Goal: Information Seeking & Learning: Learn about a topic

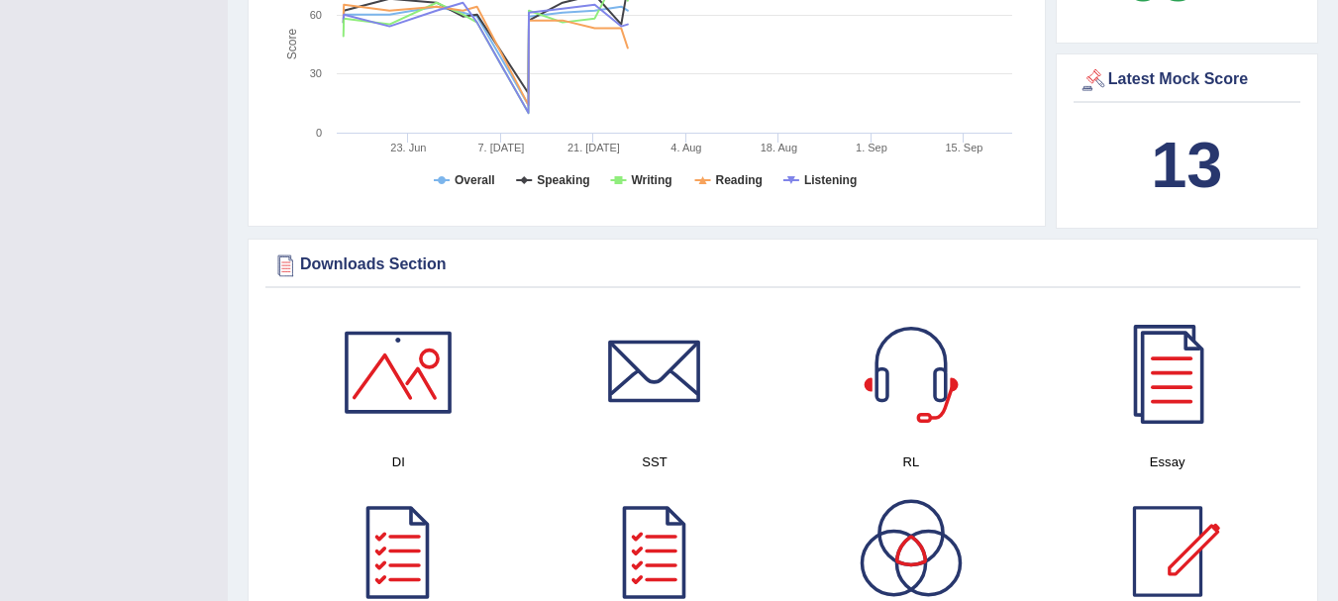
scroll to position [686, 0]
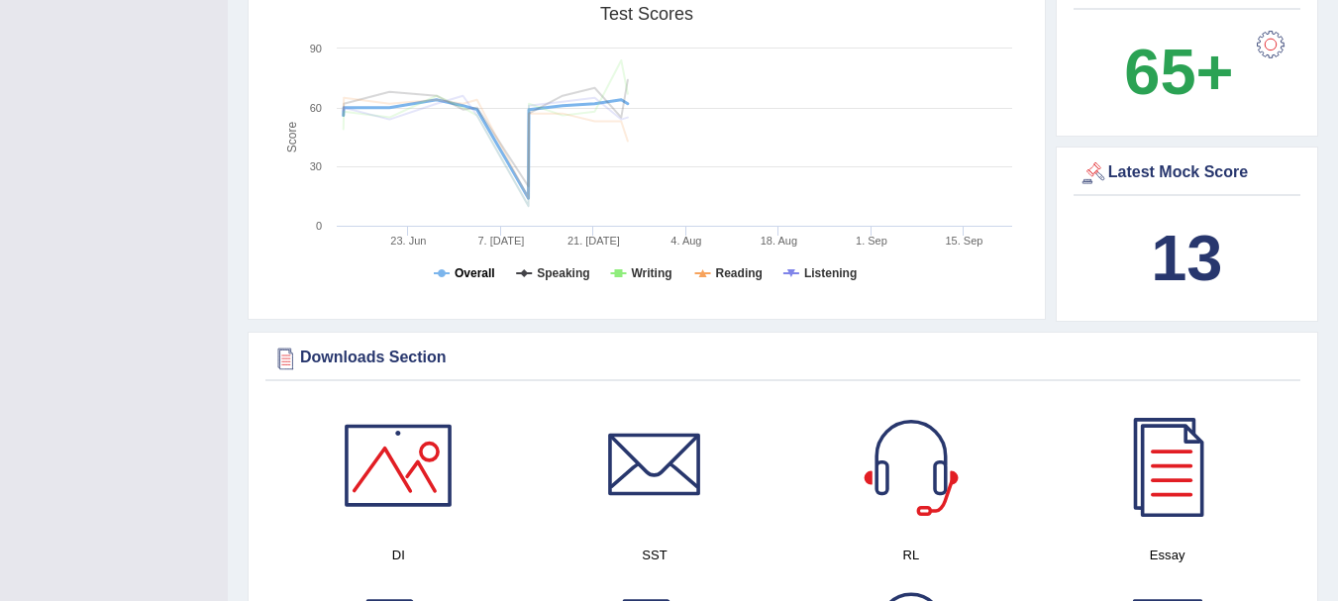
click at [472, 266] on tspan "Overall" at bounding box center [475, 273] width 41 height 14
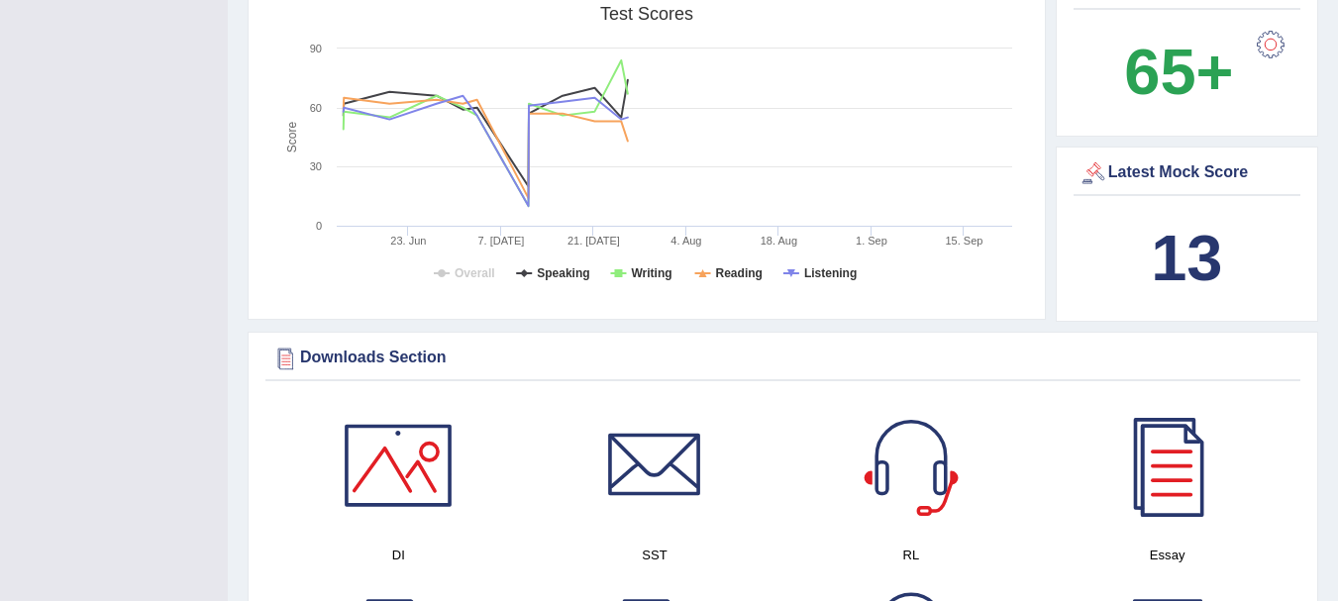
click at [1213, 253] on b "13" at bounding box center [1186, 258] width 71 height 72
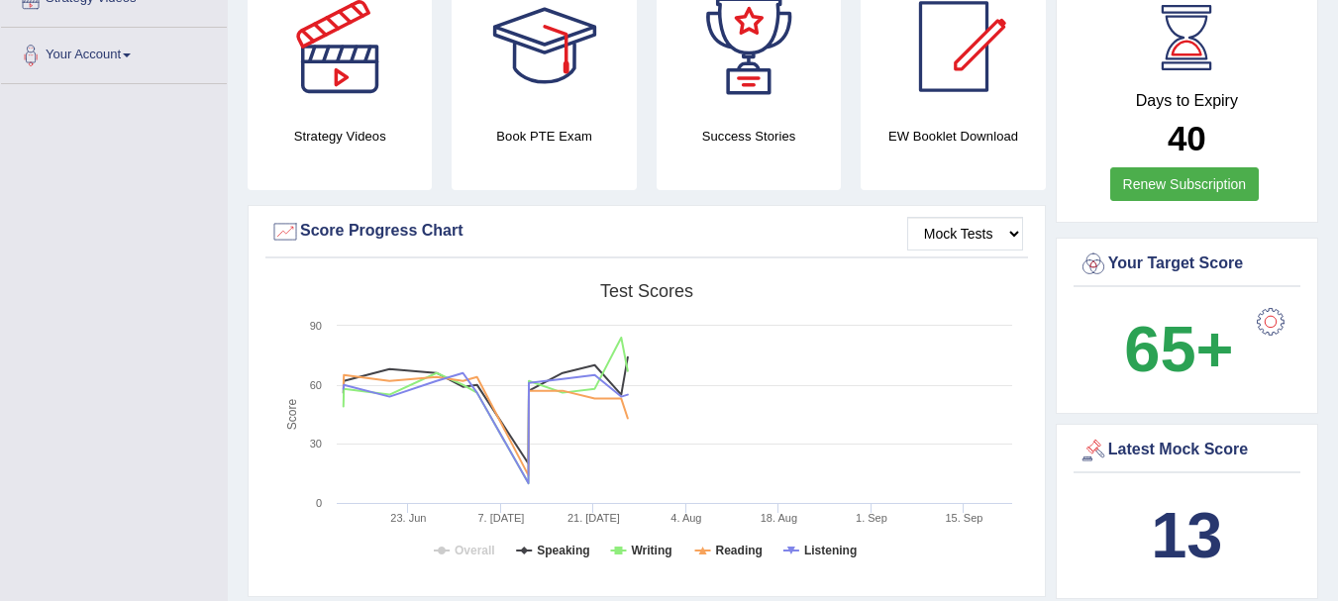
scroll to position [396, 0]
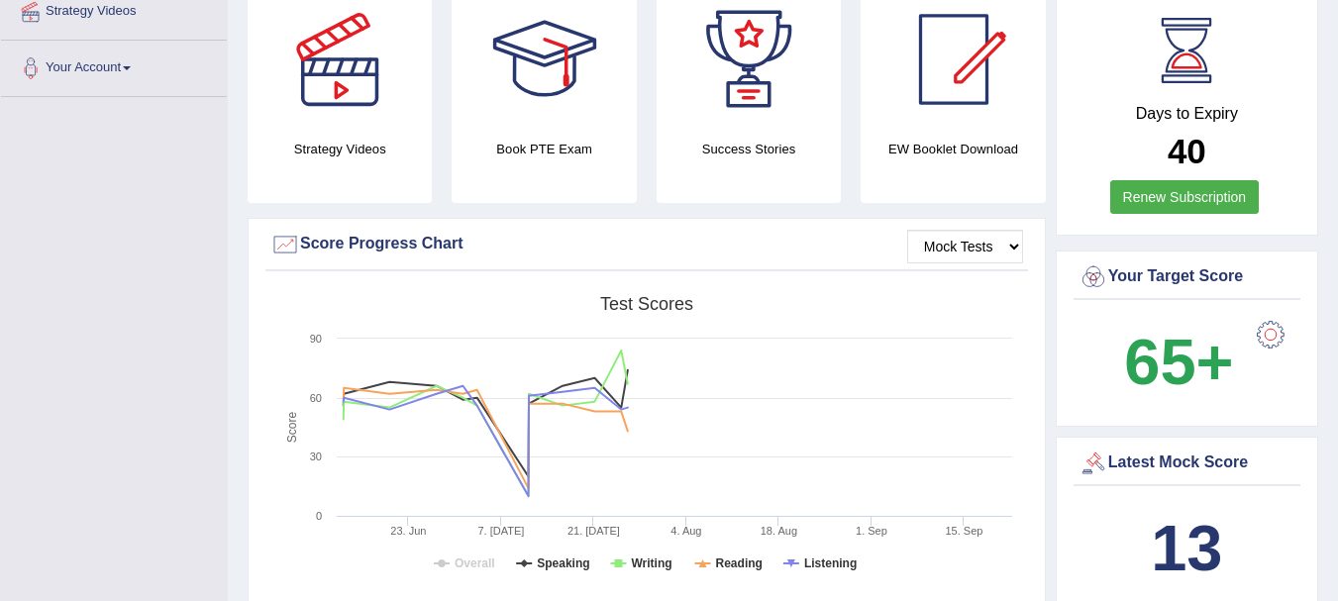
click at [1106, 449] on div at bounding box center [1094, 464] width 30 height 30
click at [1092, 449] on div at bounding box center [1094, 464] width 30 height 30
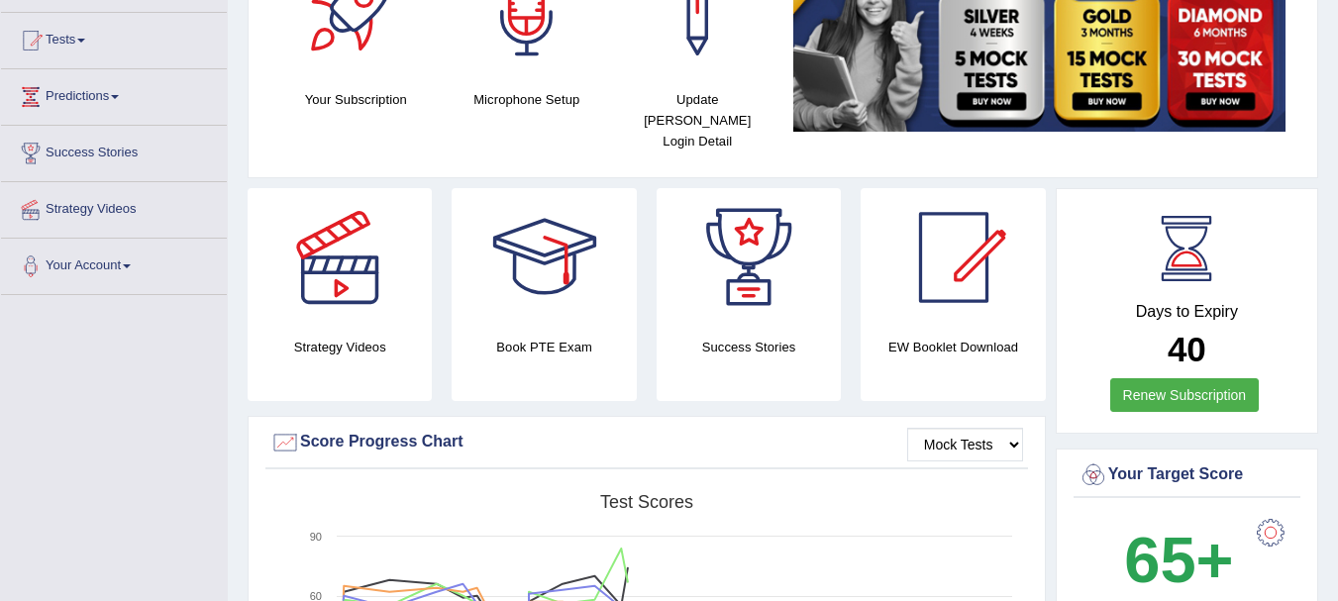
scroll to position [79, 0]
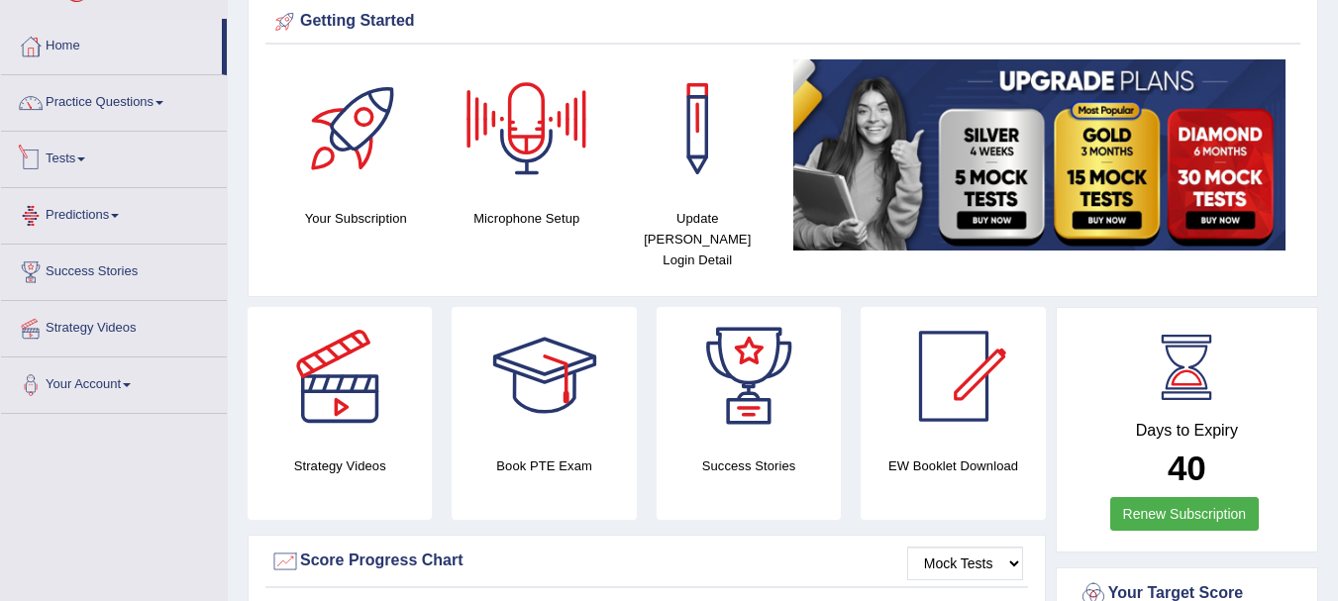
click at [81, 158] on link "Tests" at bounding box center [114, 157] width 226 height 50
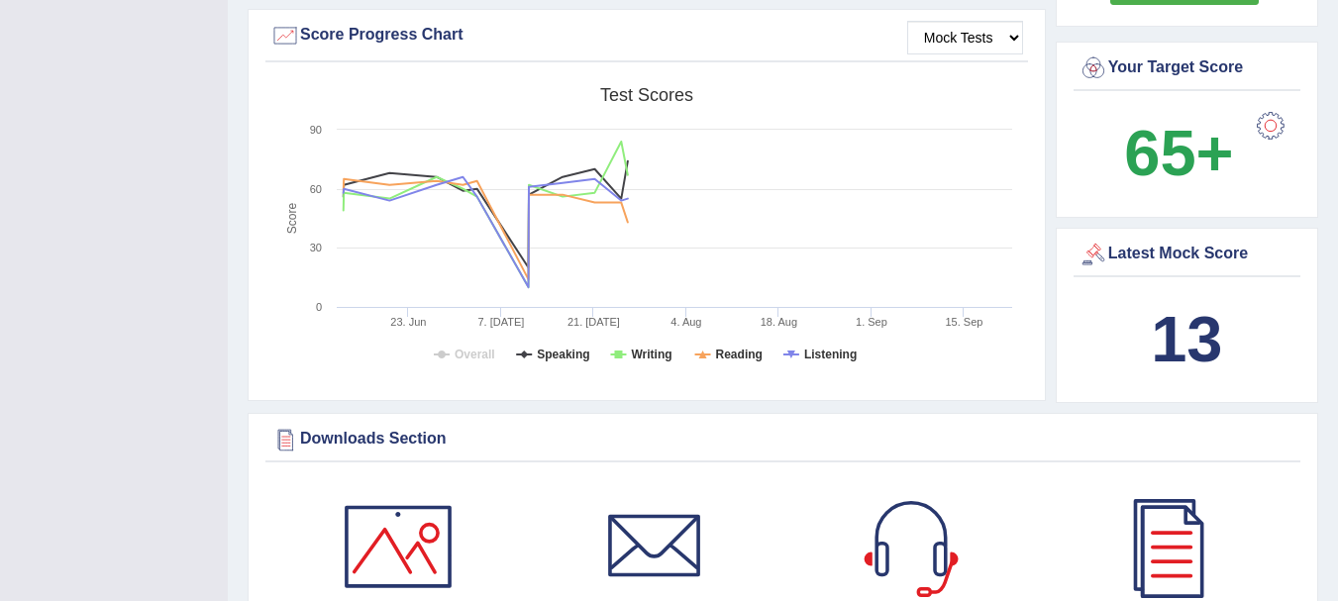
scroll to position [2008, 0]
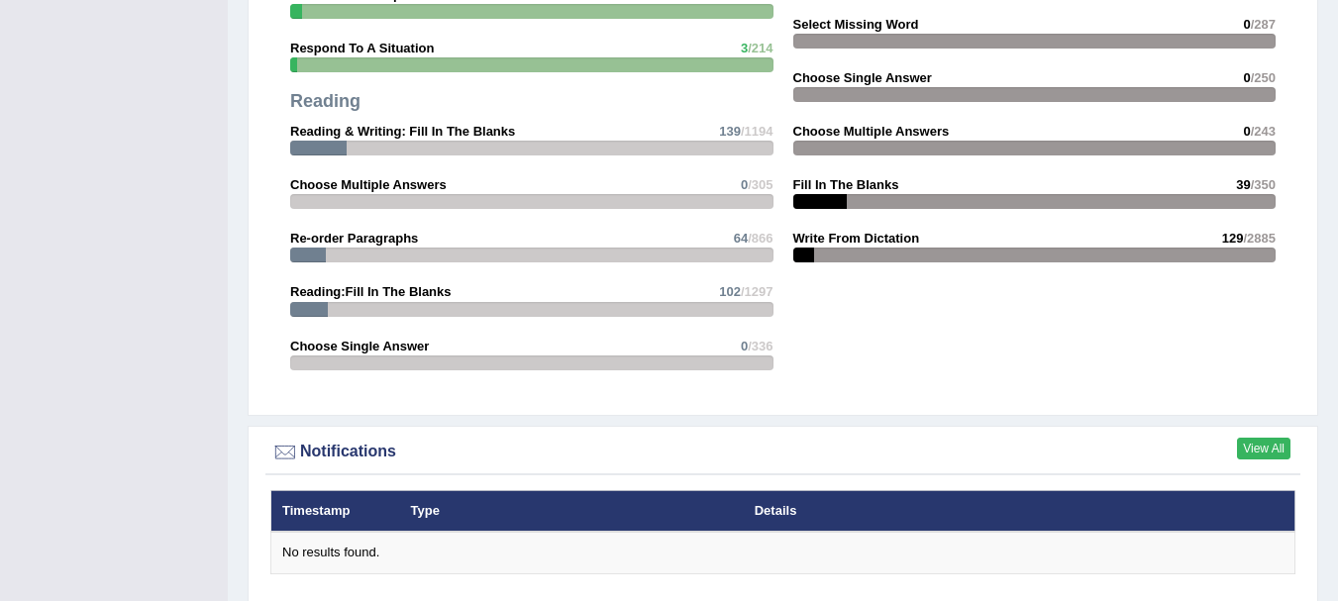
click at [1242, 438] on link "View All" at bounding box center [1263, 449] width 53 height 22
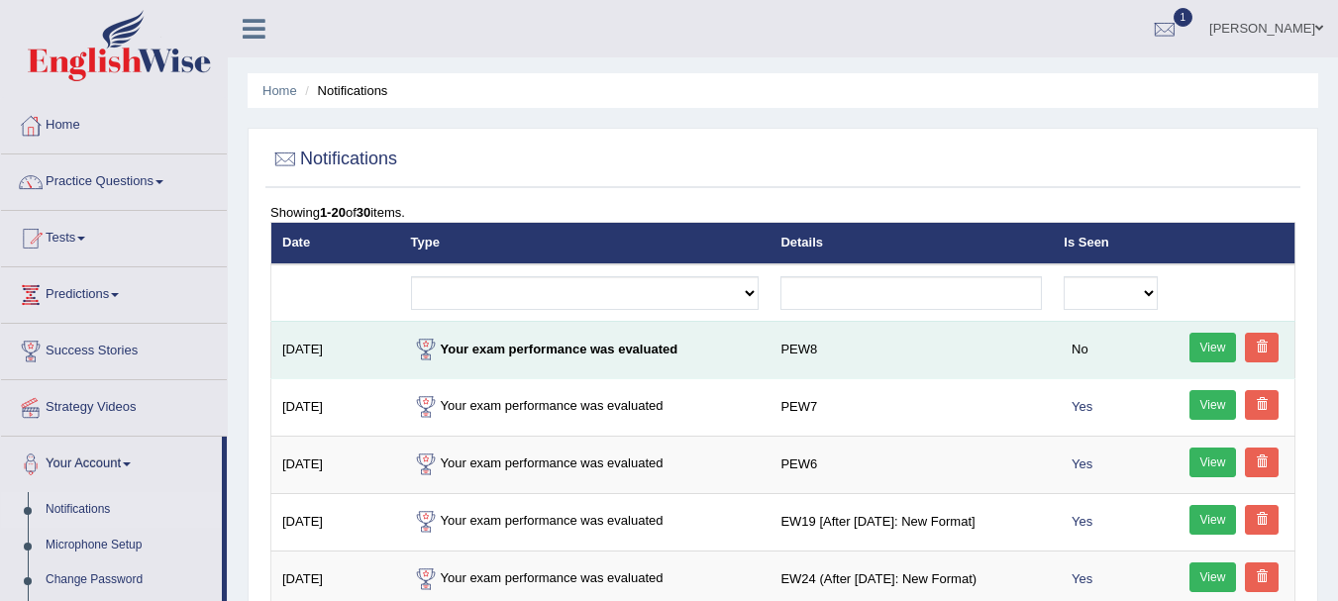
click at [1190, 358] on link "View" at bounding box center [1214, 348] width 48 height 30
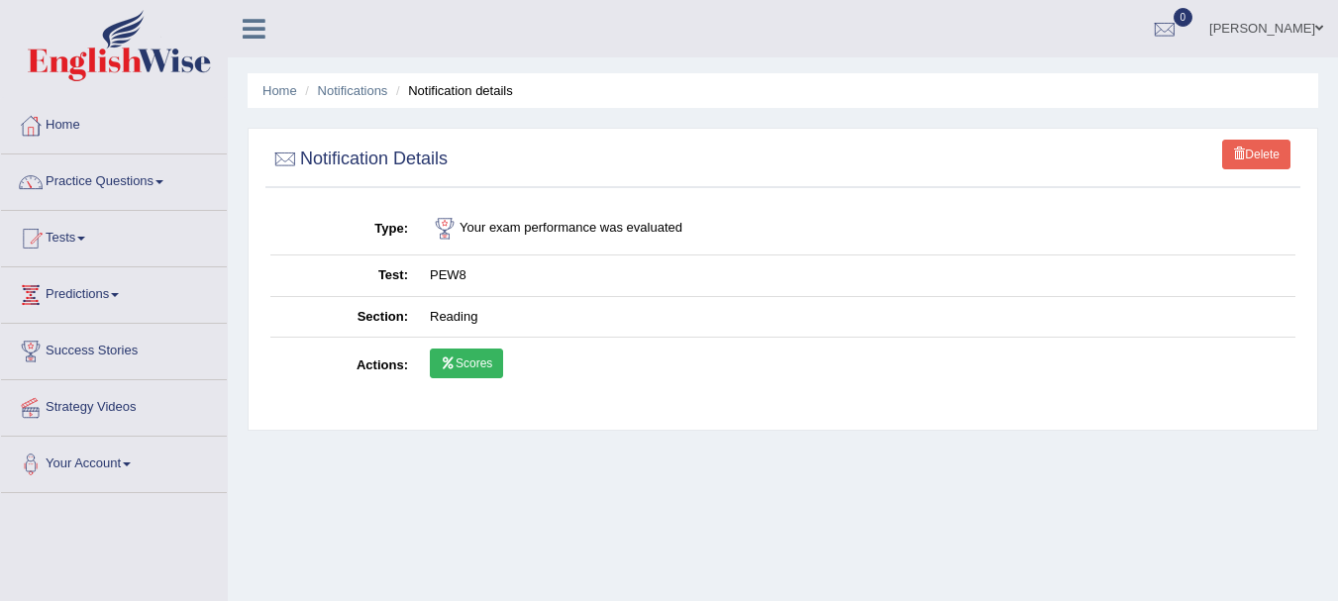
click at [476, 376] on link "Scores" at bounding box center [466, 364] width 73 height 30
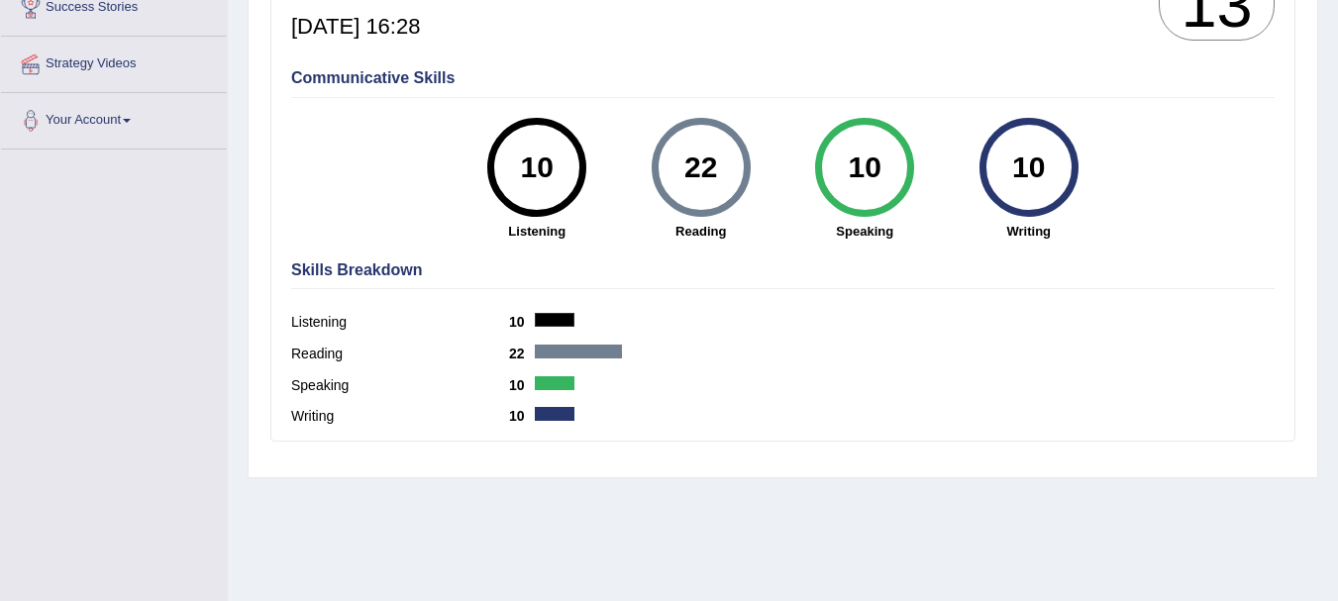
scroll to position [439, 0]
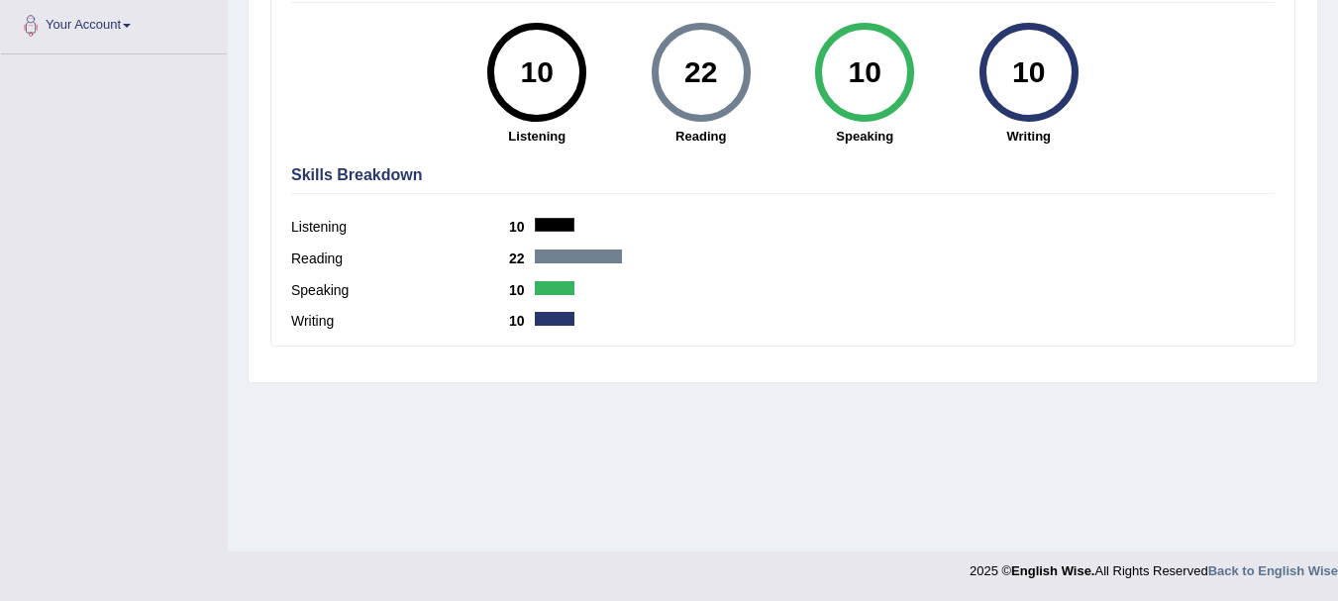
click at [1336, 14] on div "Home History Scores Scores on PEW8 » reading English Wise | PEW8 | SCORE REPORT…" at bounding box center [783, 56] width 1110 height 991
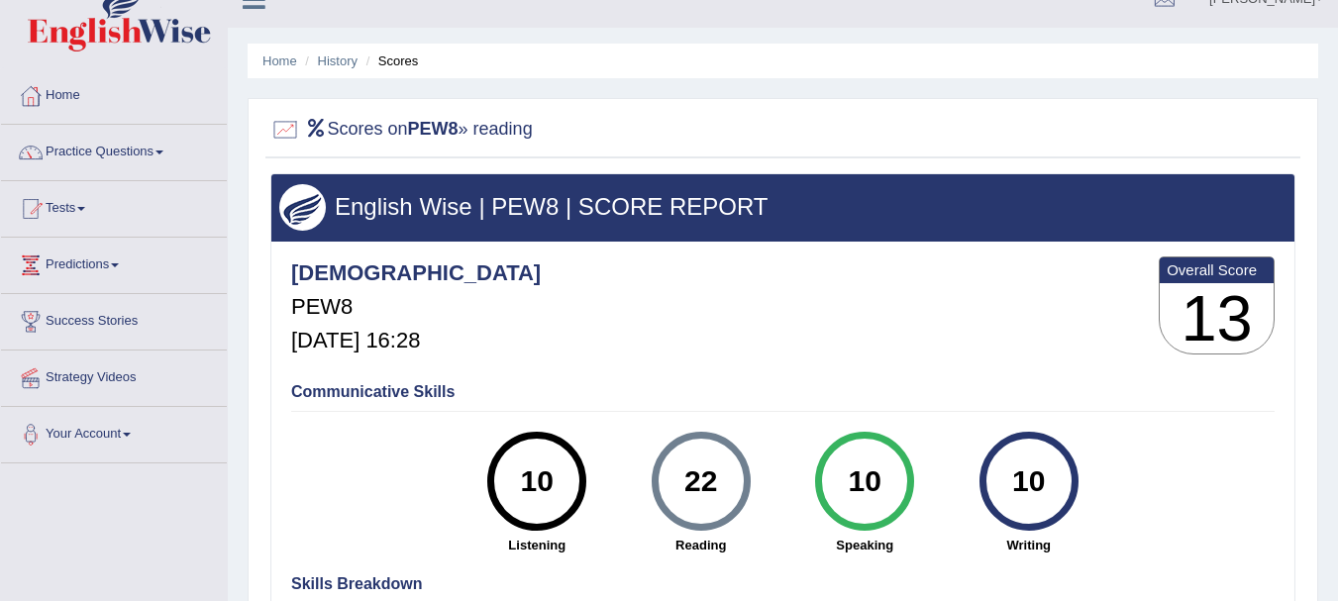
scroll to position [0, 0]
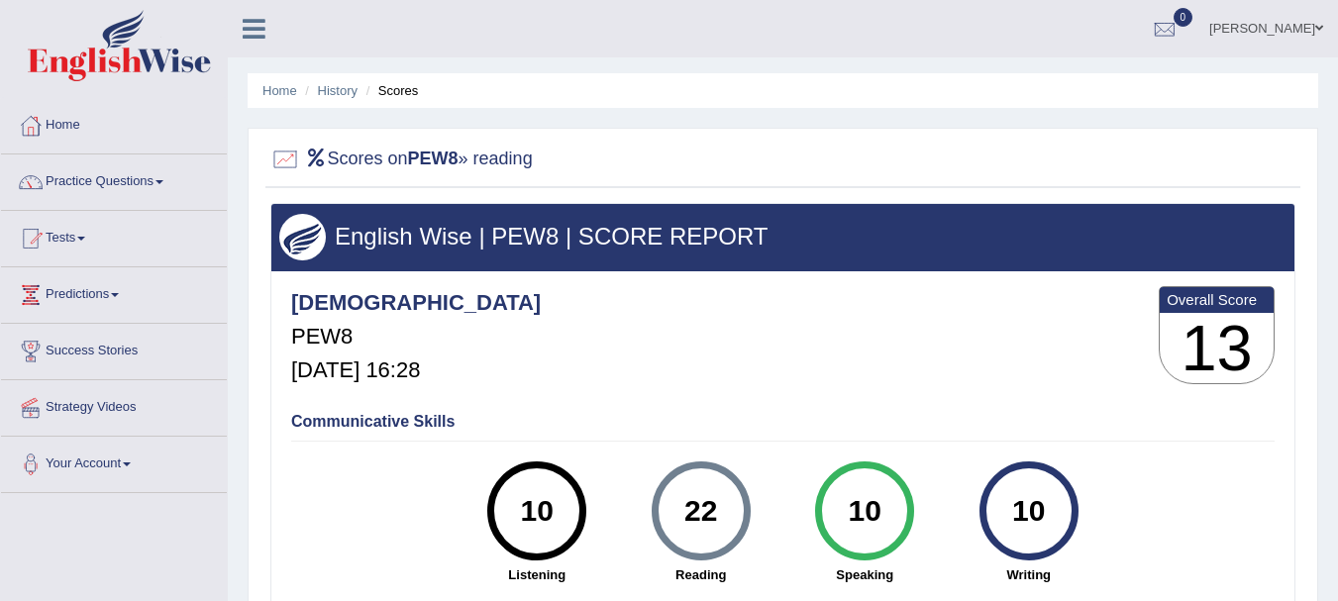
click at [313, 94] on li "History" at bounding box center [328, 90] width 57 height 19
click at [330, 93] on link "History" at bounding box center [338, 90] width 40 height 15
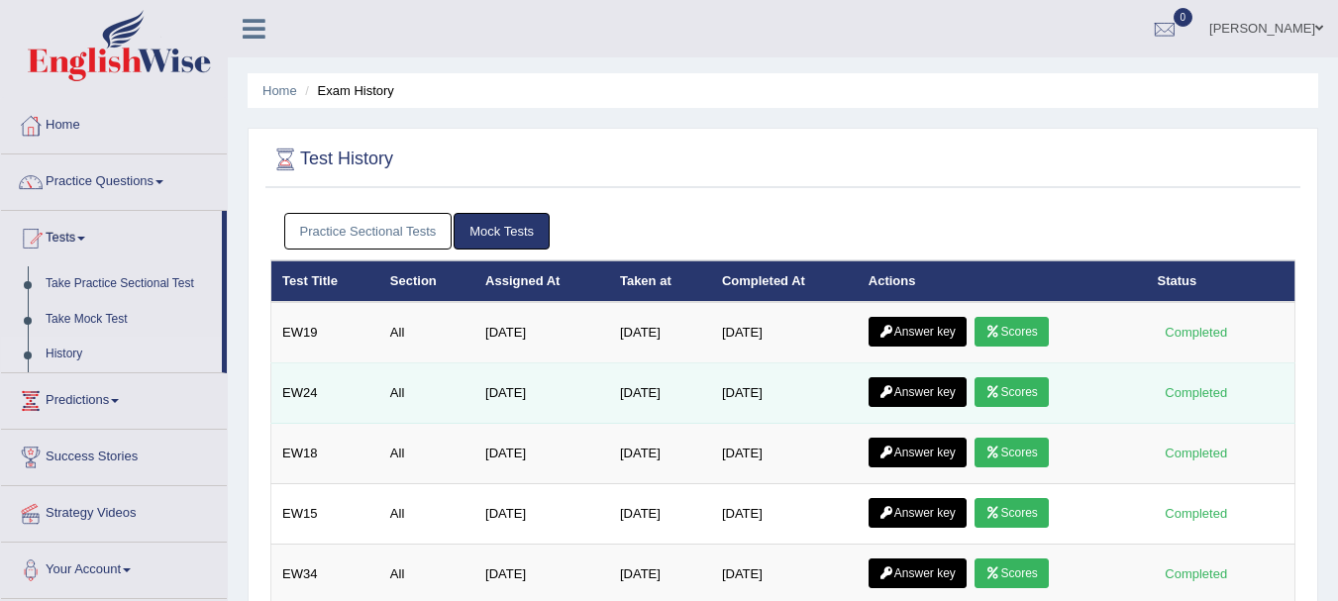
click at [1010, 392] on link "Scores" at bounding box center [1011, 392] width 73 height 30
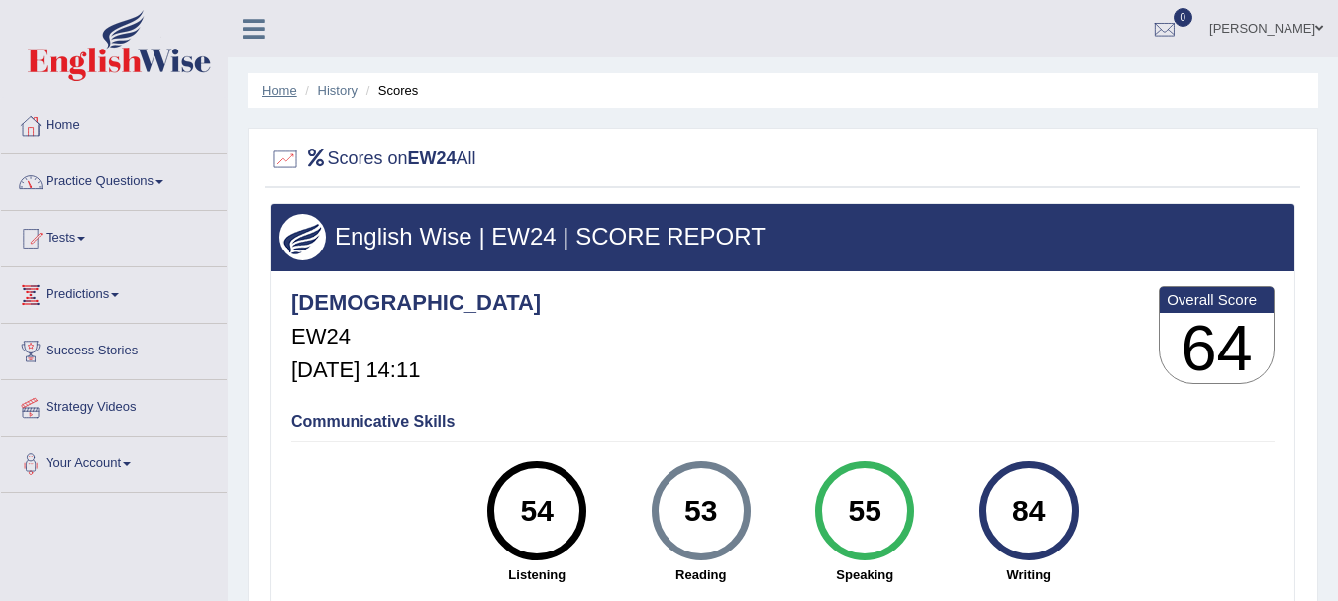
click at [270, 86] on link "Home" at bounding box center [280, 90] width 35 height 15
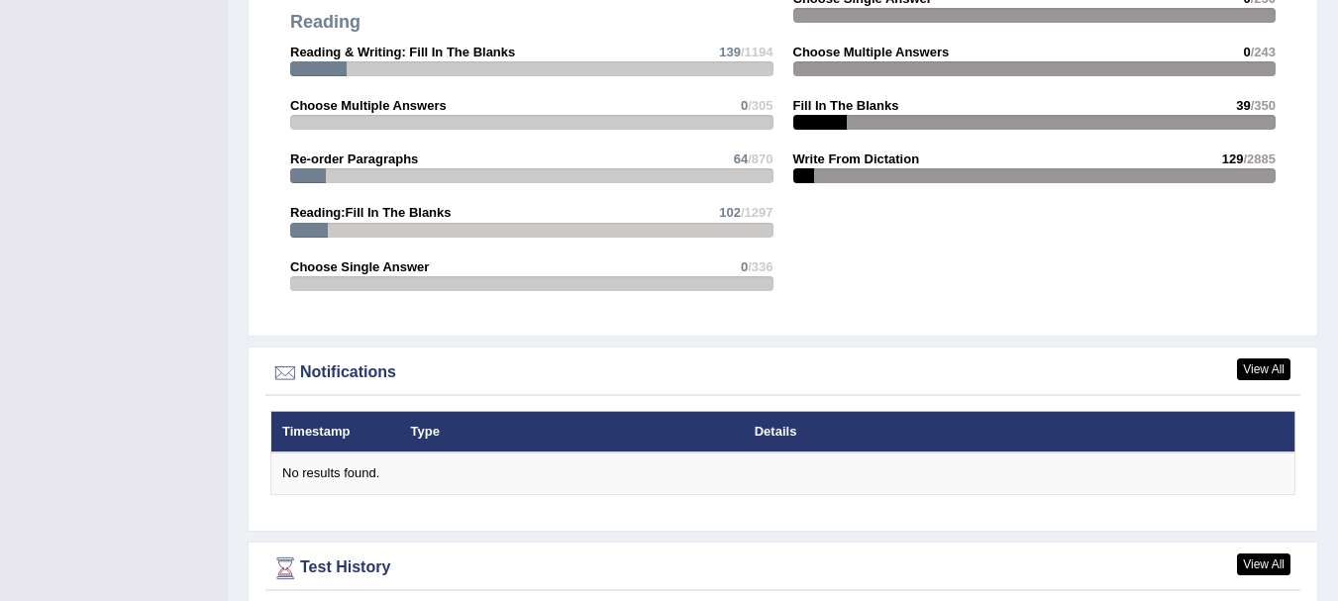
scroll to position [2127, 0]
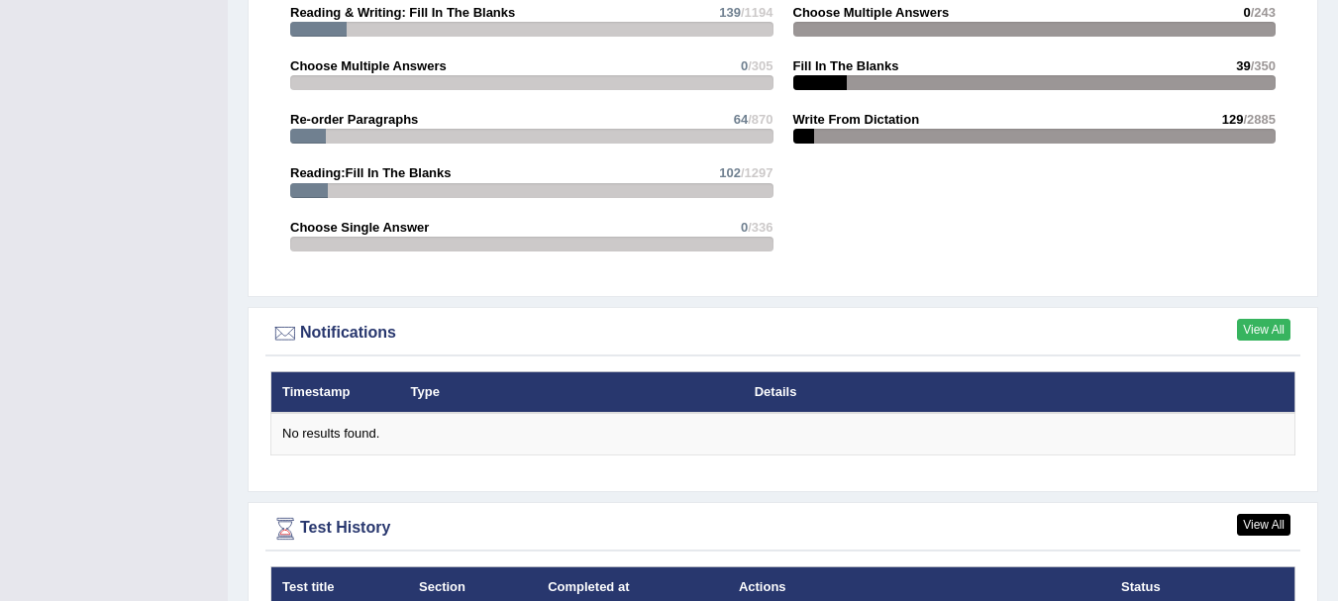
click at [1249, 319] on link "View All" at bounding box center [1263, 330] width 53 height 22
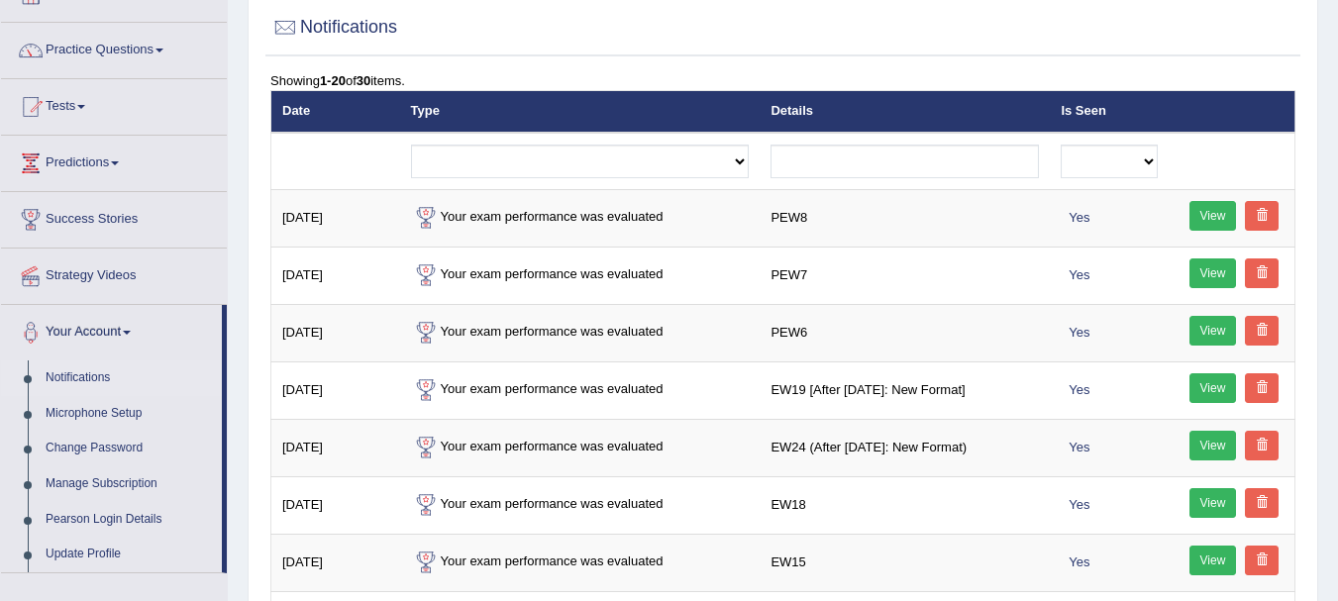
scroll to position [185, 0]
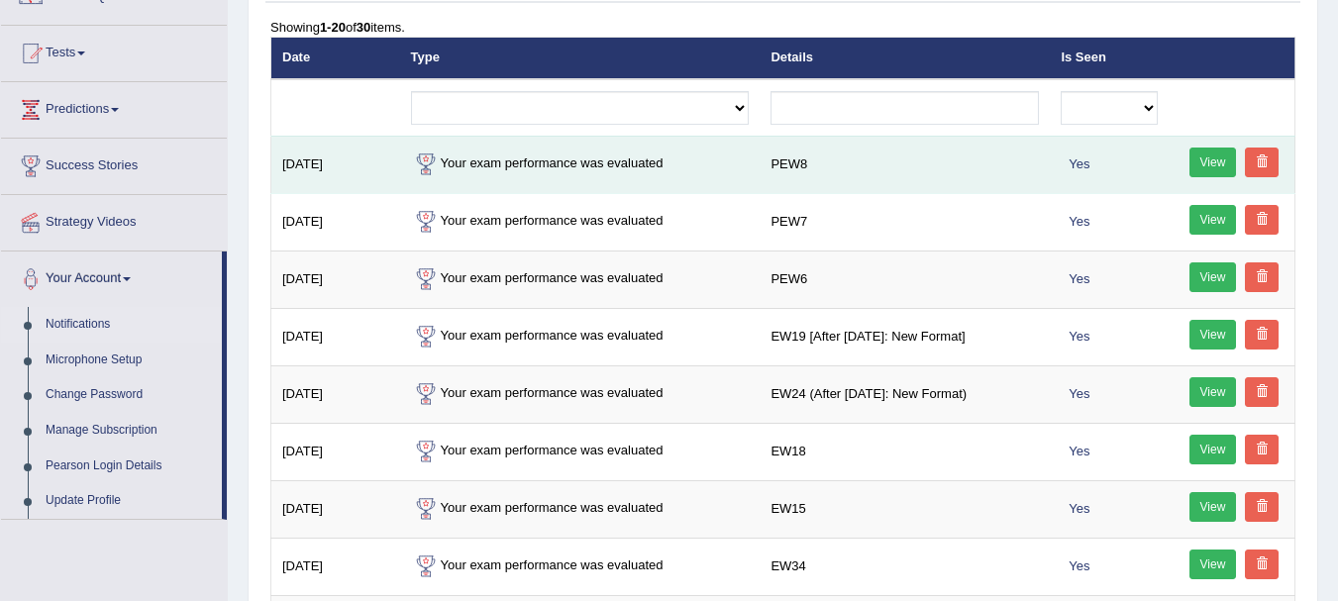
click at [1231, 176] on link "View" at bounding box center [1214, 163] width 48 height 30
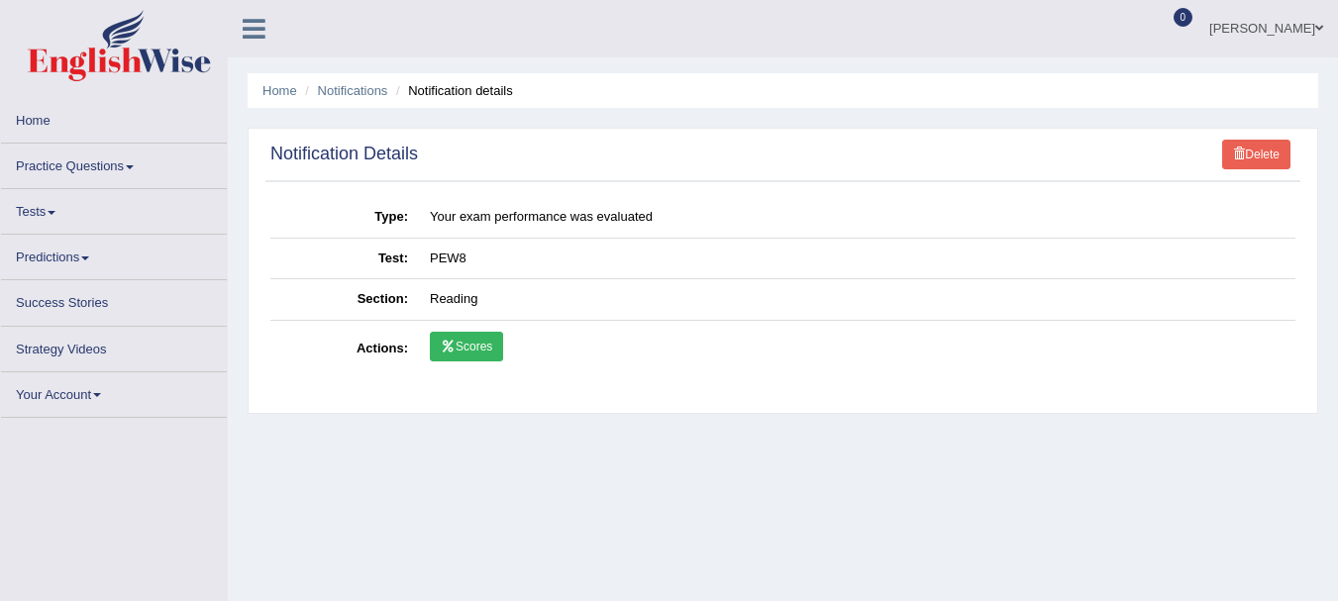
click at [458, 336] on link "Scores" at bounding box center [466, 347] width 73 height 30
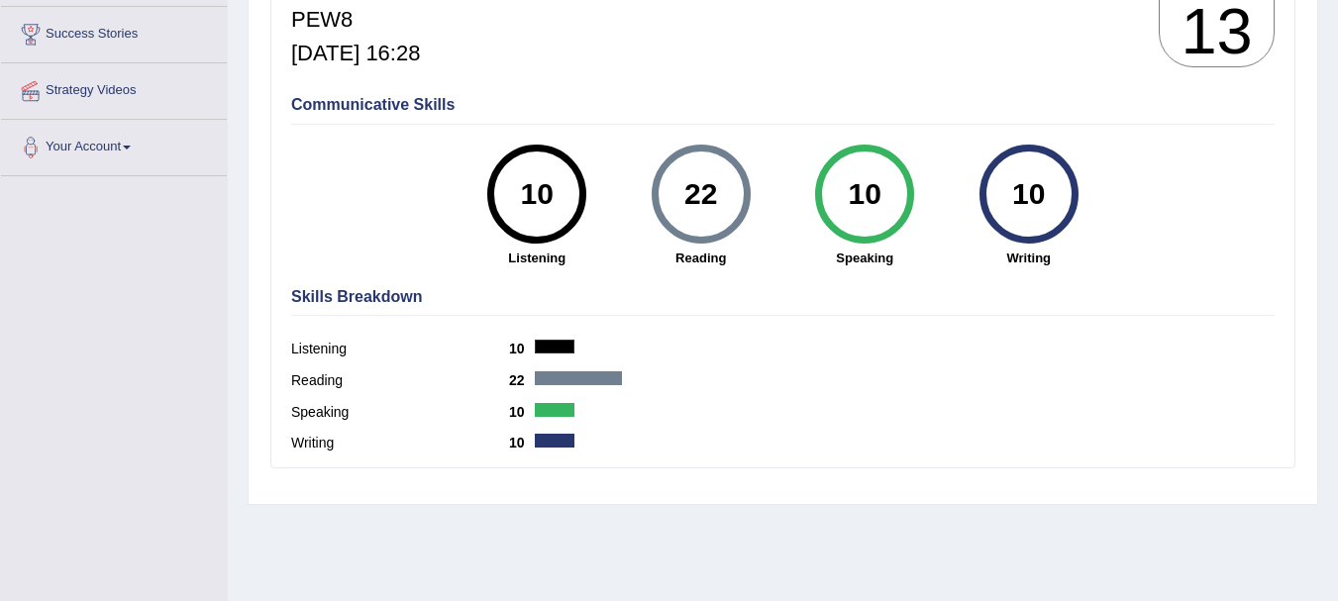
scroll to position [369, 0]
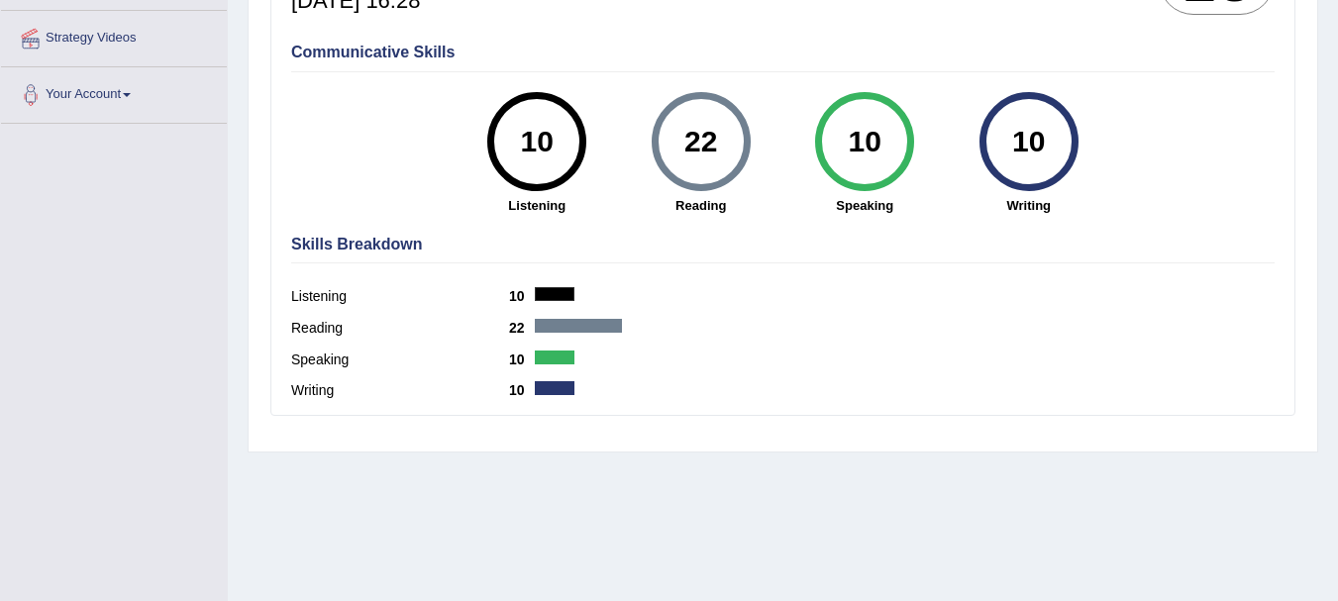
click at [695, 143] on div "22" at bounding box center [701, 141] width 72 height 83
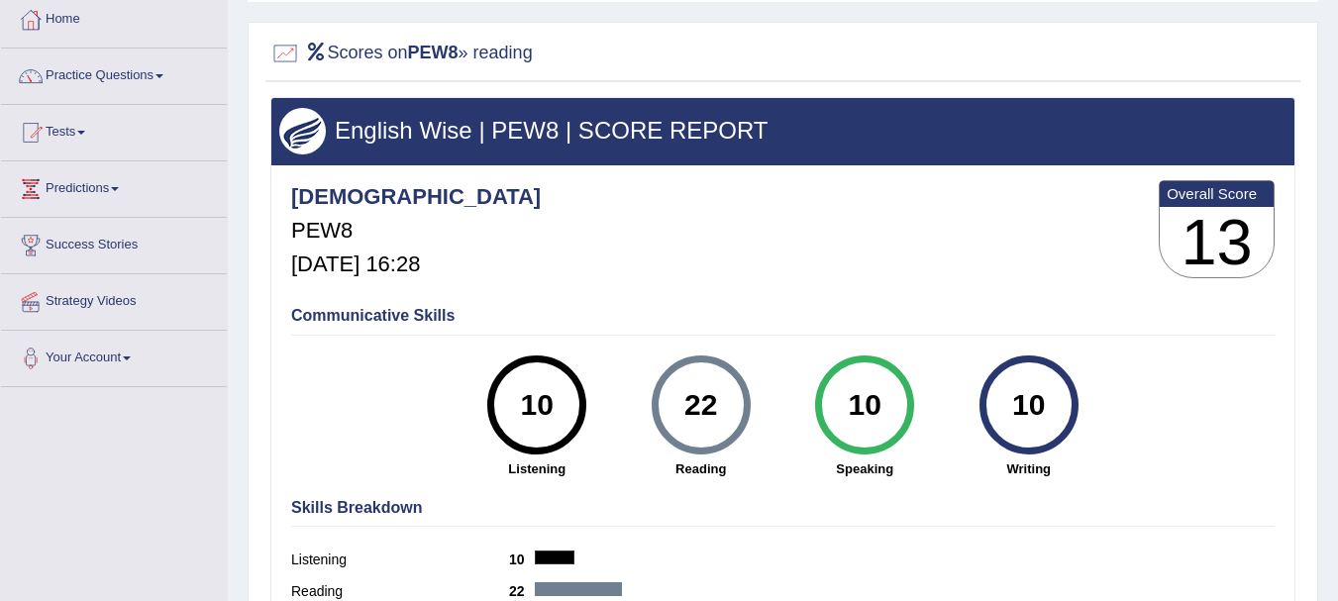
scroll to position [27, 0]
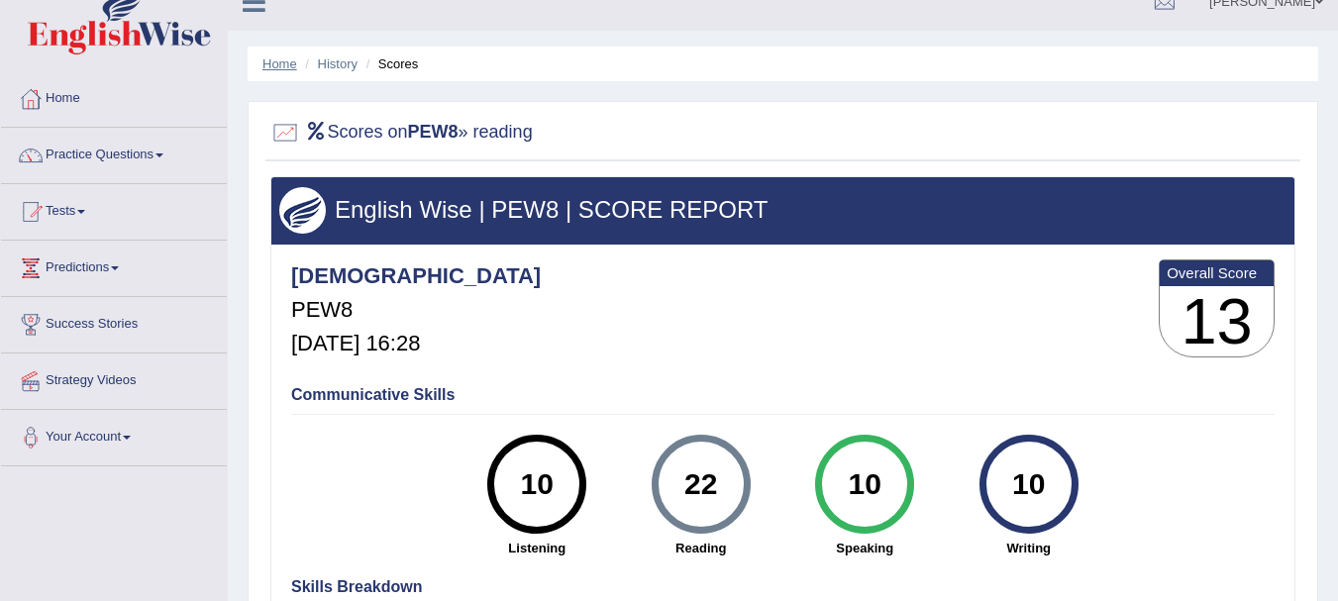
click at [287, 61] on link "Home" at bounding box center [280, 63] width 35 height 15
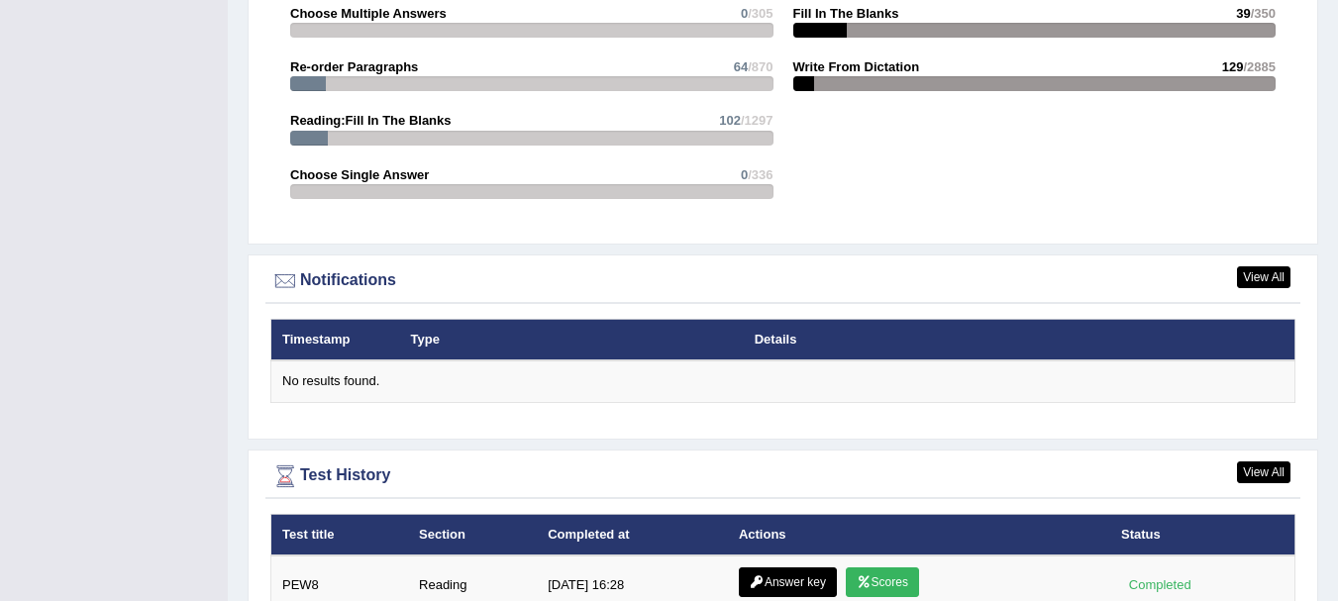
scroll to position [2192, 0]
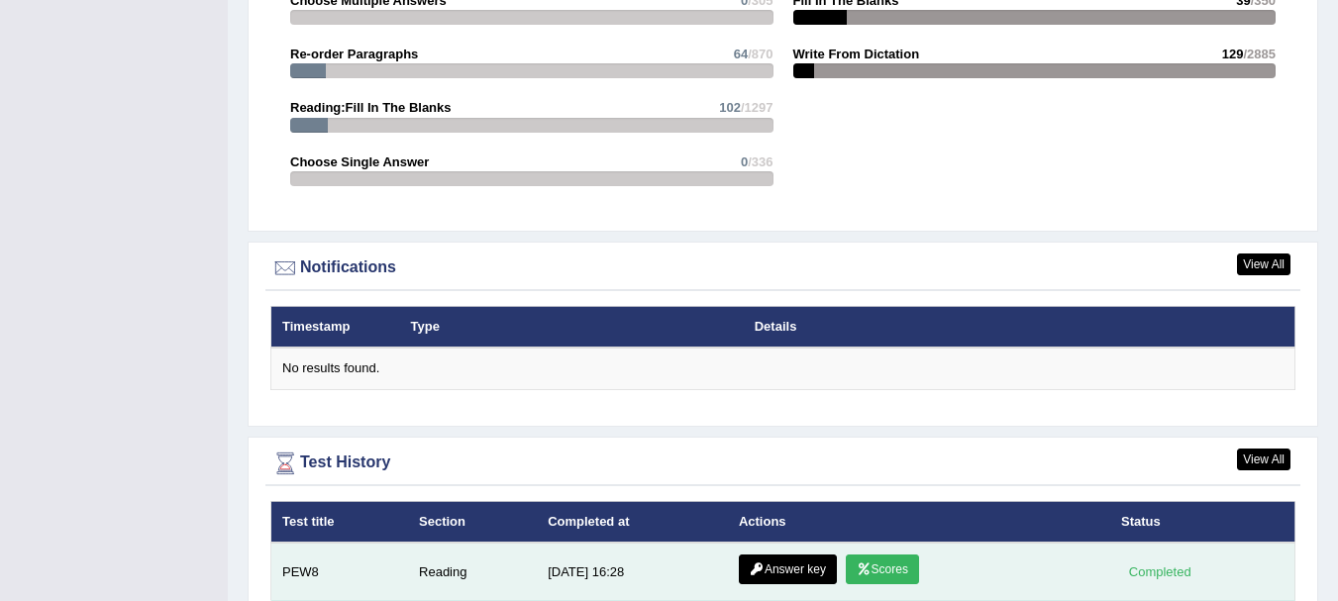
click at [784, 555] on link "Answer key" at bounding box center [788, 570] width 98 height 30
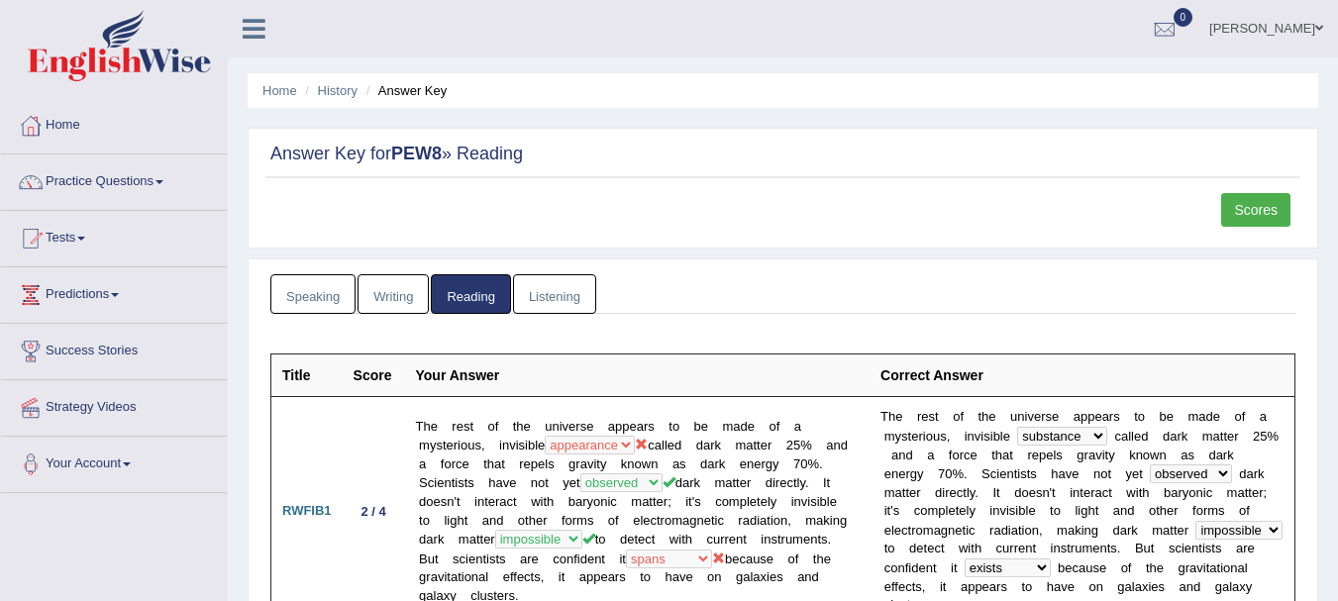
click at [416, 85] on li "Answer Key" at bounding box center [405, 90] width 86 height 19
click at [403, 92] on li "Answer Key" at bounding box center [405, 90] width 86 height 19
click at [290, 101] on ul "Home History Answer Key" at bounding box center [783, 90] width 1071 height 35
click at [290, 84] on link "Home" at bounding box center [280, 90] width 35 height 15
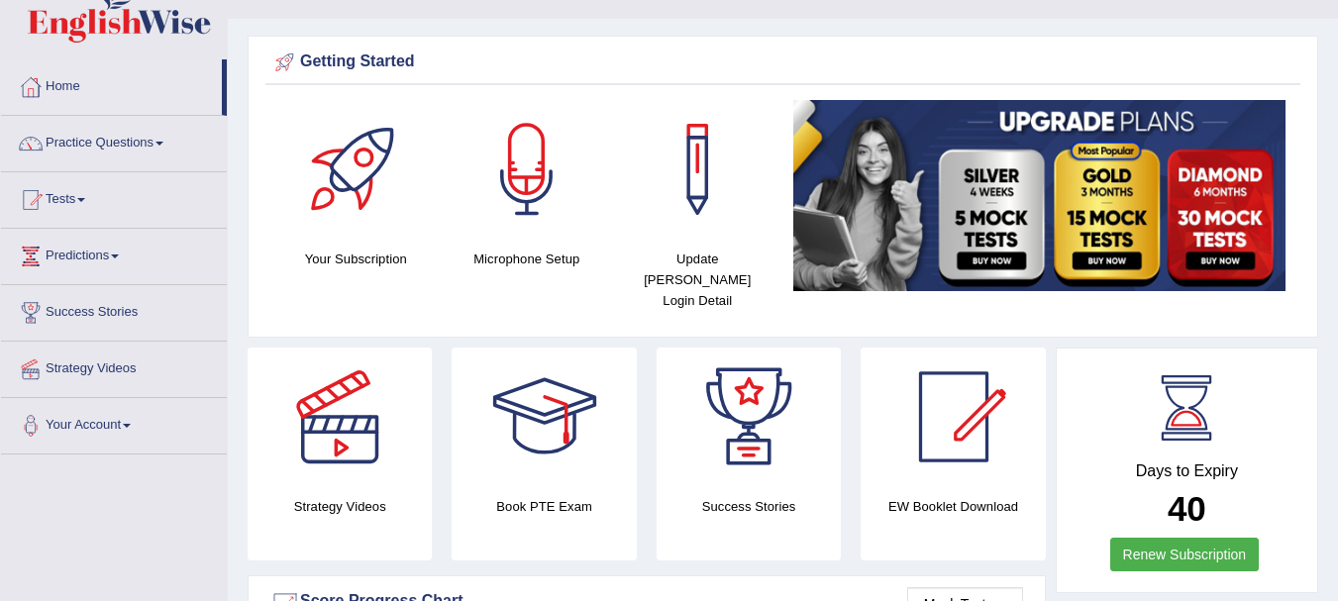
scroll to position [92, 0]
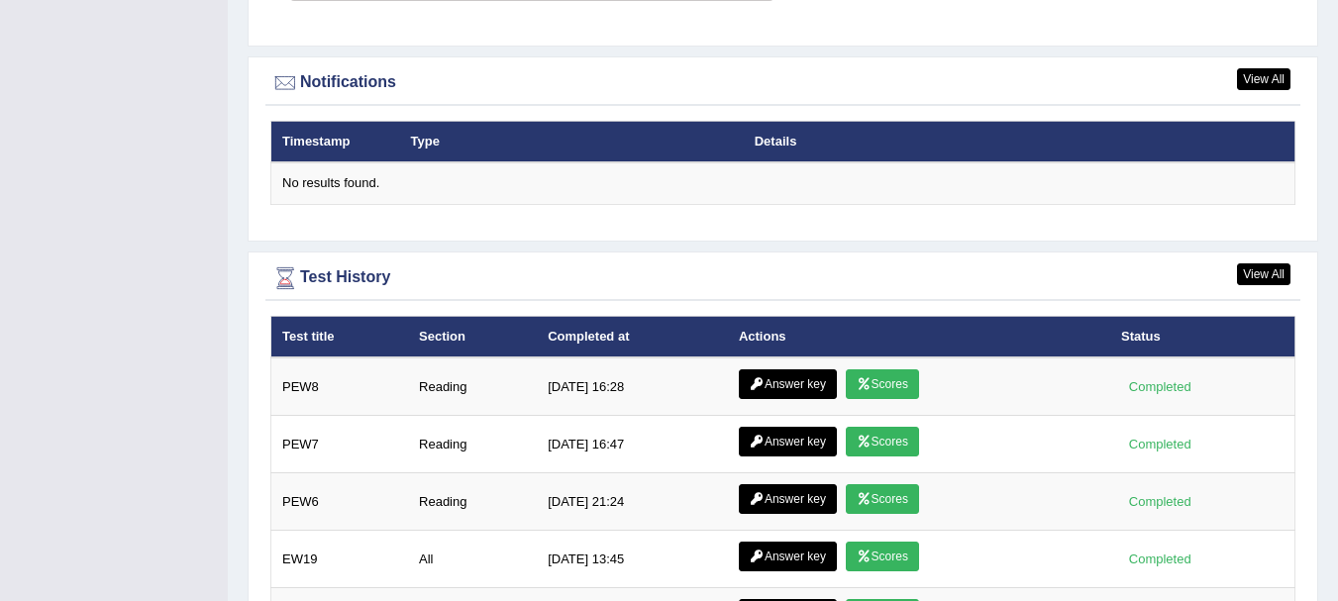
scroll to position [2444, 0]
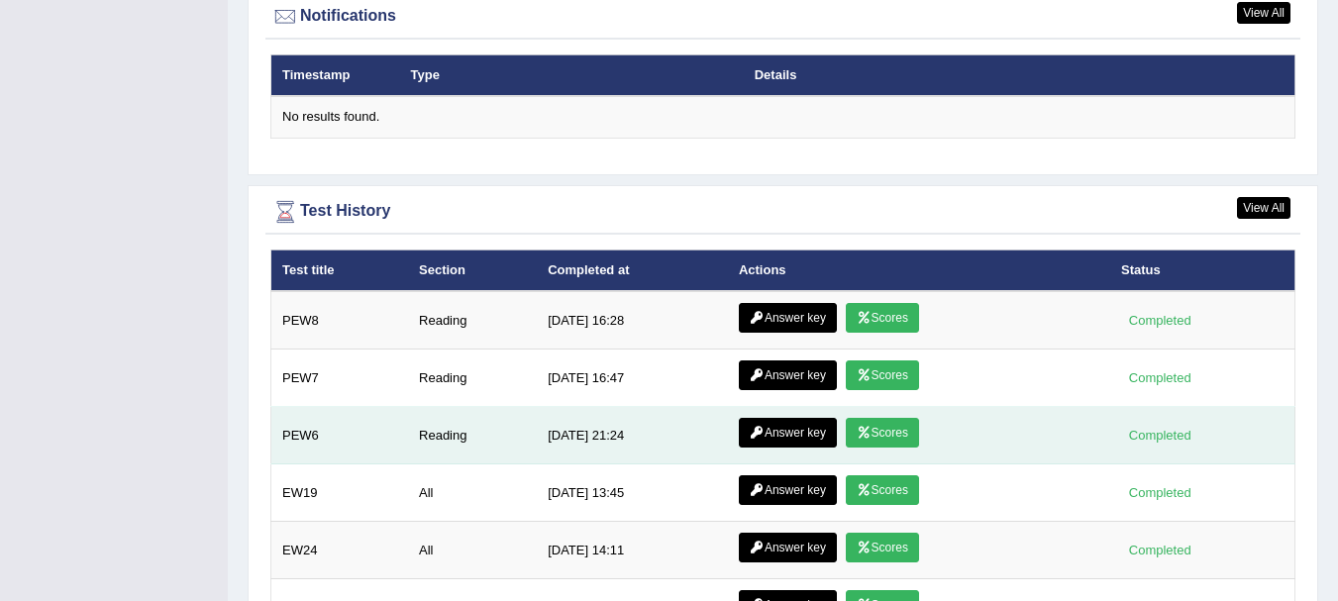
click at [871, 418] on link "Scores" at bounding box center [882, 433] width 73 height 30
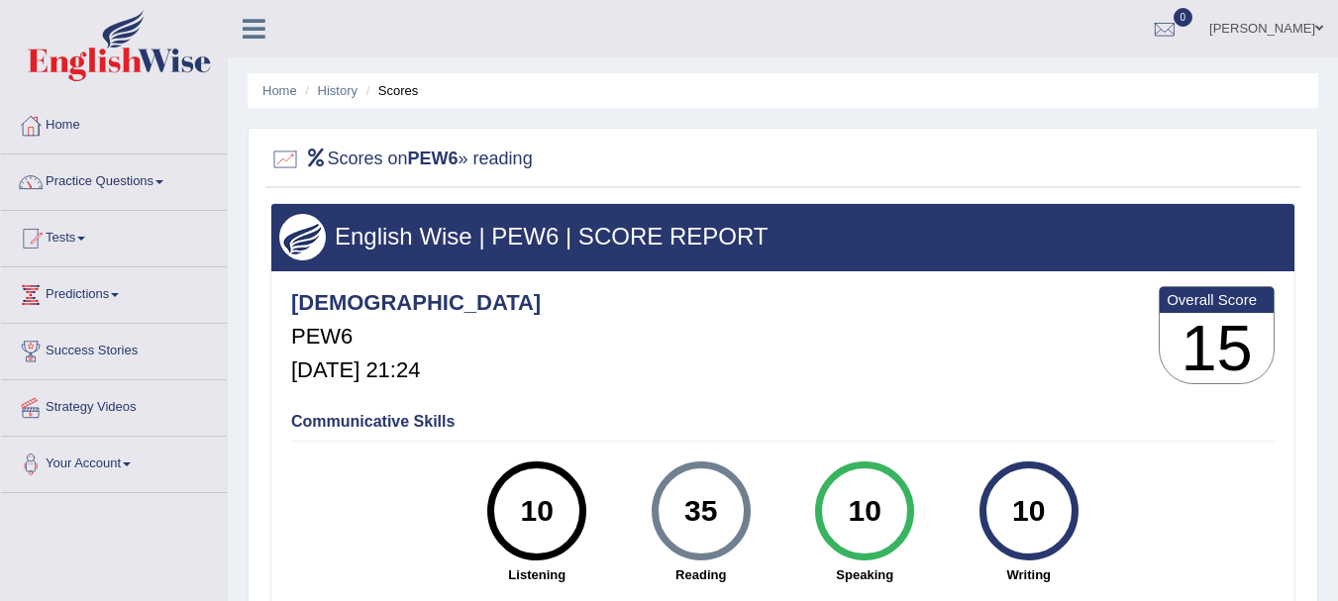
click at [291, 98] on li "Home" at bounding box center [280, 90] width 35 height 19
click at [279, 85] on link "Home" at bounding box center [280, 90] width 35 height 15
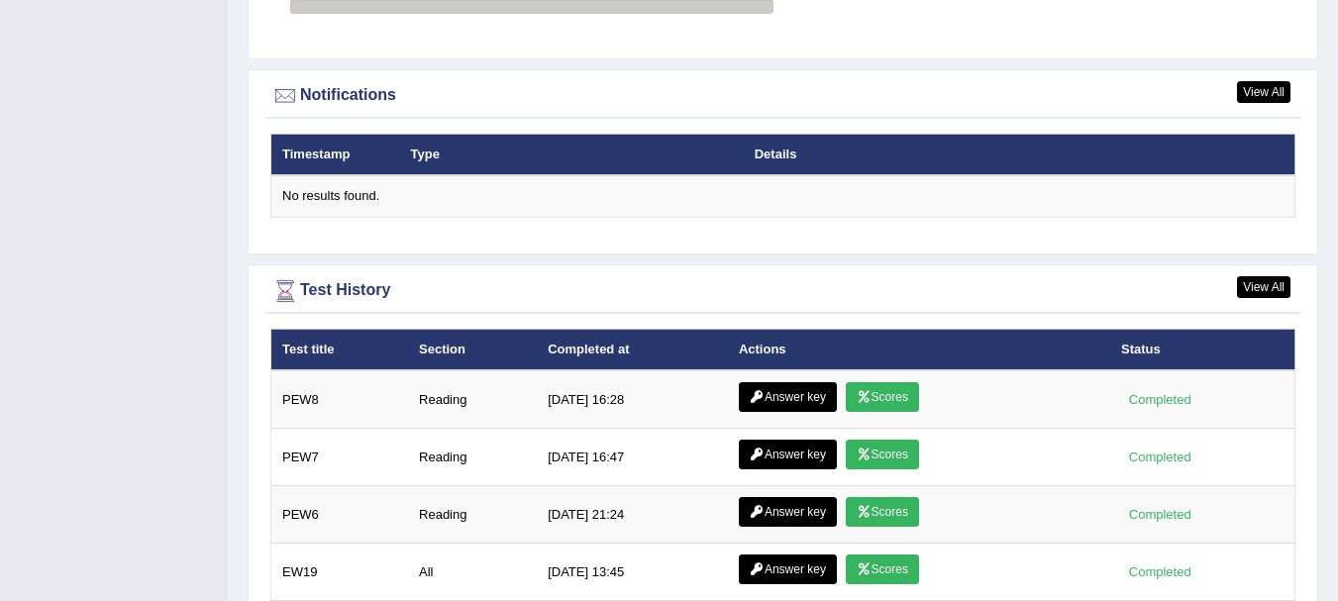
scroll to position [2430, 0]
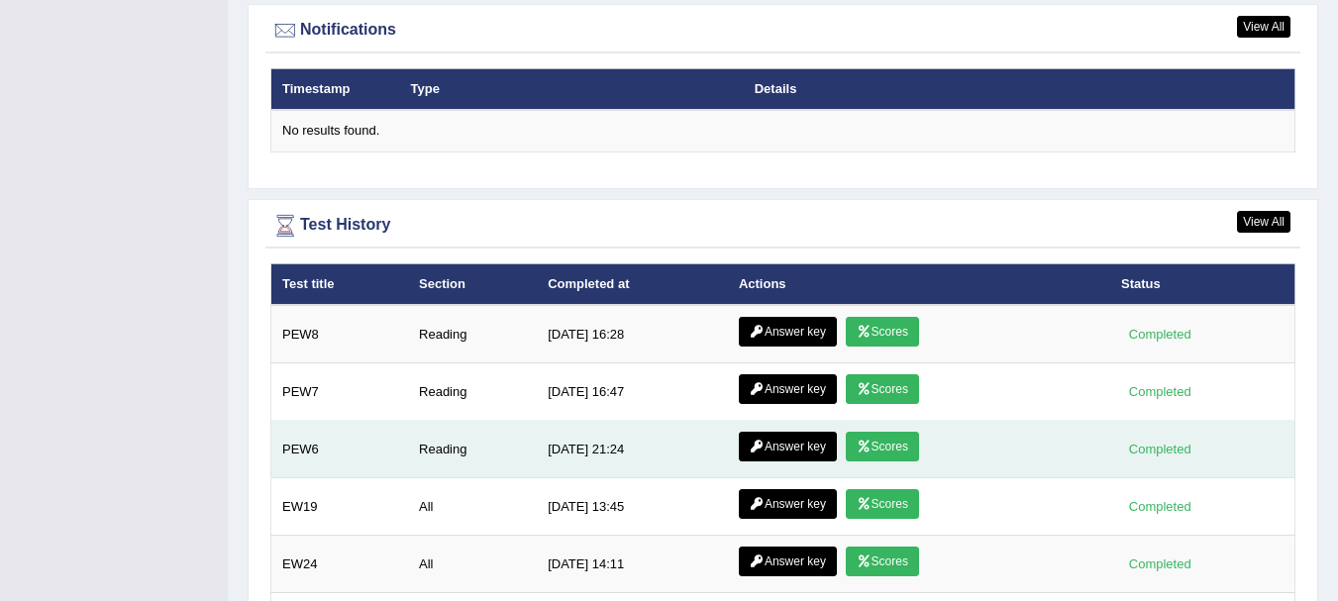
click at [773, 432] on link "Answer key" at bounding box center [788, 447] width 98 height 30
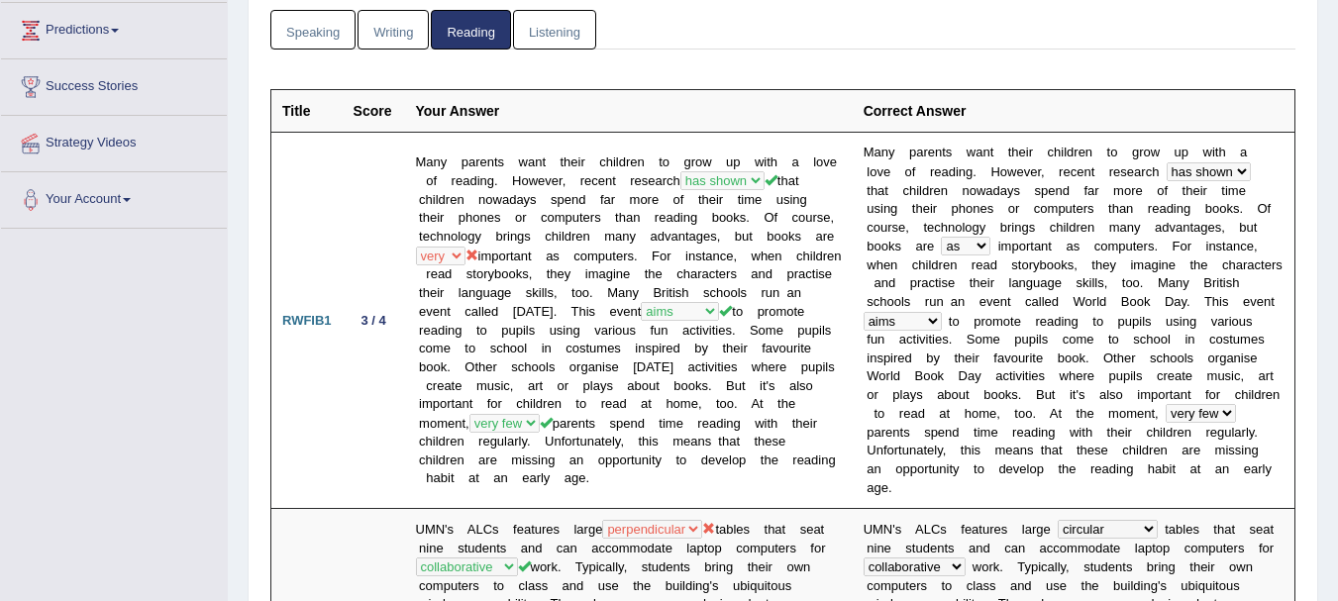
scroll to position [357, 0]
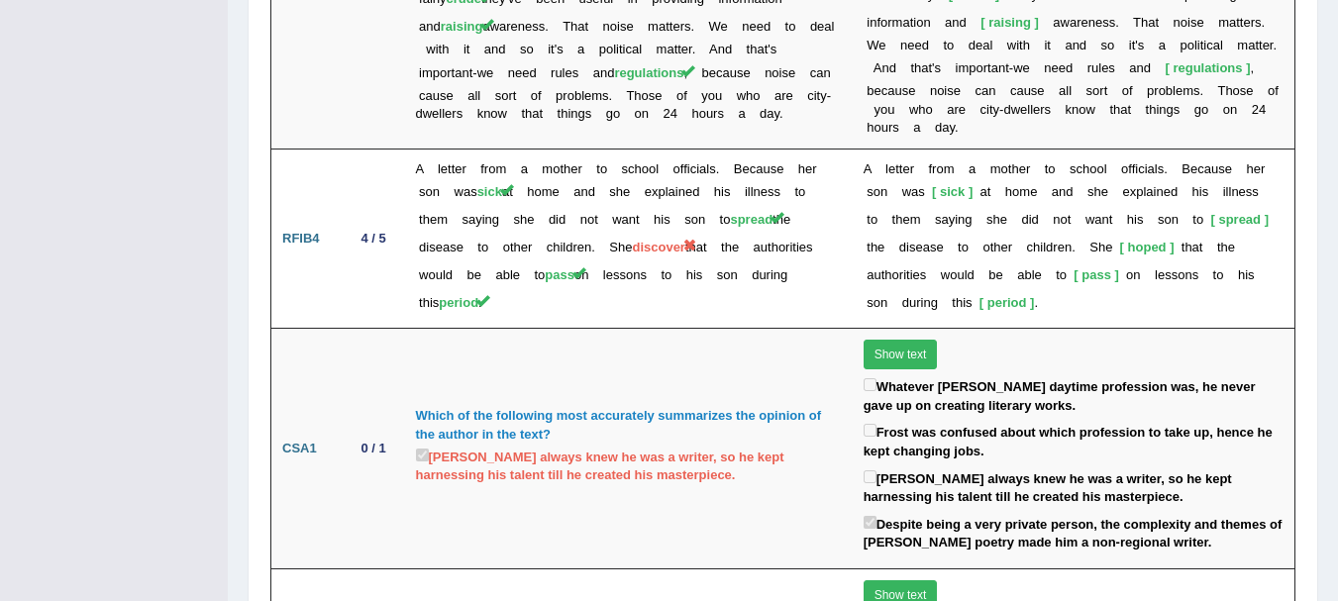
scroll to position [3824, 0]
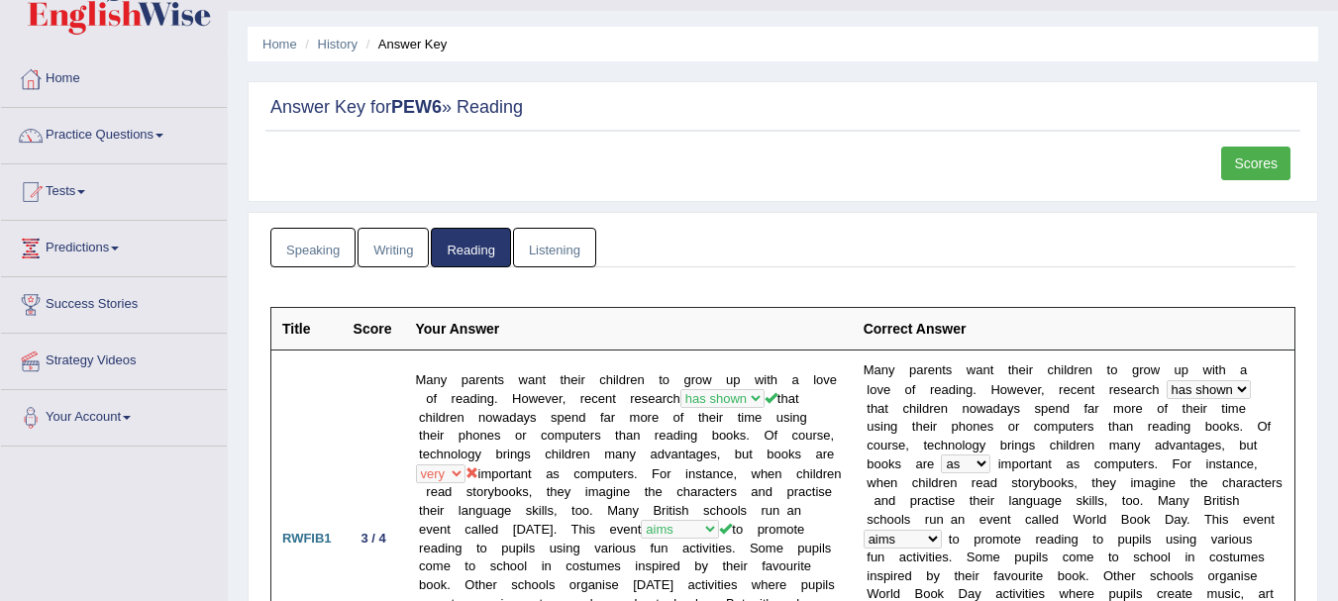
scroll to position [0, 0]
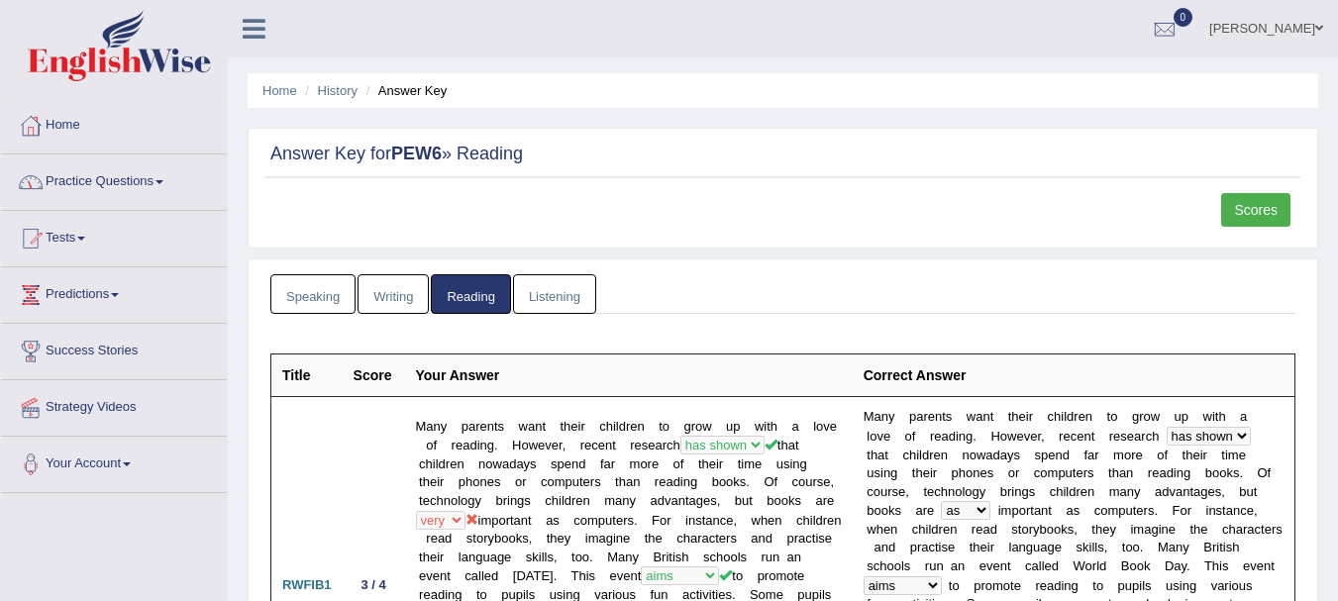
click at [54, 124] on link "Home" at bounding box center [114, 123] width 226 height 50
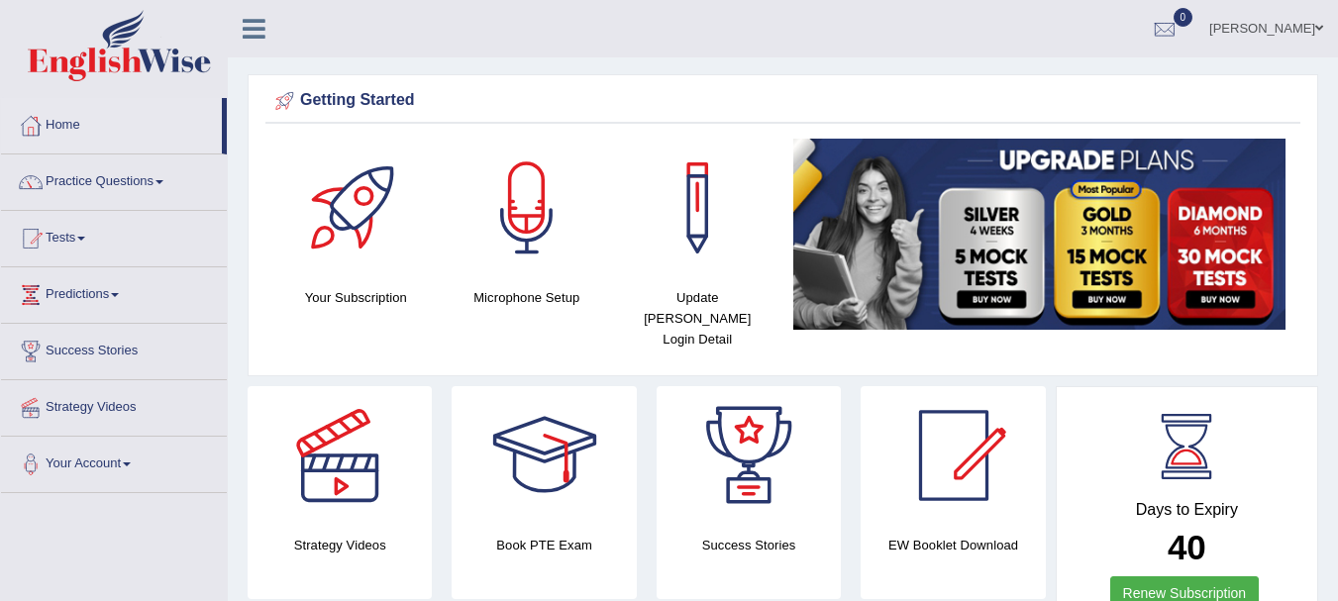
click at [109, 183] on link "Practice Questions" at bounding box center [114, 180] width 226 height 50
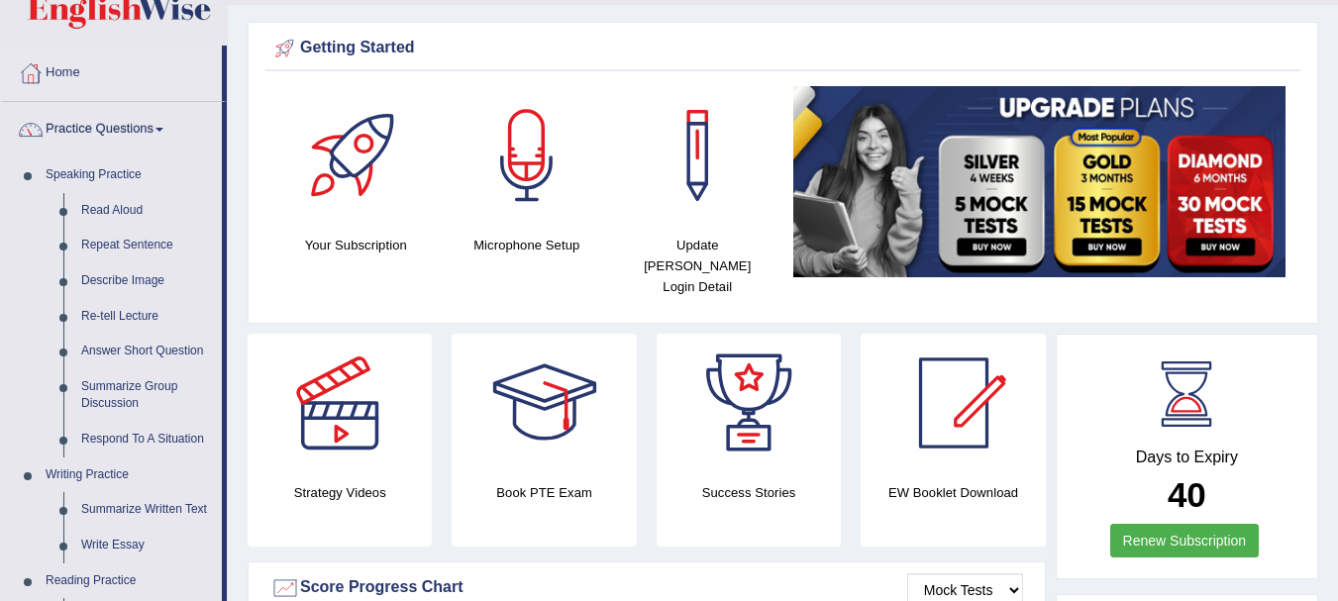
scroll to position [106, 0]
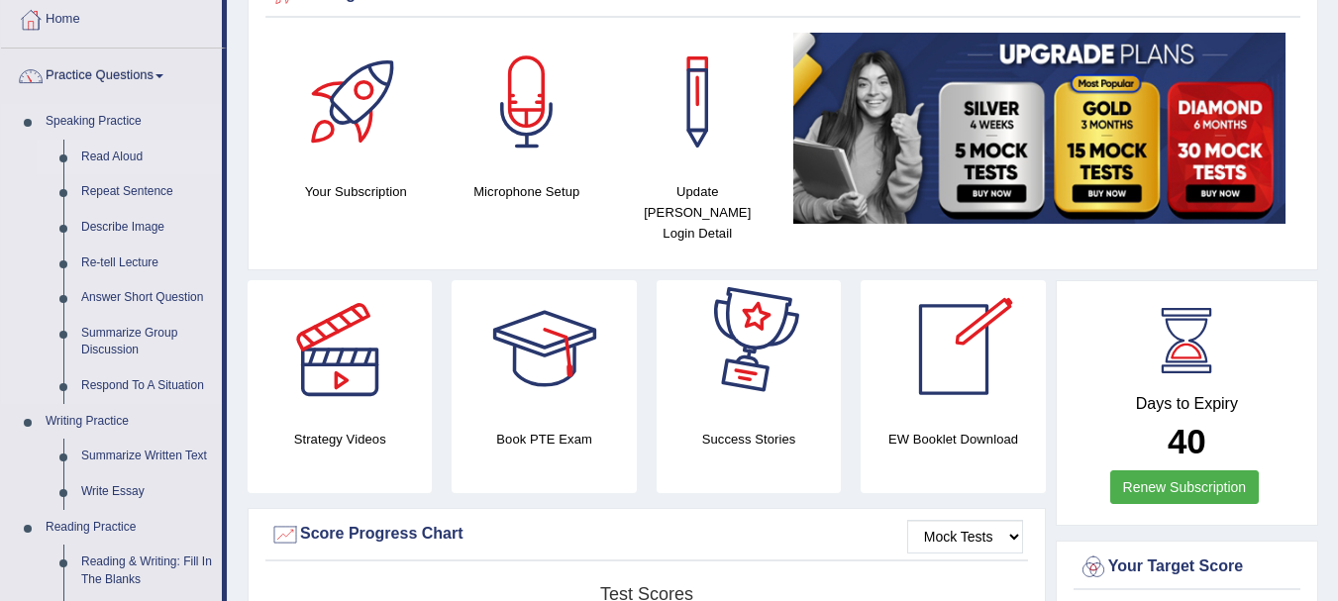
click at [131, 157] on link "Read Aloud" at bounding box center [147, 158] width 150 height 36
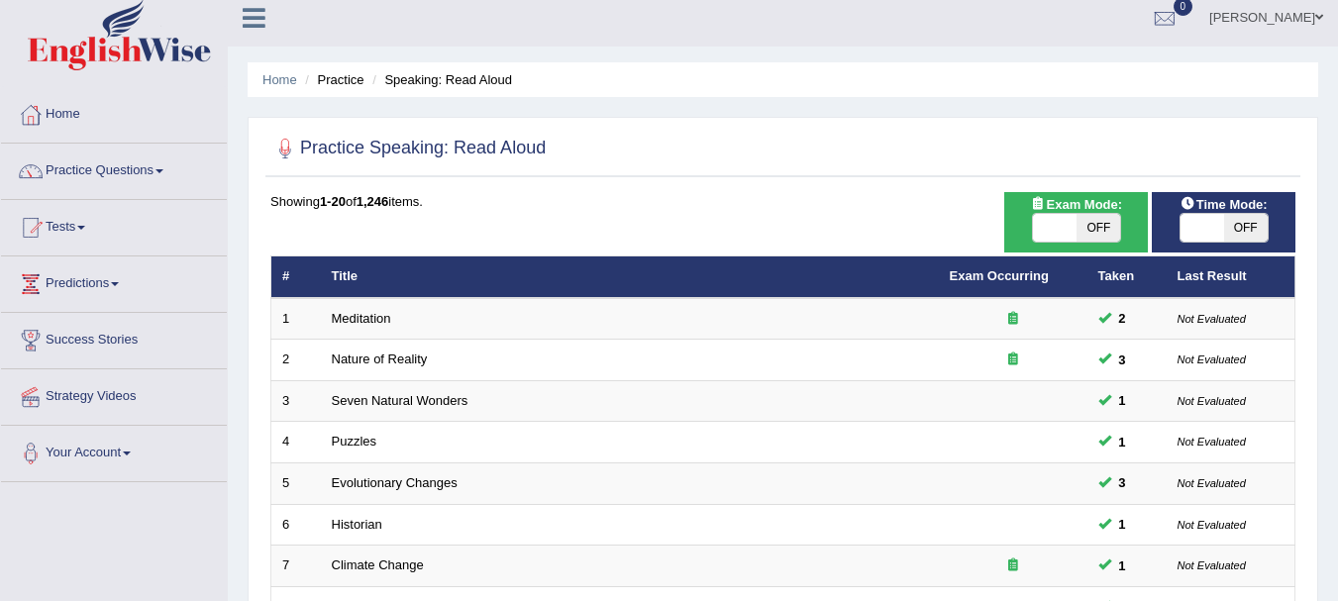
scroll to position [28, 0]
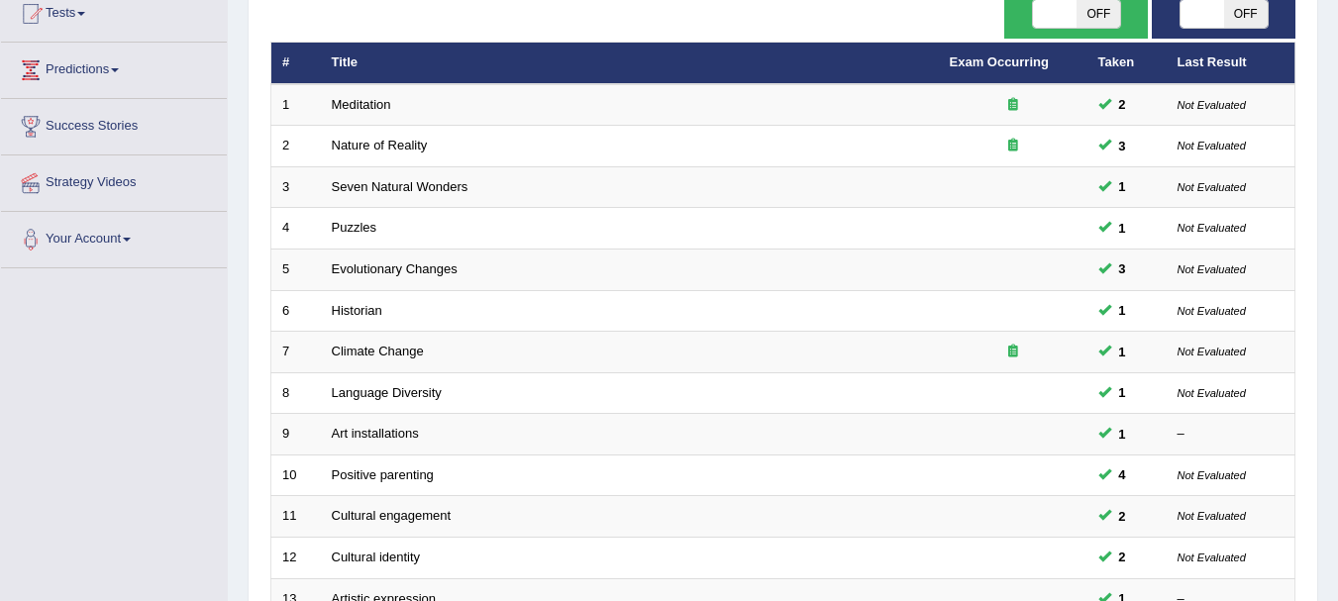
click at [1337, 376] on html "Toggle navigation Home Practice Questions Speaking Practice Read Aloud Repeat S…" at bounding box center [669, 75] width 1338 height 601
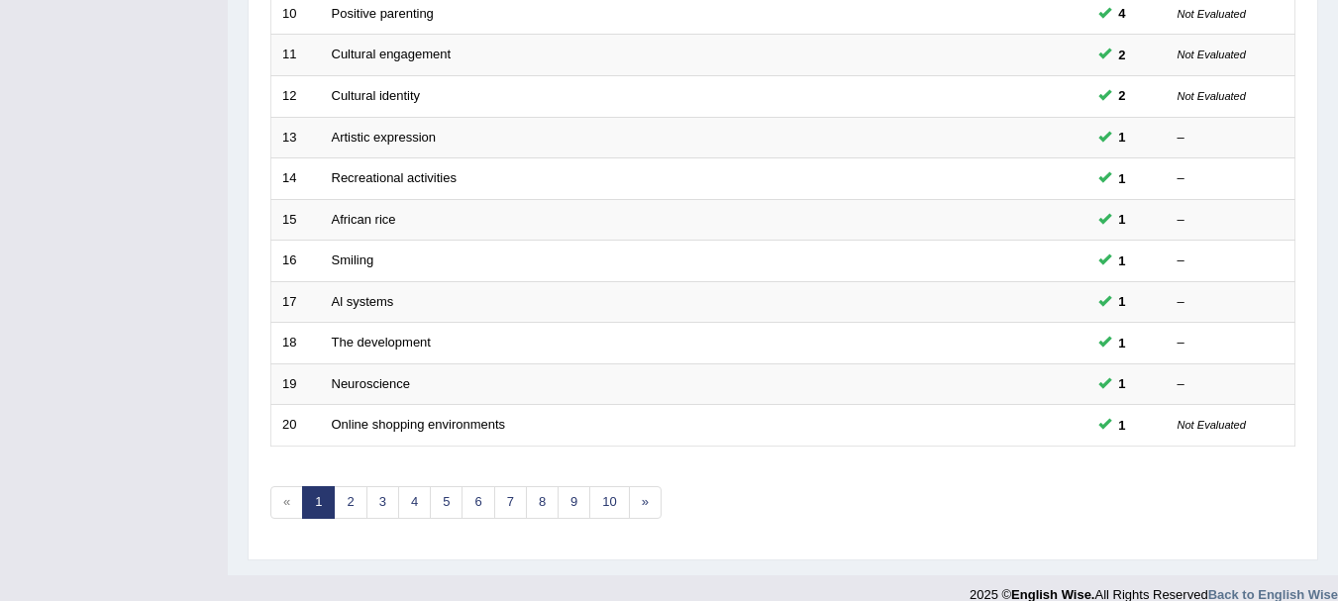
scroll to position [710, 0]
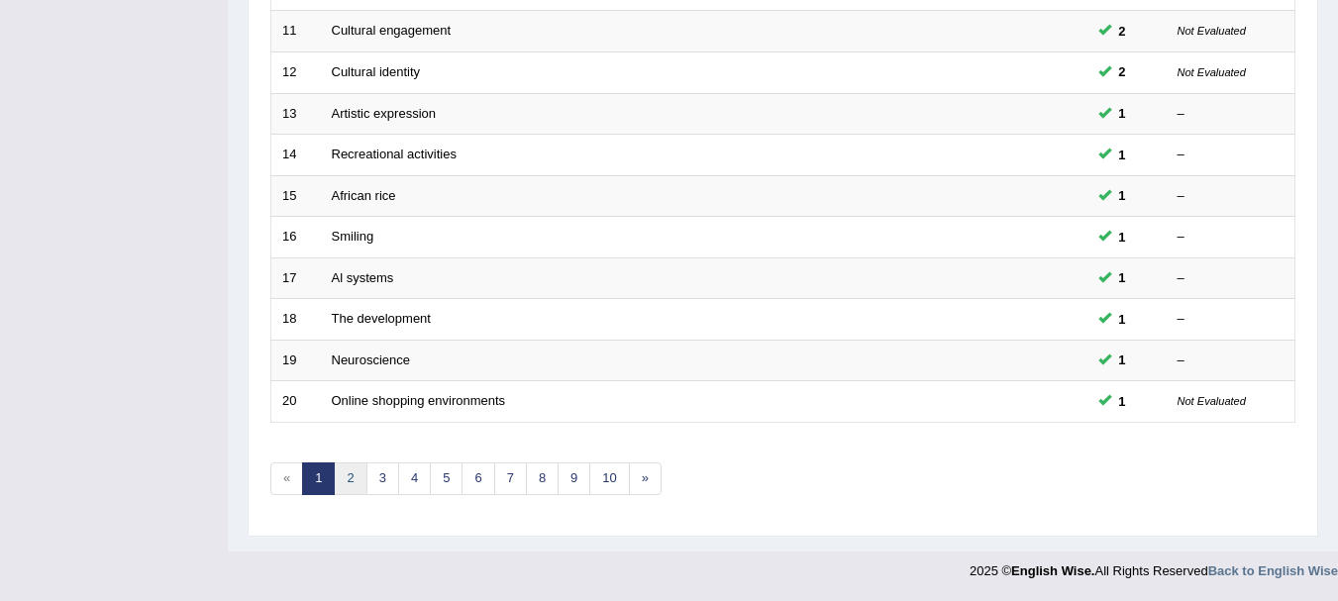
click at [361, 470] on link "2" at bounding box center [350, 479] width 33 height 33
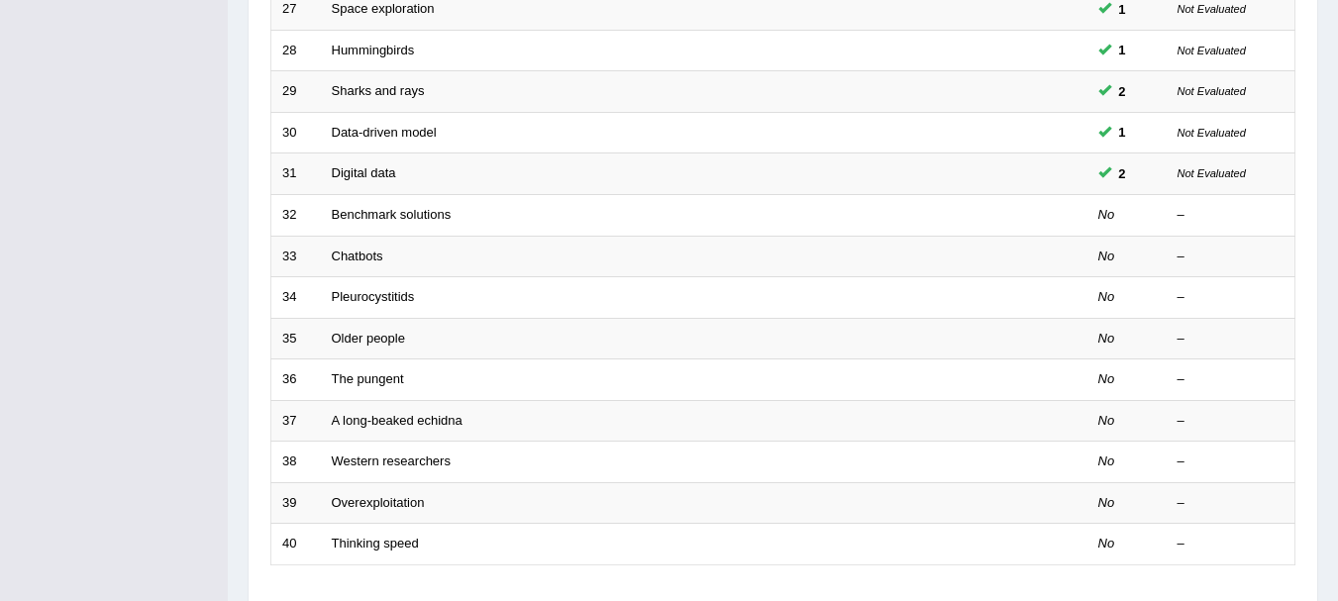
scroll to position [710, 0]
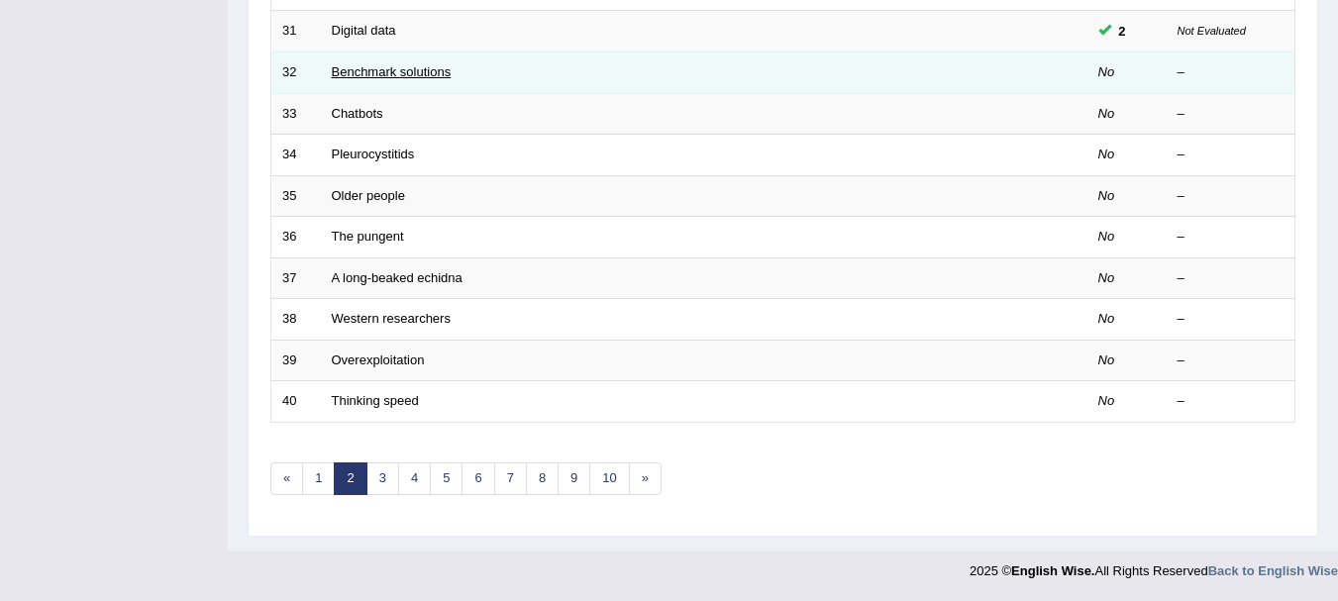
click at [333, 73] on link "Benchmark solutions" at bounding box center [392, 71] width 120 height 15
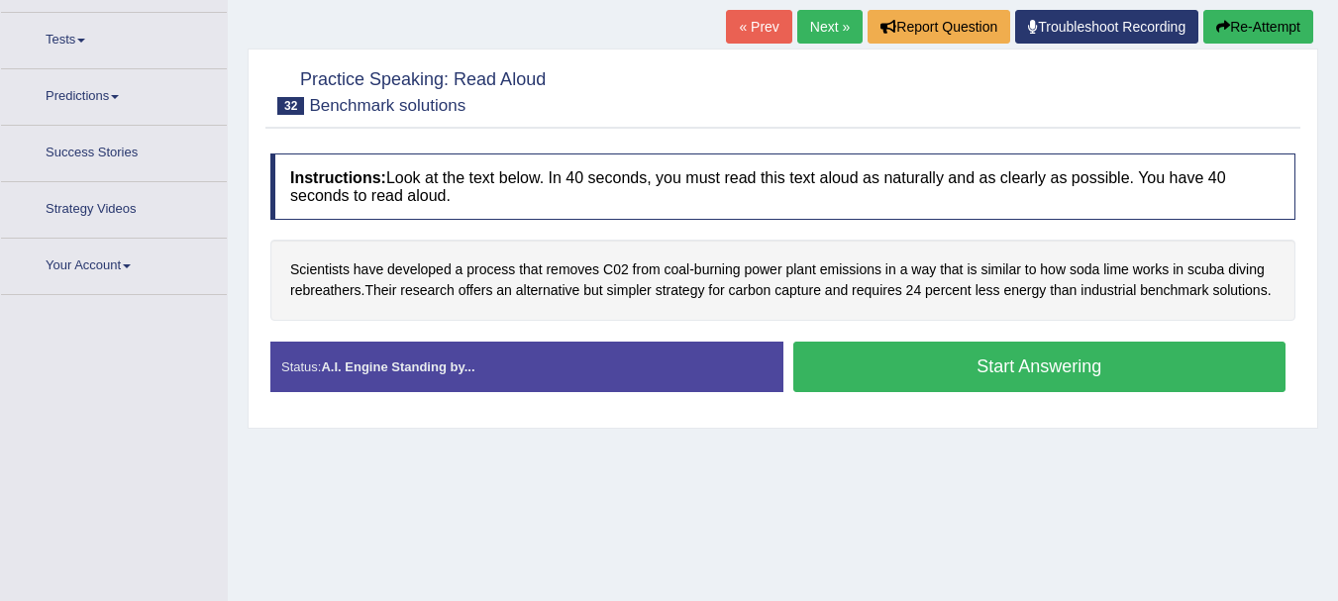
scroll to position [224, 0]
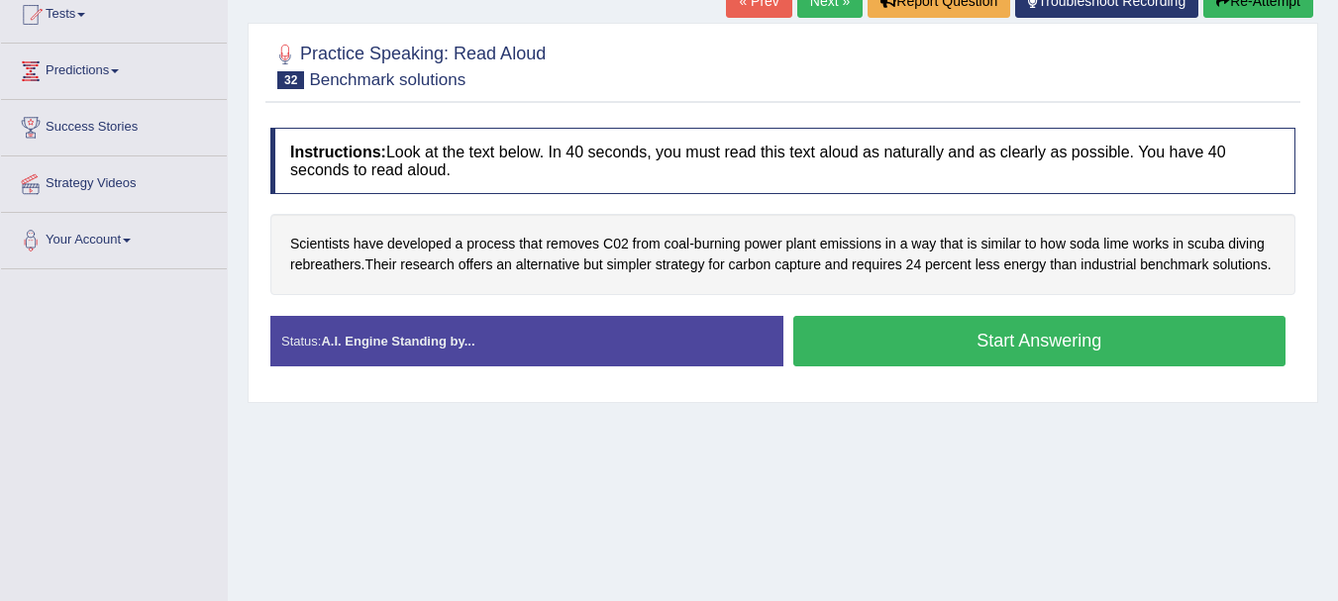
click at [1012, 357] on button "Start Answering" at bounding box center [1039, 341] width 493 height 51
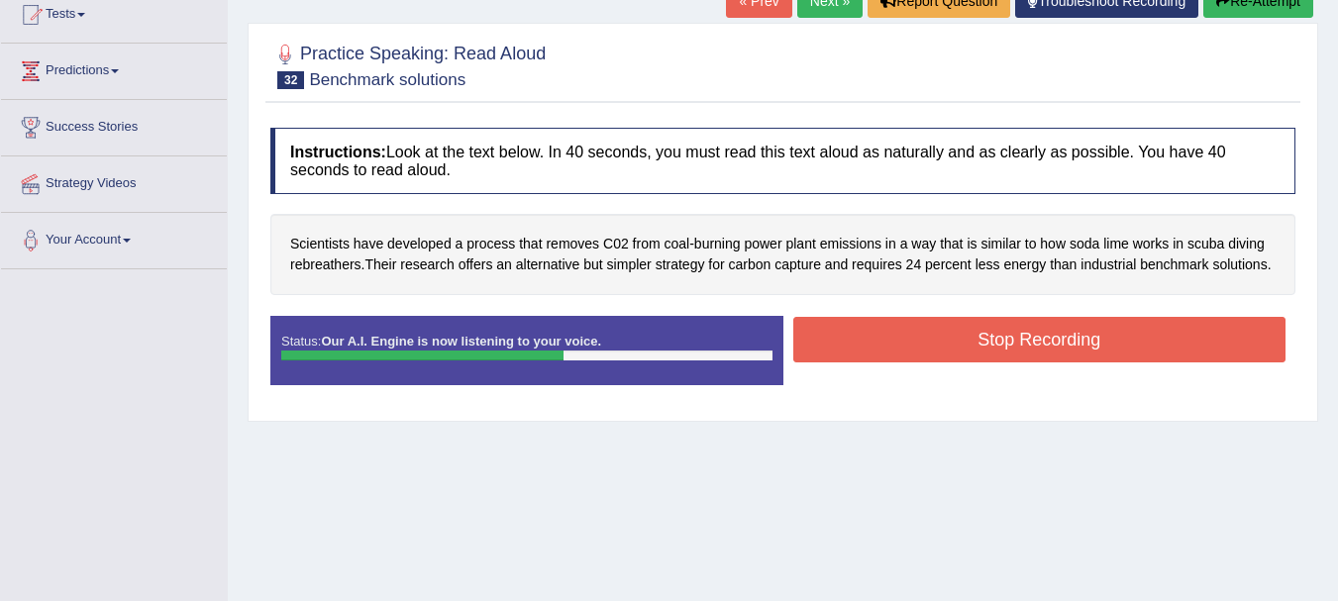
click at [1142, 347] on button "Stop Recording" at bounding box center [1039, 340] width 493 height 46
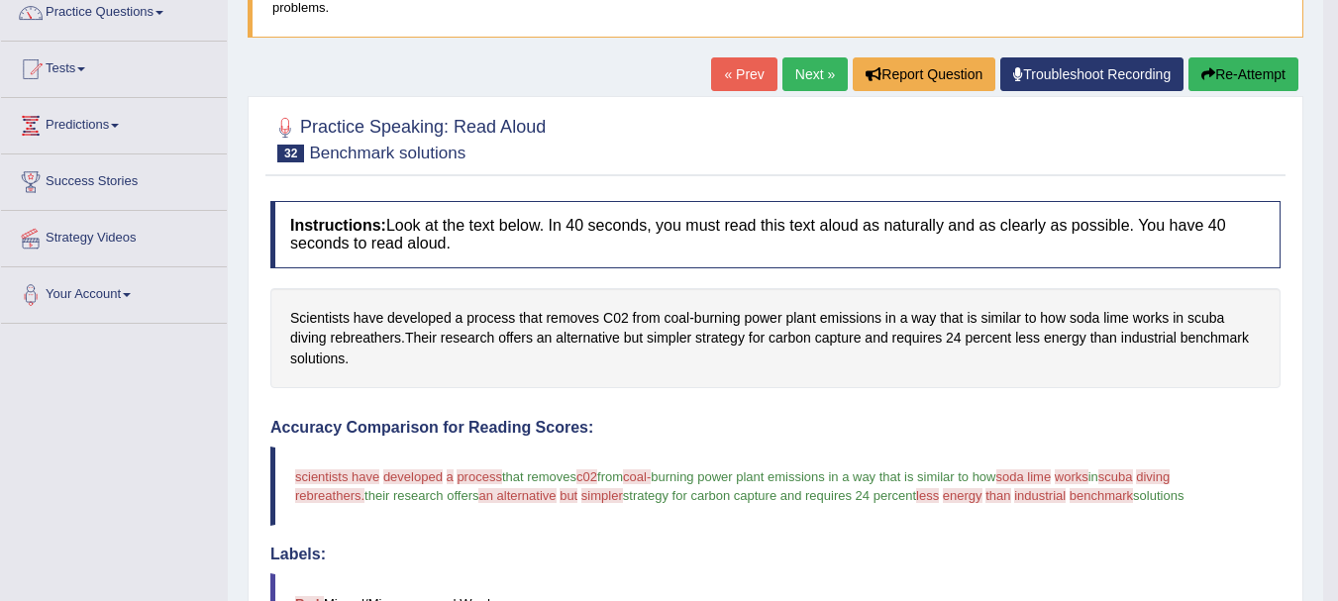
scroll to position [77, 0]
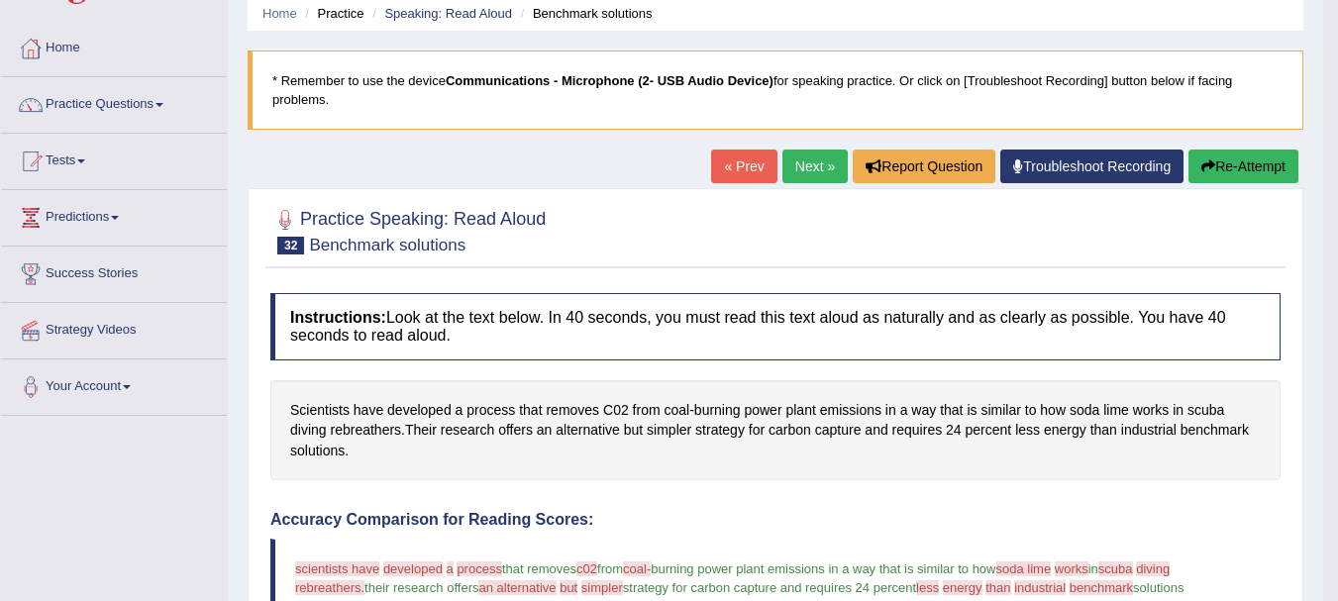
click at [1261, 172] on button "Re-Attempt" at bounding box center [1244, 167] width 110 height 34
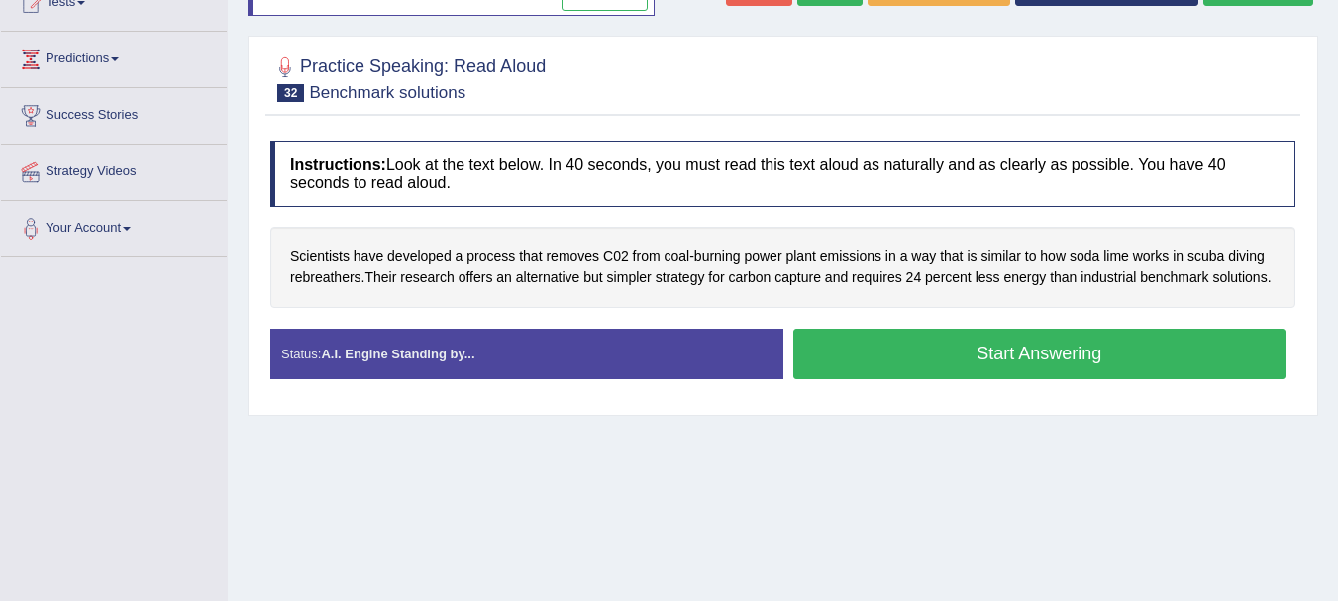
scroll to position [196, 0]
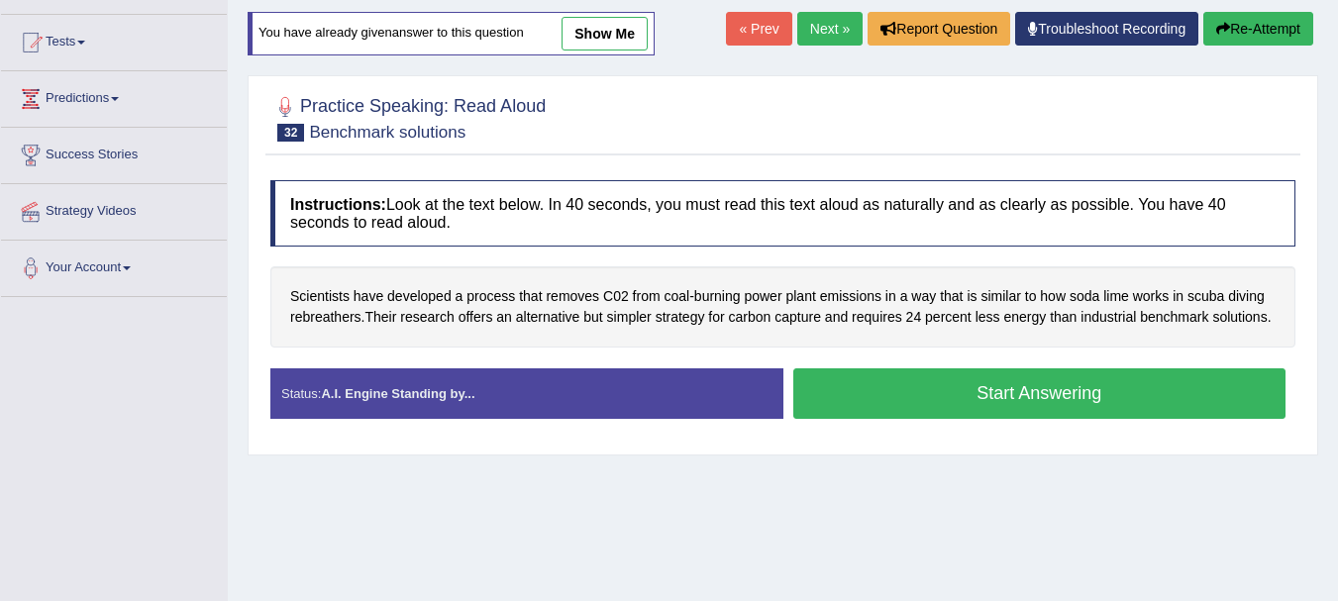
click at [1021, 411] on button "Start Answering" at bounding box center [1039, 393] width 493 height 51
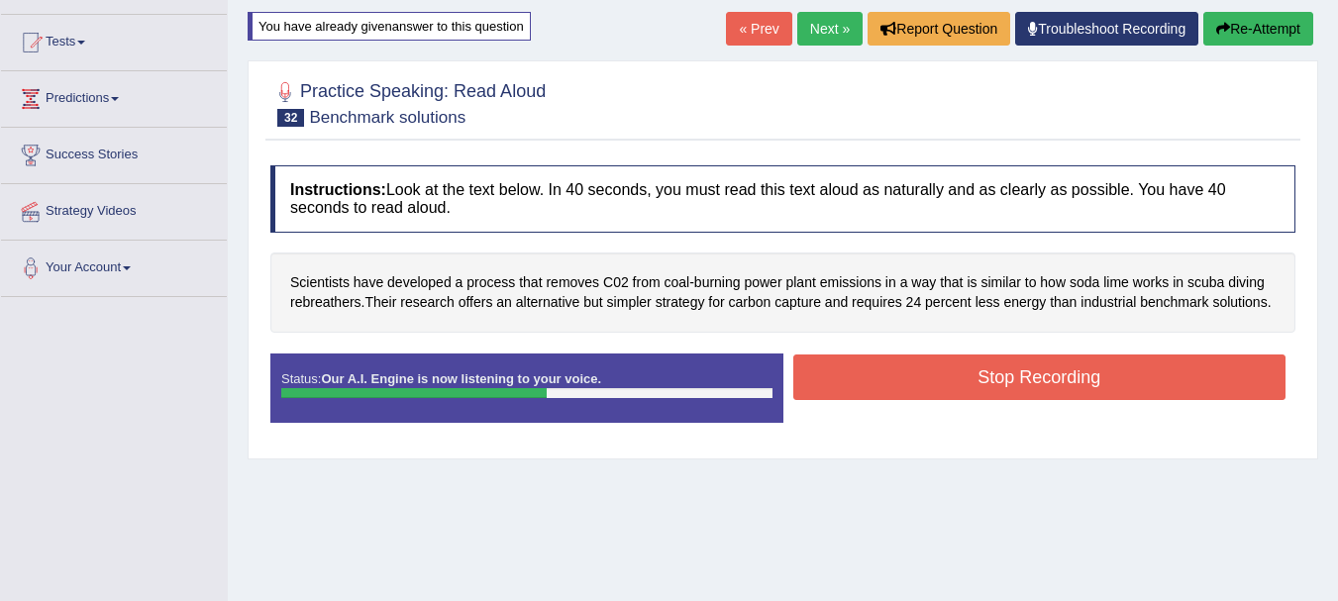
click at [1094, 386] on button "Stop Recording" at bounding box center [1039, 378] width 493 height 46
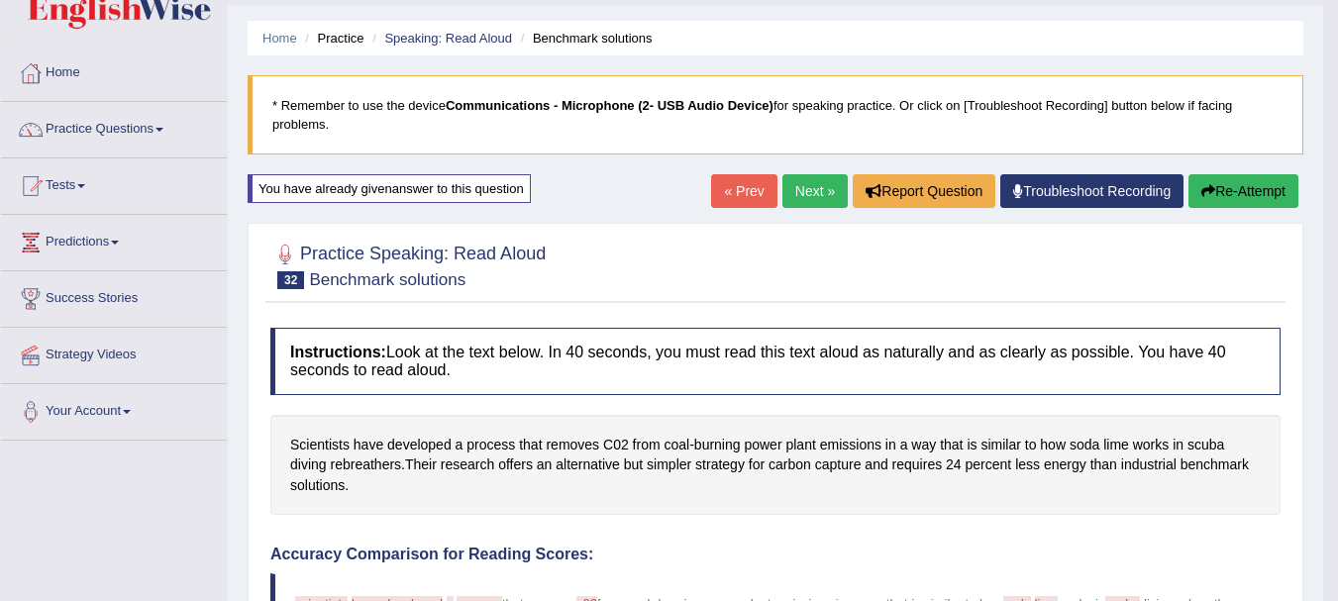
scroll to position [40, 0]
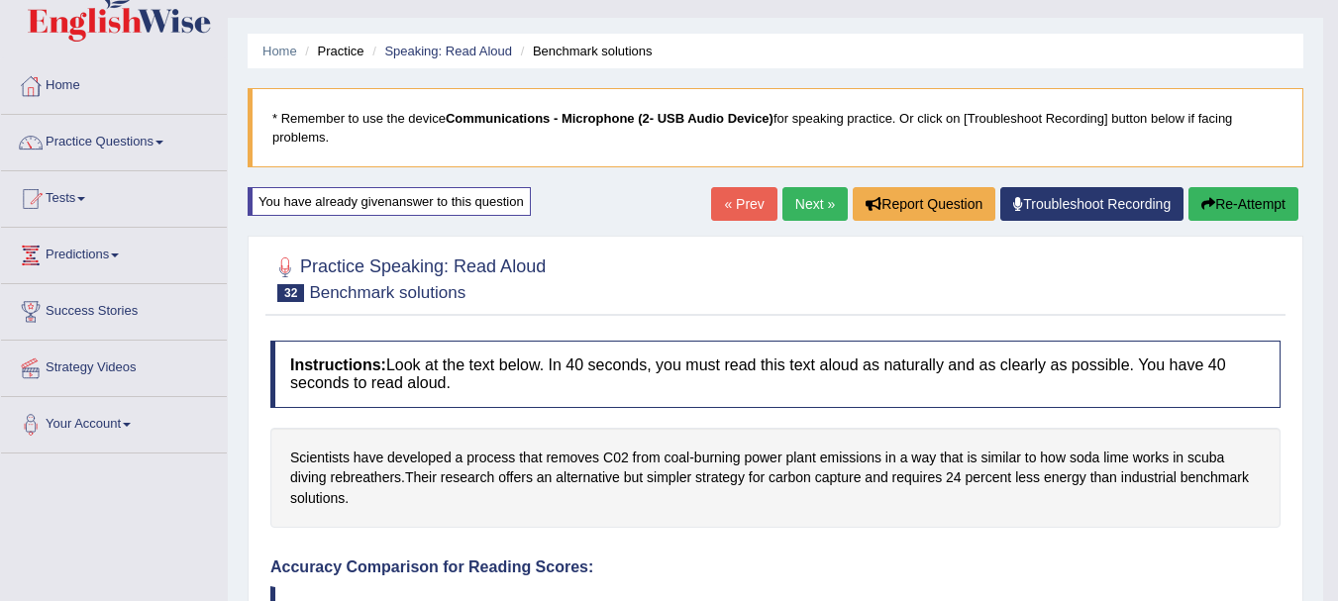
click at [783, 210] on link "Next »" at bounding box center [815, 204] width 65 height 34
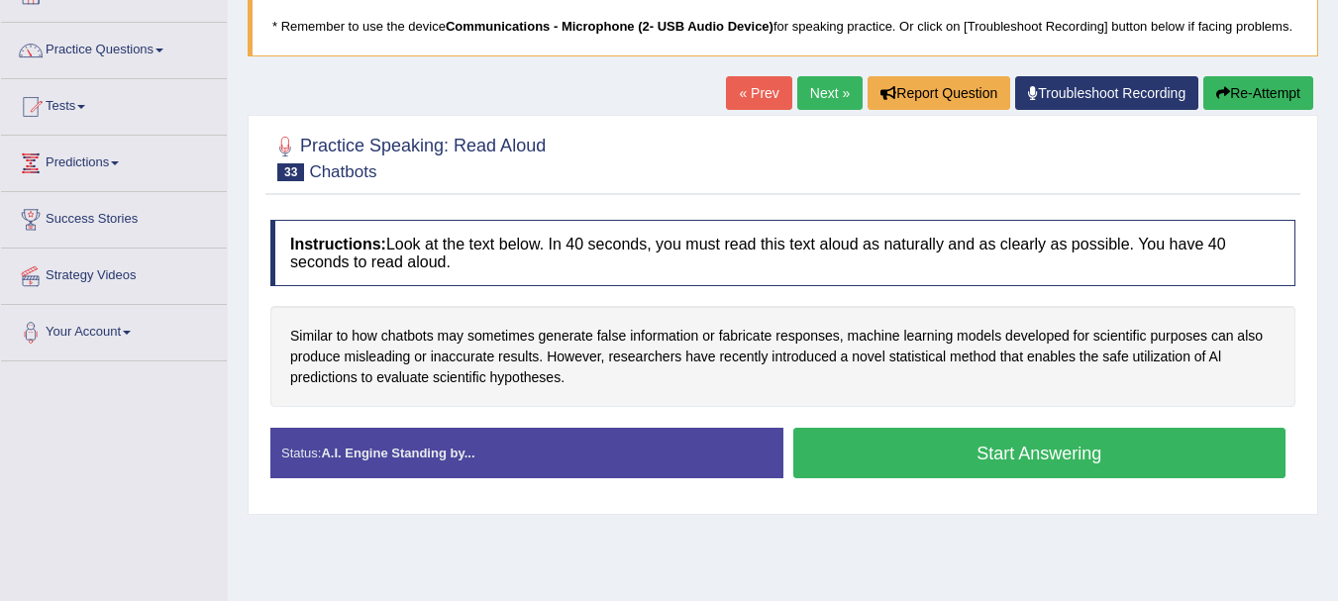
scroll to position [198, 0]
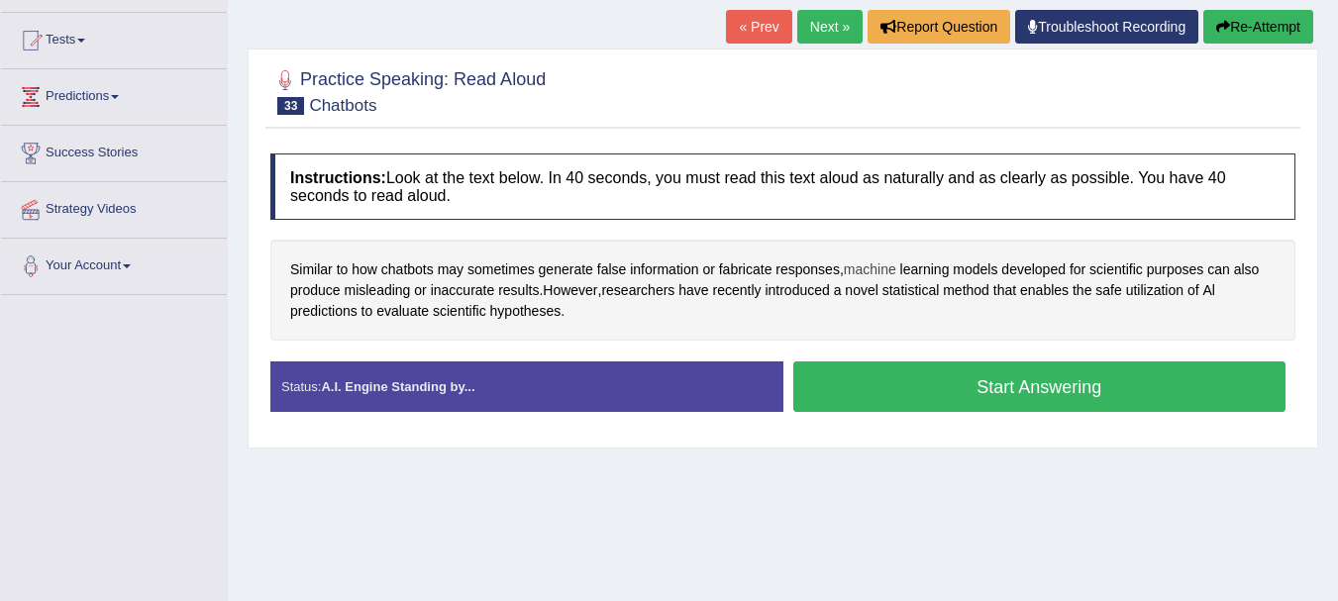
click at [866, 280] on span "machine" at bounding box center [870, 270] width 53 height 21
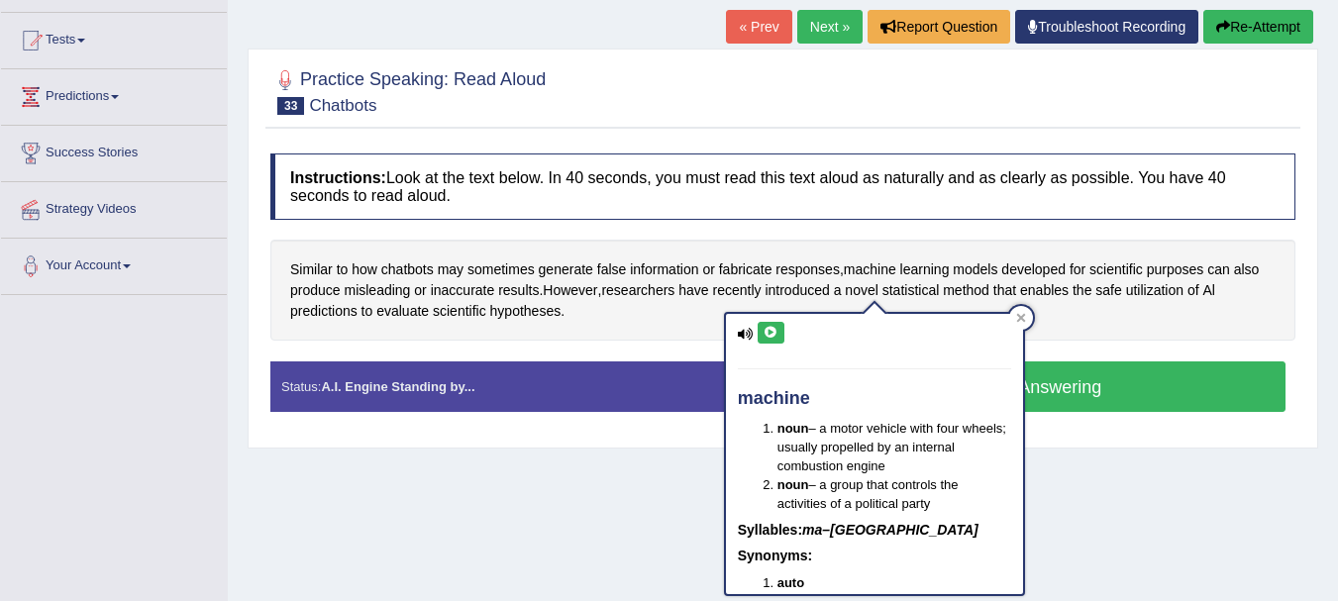
click at [772, 339] on icon at bounding box center [771, 333] width 15 height 12
click at [769, 334] on icon at bounding box center [771, 333] width 15 height 12
click at [774, 331] on icon at bounding box center [771, 333] width 15 height 12
click at [1114, 528] on div "Home Practice Speaking: Read Aloud Chatbots * Remember to use the device Commun…" at bounding box center [783, 297] width 1110 height 991
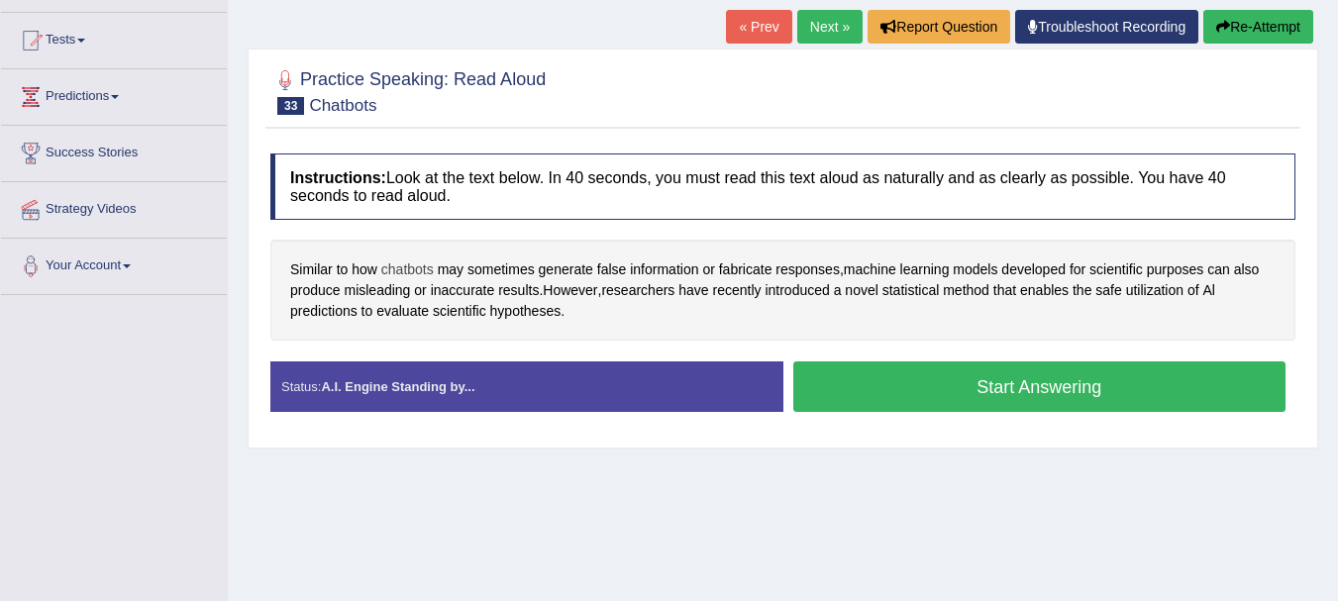
click at [407, 280] on span "chatbots" at bounding box center [407, 270] width 53 height 21
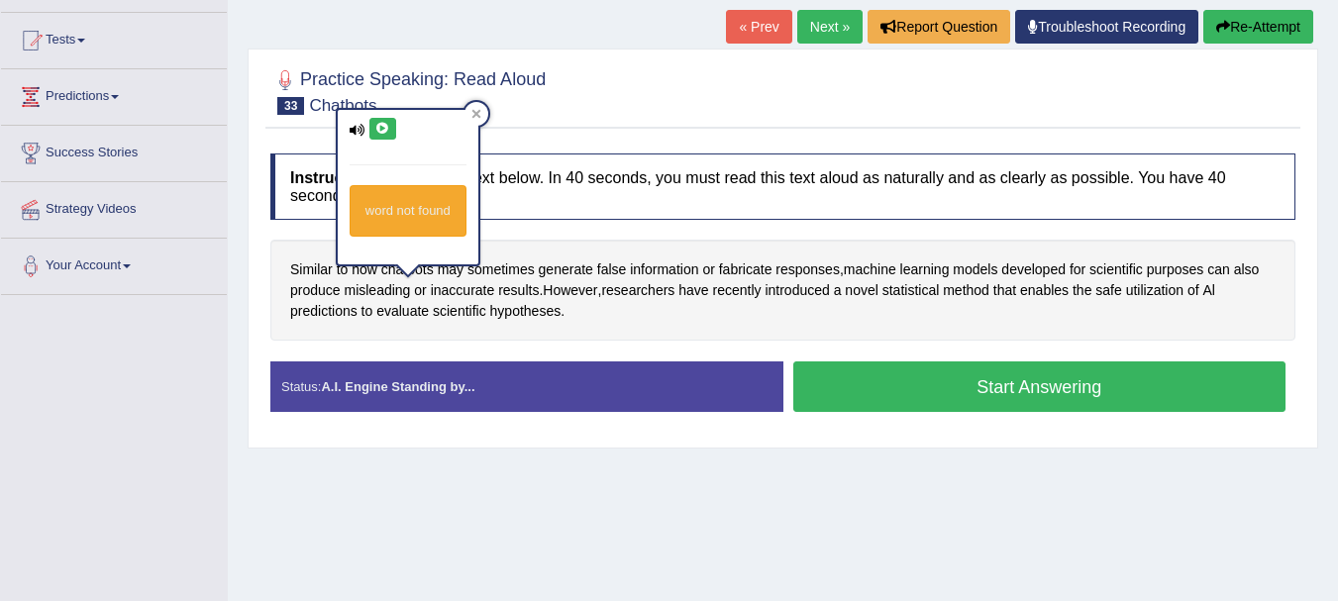
click at [381, 126] on icon at bounding box center [382, 129] width 15 height 12
click at [652, 449] on div "Practice Speaking: Read Aloud 33 Chatbots Instructions: Look at the text below.…" at bounding box center [783, 249] width 1071 height 400
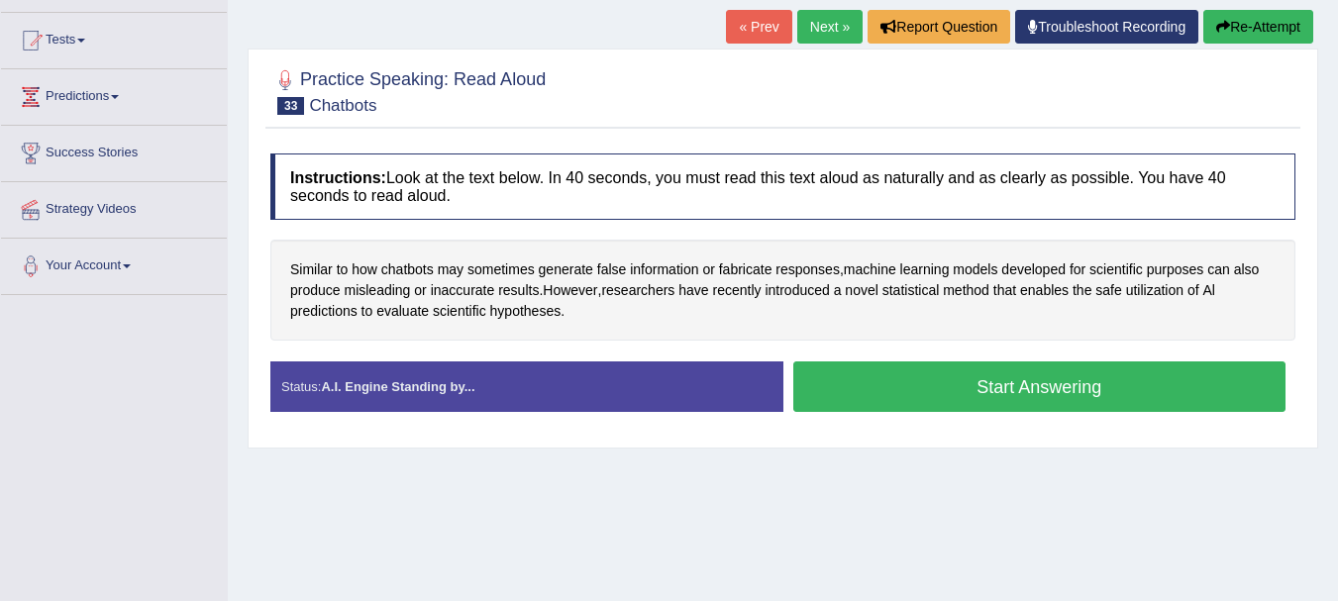
click at [886, 401] on button "Start Answering" at bounding box center [1039, 387] width 493 height 51
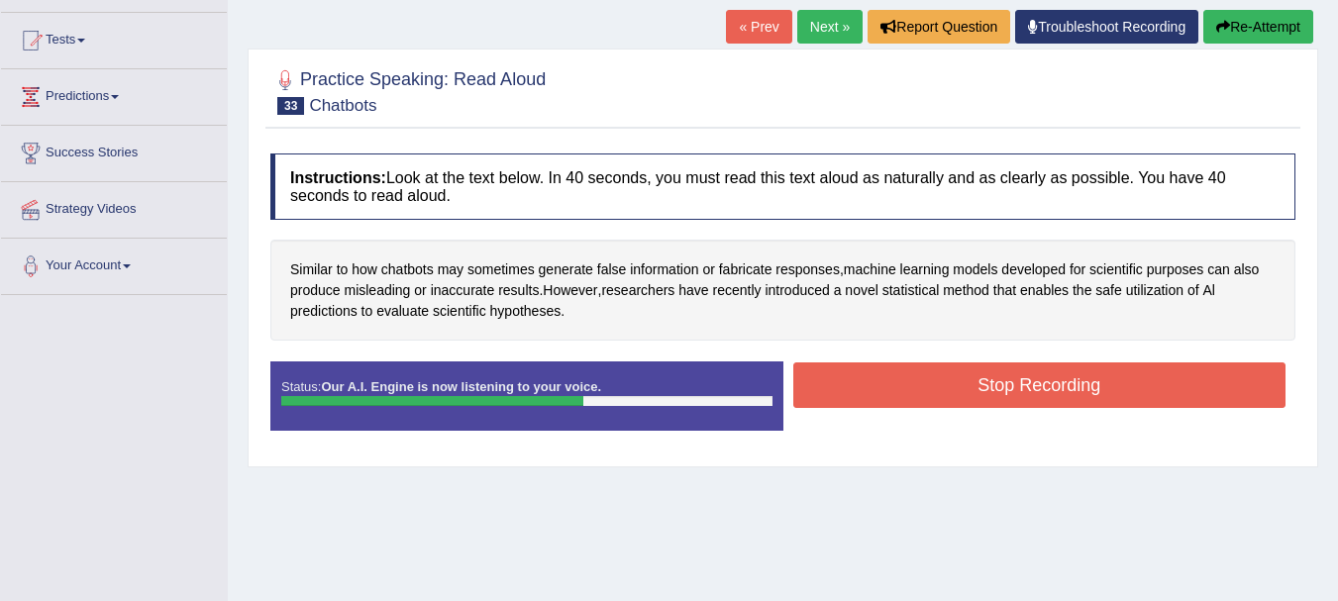
click at [819, 392] on button "Stop Recording" at bounding box center [1039, 386] width 493 height 46
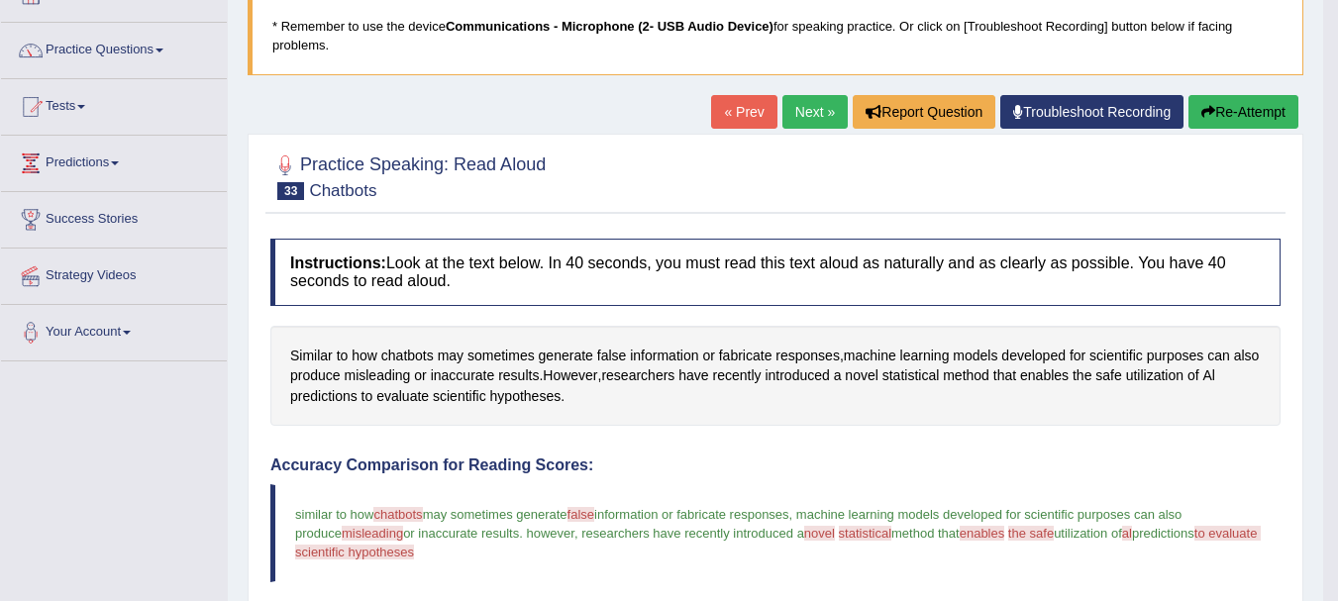
scroll to position [106, 0]
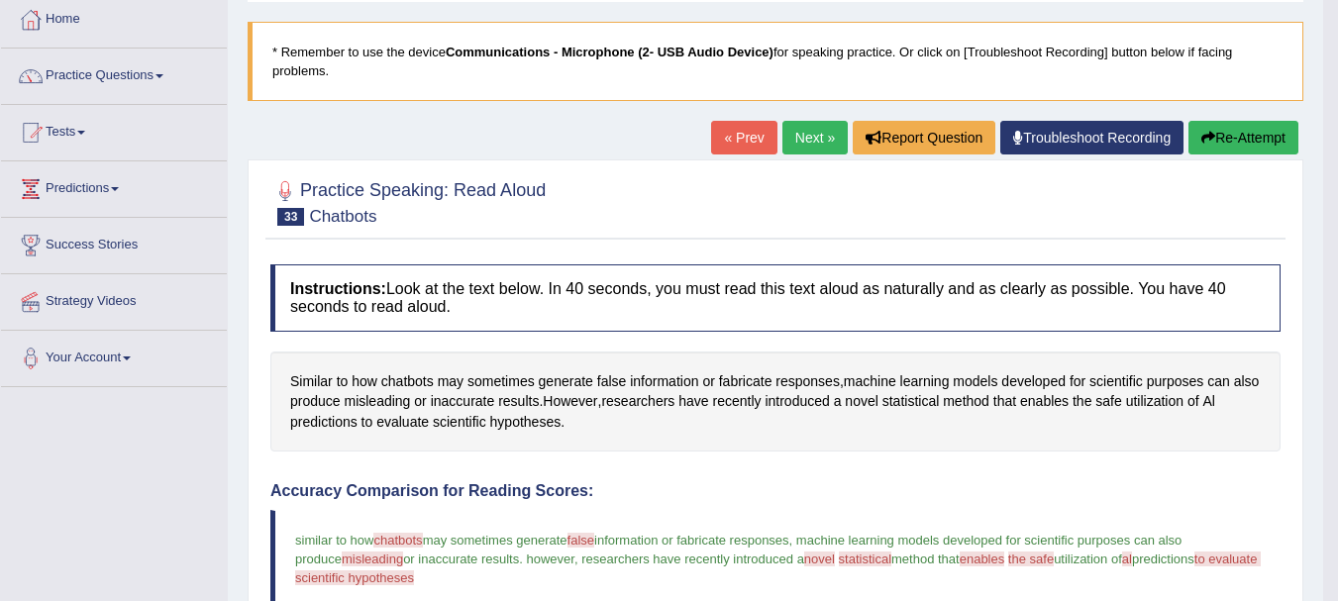
click at [1273, 133] on button "Re-Attempt" at bounding box center [1244, 138] width 110 height 34
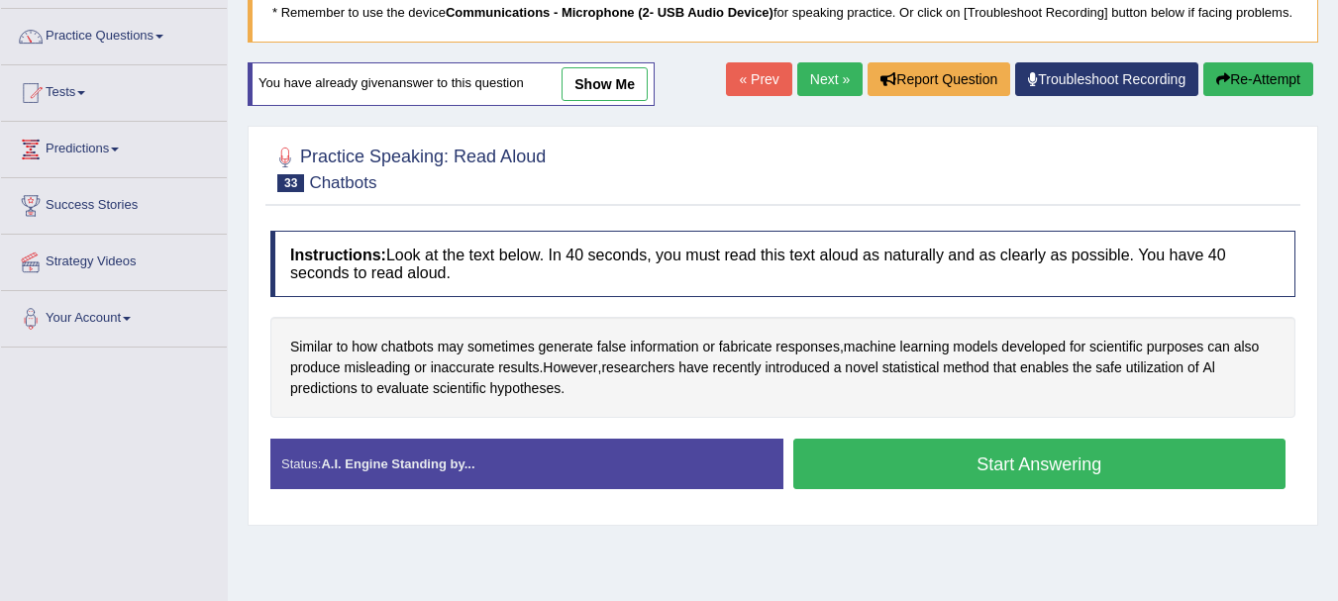
scroll to position [277, 0]
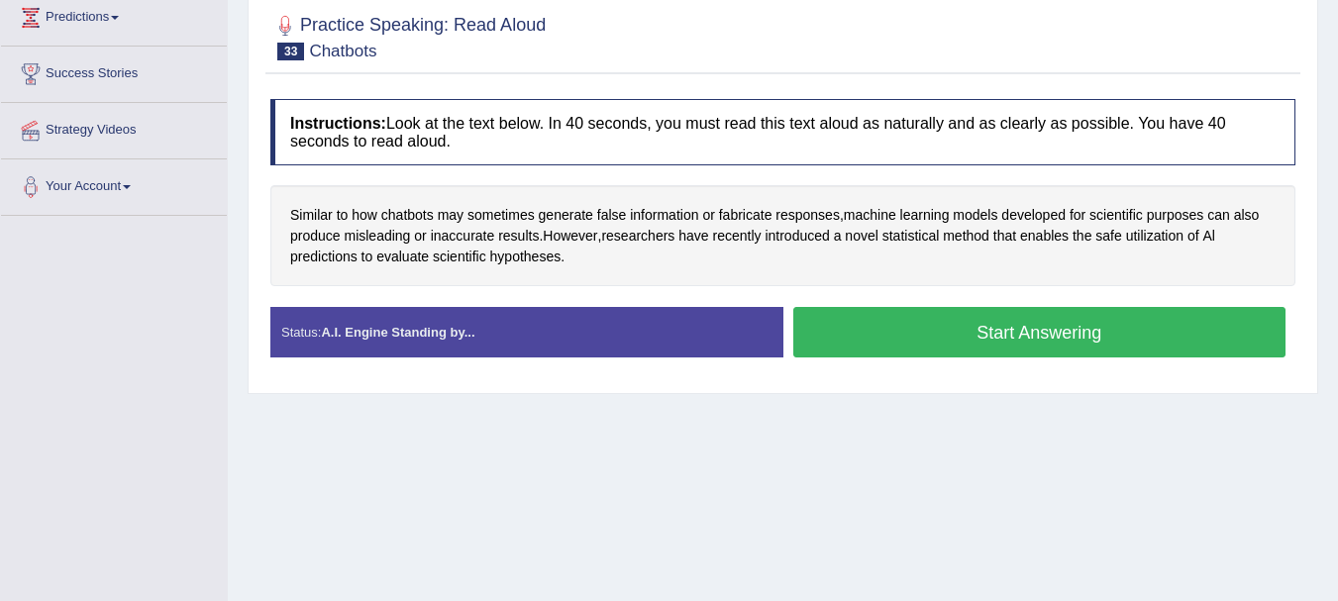
click at [1025, 338] on button "Start Answering" at bounding box center [1039, 332] width 493 height 51
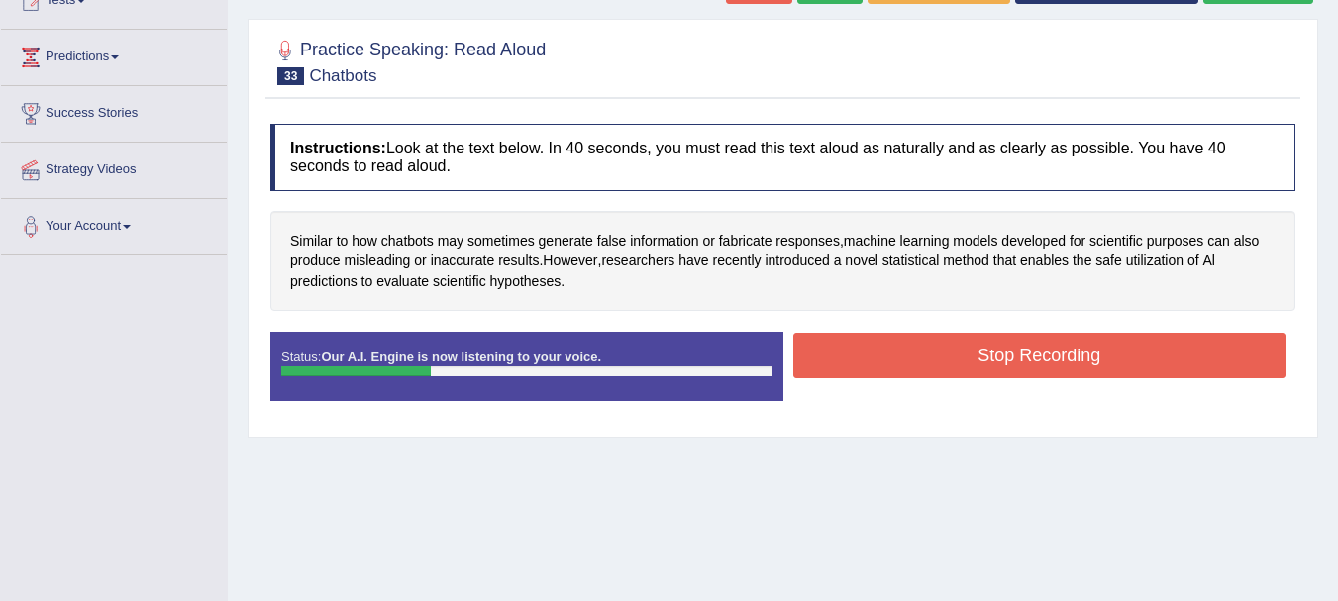
scroll to position [185, 0]
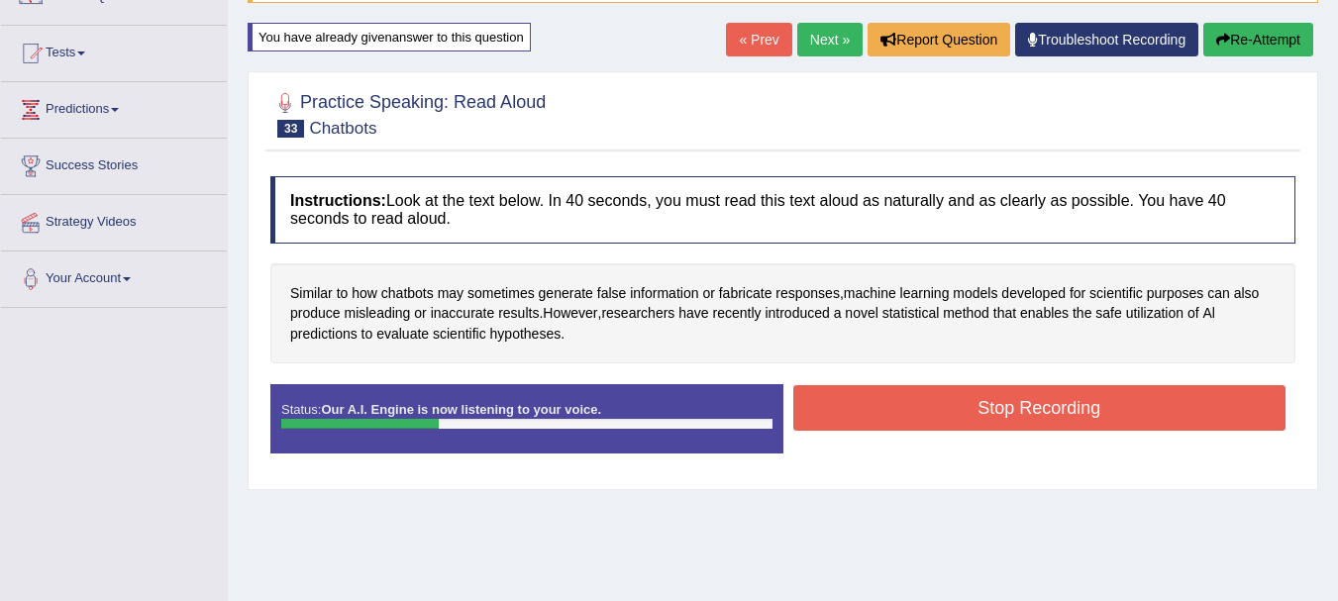
click at [1306, 44] on button "Re-Attempt" at bounding box center [1259, 40] width 110 height 34
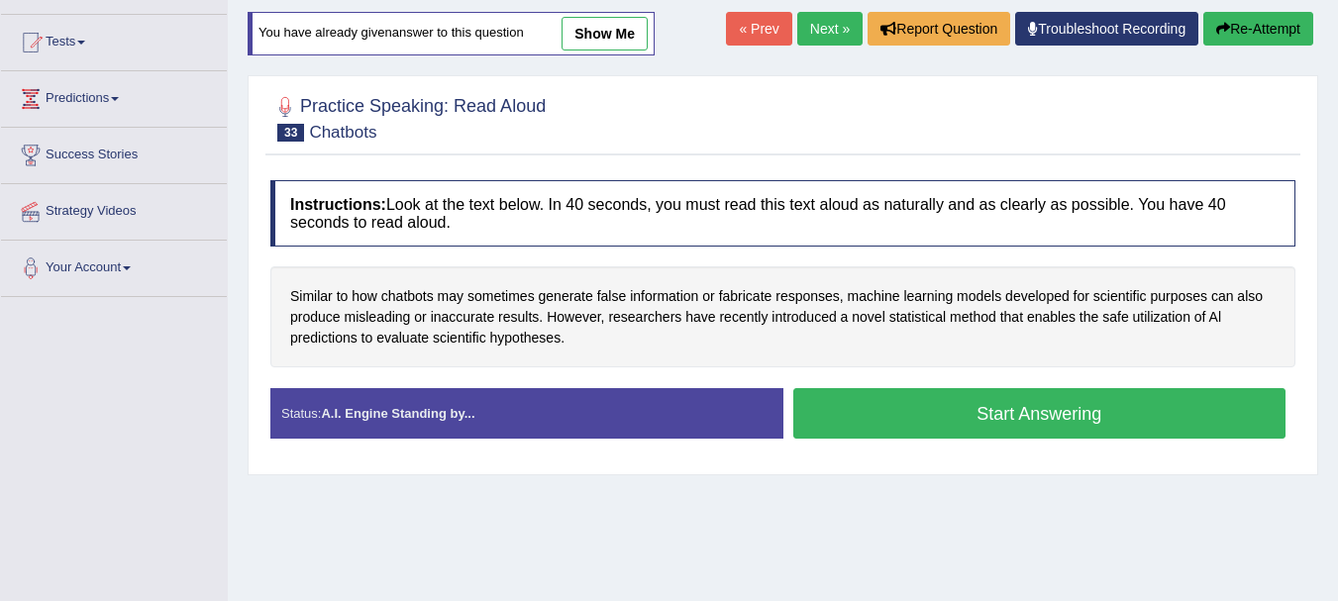
scroll to position [185, 0]
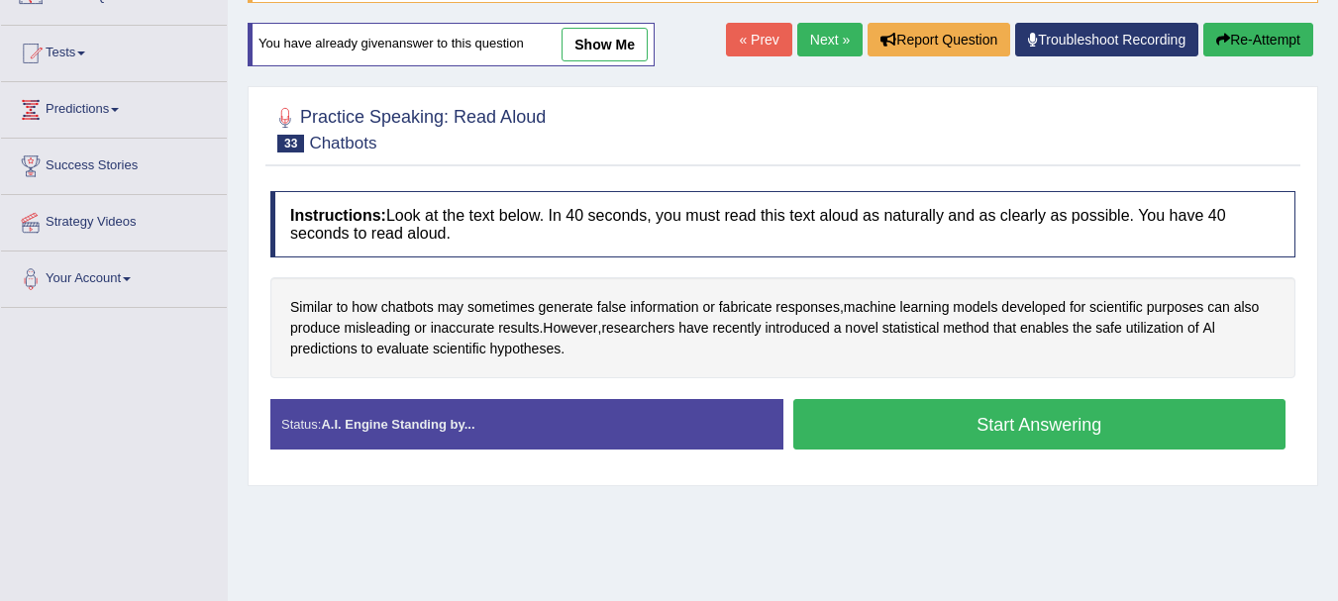
click at [1042, 441] on button "Start Answering" at bounding box center [1039, 424] width 493 height 51
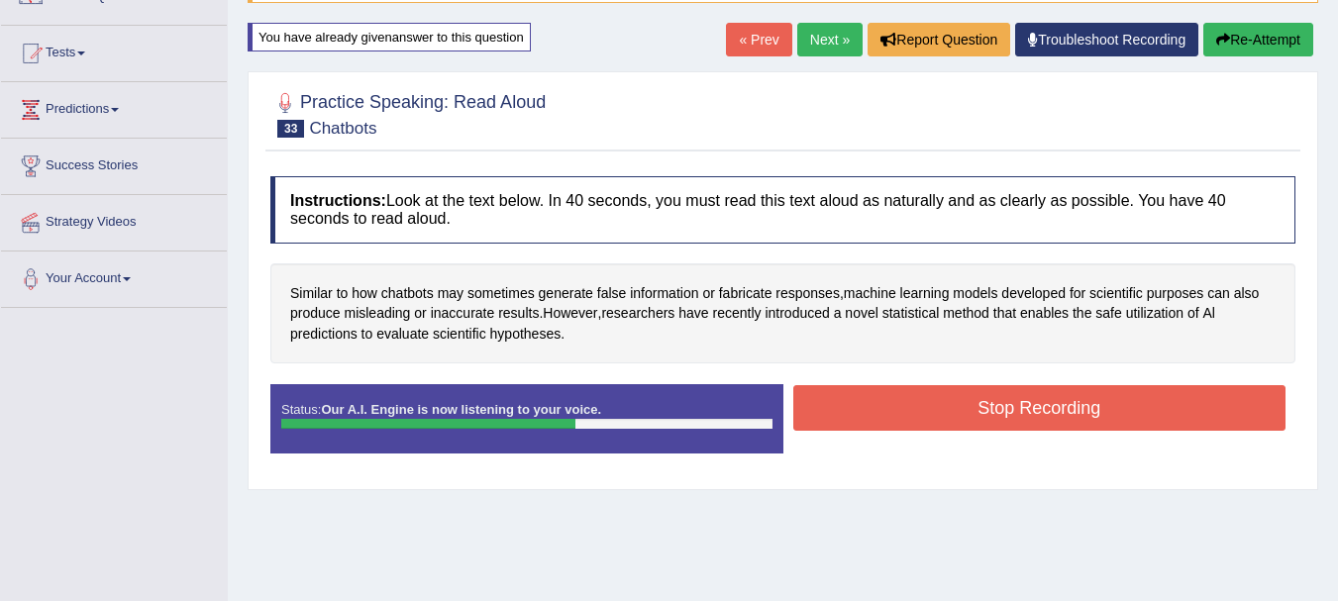
click at [807, 422] on button "Stop Recording" at bounding box center [1039, 408] width 493 height 46
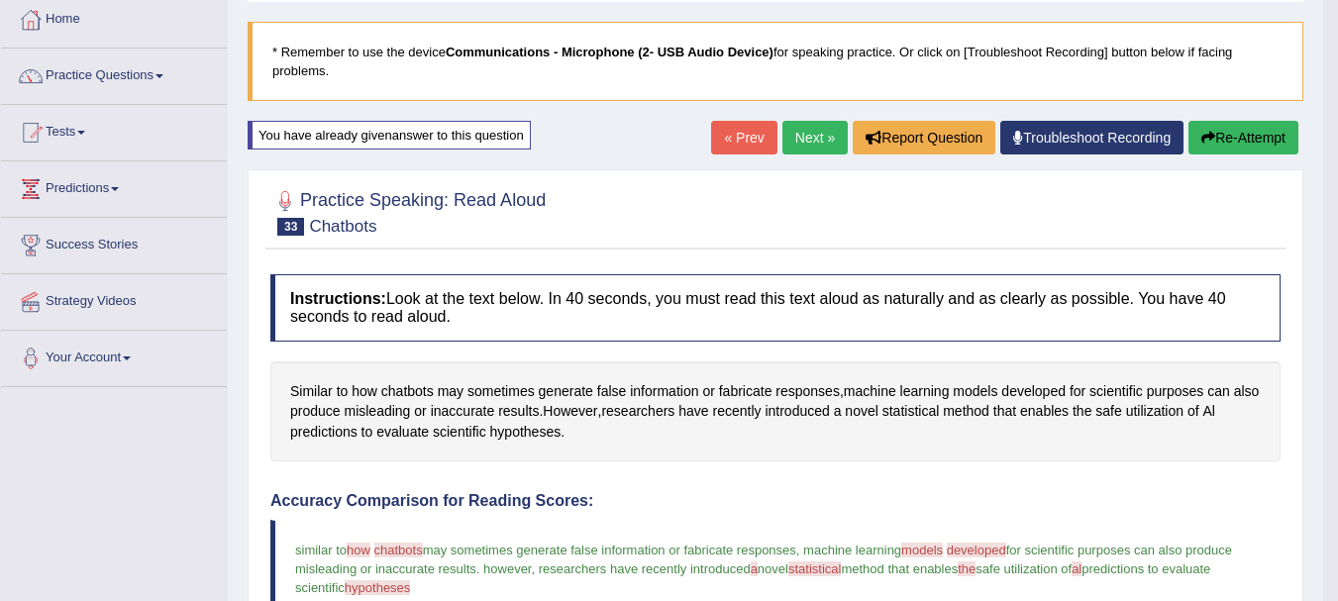
scroll to position [0, 0]
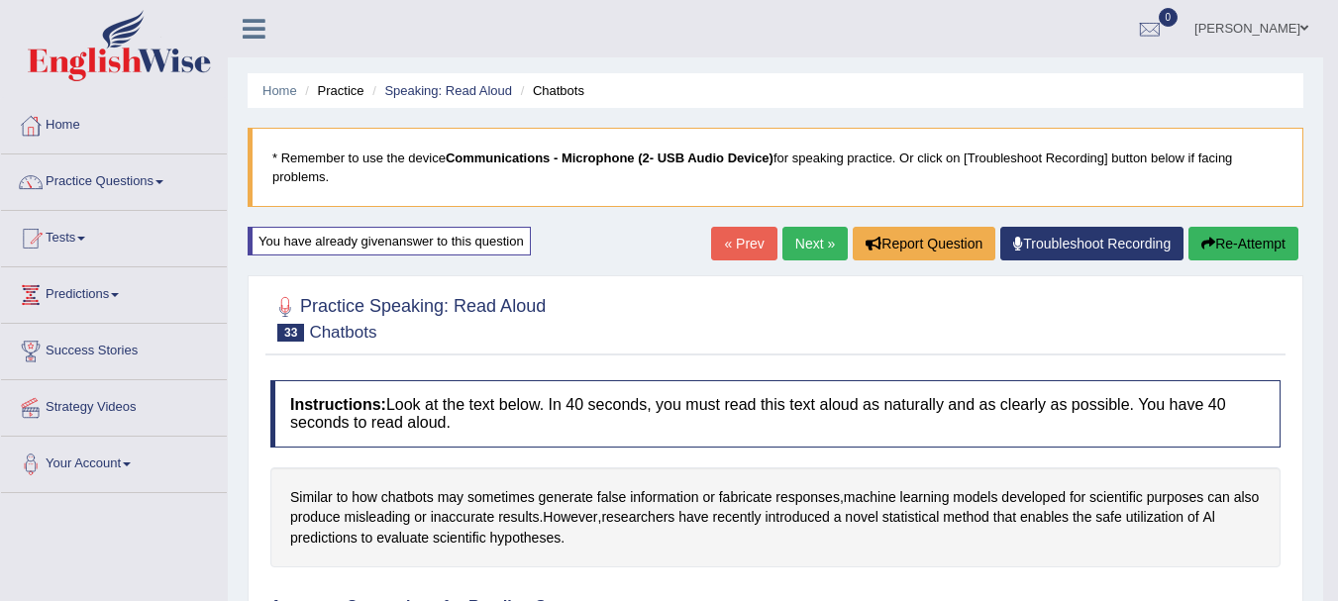
click at [814, 237] on link "Next »" at bounding box center [815, 244] width 65 height 34
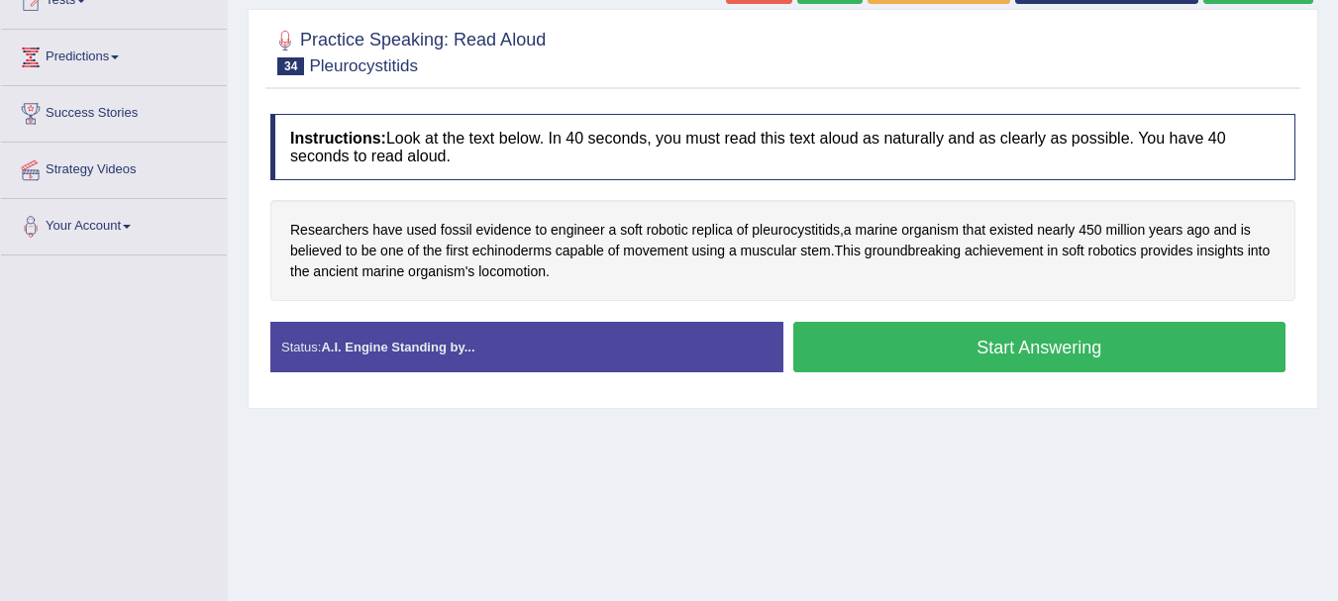
scroll to position [264, 0]
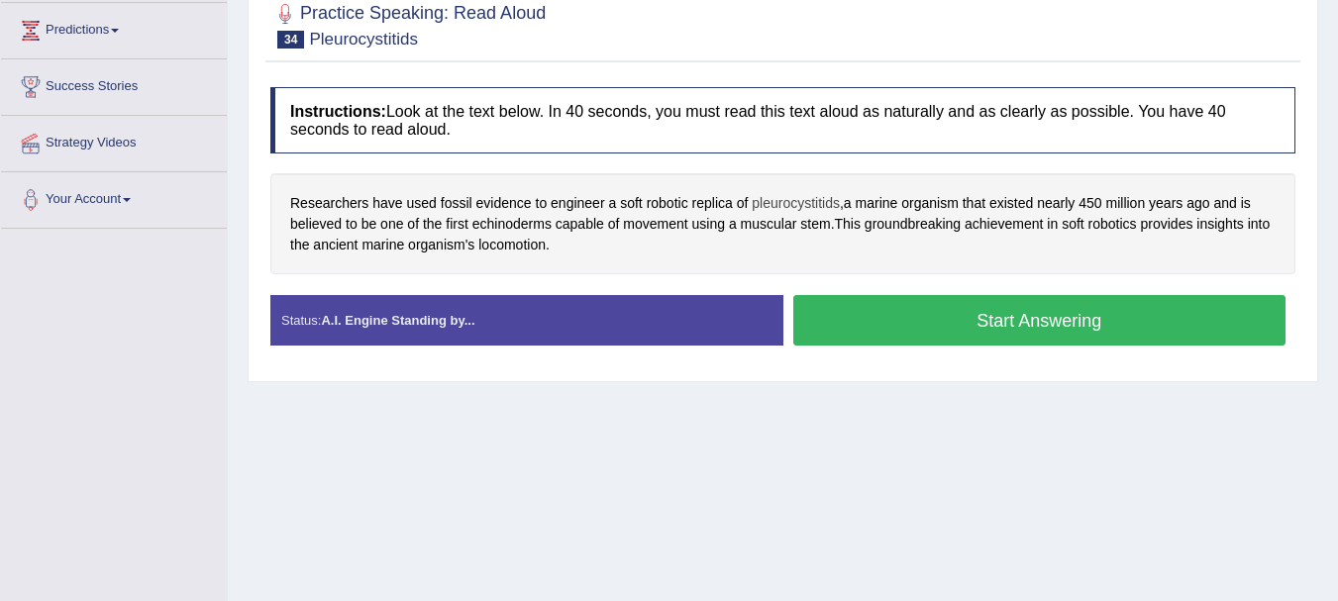
click at [800, 214] on span "pleurocystitids" at bounding box center [796, 203] width 88 height 21
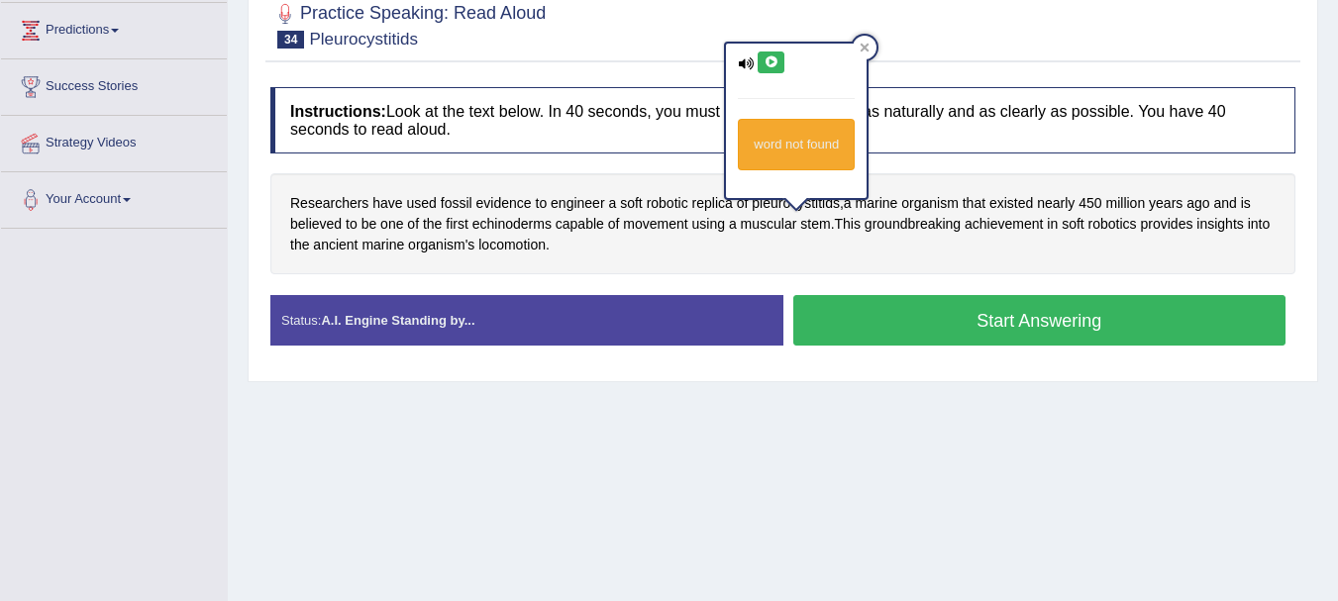
click at [771, 64] on icon at bounding box center [771, 62] width 15 height 12
click at [696, 274] on div "Researchers have used fossil evidence to engineer a soft robotic replica of ple…" at bounding box center [782, 223] width 1025 height 101
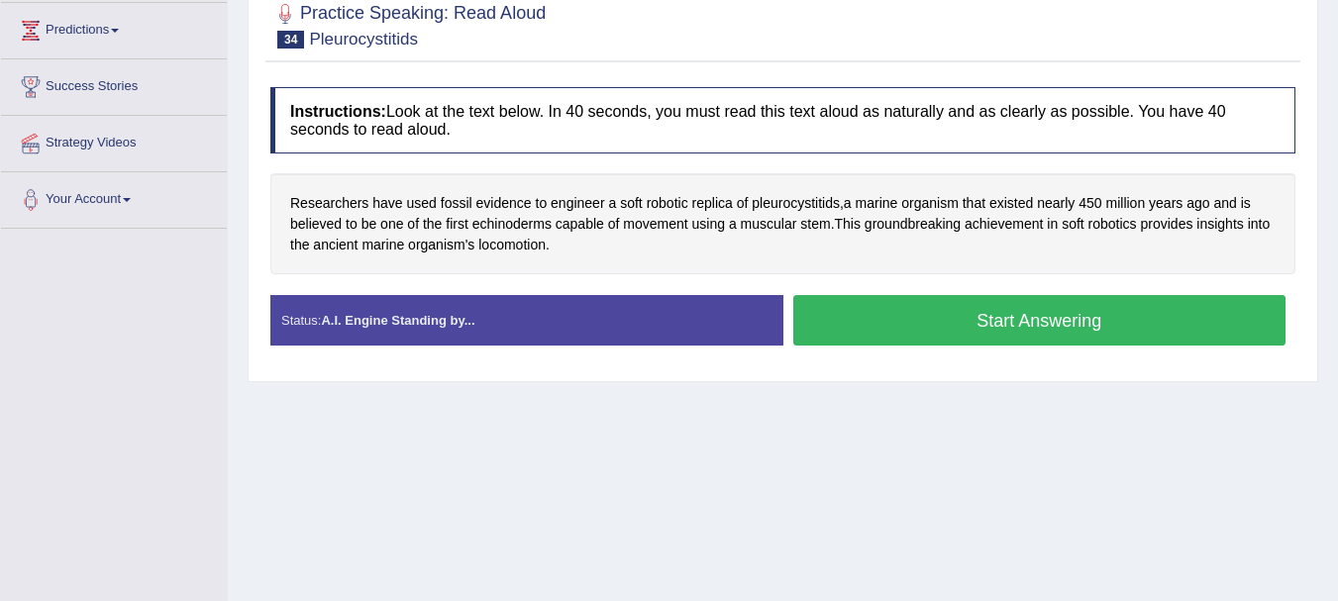
click at [923, 343] on button "Start Answering" at bounding box center [1039, 320] width 493 height 51
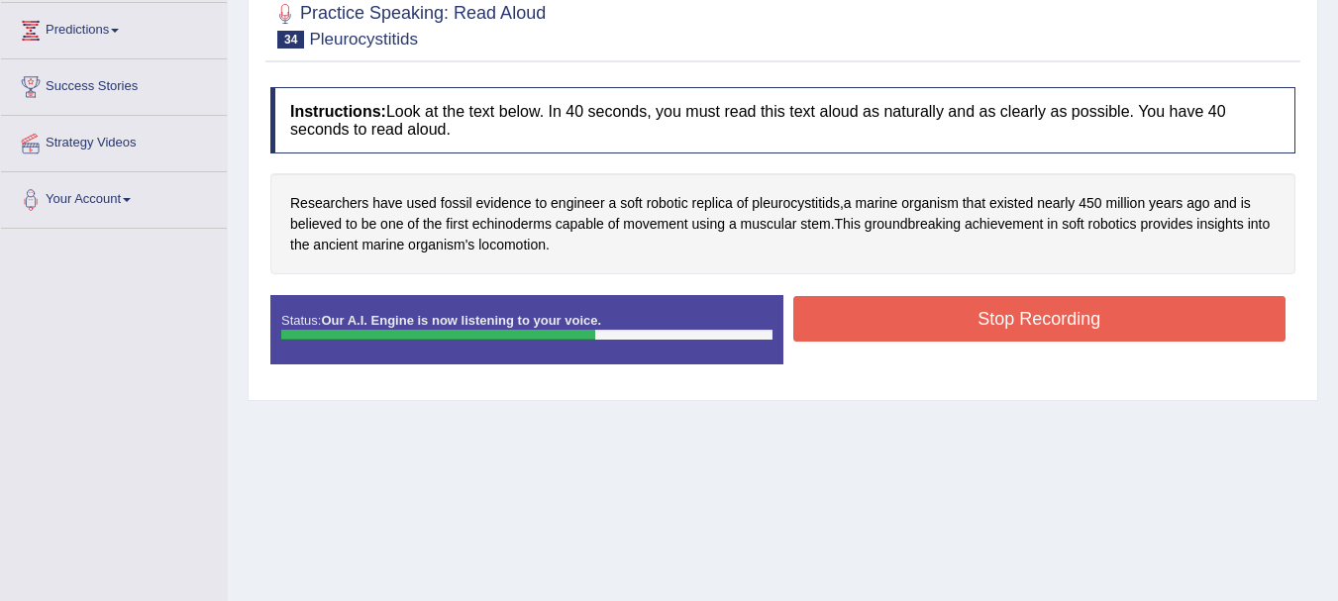
click at [798, 338] on button "Stop Recording" at bounding box center [1039, 319] width 493 height 46
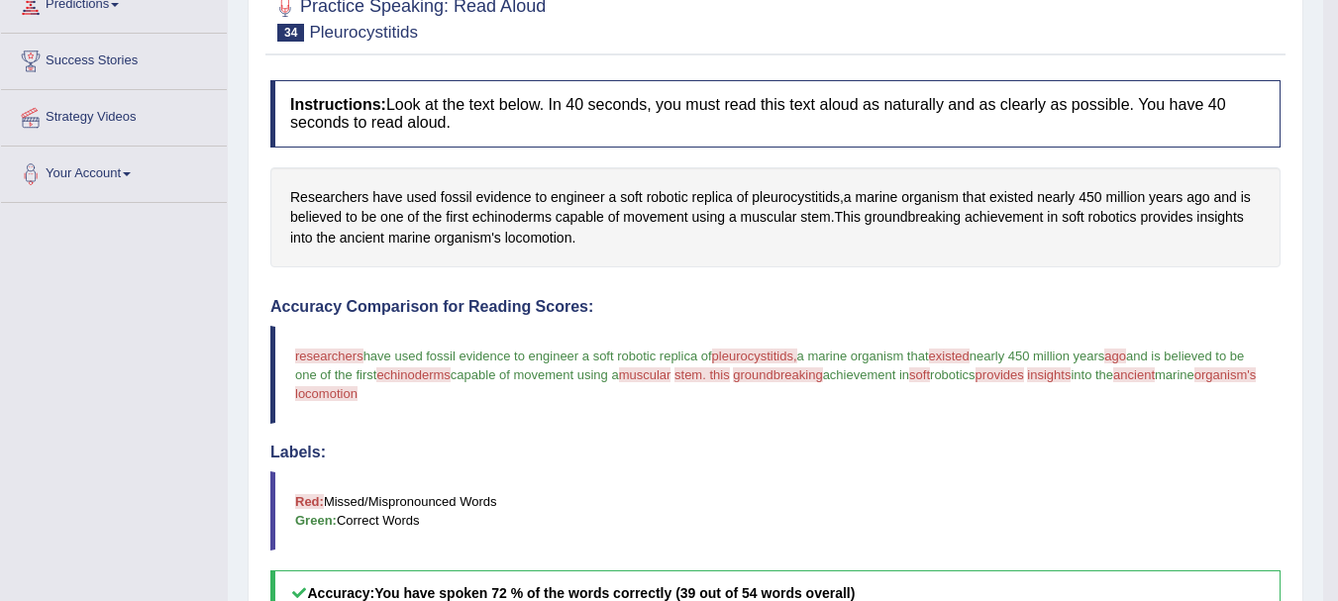
scroll to position [251, 0]
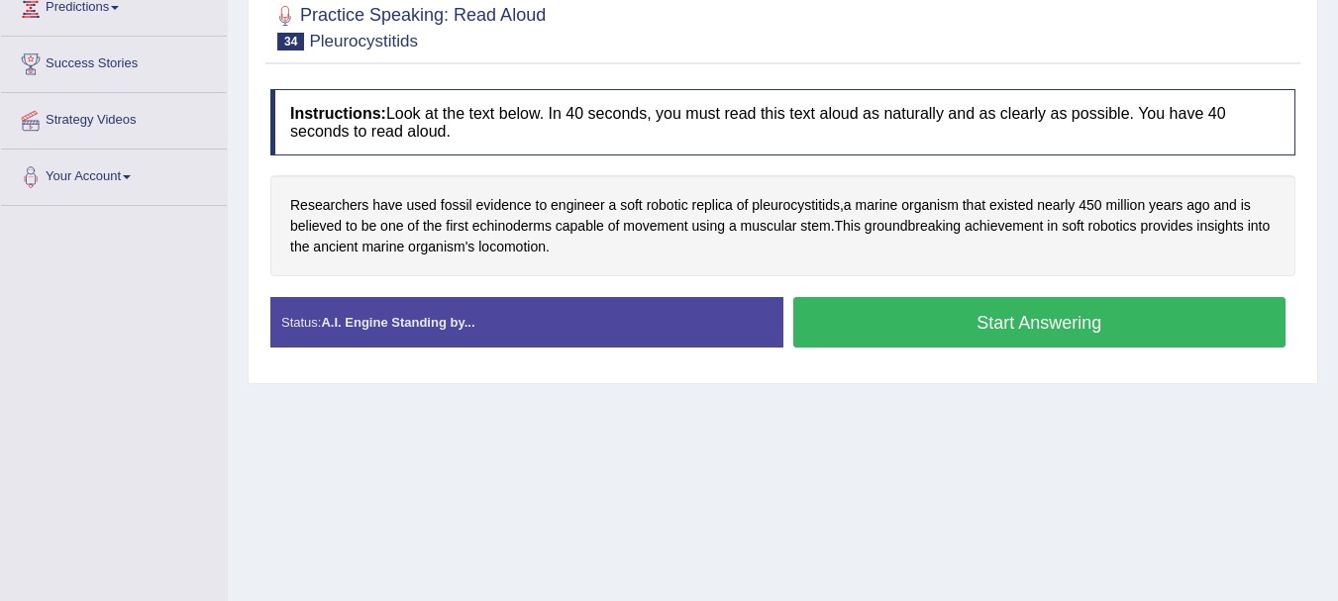
scroll to position [251, 0]
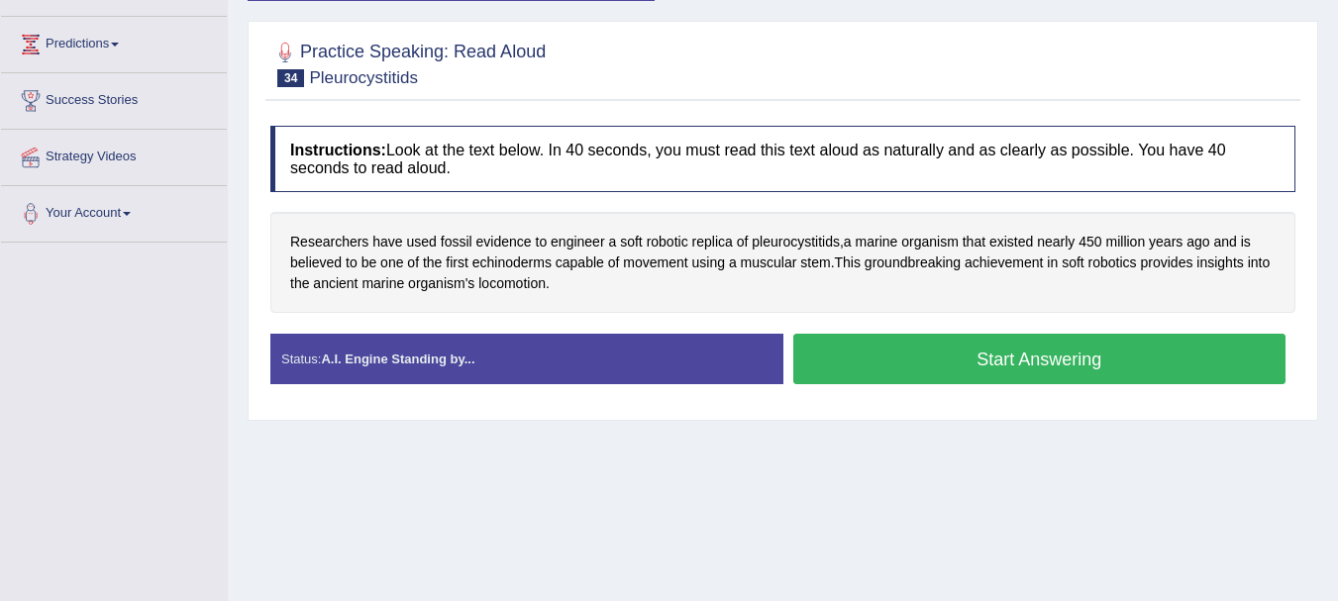
click at [1144, 379] on button "Start Answering" at bounding box center [1039, 359] width 493 height 51
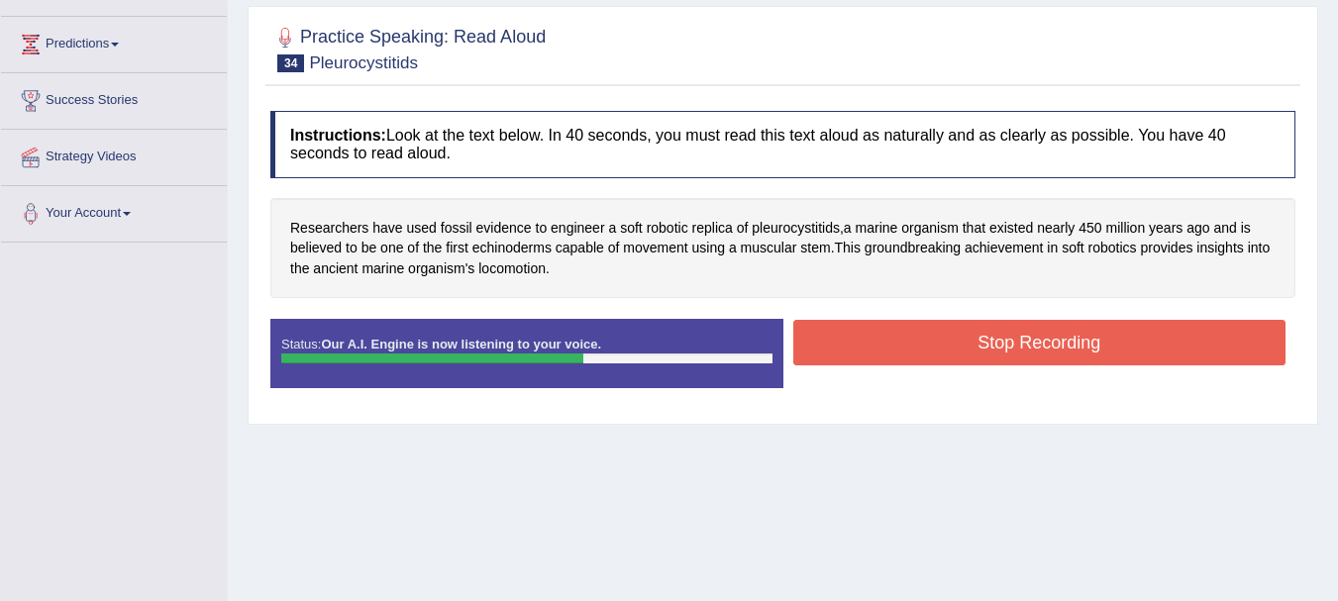
click at [893, 366] on button "Stop Recording" at bounding box center [1039, 343] width 493 height 46
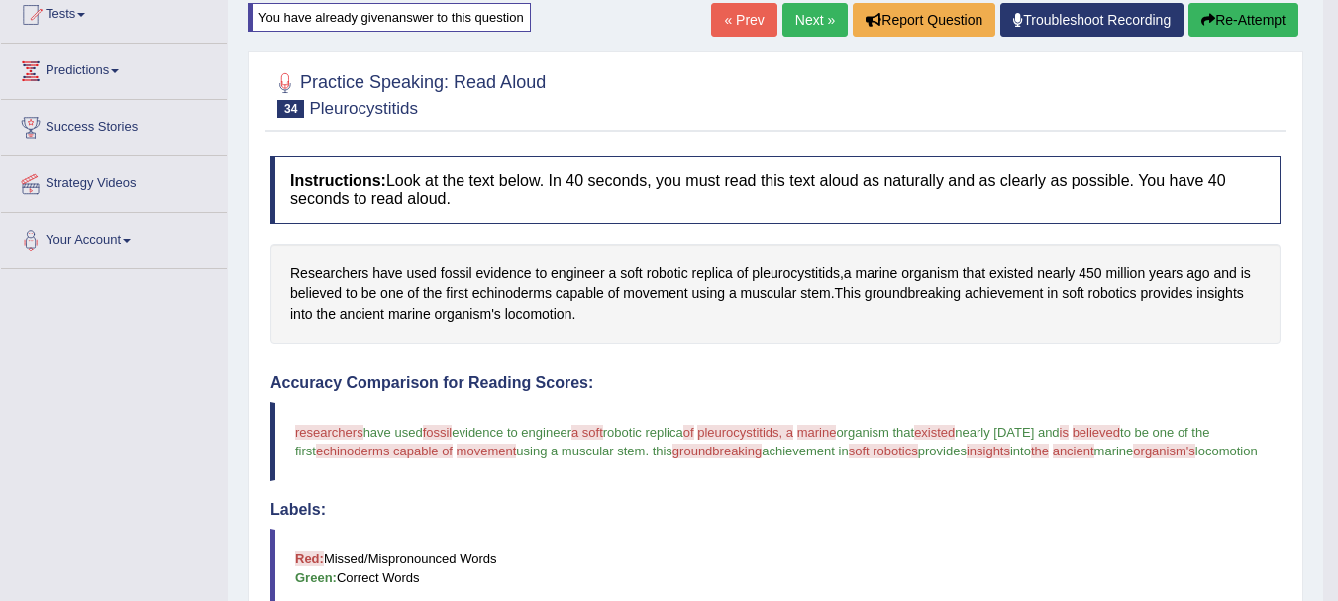
scroll to position [198, 0]
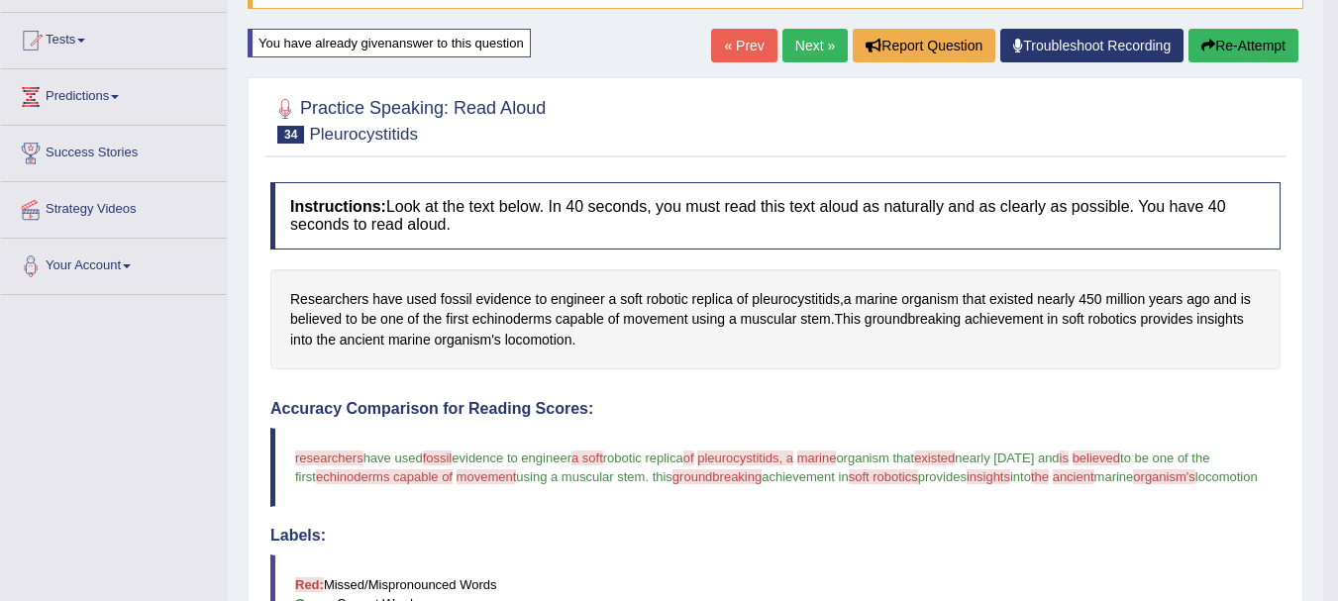
click at [1256, 36] on button "Re-Attempt" at bounding box center [1244, 46] width 110 height 34
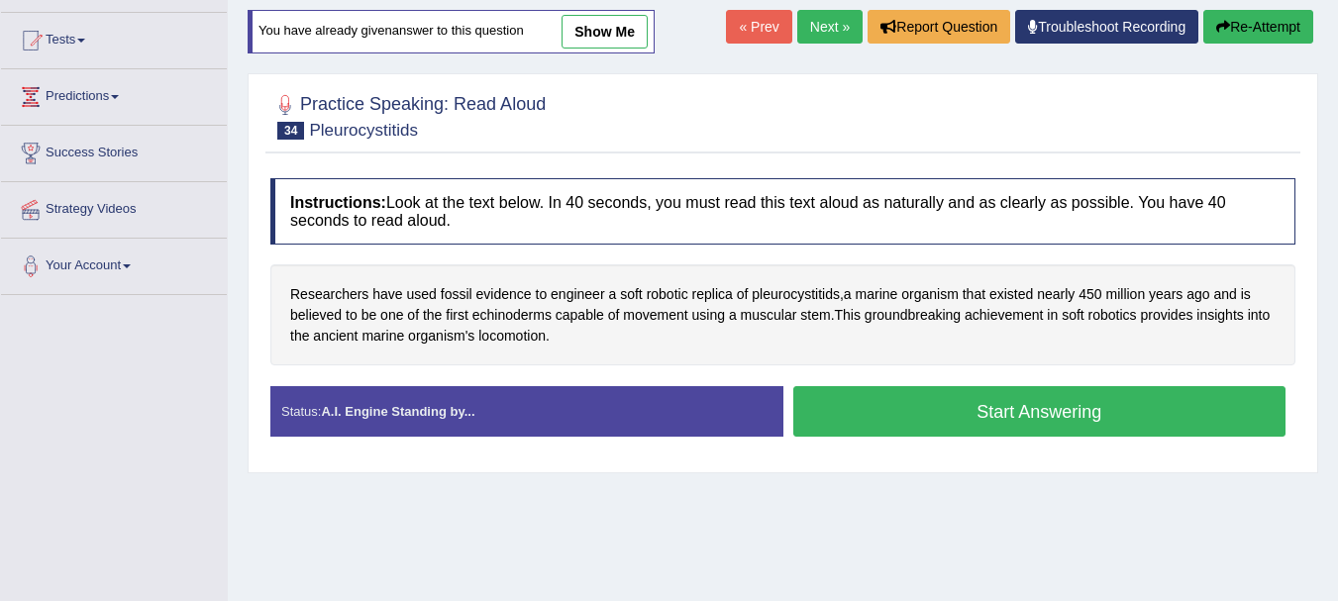
click at [1054, 424] on button "Start Answering" at bounding box center [1039, 411] width 493 height 51
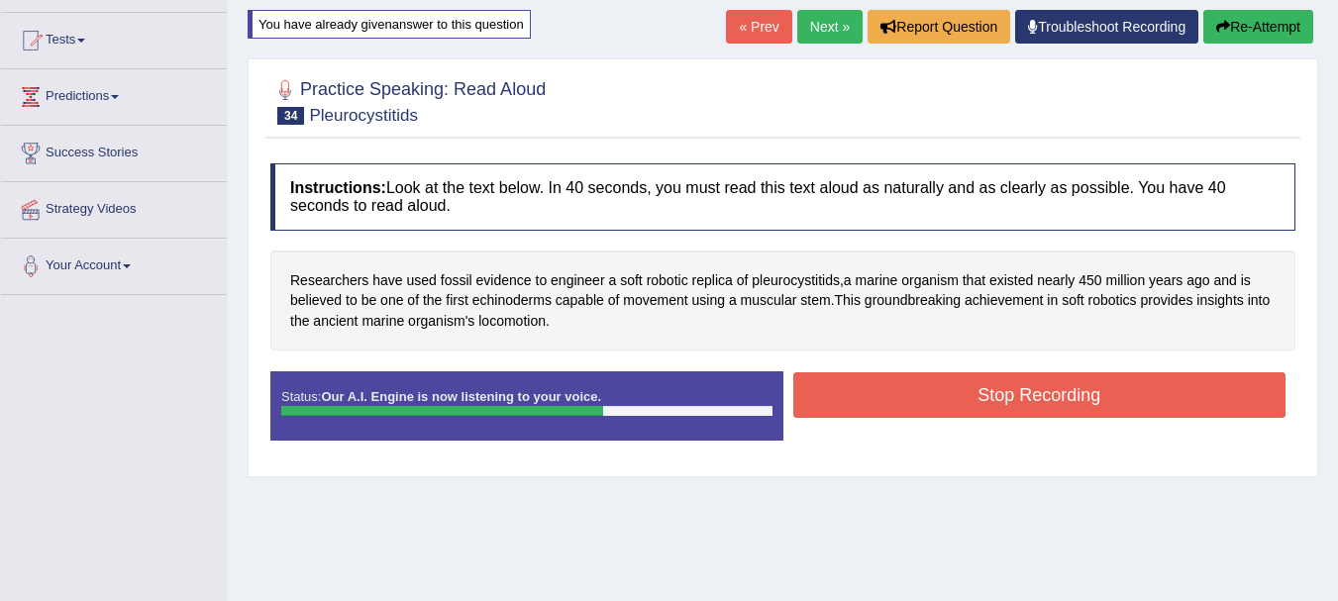
click at [916, 412] on button "Stop Recording" at bounding box center [1039, 395] width 493 height 46
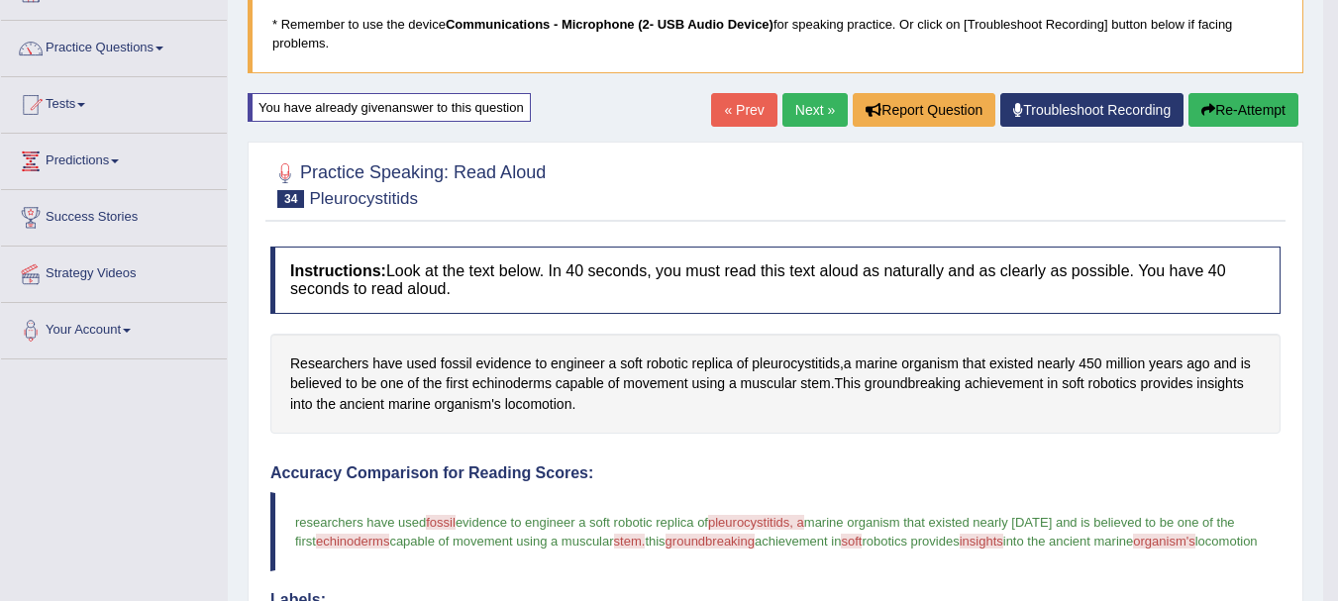
scroll to position [107, 0]
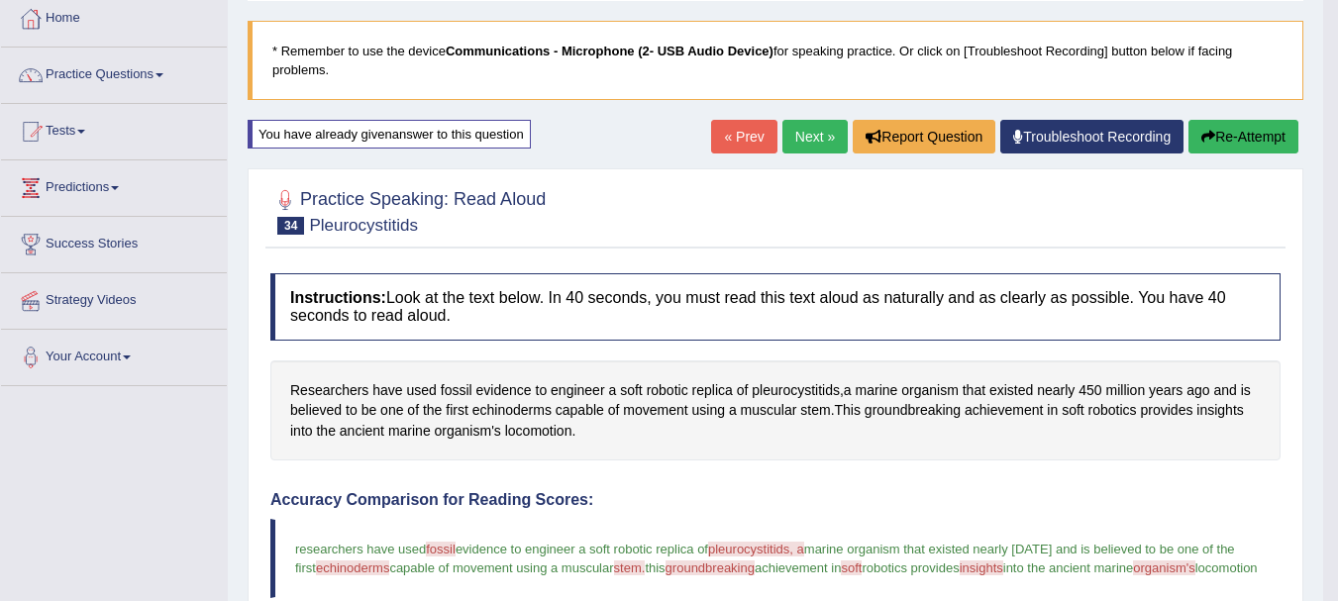
click at [796, 139] on link "Next »" at bounding box center [815, 137] width 65 height 34
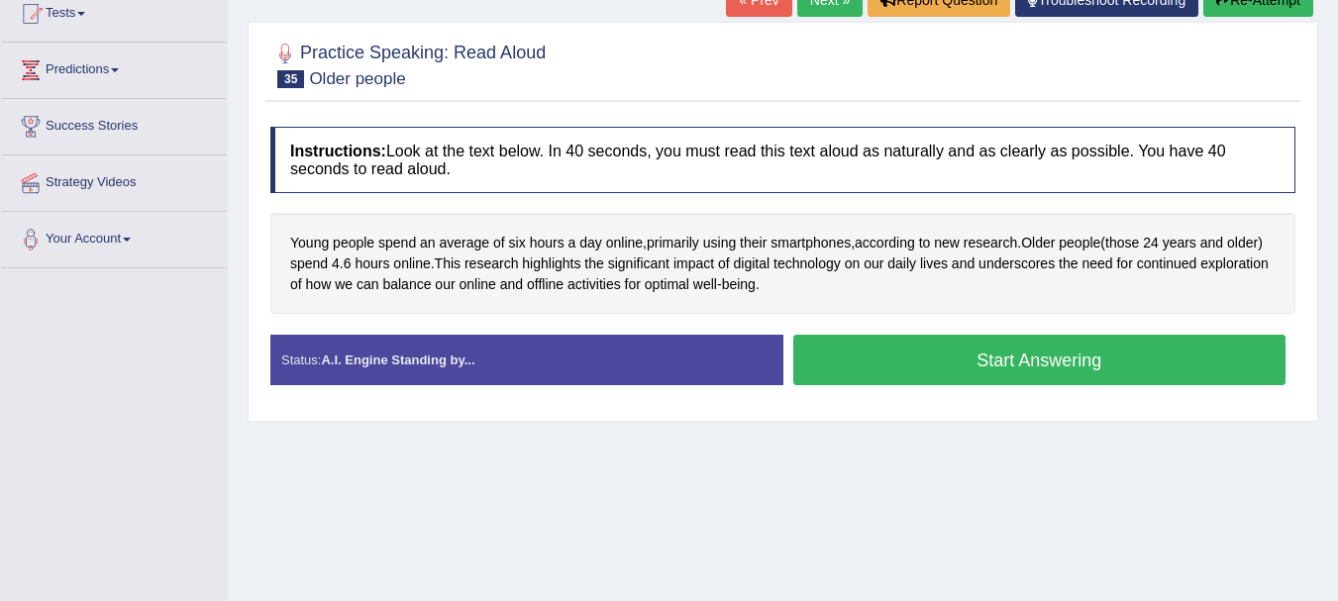
scroll to position [264, 0]
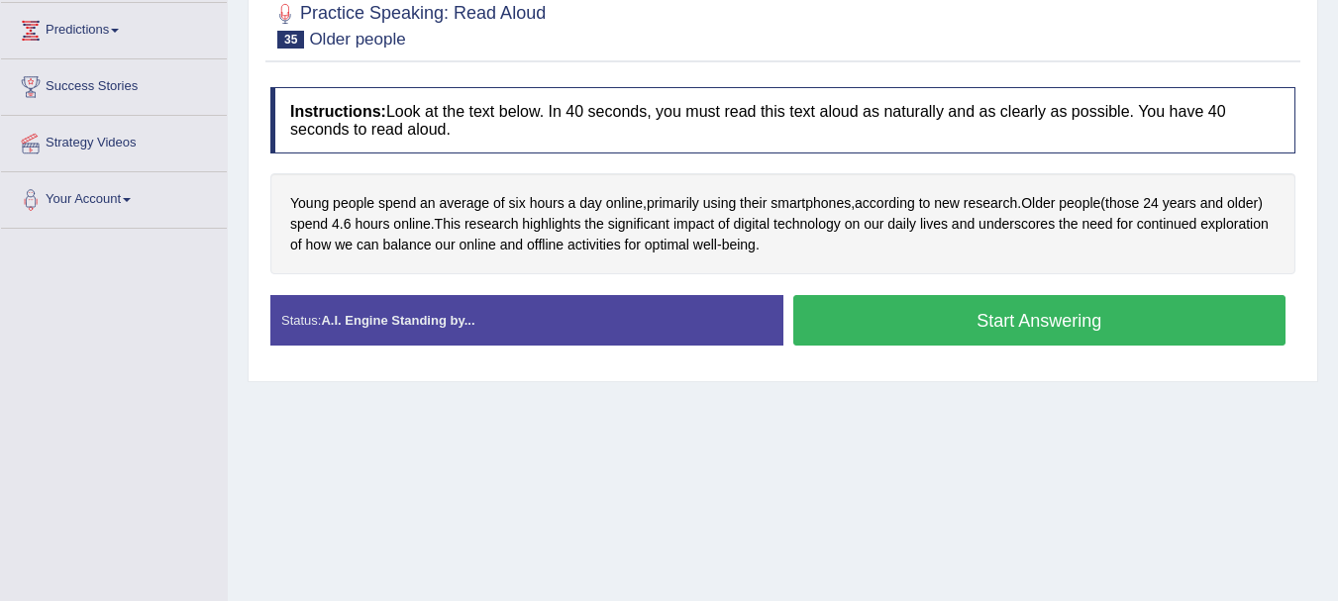
click at [1020, 346] on button "Start Answering" at bounding box center [1039, 320] width 493 height 51
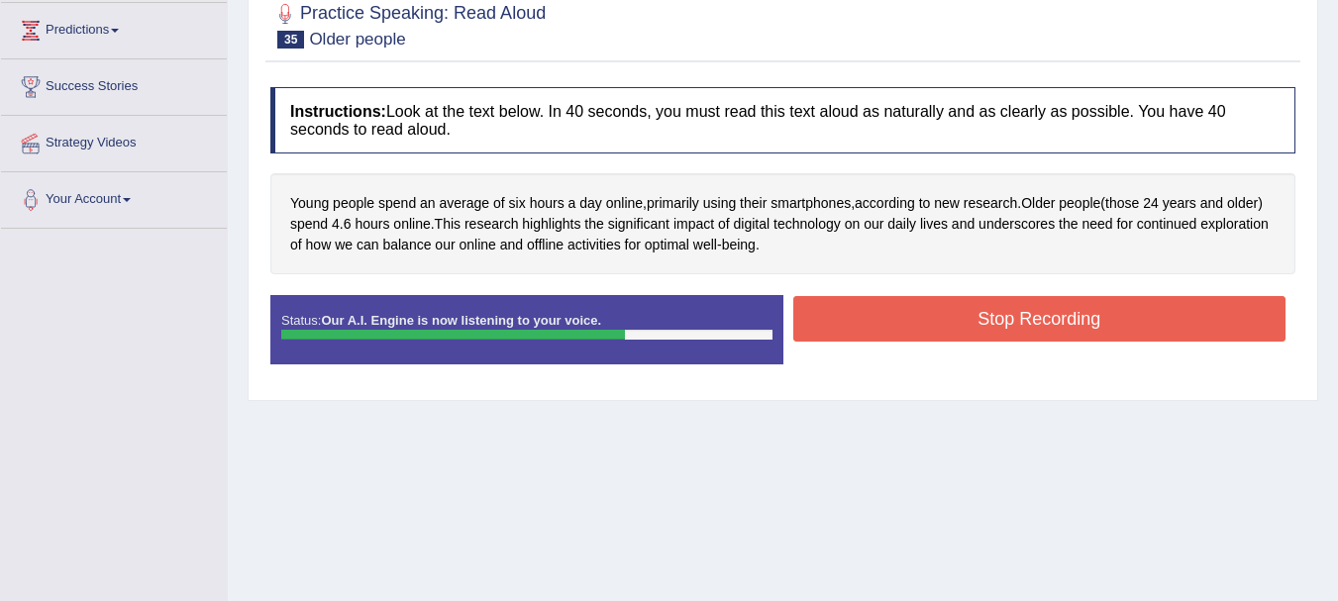
click at [854, 325] on button "Stop Recording" at bounding box center [1039, 319] width 493 height 46
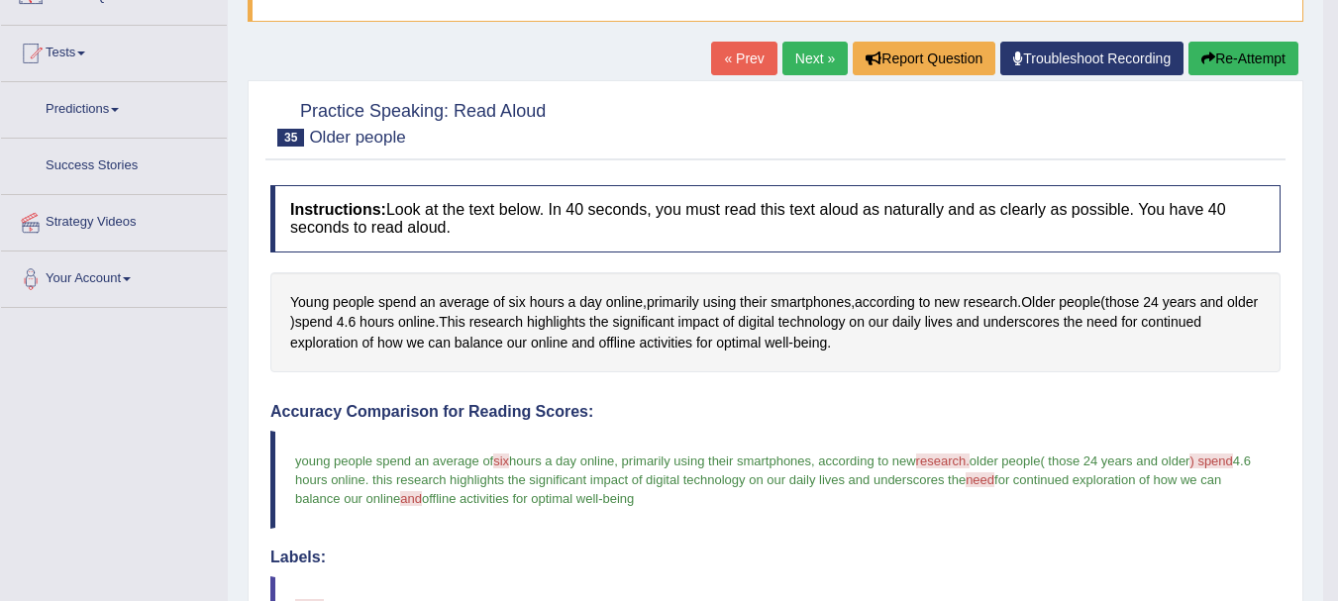
scroll to position [0, 0]
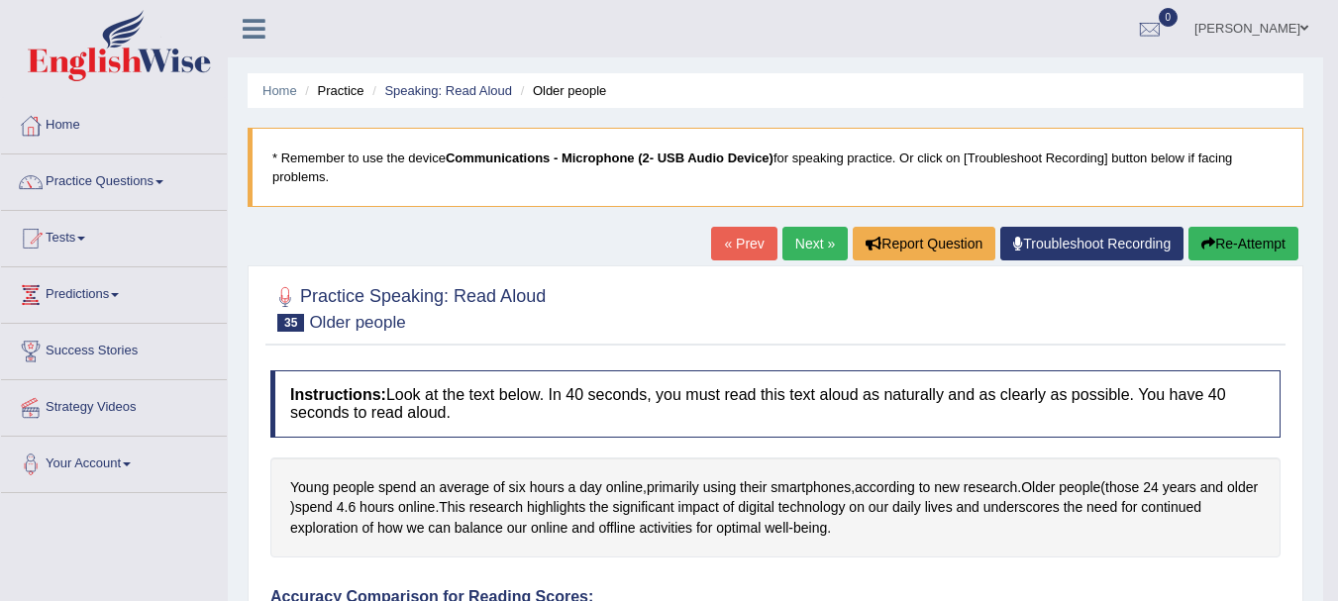
click at [814, 251] on link "Next »" at bounding box center [815, 244] width 65 height 34
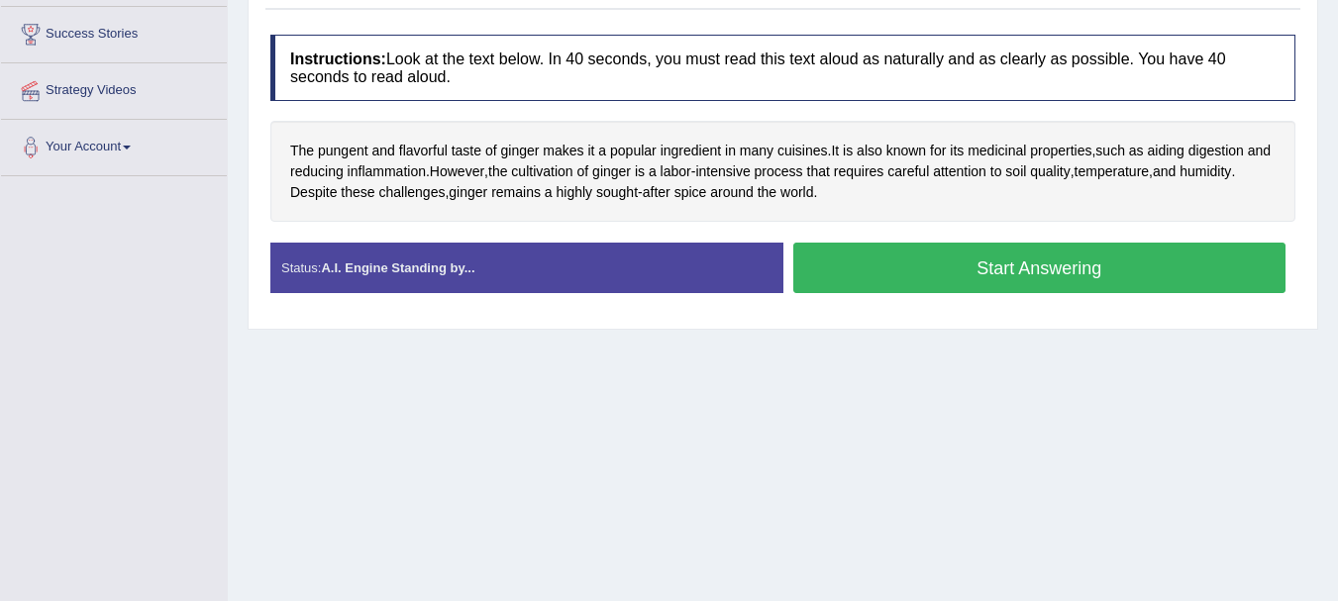
scroll to position [344, 0]
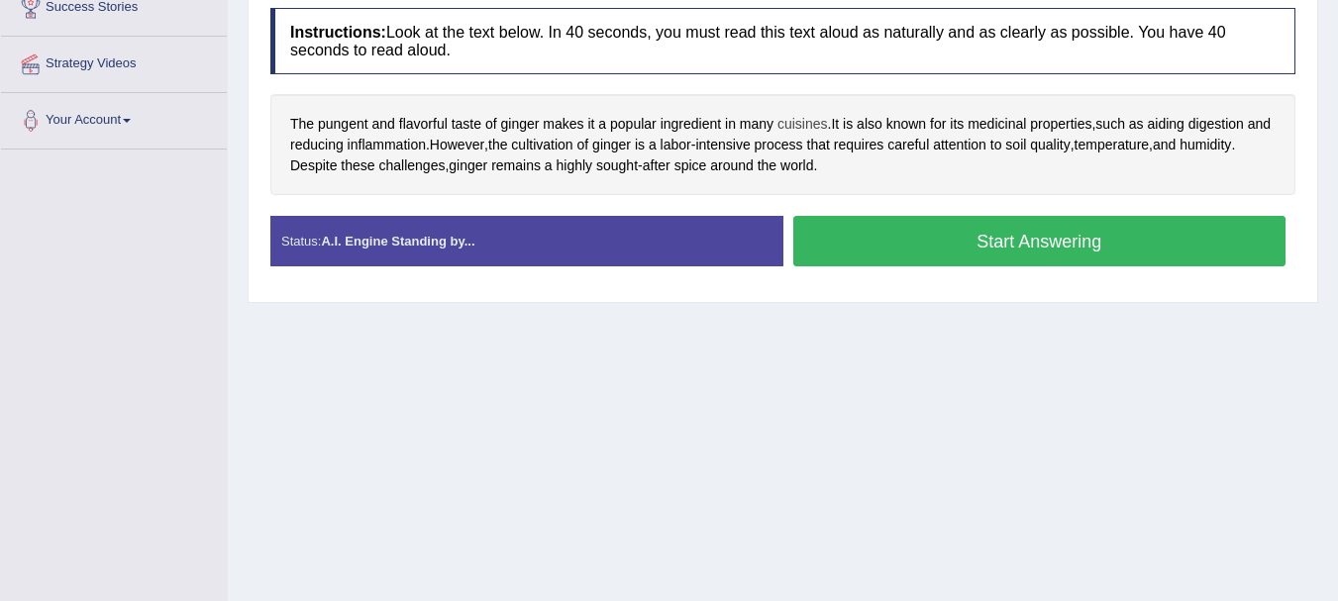
click at [813, 135] on span "cuisines" at bounding box center [803, 124] width 51 height 21
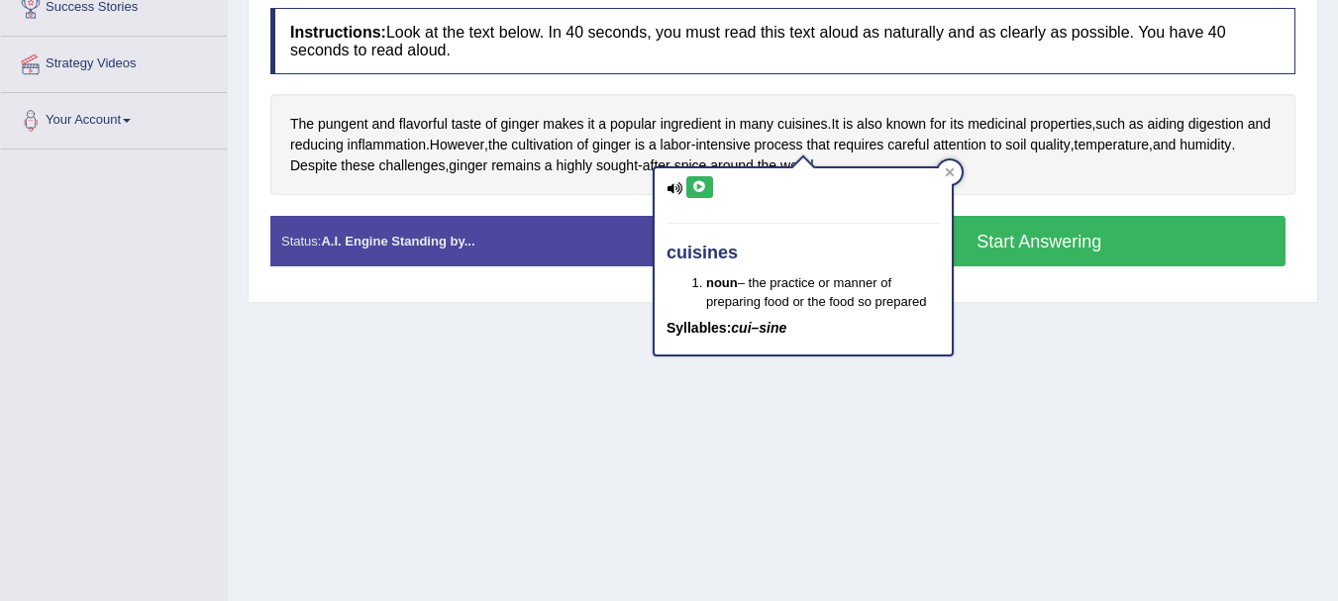
click at [697, 190] on icon at bounding box center [699, 187] width 15 height 12
click at [1023, 195] on div "The pungent and flavorful taste of ginger makes it a popular ingredient in many…" at bounding box center [782, 144] width 1025 height 101
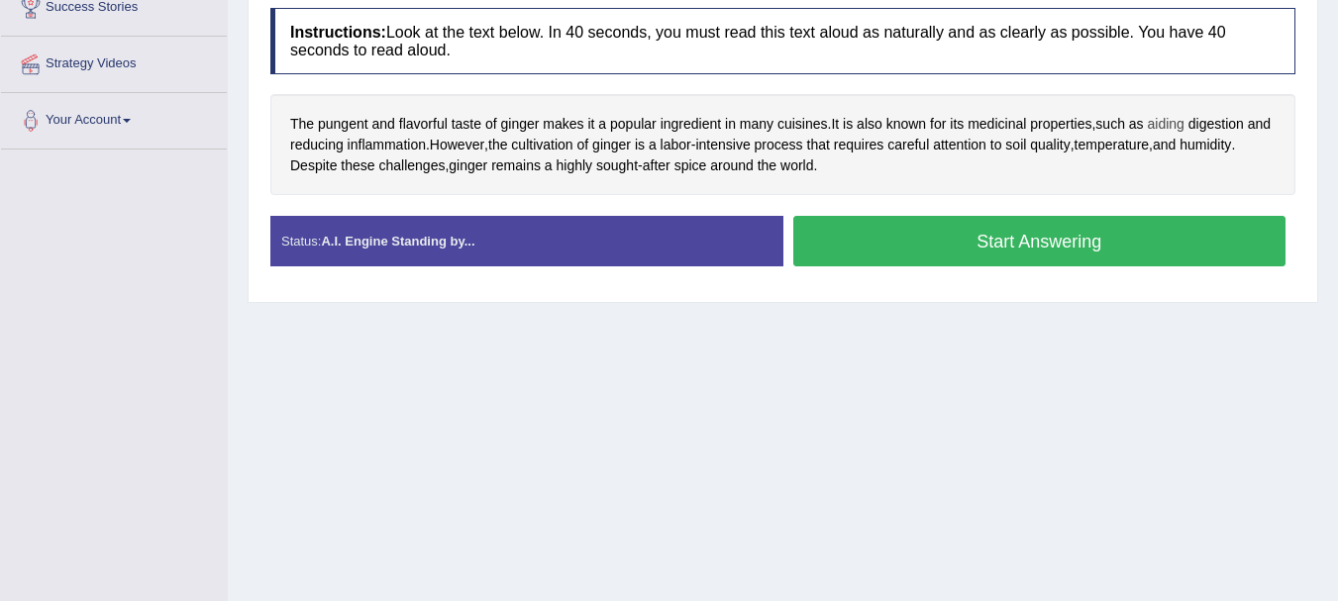
click at [1177, 135] on span "aiding" at bounding box center [1166, 124] width 37 height 21
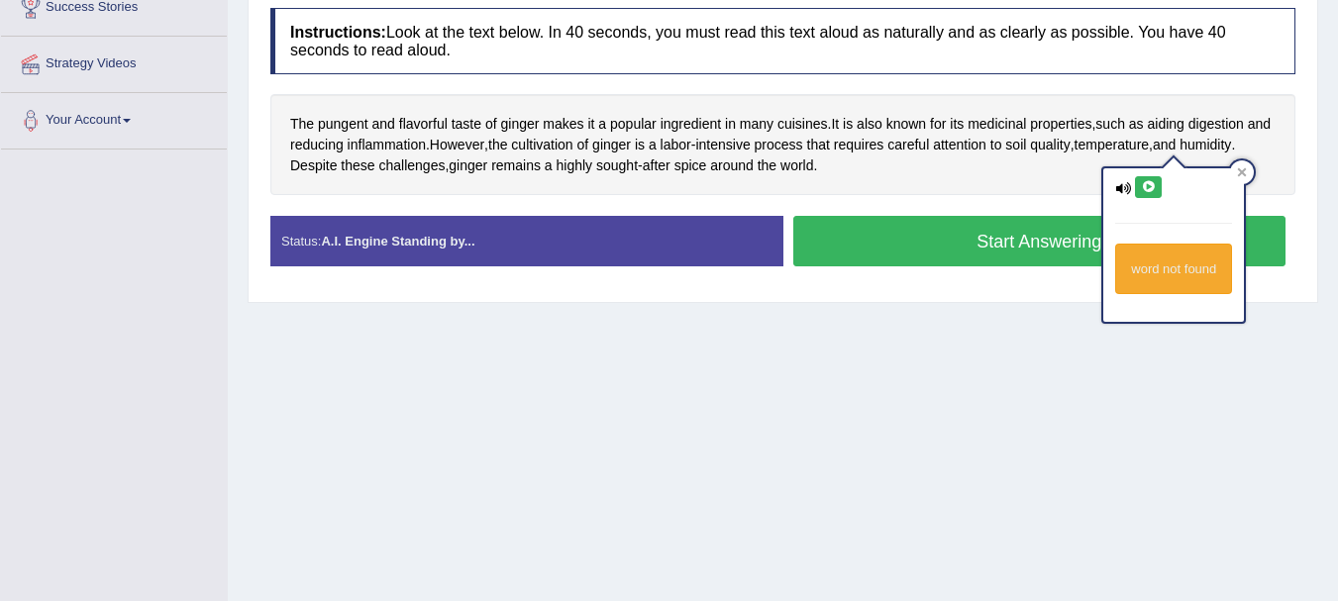
click at [1149, 191] on icon at bounding box center [1148, 187] width 15 height 12
click at [1022, 215] on div "Instructions: Look at the text below. In 40 seconds, you must read this text al…" at bounding box center [782, 145] width 1035 height 294
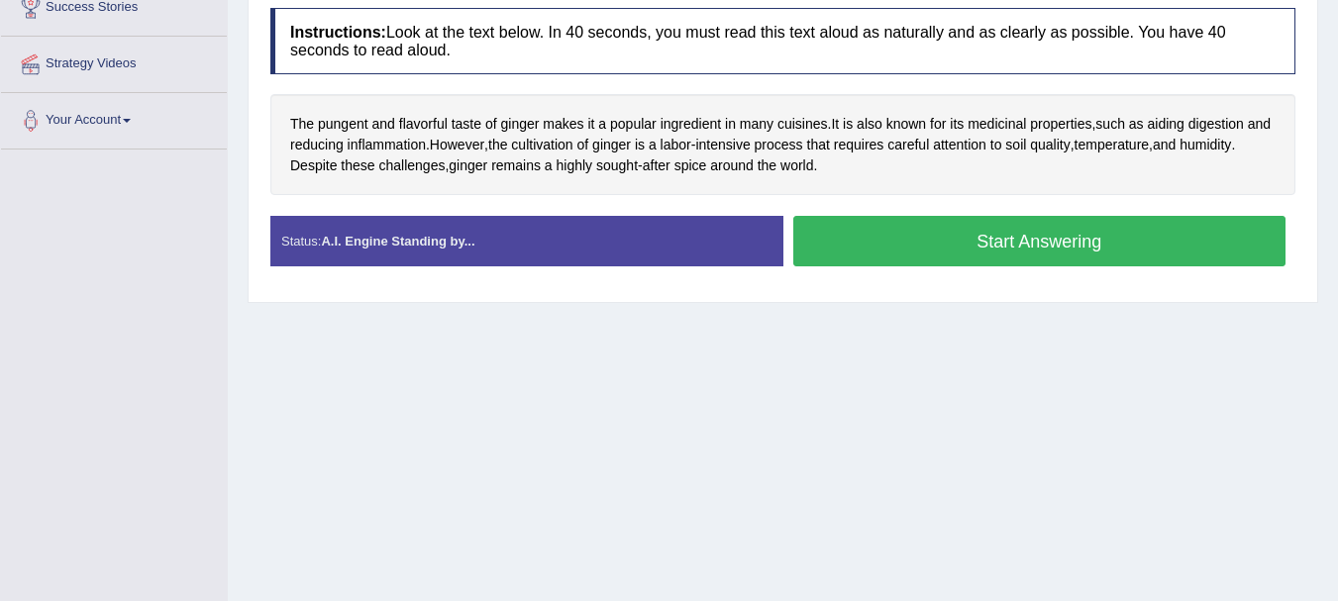
click at [878, 252] on button "Start Answering" at bounding box center [1039, 241] width 493 height 51
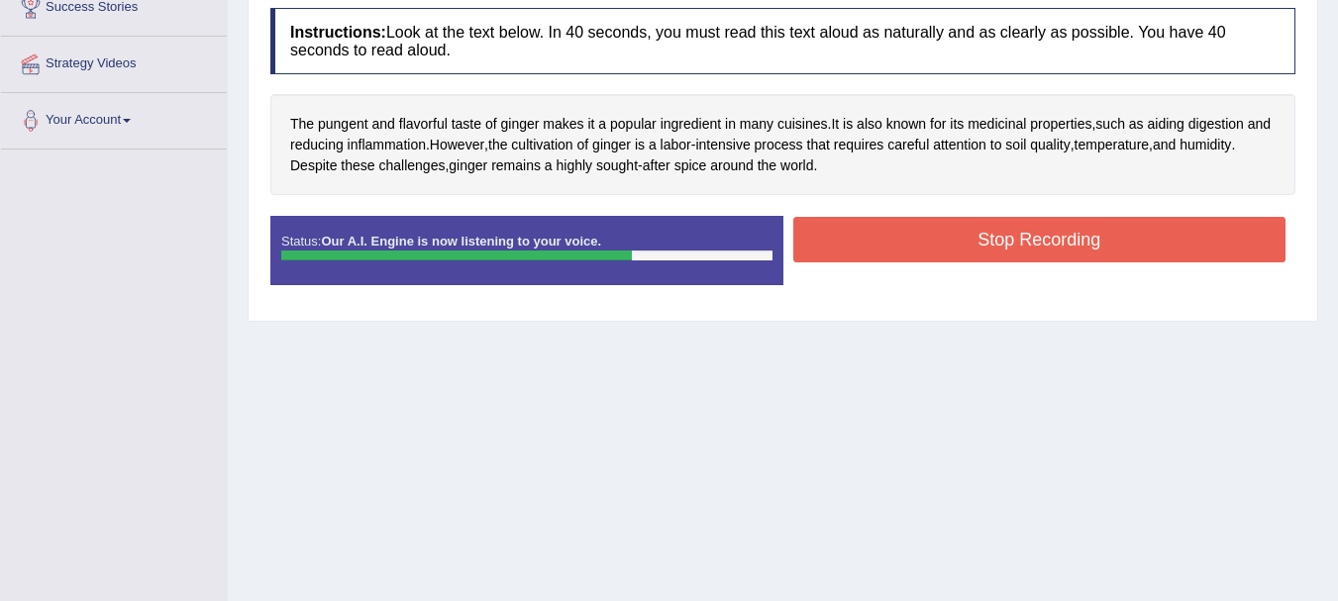
click at [882, 263] on button "Stop Recording" at bounding box center [1039, 240] width 493 height 46
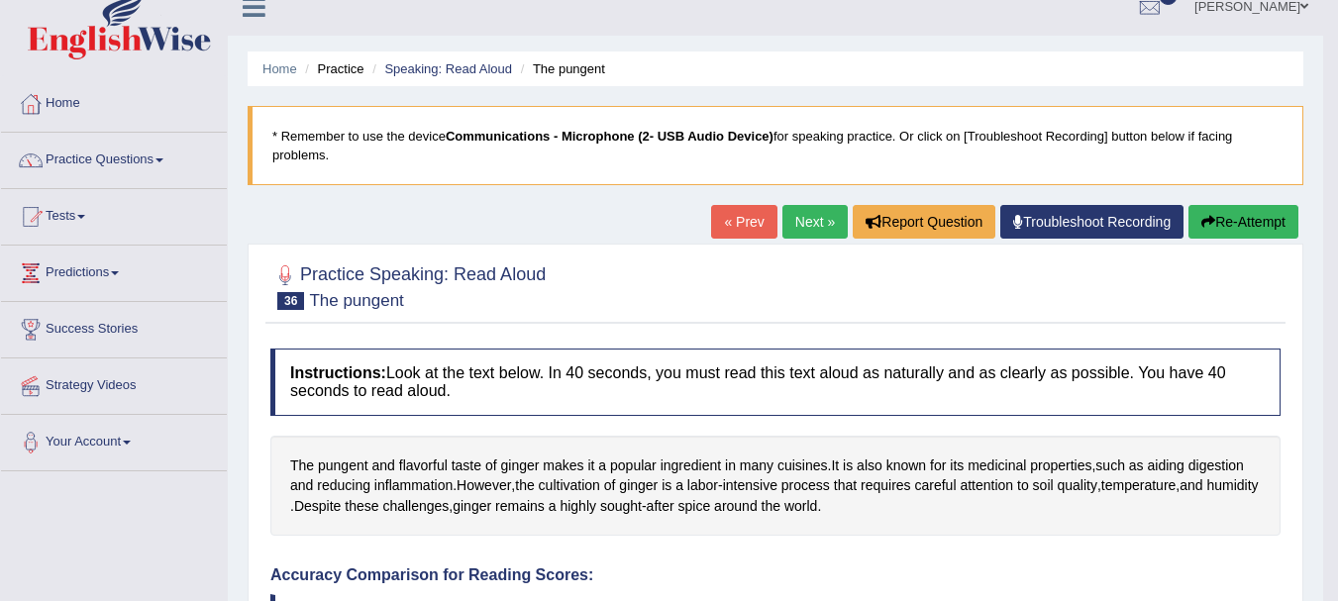
scroll to position [0, 0]
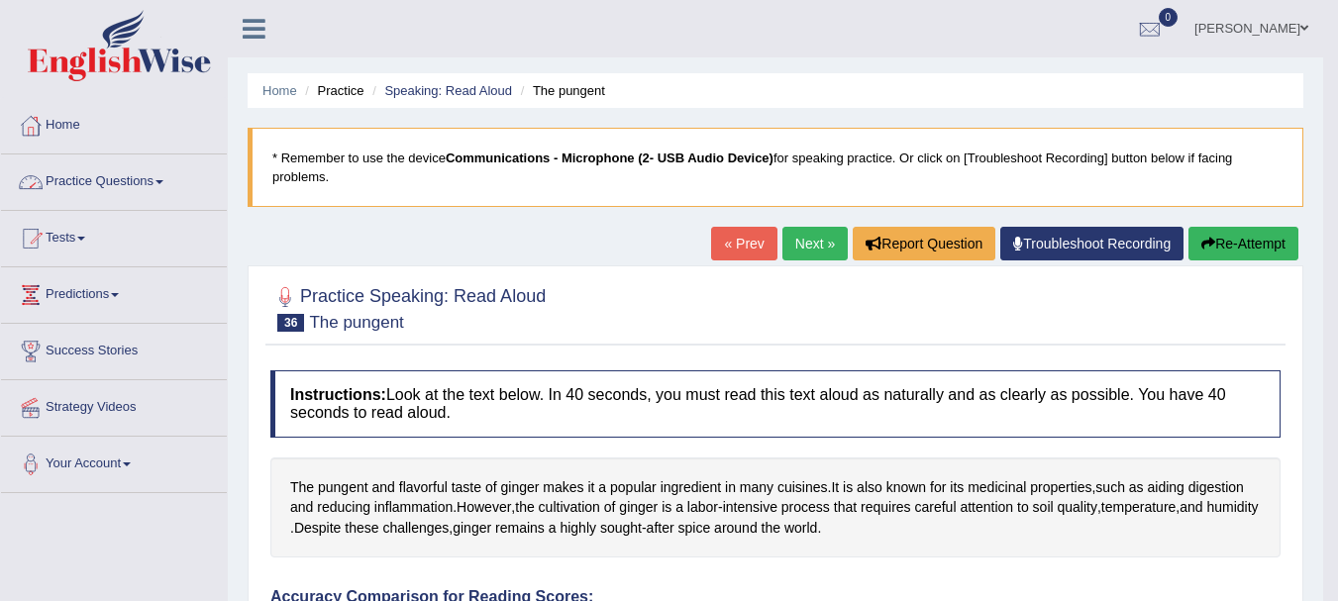
click at [135, 174] on link "Practice Questions" at bounding box center [114, 180] width 226 height 50
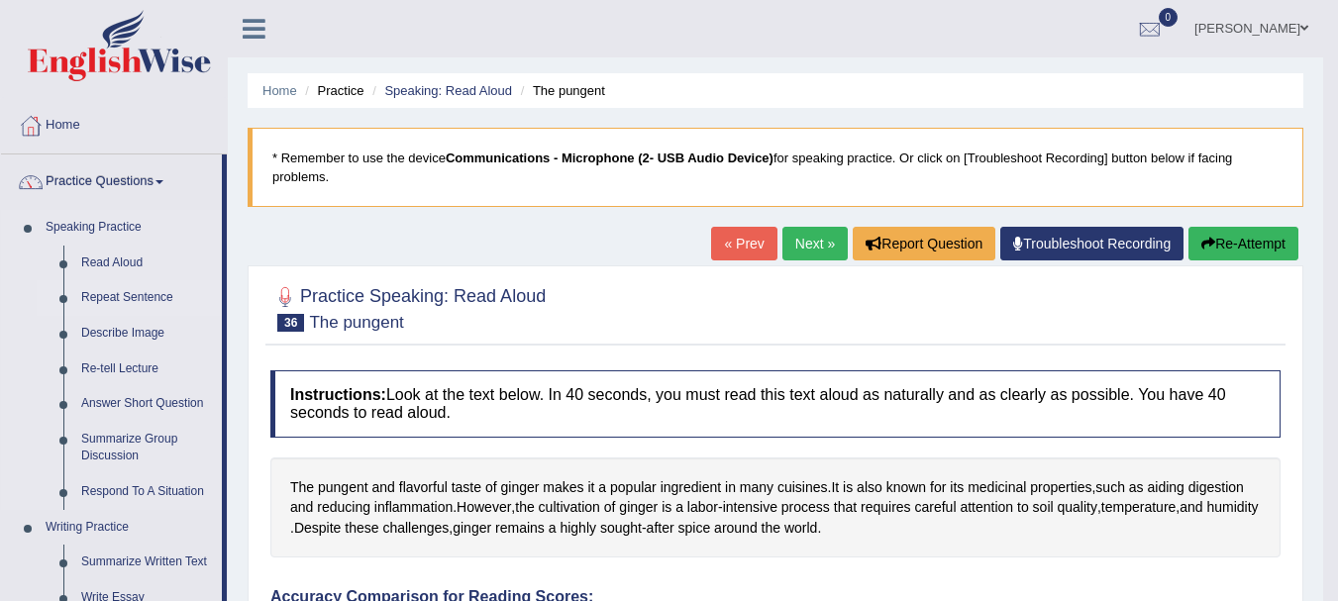
click at [139, 301] on link "Repeat Sentence" at bounding box center [147, 298] width 150 height 36
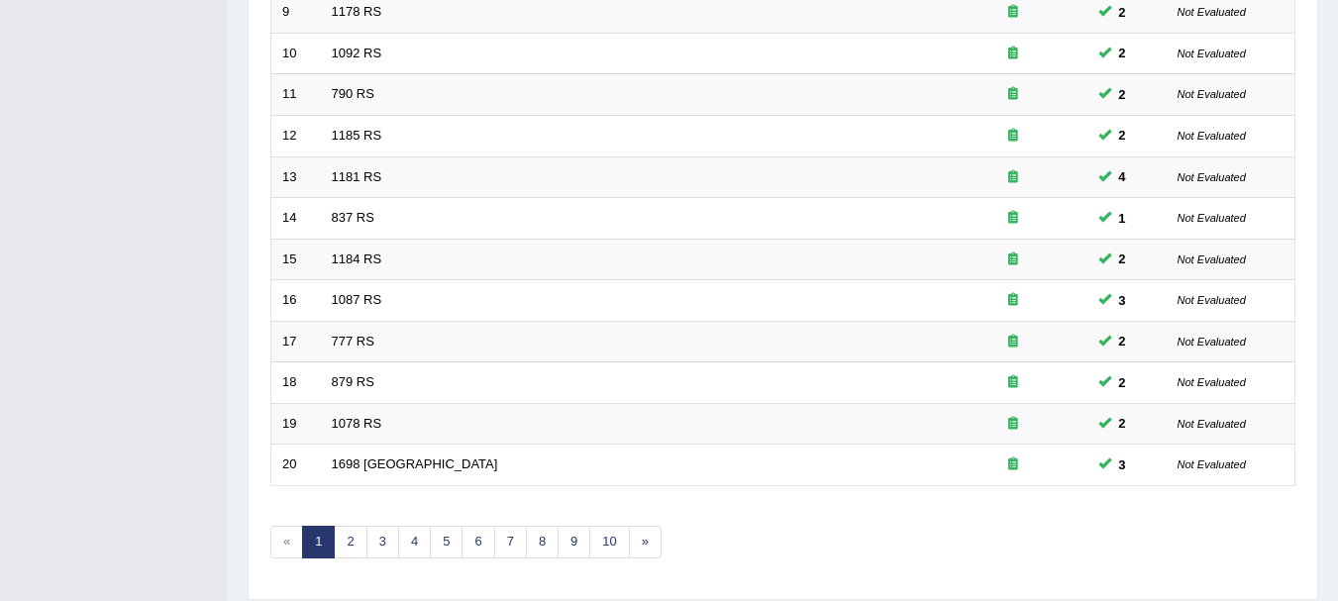
scroll to position [710, 0]
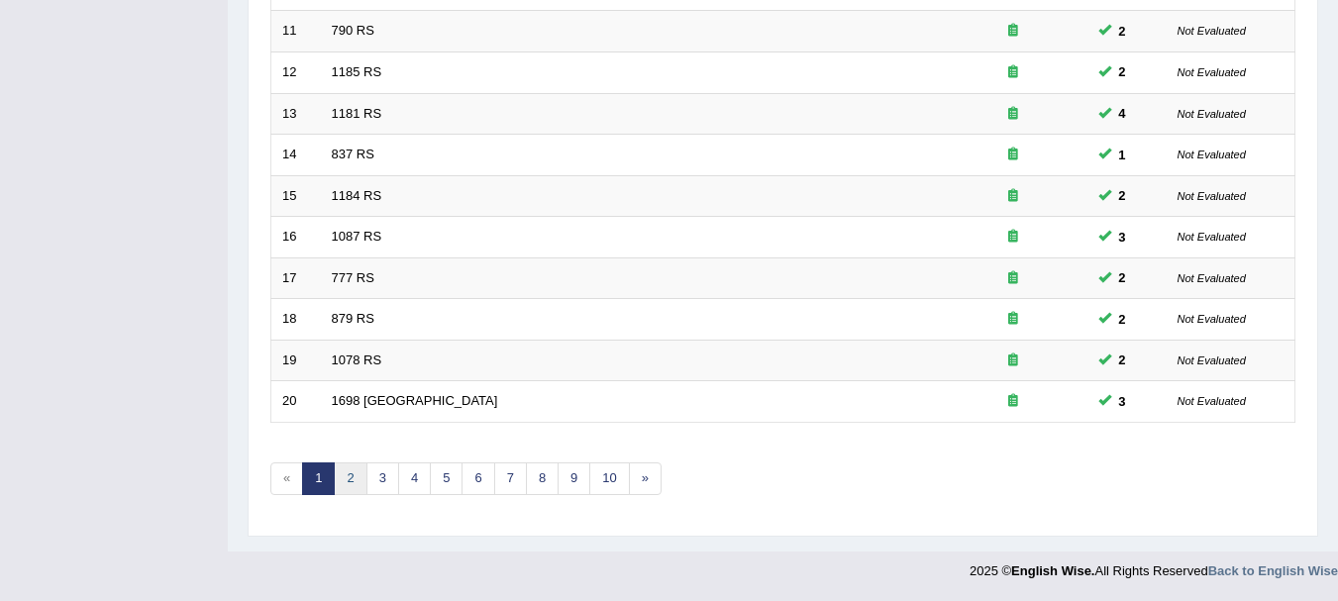
click at [355, 475] on link "2" at bounding box center [350, 479] width 33 height 33
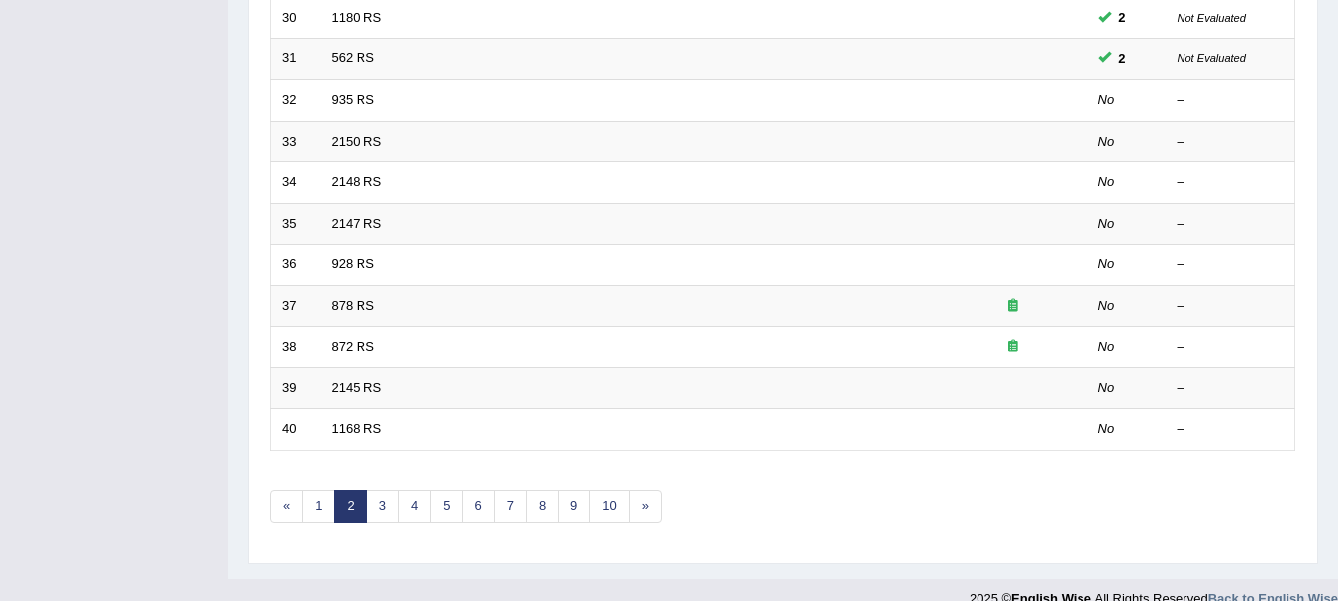
scroll to position [591, 0]
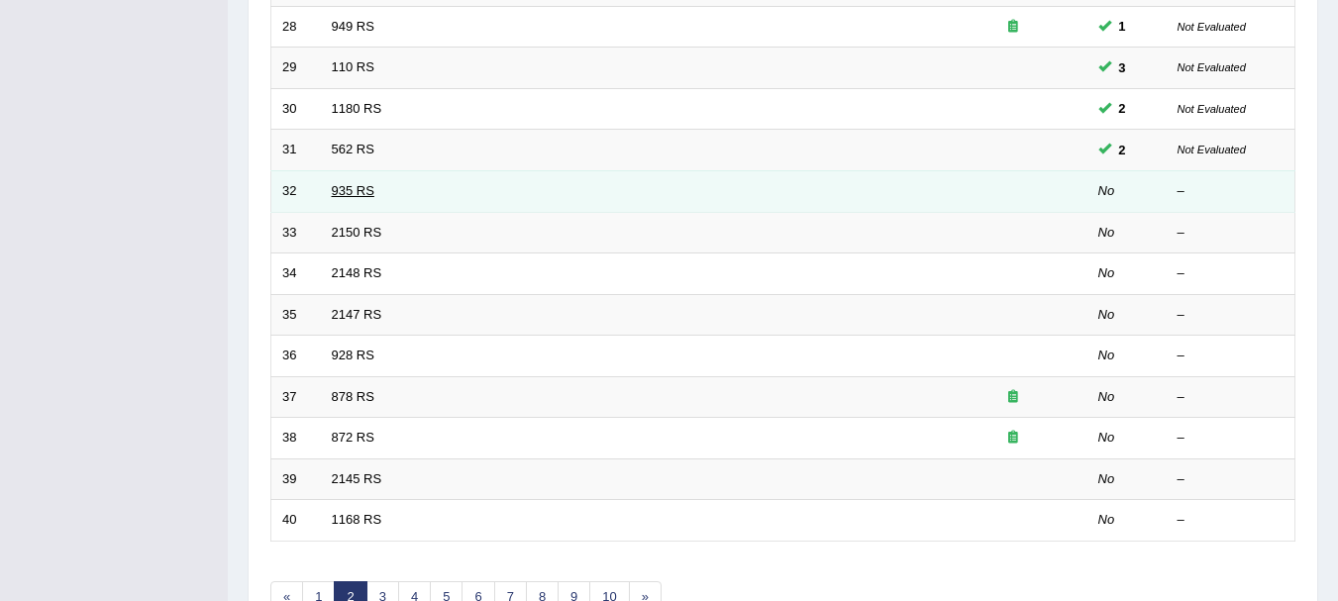
click at [361, 189] on link "935 RS" at bounding box center [353, 190] width 43 height 15
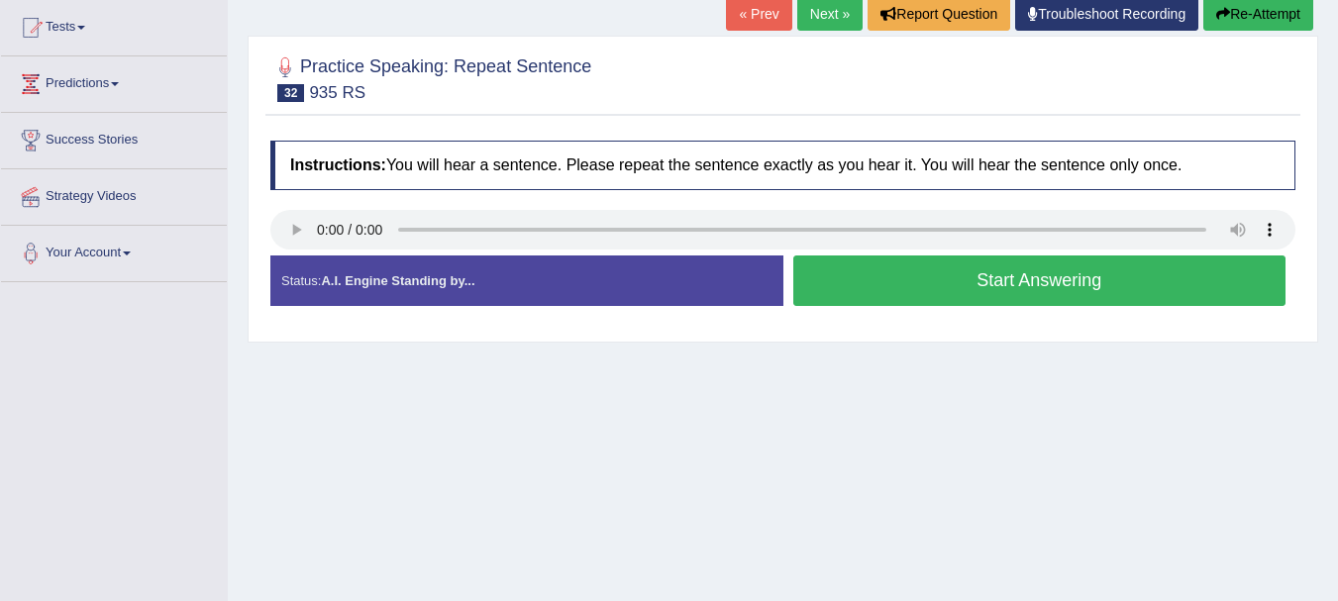
scroll to position [238, 0]
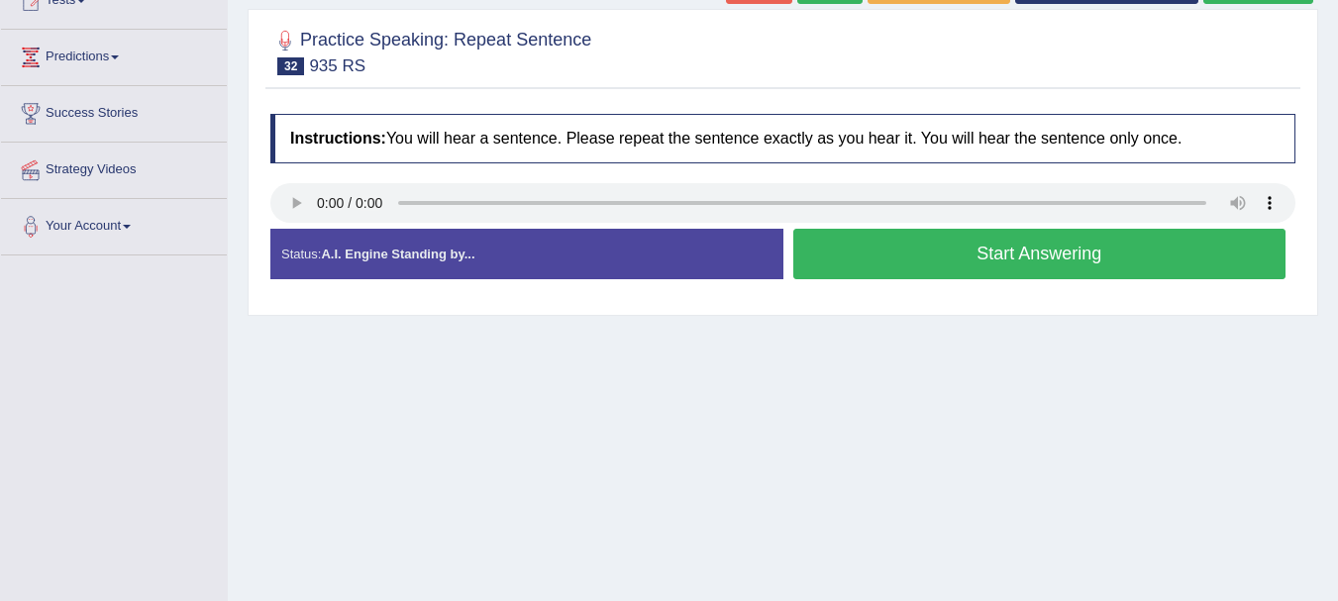
click at [896, 273] on button "Start Answering" at bounding box center [1039, 254] width 493 height 51
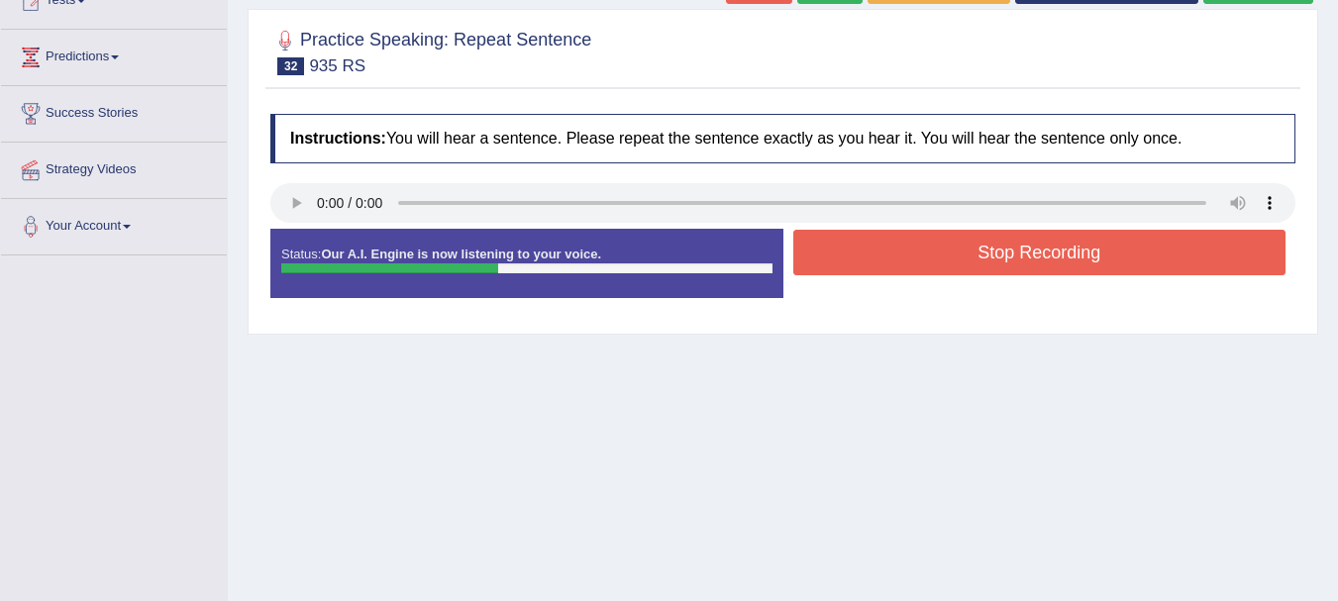
click at [1056, 275] on button "Stop Recording" at bounding box center [1039, 253] width 493 height 46
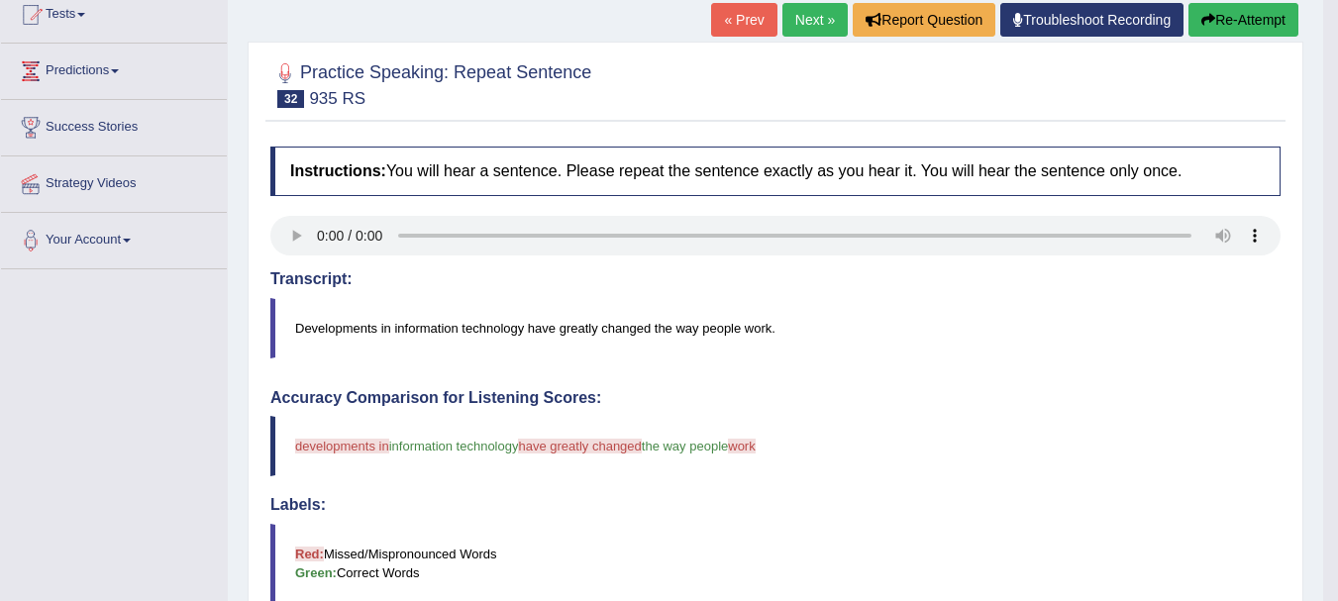
scroll to position [185, 0]
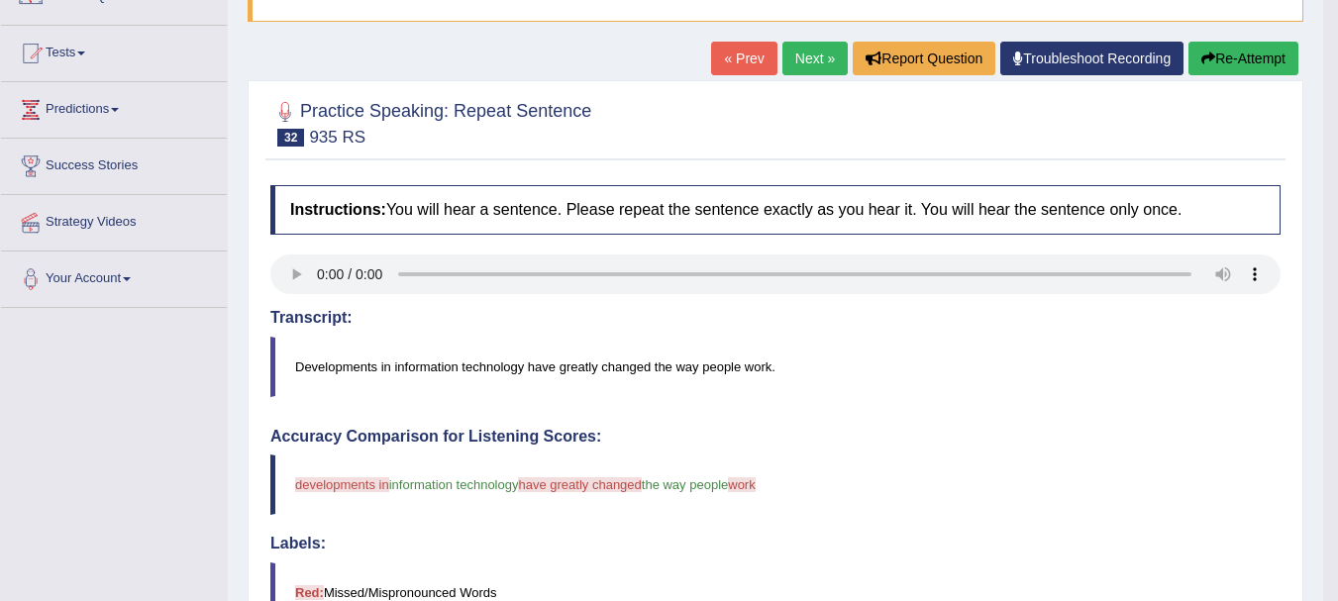
click at [1256, 59] on button "Re-Attempt" at bounding box center [1244, 59] width 110 height 34
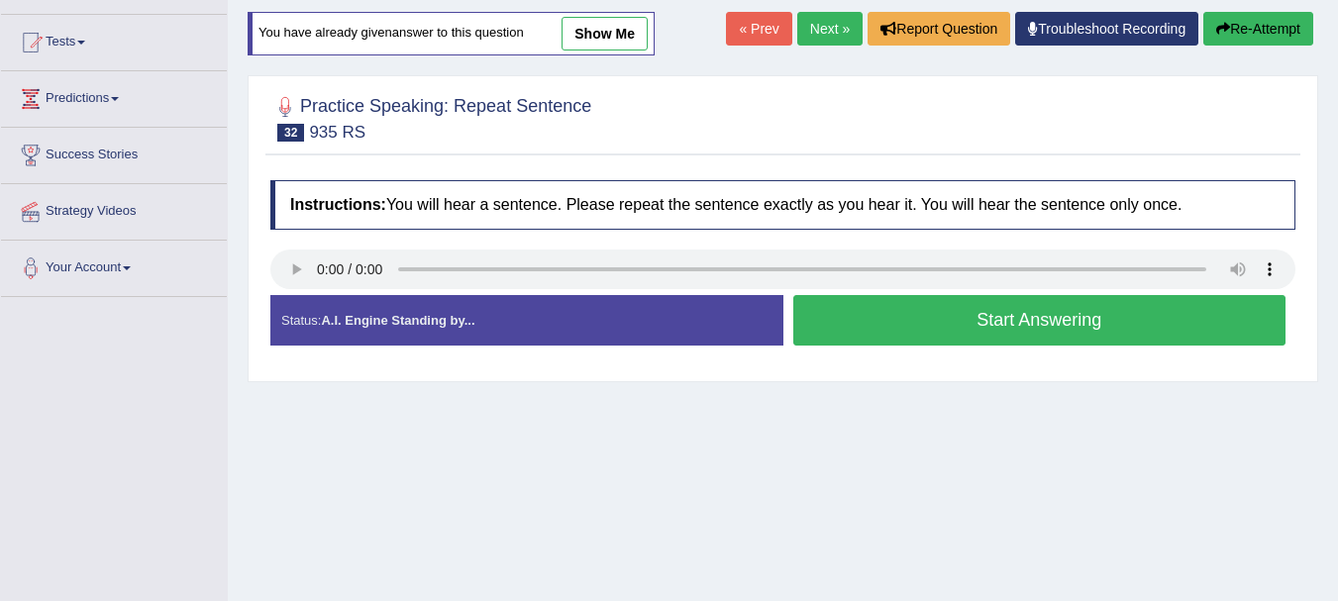
scroll to position [185, 0]
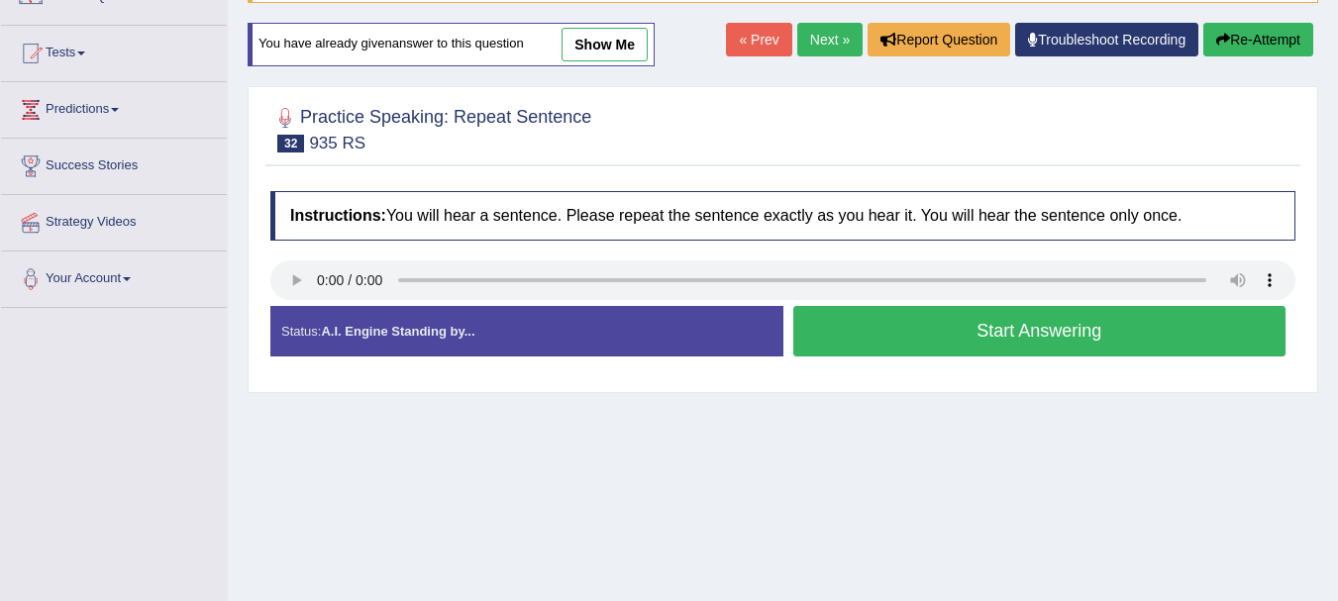
click at [929, 357] on button "Start Answering" at bounding box center [1039, 331] width 493 height 51
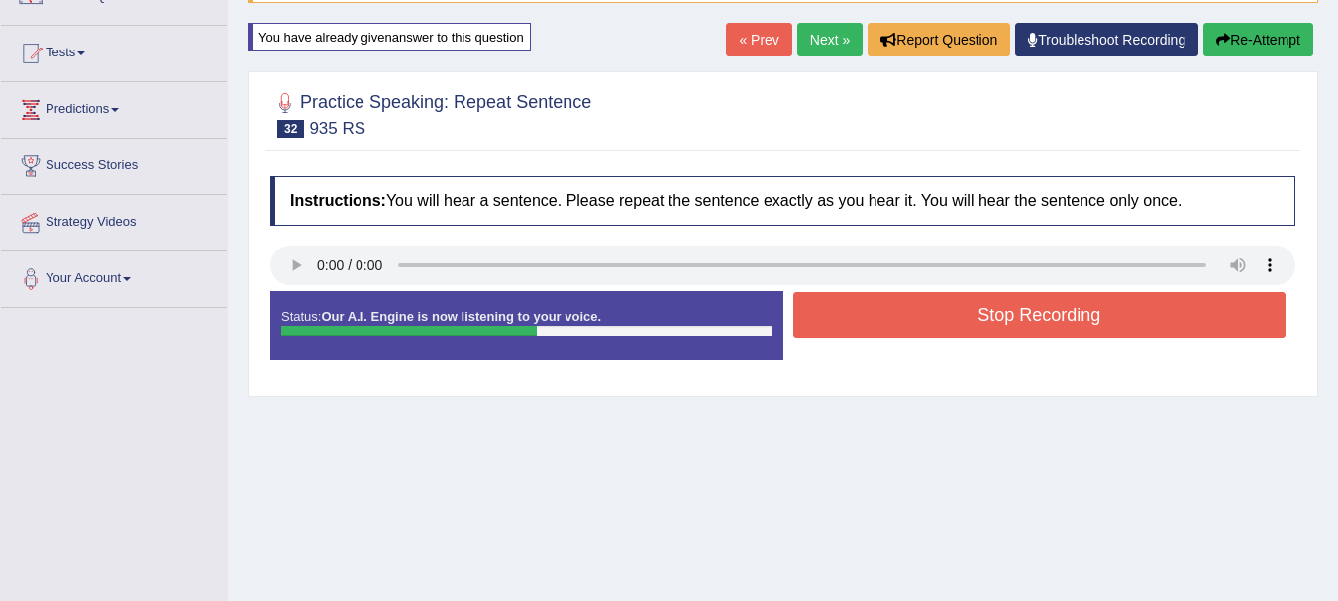
click at [986, 338] on button "Stop Recording" at bounding box center [1039, 315] width 493 height 46
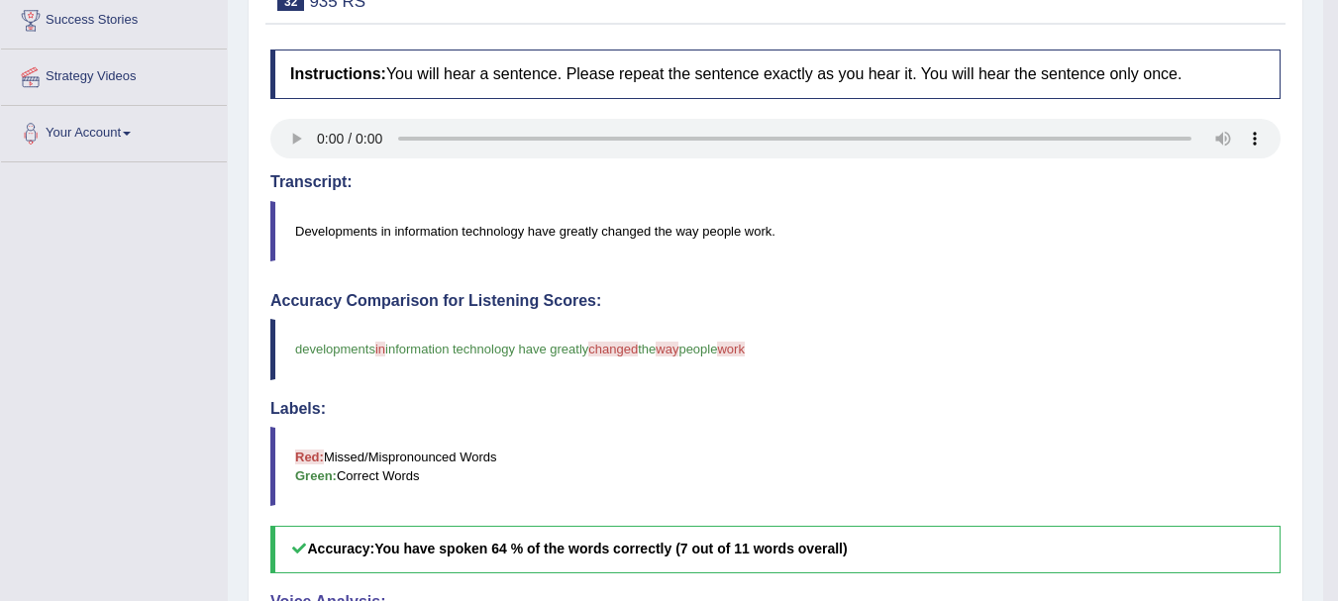
scroll to position [252, 0]
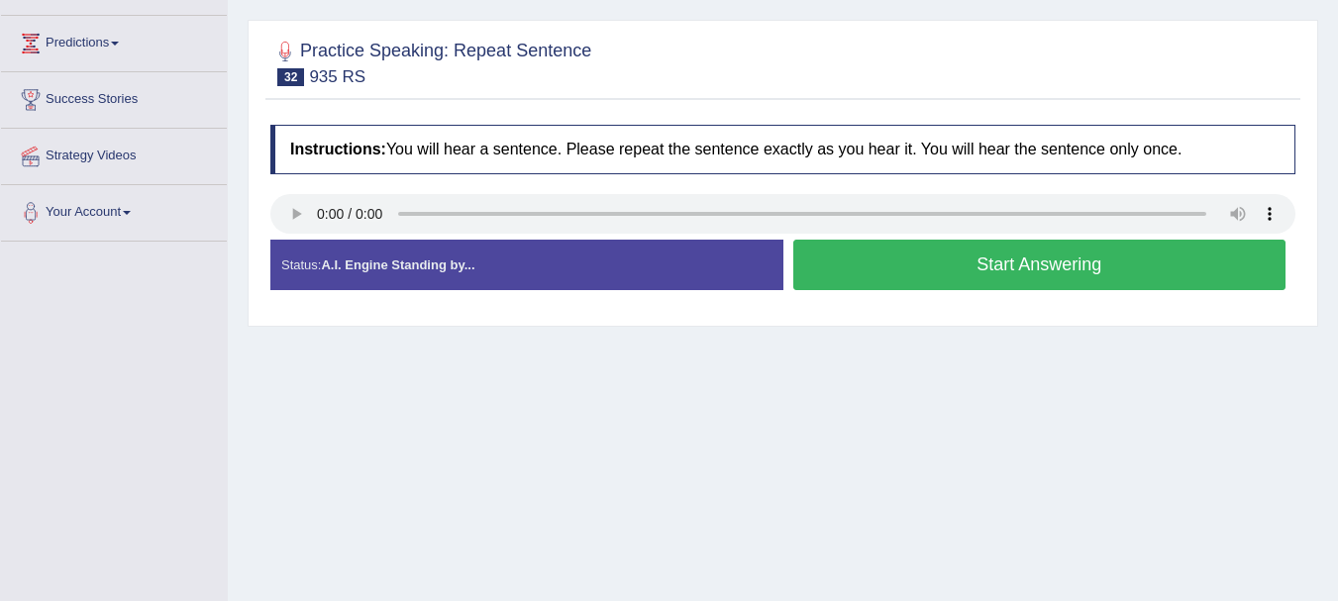
click at [1033, 277] on button "Start Answering" at bounding box center [1039, 265] width 493 height 51
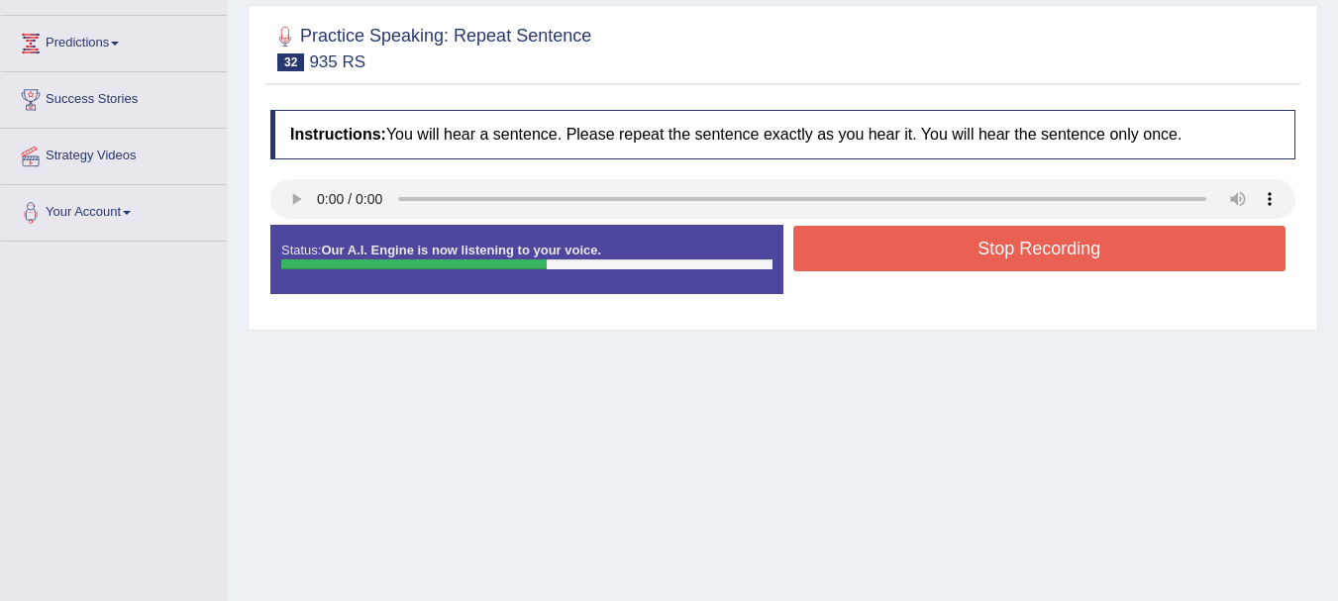
click at [1200, 270] on button "Stop Recording" at bounding box center [1039, 249] width 493 height 46
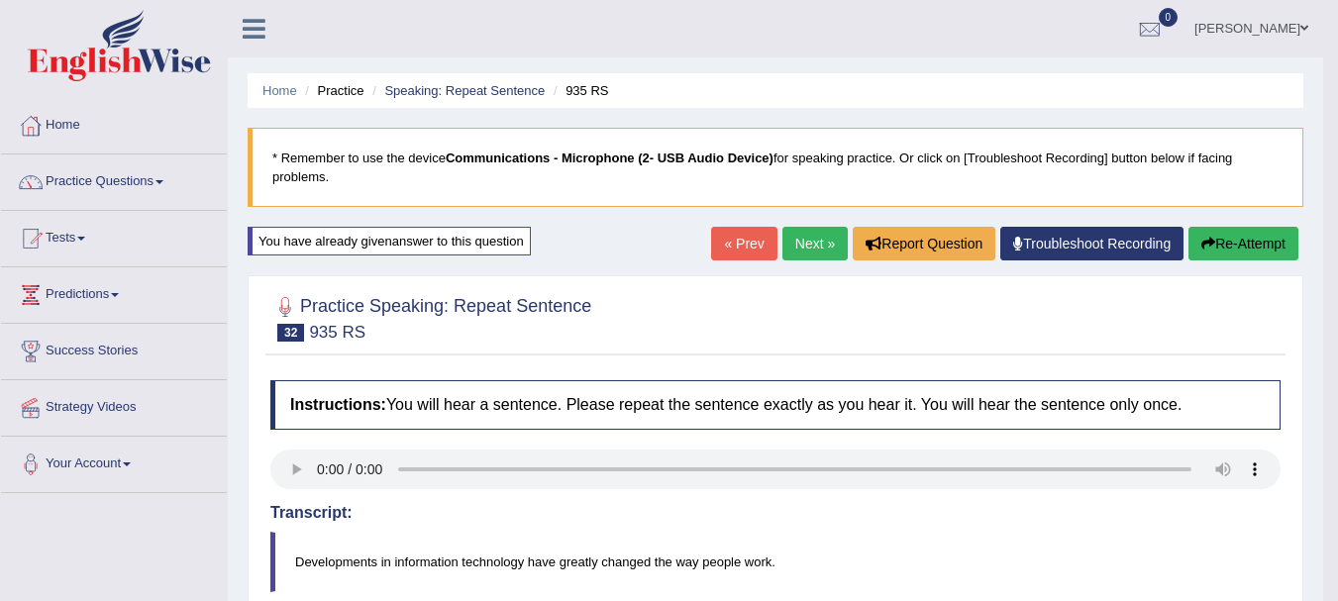
click at [1220, 245] on button "Re-Attempt" at bounding box center [1244, 244] width 110 height 34
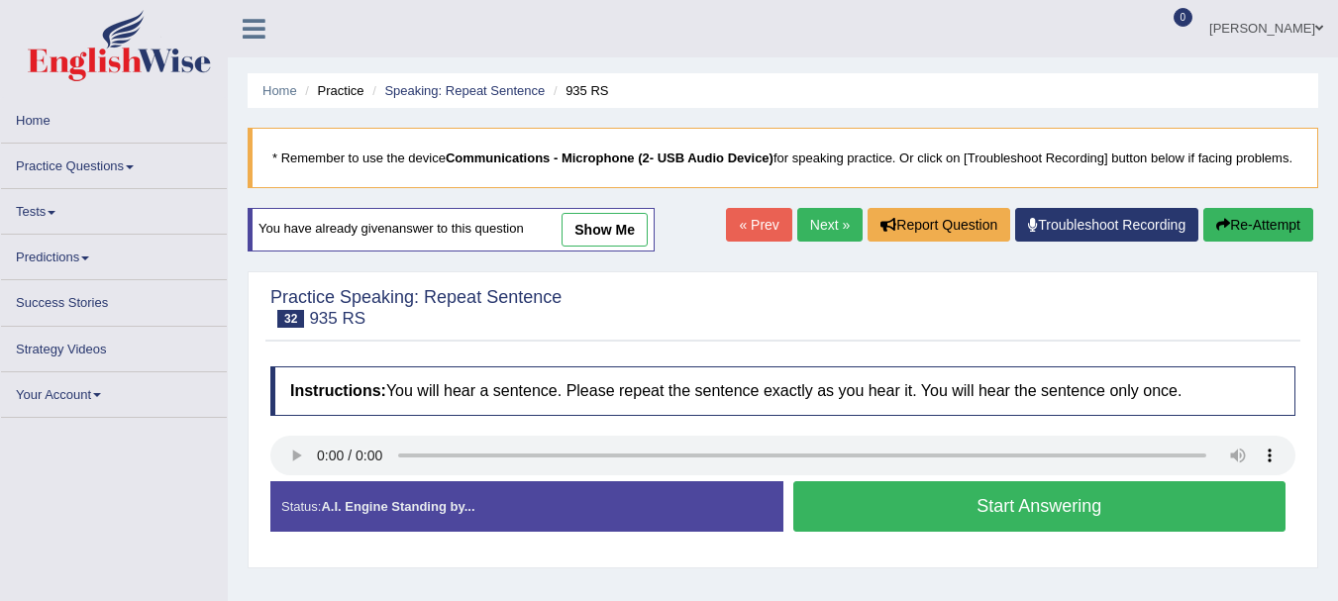
click at [811, 242] on link "Next »" at bounding box center [829, 225] width 65 height 34
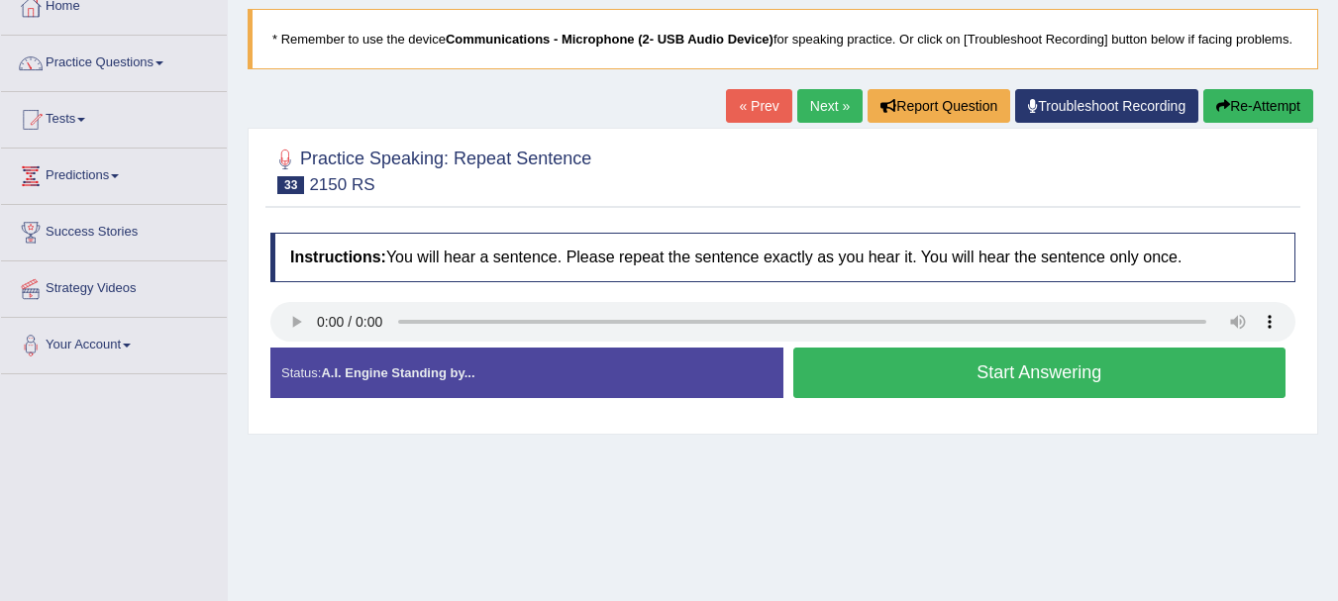
scroll to position [123, 0]
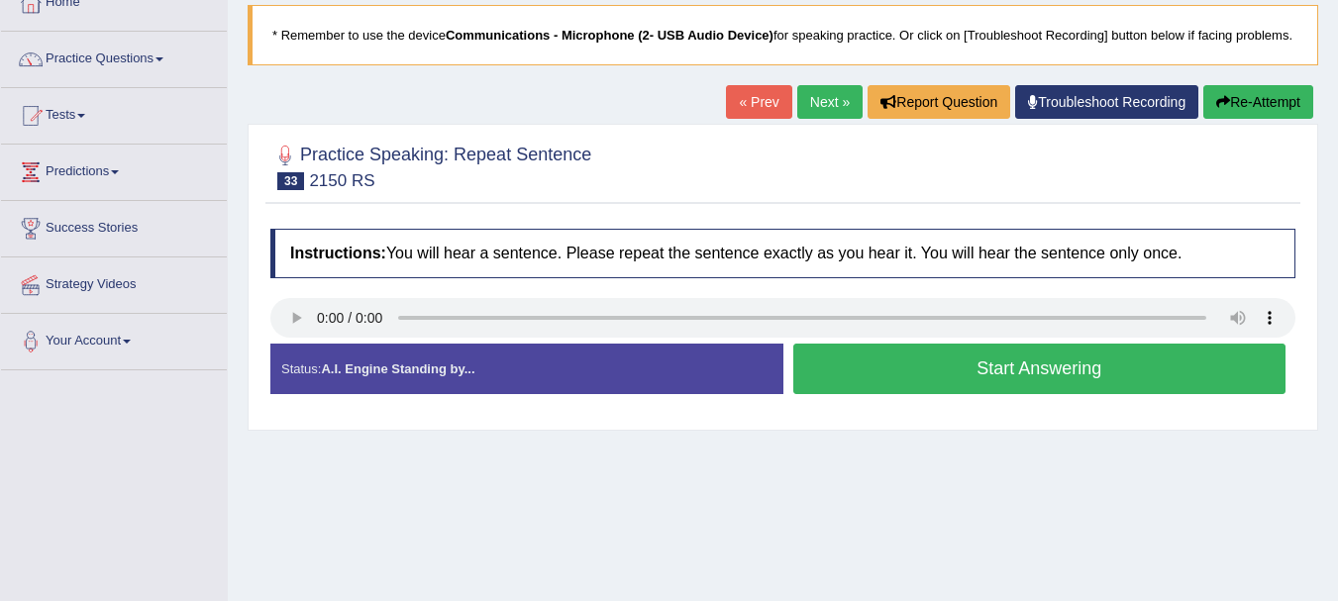
click at [841, 383] on button "Start Answering" at bounding box center [1039, 369] width 493 height 51
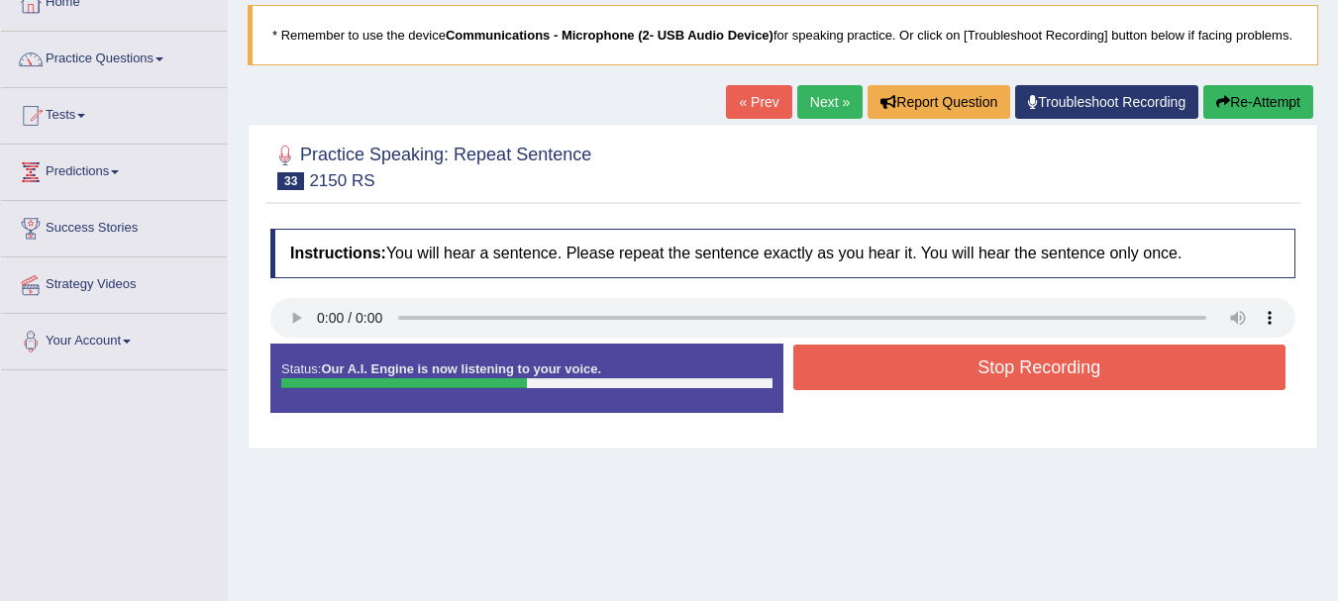
click at [915, 390] on button "Stop Recording" at bounding box center [1039, 368] width 493 height 46
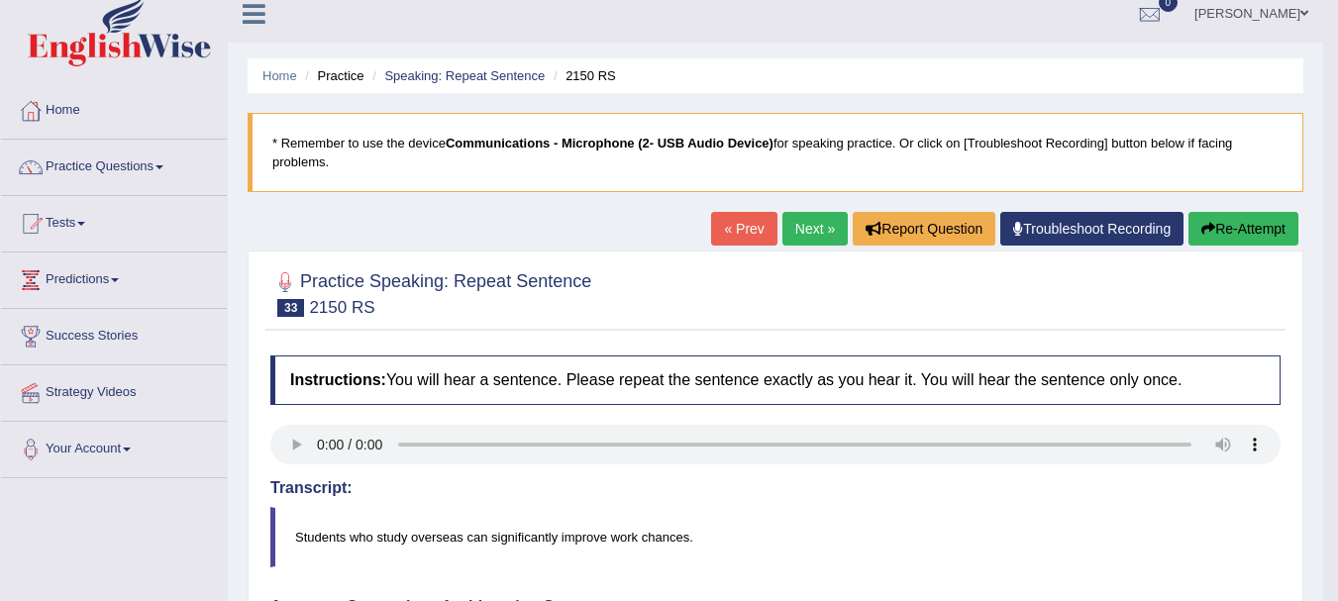
scroll to position [0, 0]
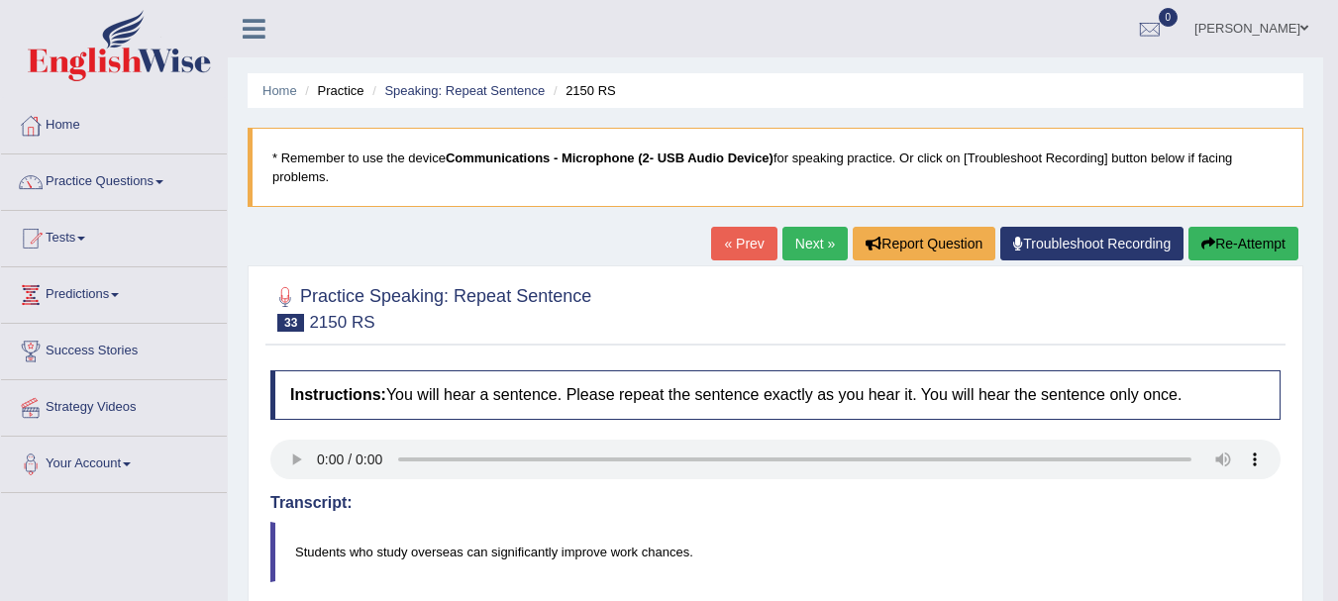
click at [1205, 249] on icon "button" at bounding box center [1209, 244] width 14 height 14
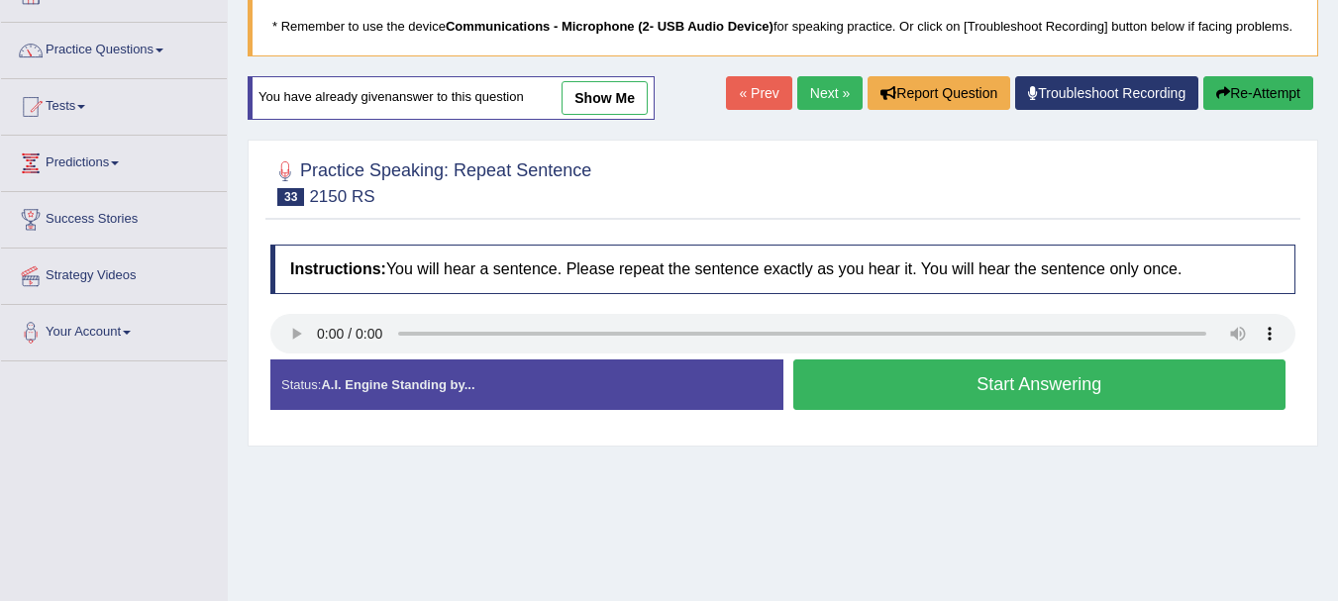
scroll to position [185, 0]
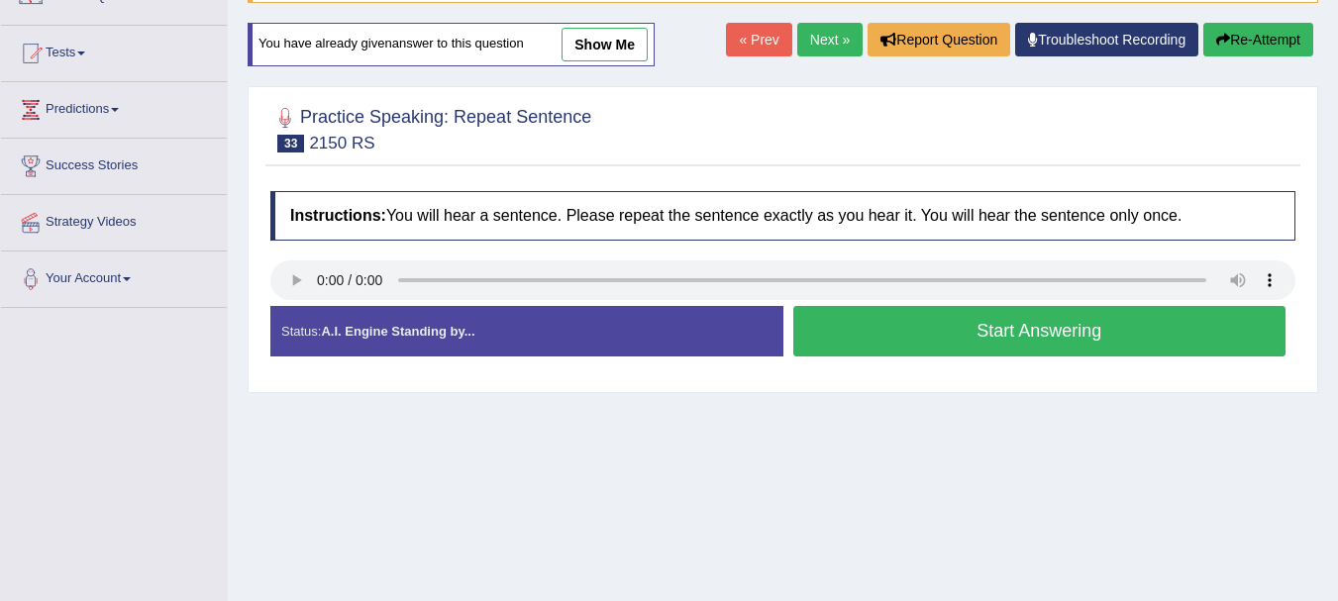
click at [916, 354] on button "Start Answering" at bounding box center [1039, 331] width 493 height 51
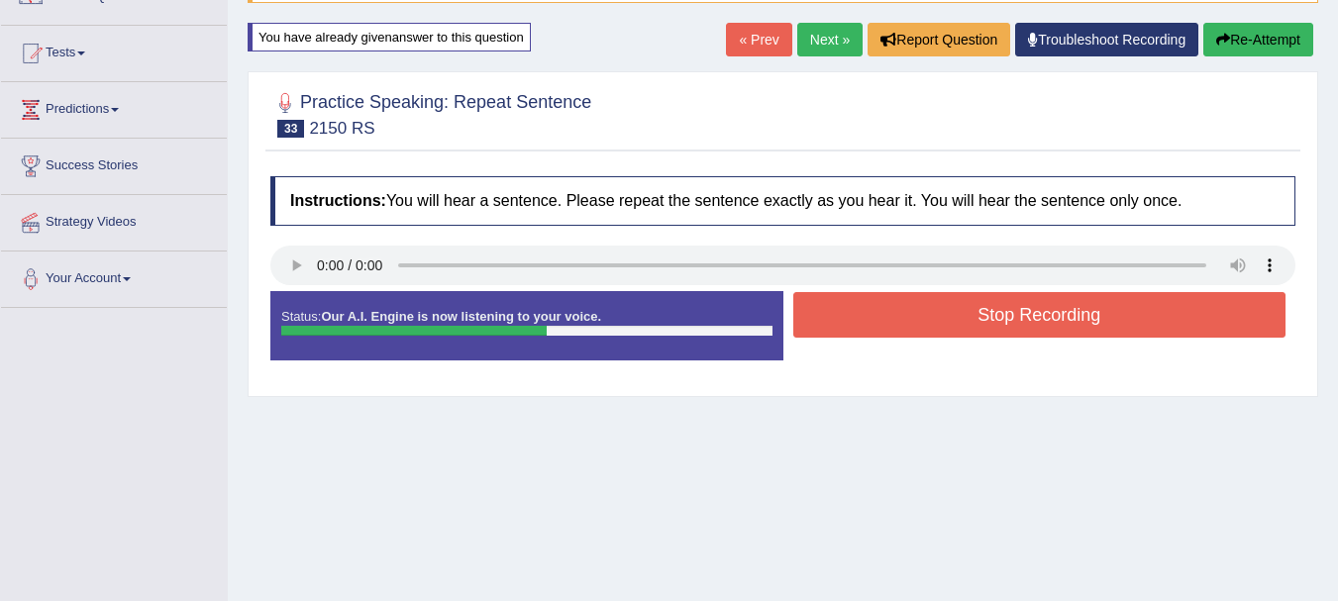
click at [1015, 318] on button "Stop Recording" at bounding box center [1039, 315] width 493 height 46
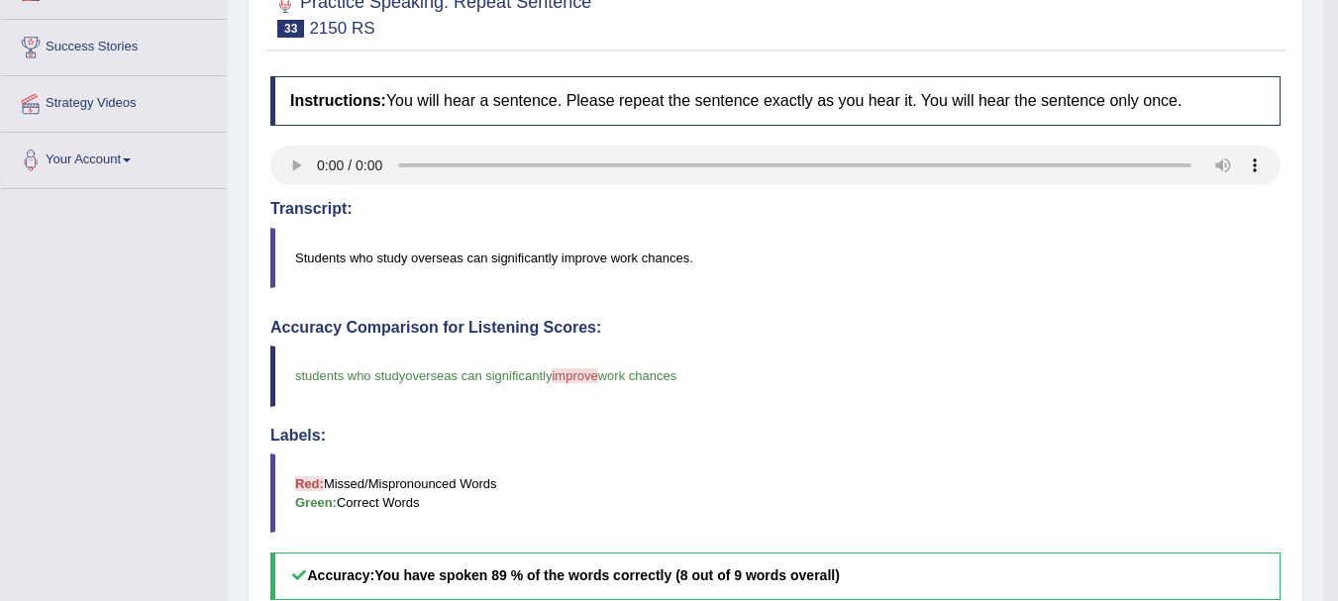
scroll to position [158, 0]
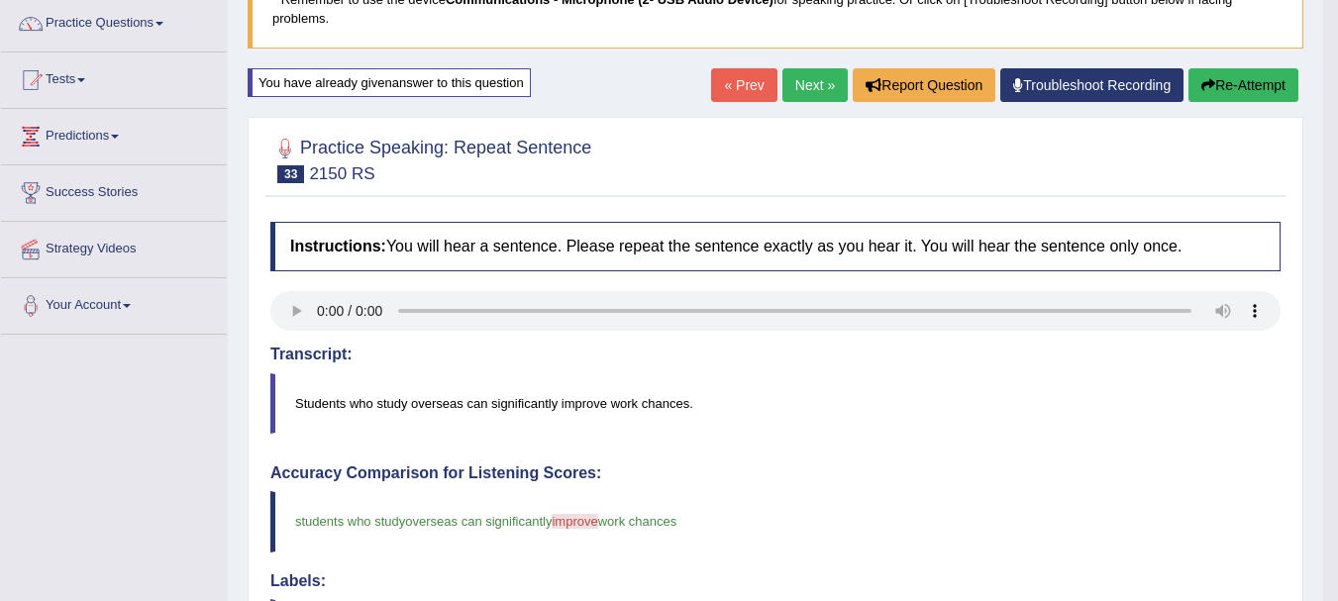
click at [785, 85] on link "Next »" at bounding box center [815, 85] width 65 height 34
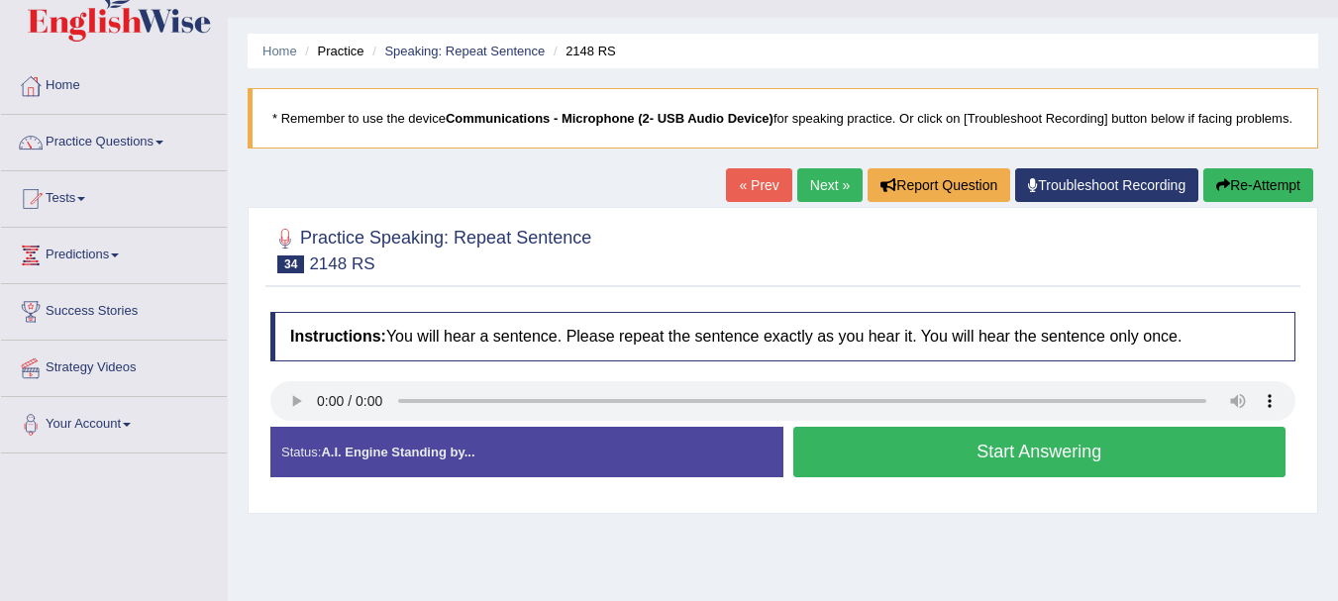
scroll to position [146, 0]
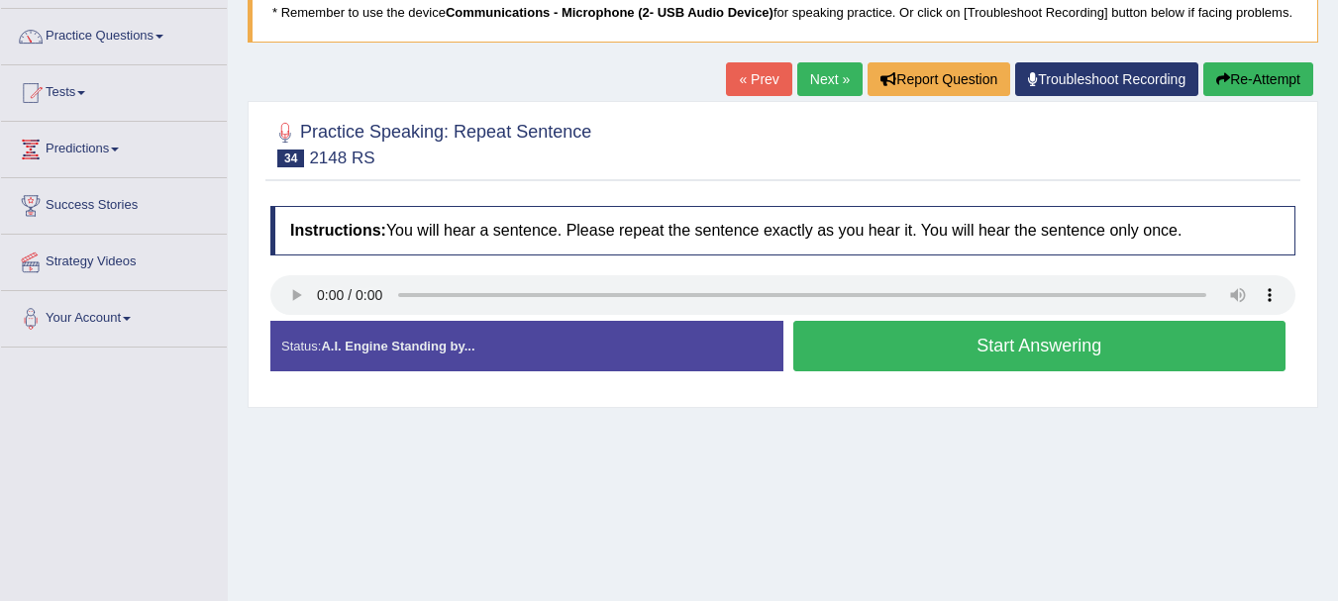
click at [859, 365] on button "Start Answering" at bounding box center [1039, 346] width 493 height 51
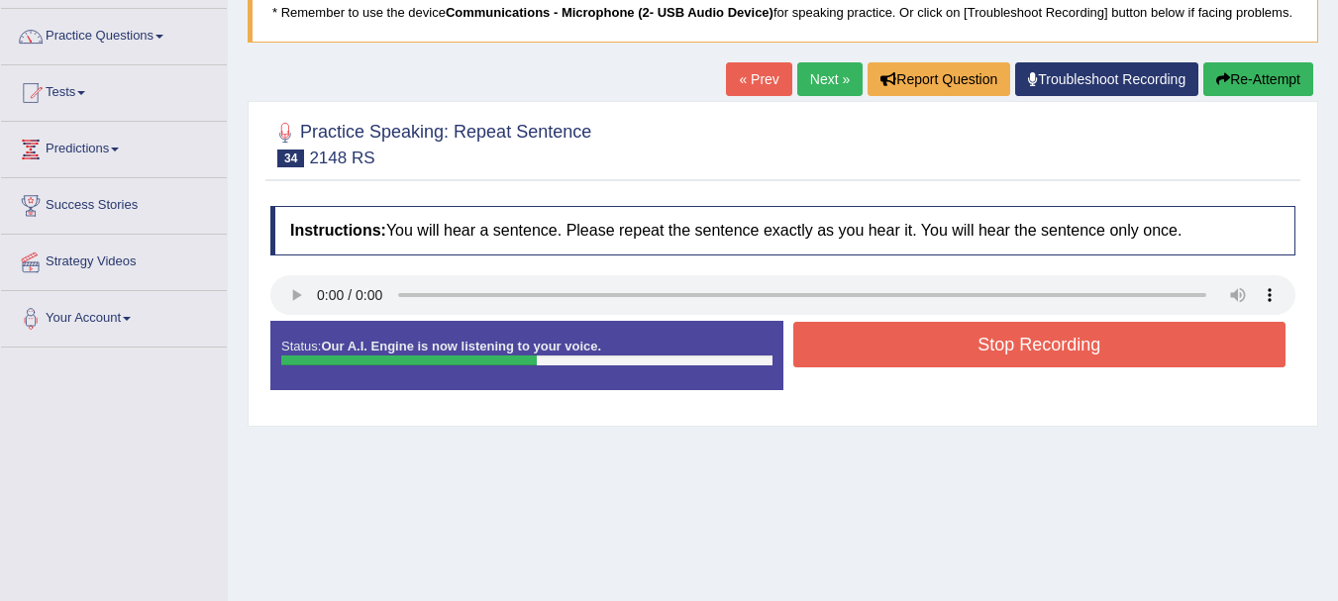
click at [904, 350] on button "Stop Recording" at bounding box center [1039, 345] width 493 height 46
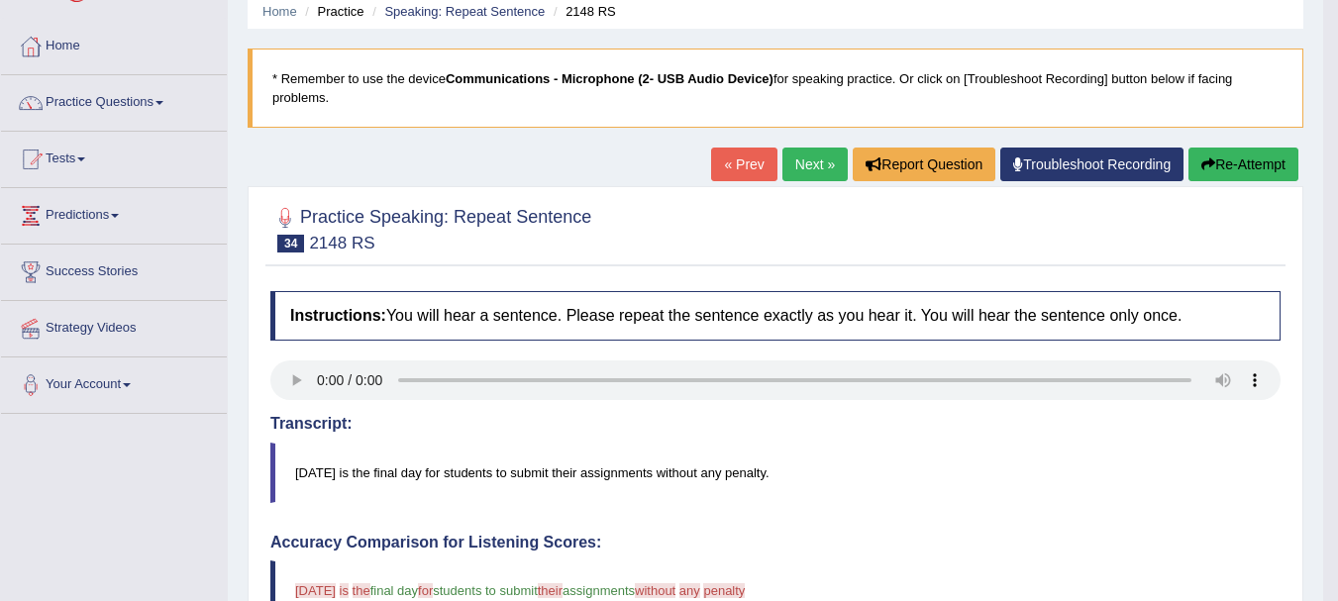
scroll to position [53, 0]
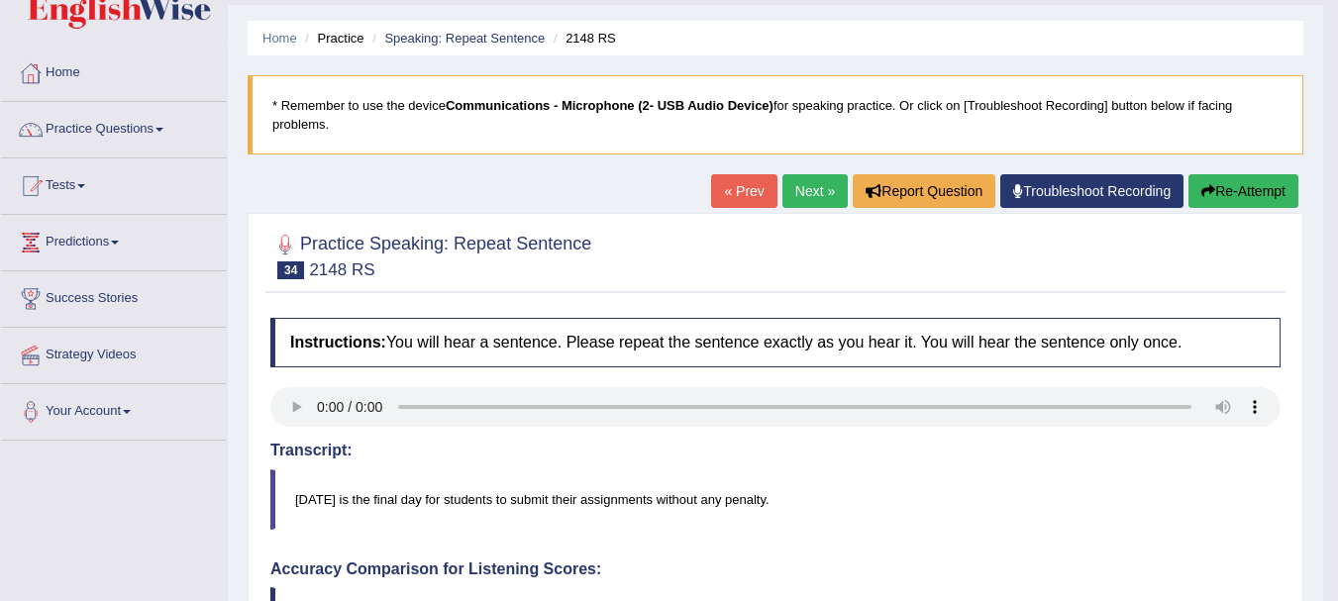
click at [1240, 182] on button "Re-Attempt" at bounding box center [1244, 191] width 110 height 34
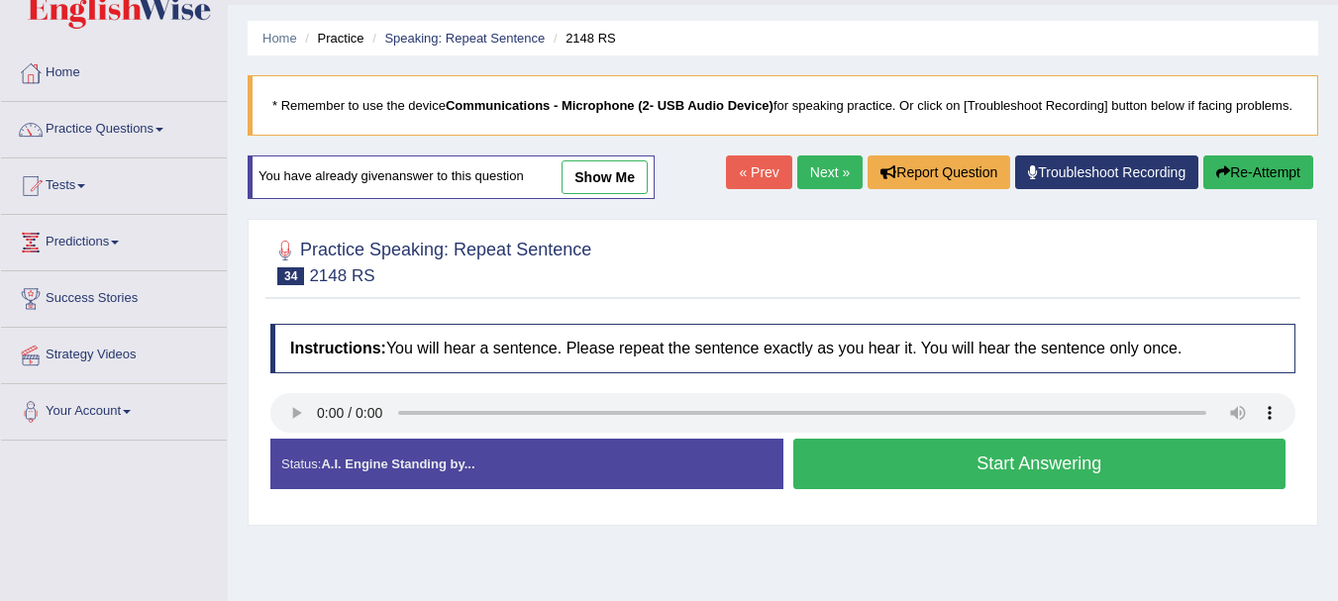
click at [1002, 489] on button "Start Answering" at bounding box center [1039, 464] width 493 height 51
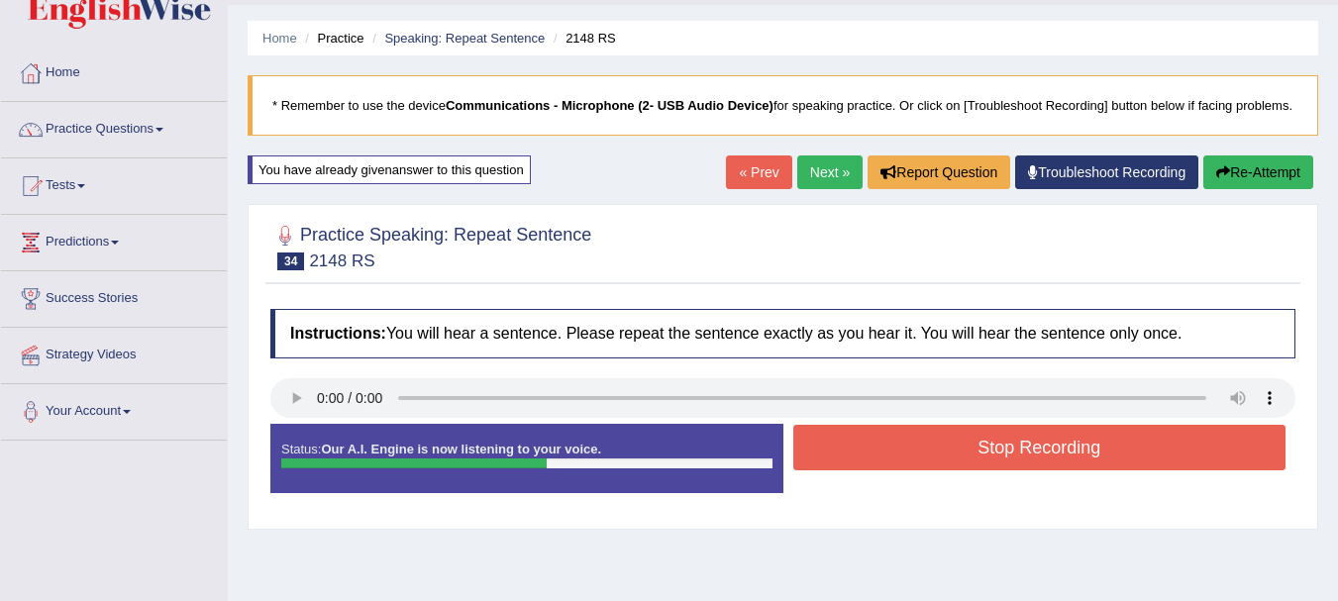
click at [903, 467] on button "Stop Recording" at bounding box center [1039, 448] width 493 height 46
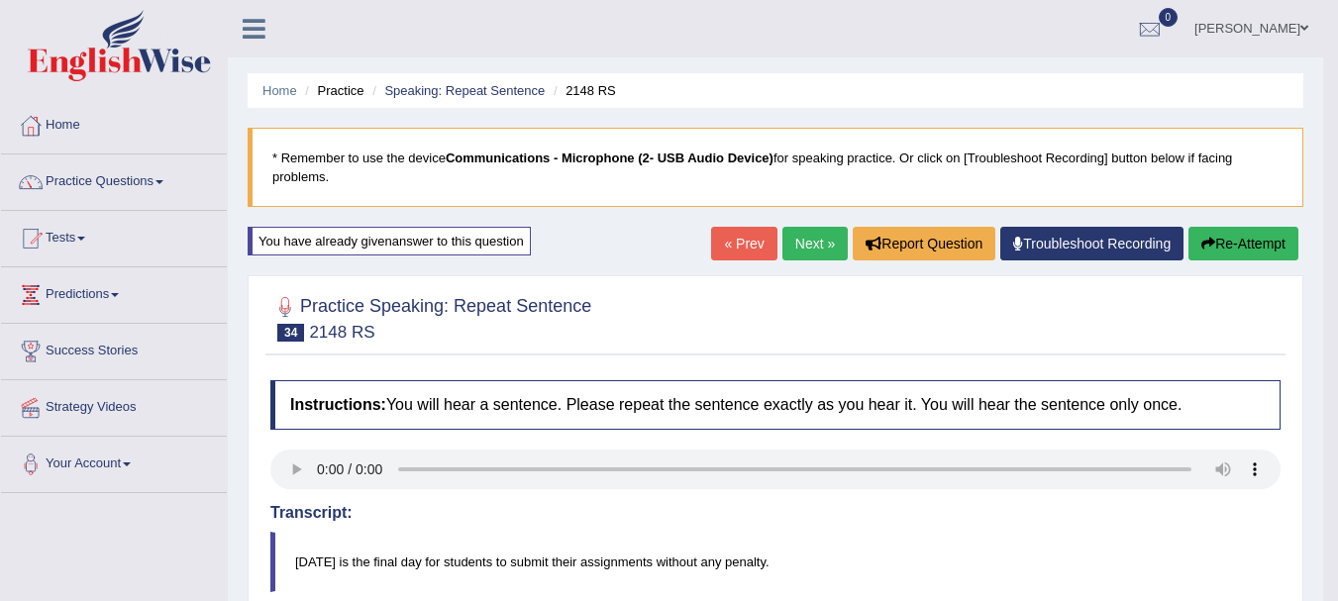
click at [799, 249] on link "Next »" at bounding box center [815, 244] width 65 height 34
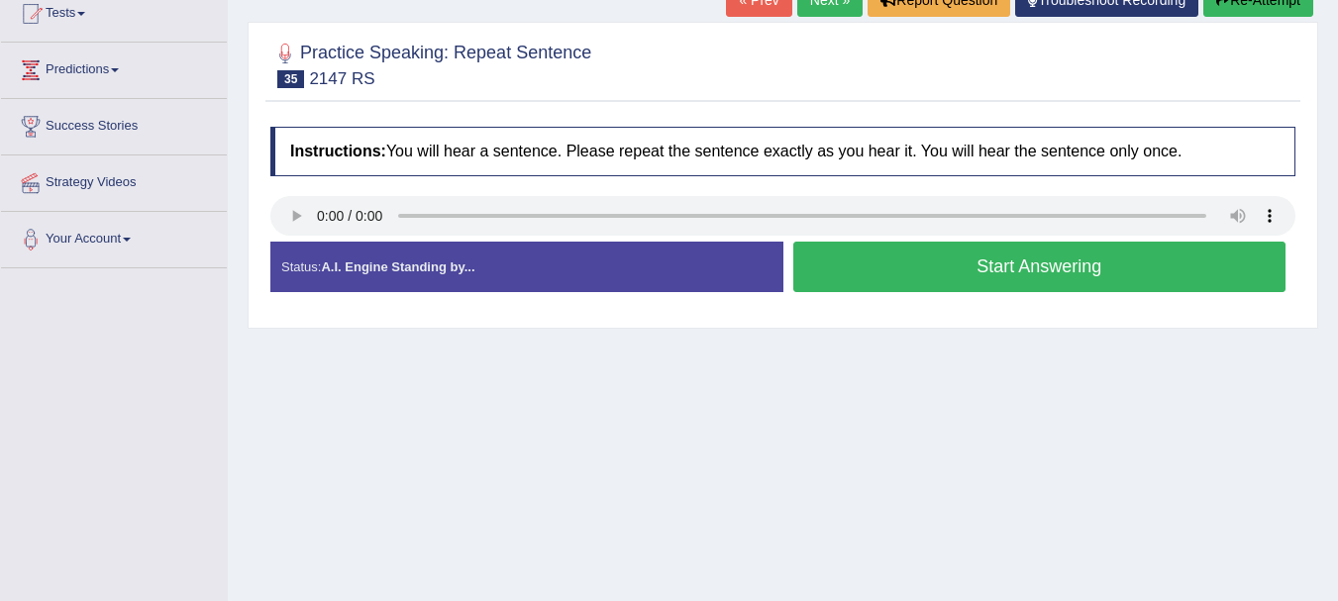
scroll to position [304, 0]
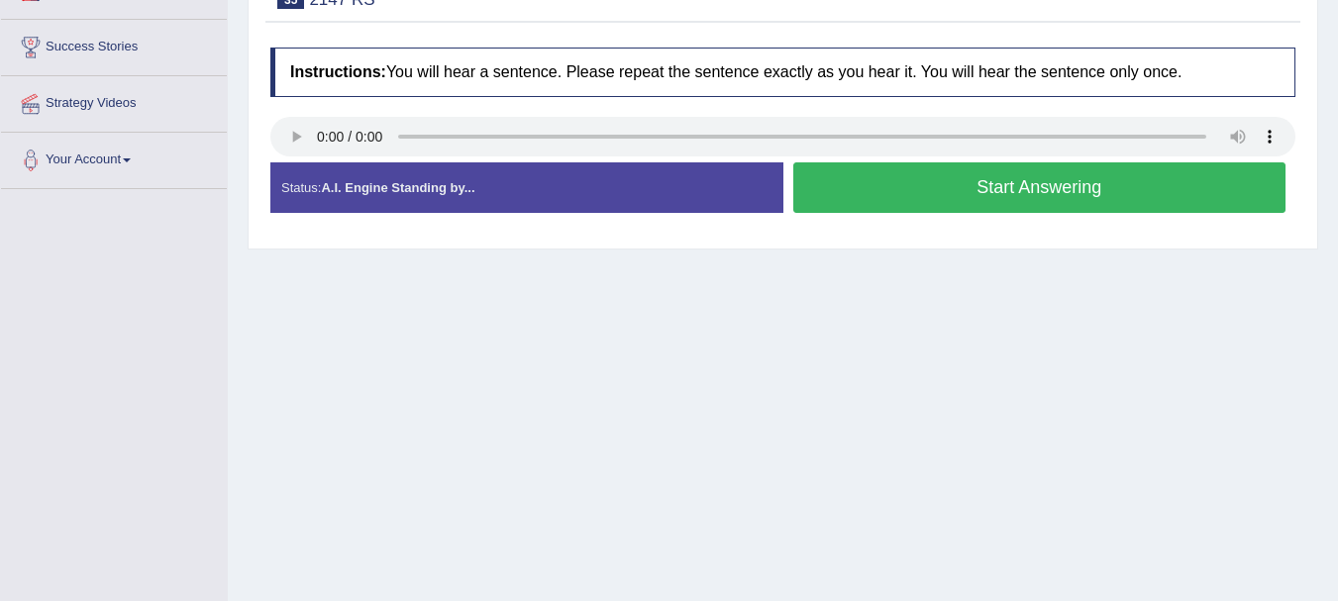
click at [936, 213] on button "Start Answering" at bounding box center [1039, 187] width 493 height 51
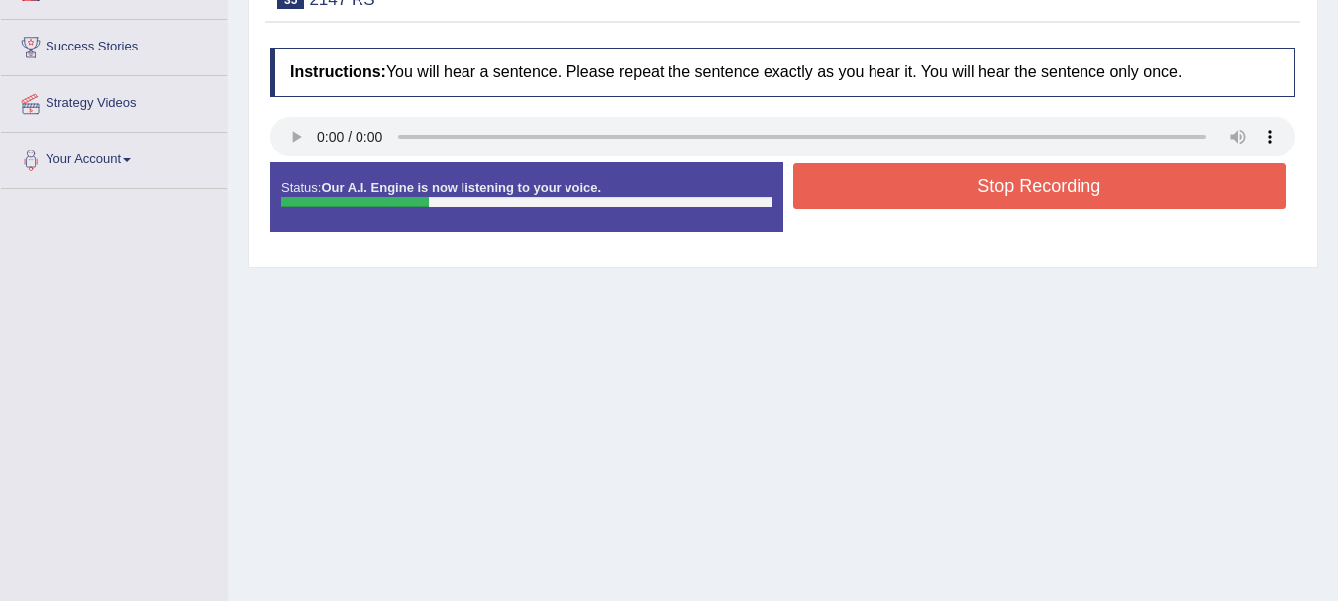
click at [903, 208] on button "Stop Recording" at bounding box center [1039, 186] width 493 height 46
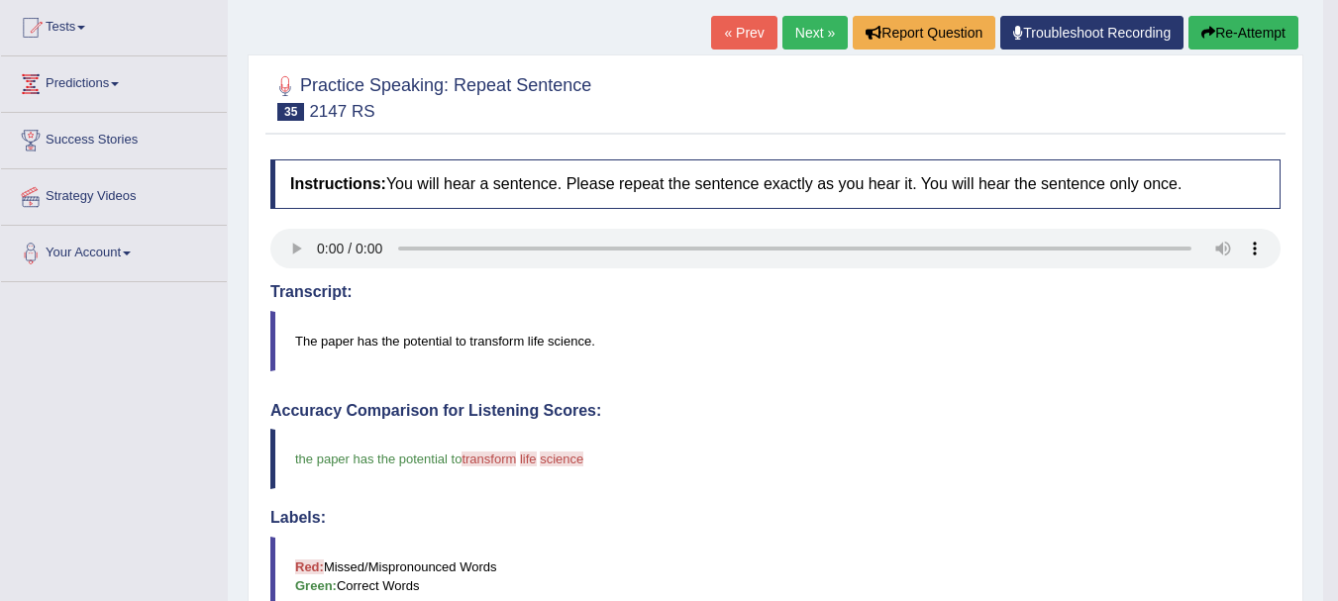
scroll to position [171, 0]
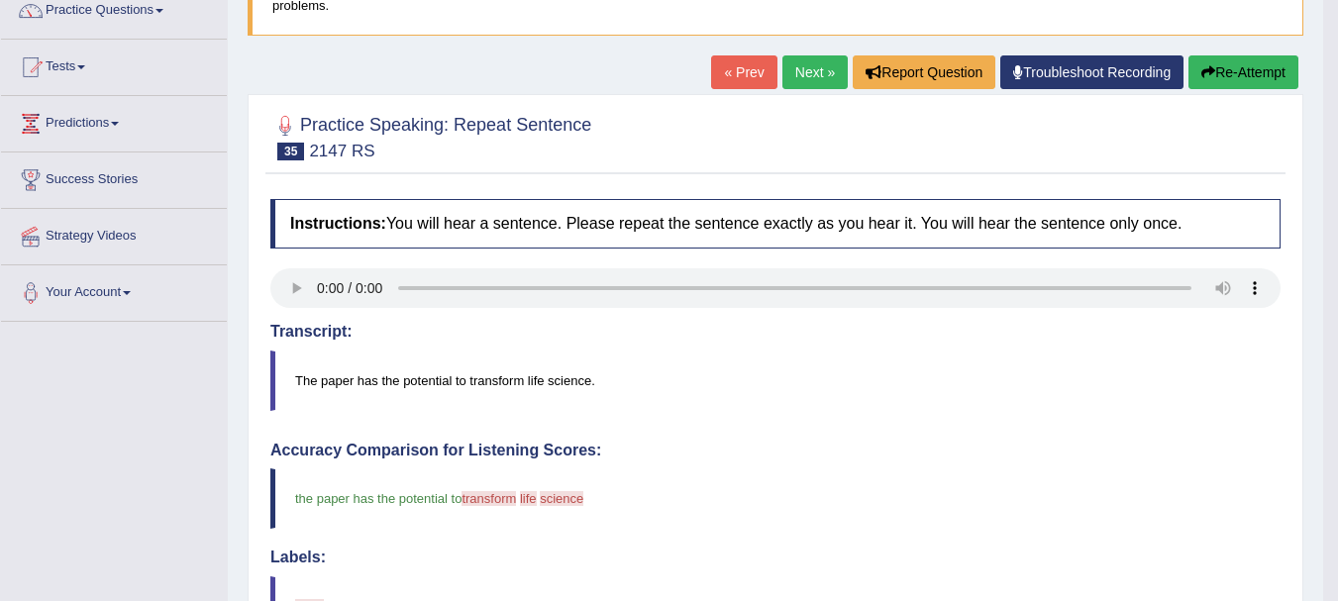
click at [797, 68] on link "Next »" at bounding box center [815, 72] width 65 height 34
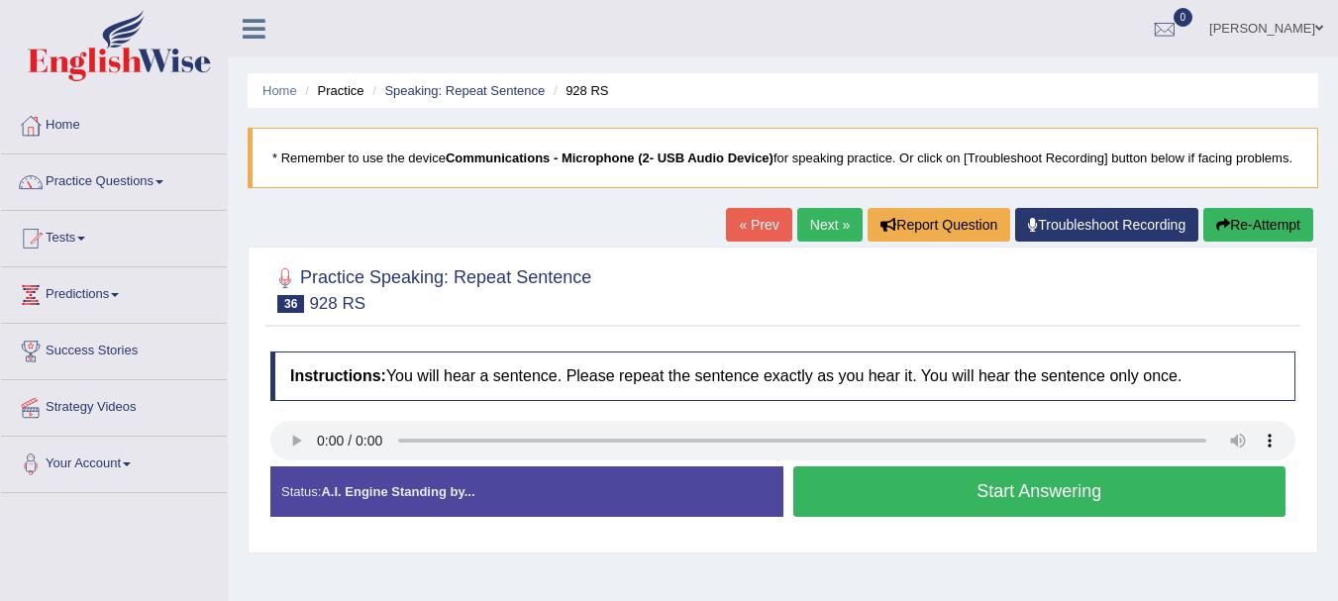
click at [848, 499] on button "Start Answering" at bounding box center [1039, 492] width 493 height 51
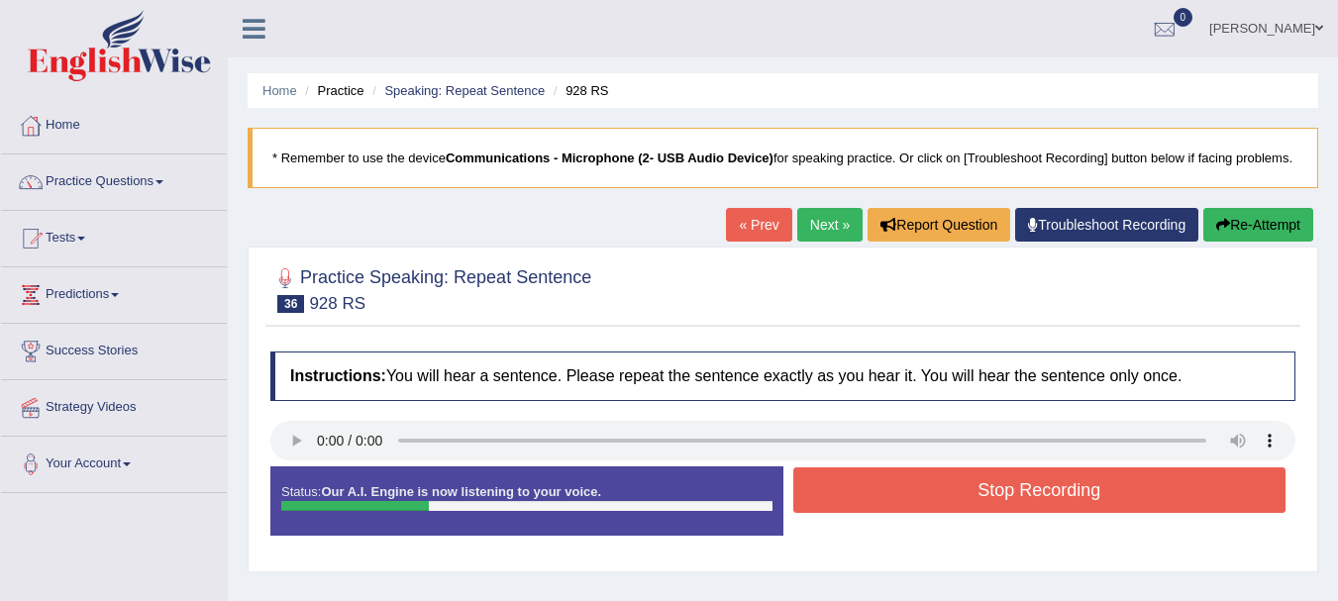
click at [874, 513] on button "Stop Recording" at bounding box center [1039, 491] width 493 height 46
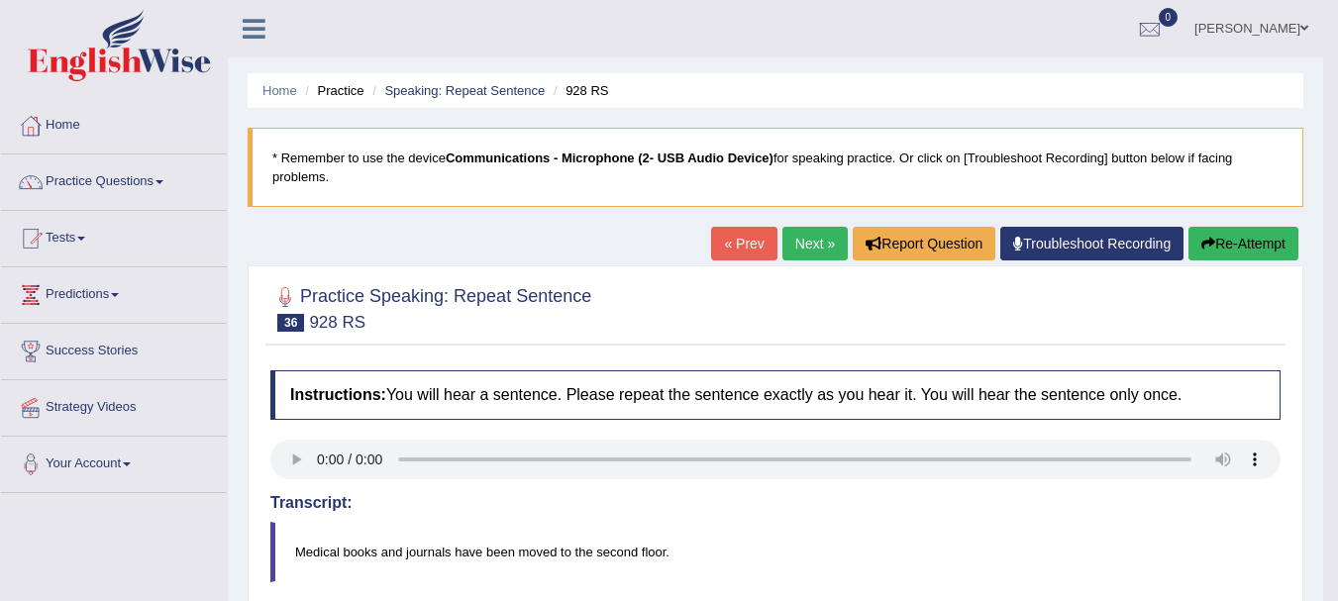
click at [1230, 228] on button "Re-Attempt" at bounding box center [1244, 244] width 110 height 34
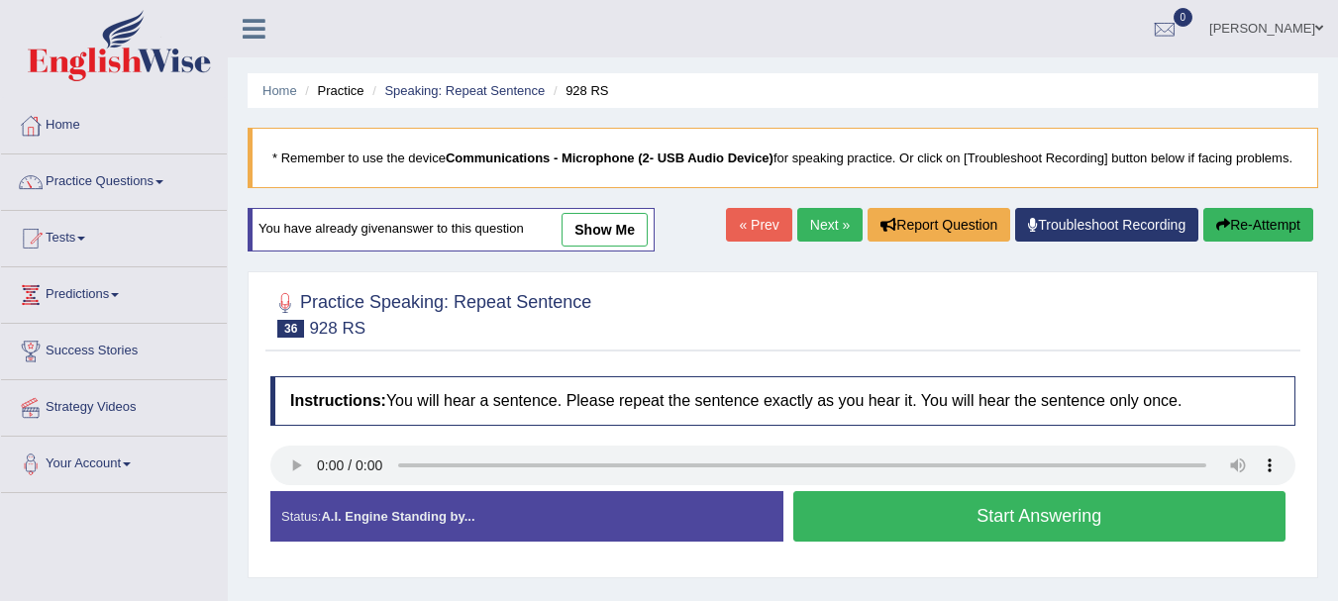
click at [849, 533] on button "Start Answering" at bounding box center [1039, 516] width 493 height 51
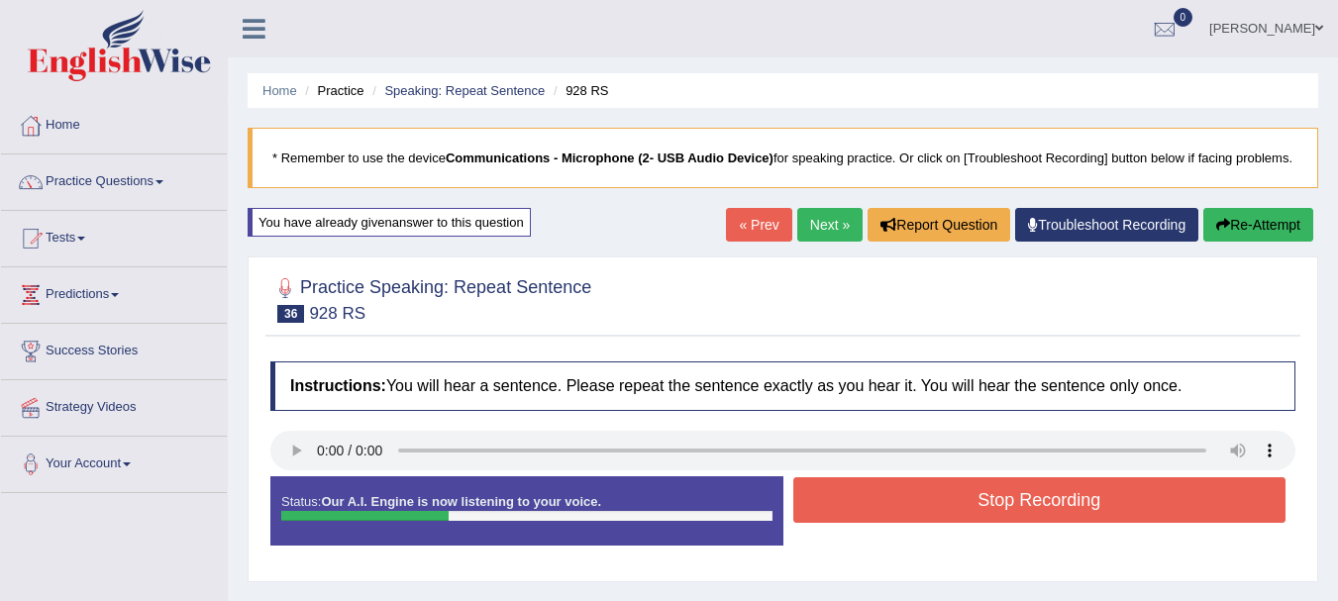
click at [808, 523] on button "Stop Recording" at bounding box center [1039, 500] width 493 height 46
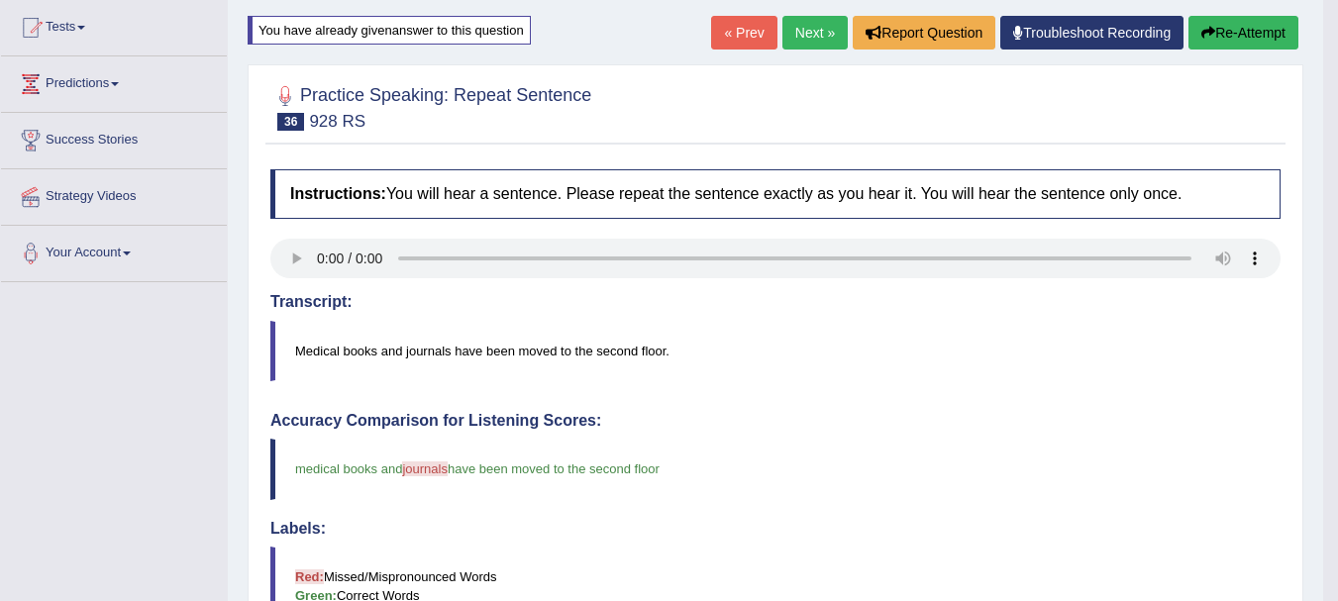
scroll to position [344, 0]
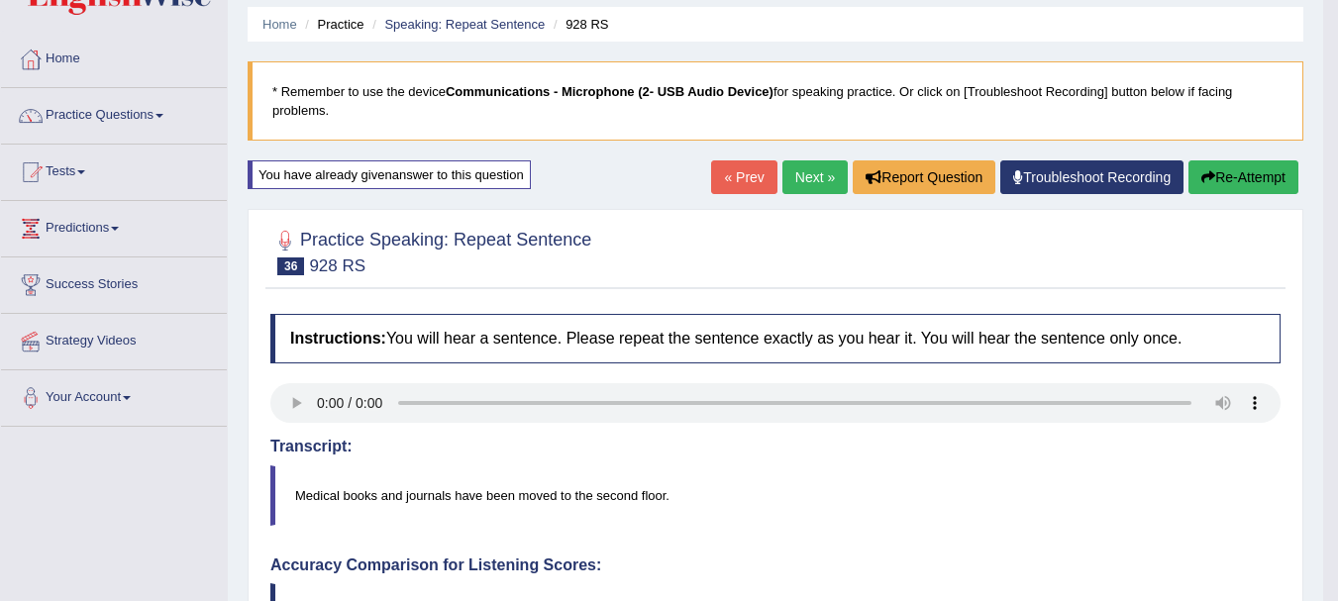
scroll to position [13, 0]
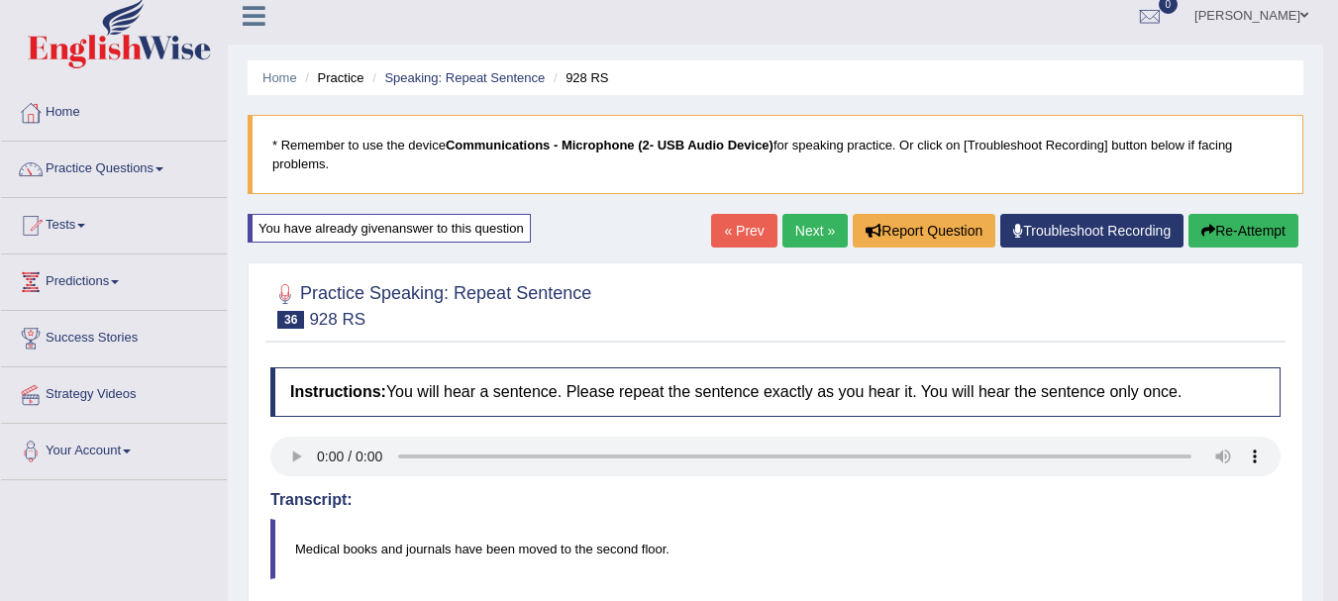
click at [816, 242] on link "Next »" at bounding box center [815, 231] width 65 height 34
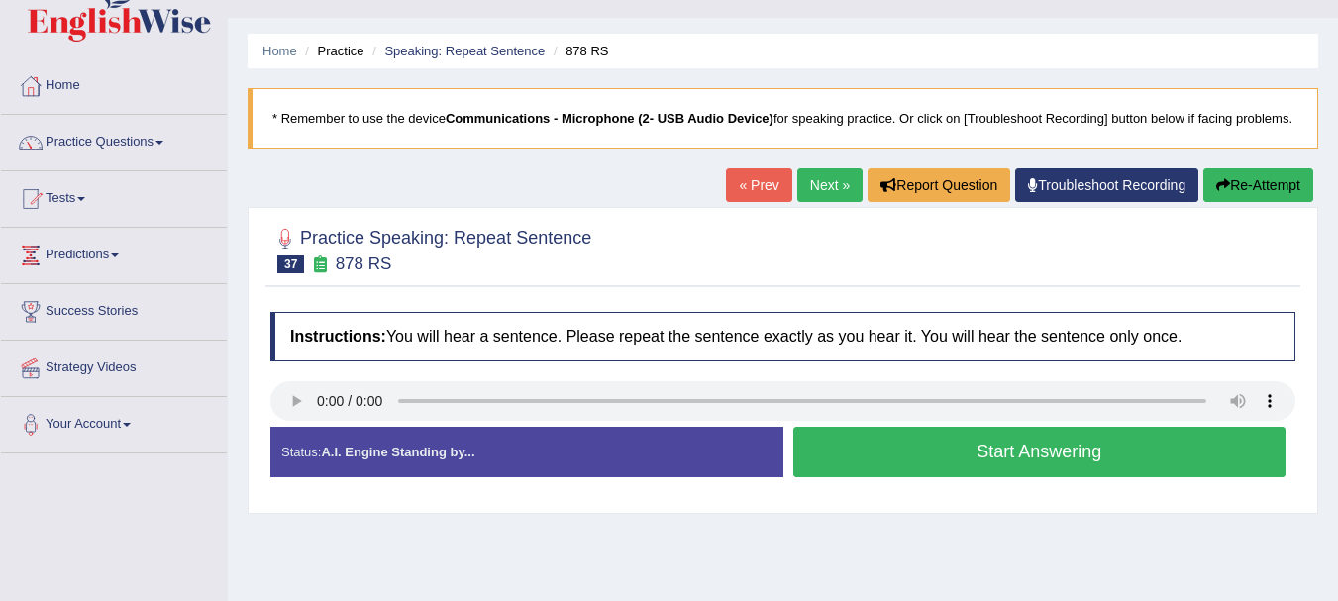
scroll to position [146, 0]
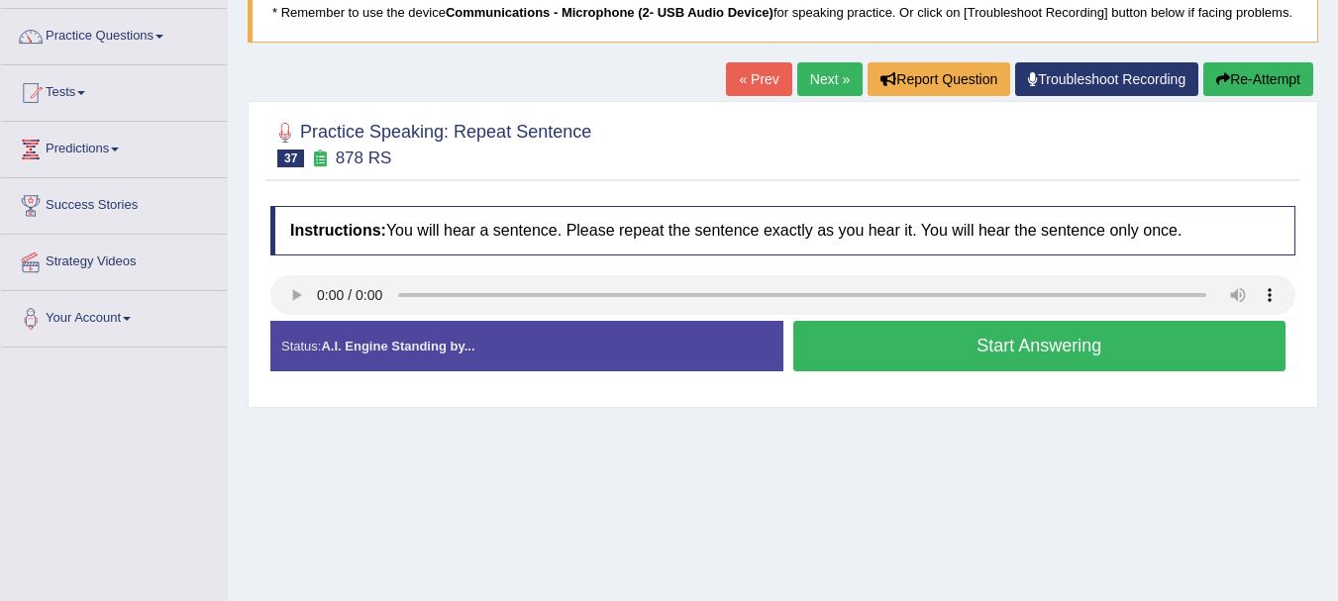
click at [898, 371] on button "Start Answering" at bounding box center [1039, 346] width 493 height 51
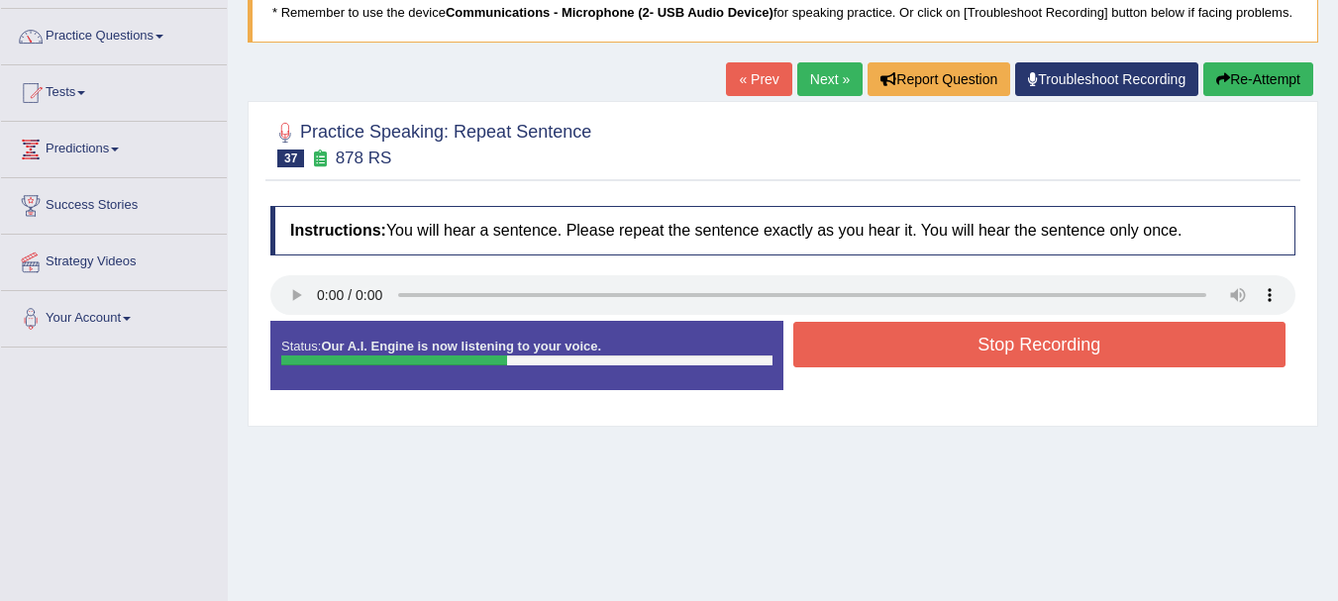
click at [868, 348] on button "Stop Recording" at bounding box center [1039, 345] width 493 height 46
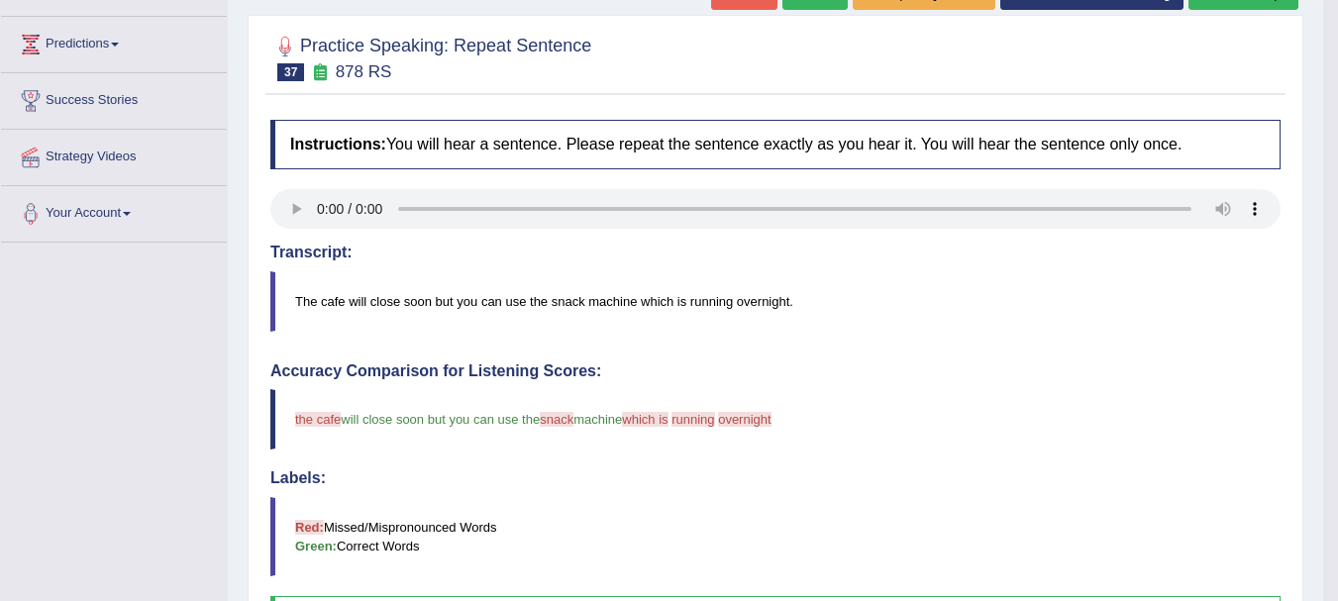
scroll to position [211, 0]
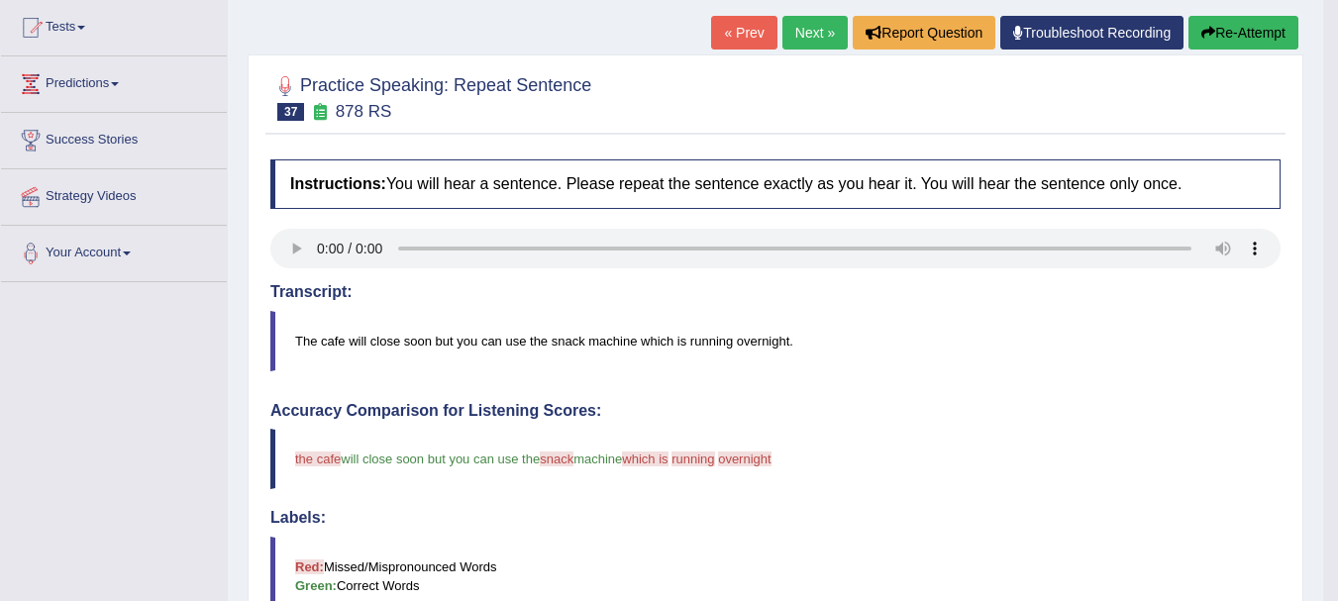
click at [1211, 32] on button "Re-Attempt" at bounding box center [1244, 33] width 110 height 34
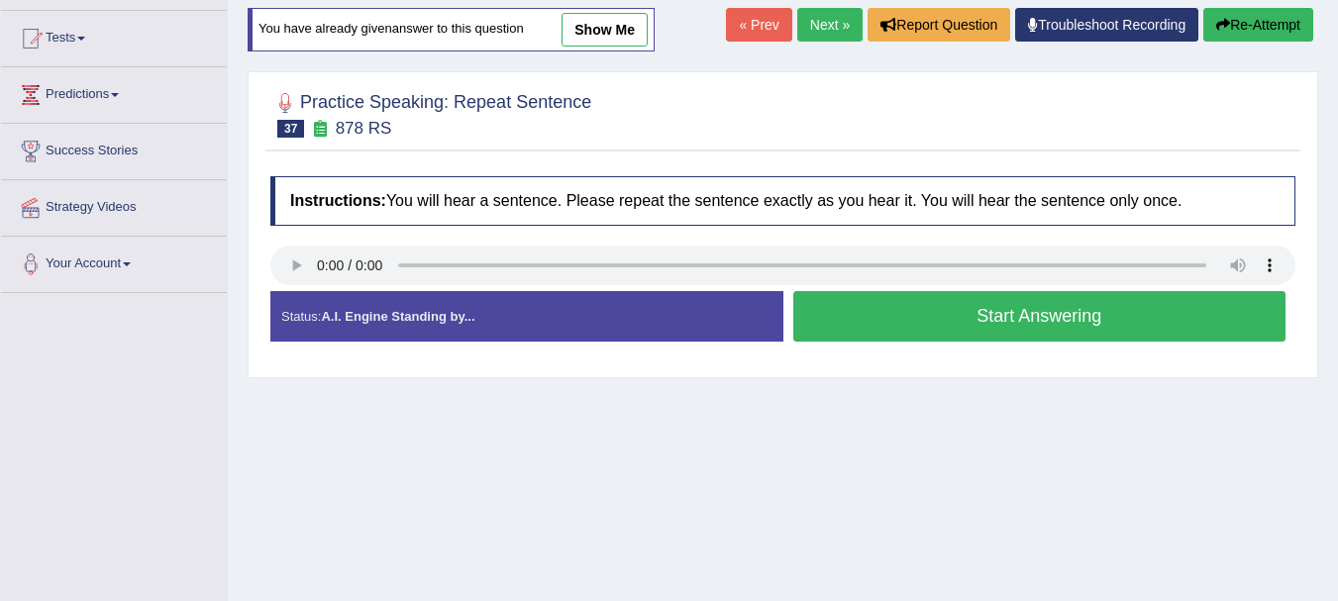
click at [953, 342] on button "Start Answering" at bounding box center [1039, 316] width 493 height 51
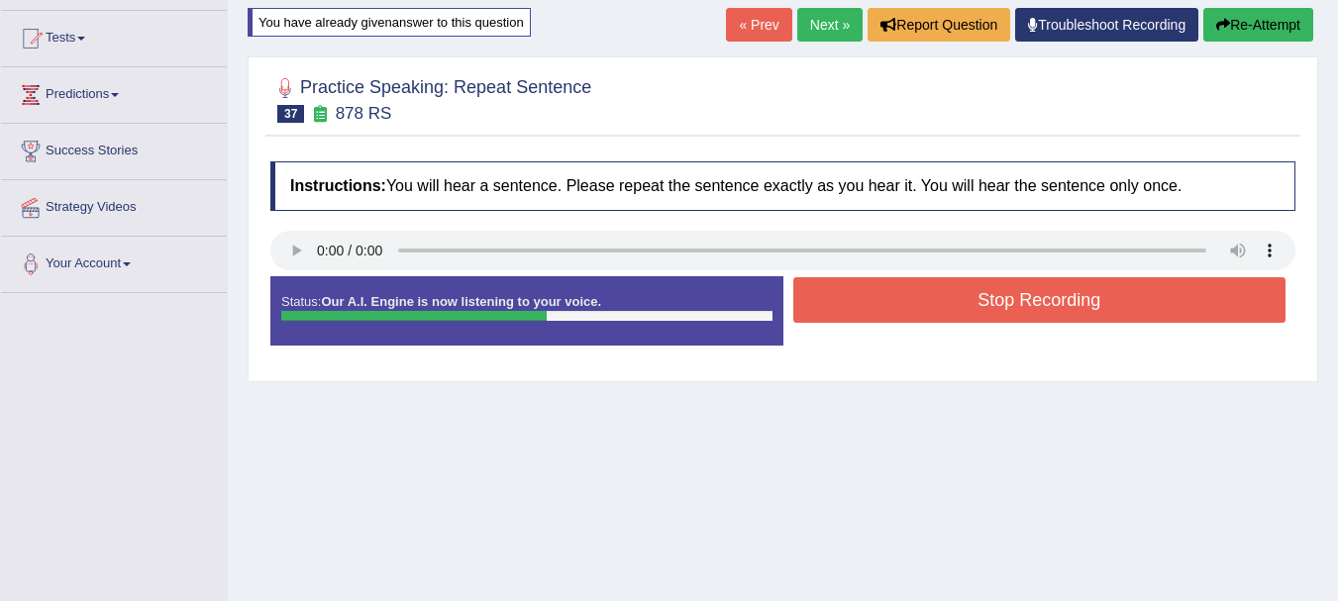
click at [825, 323] on button "Stop Recording" at bounding box center [1039, 300] width 493 height 46
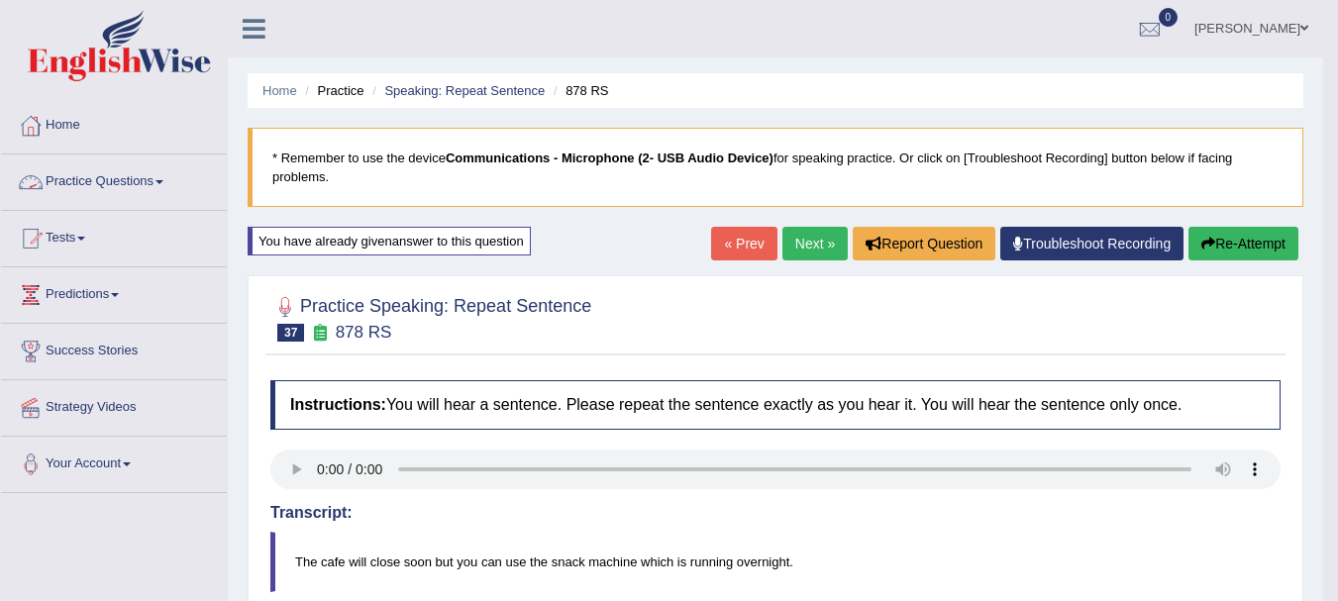
click at [791, 243] on link "Next »" at bounding box center [815, 244] width 65 height 34
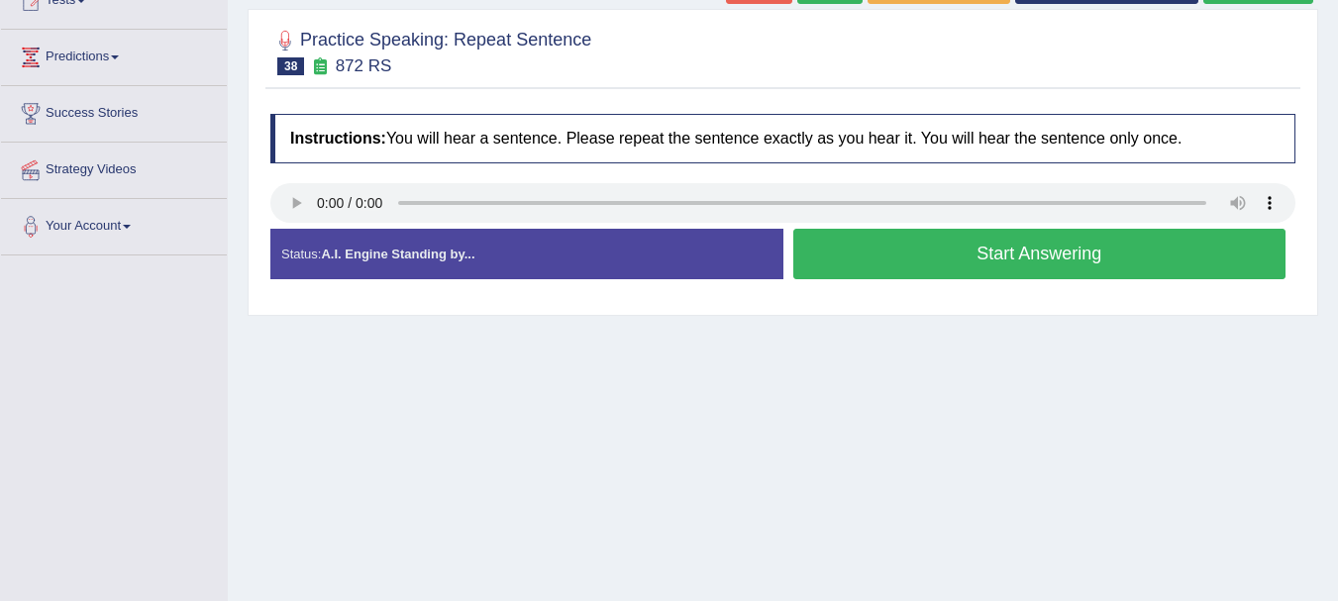
click at [1338, 364] on html "Toggle navigation Home Practice Questions Speaking Practice Read Aloud Repeat S…" at bounding box center [669, 62] width 1338 height 601
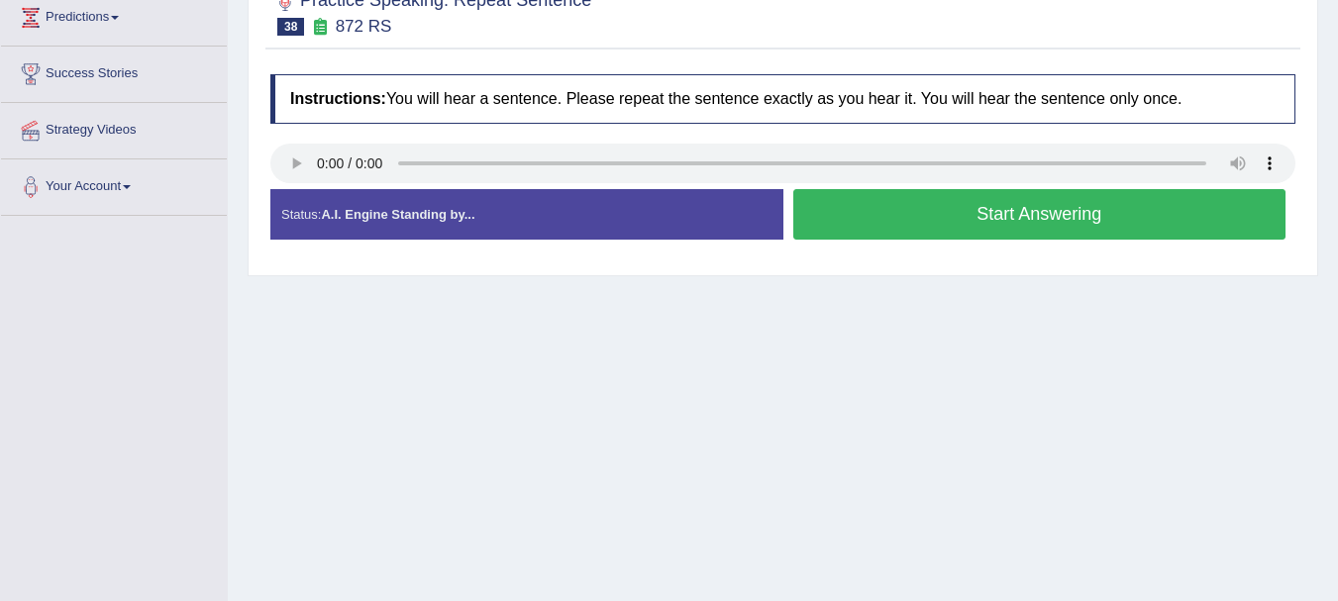
click at [904, 237] on button "Start Answering" at bounding box center [1039, 214] width 493 height 51
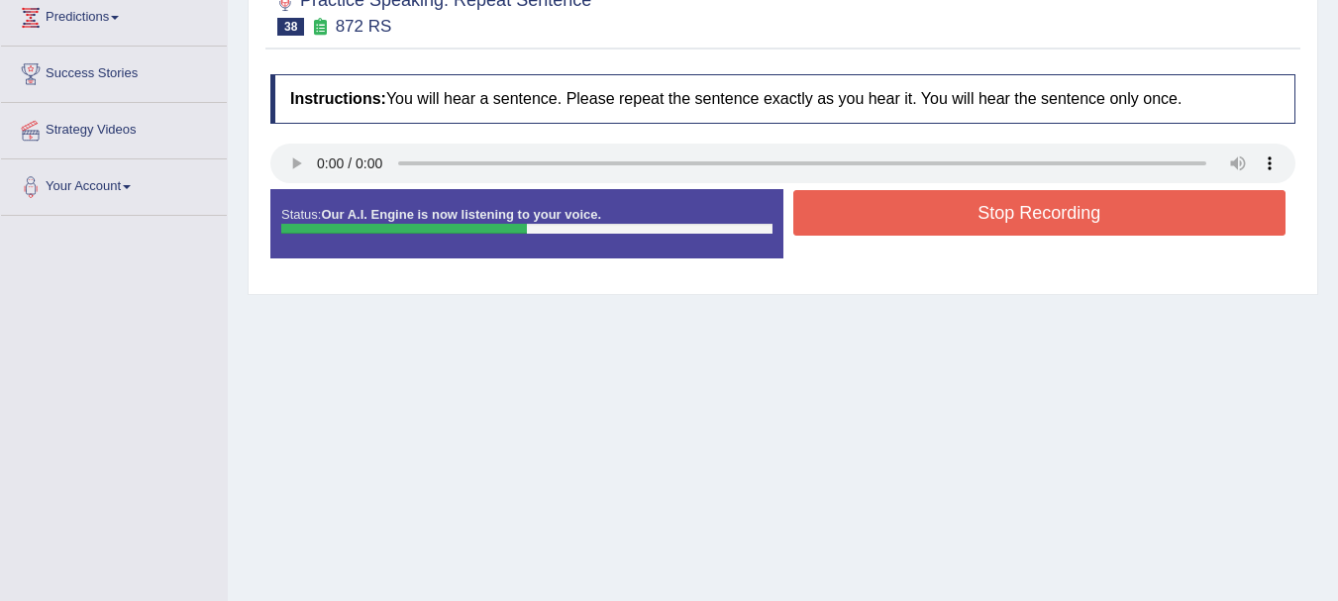
click at [836, 236] on button "Stop Recording" at bounding box center [1039, 213] width 493 height 46
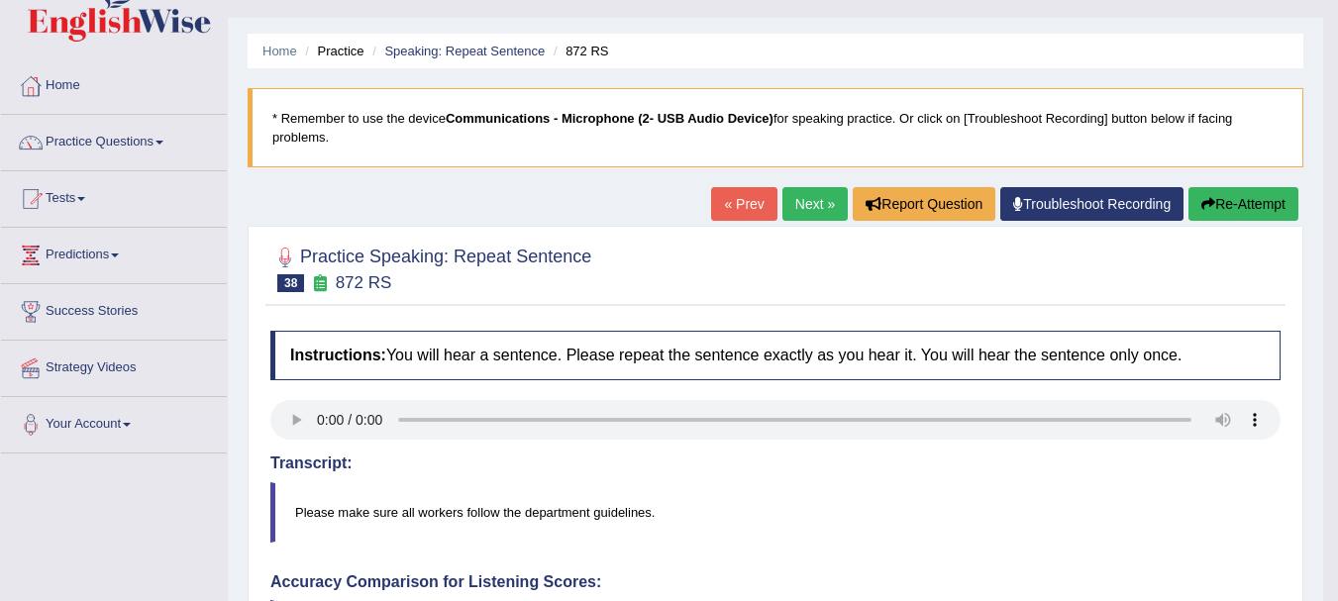
scroll to position [0, 0]
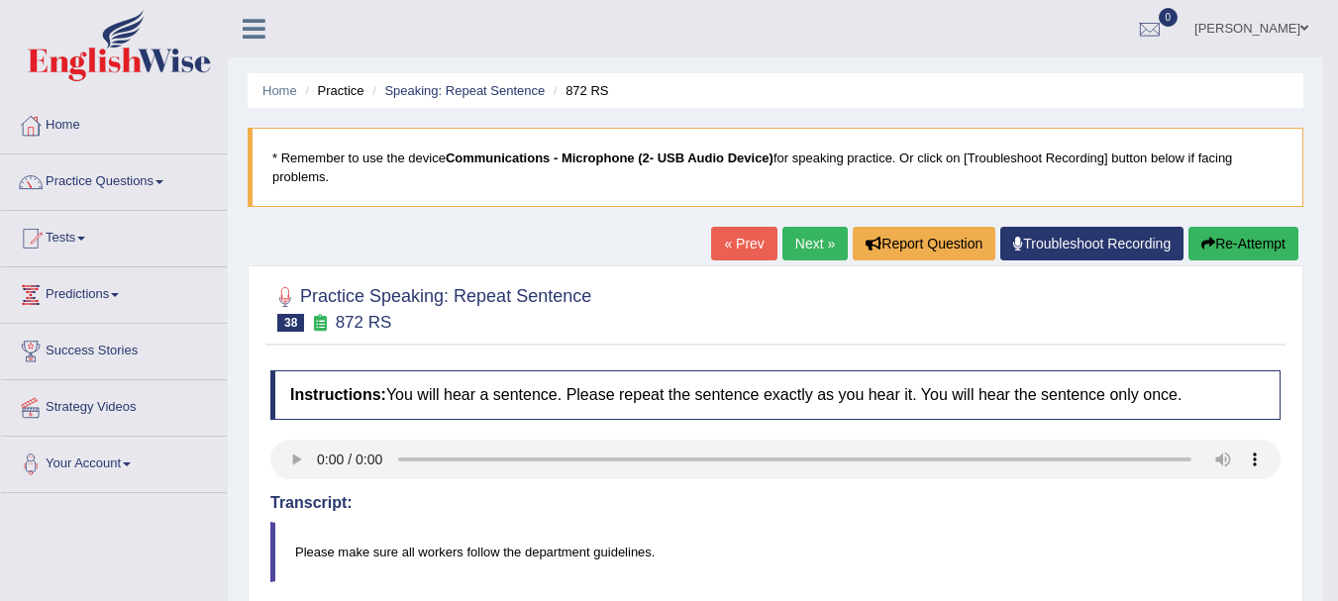
click at [1244, 243] on button "Re-Attempt" at bounding box center [1244, 244] width 110 height 34
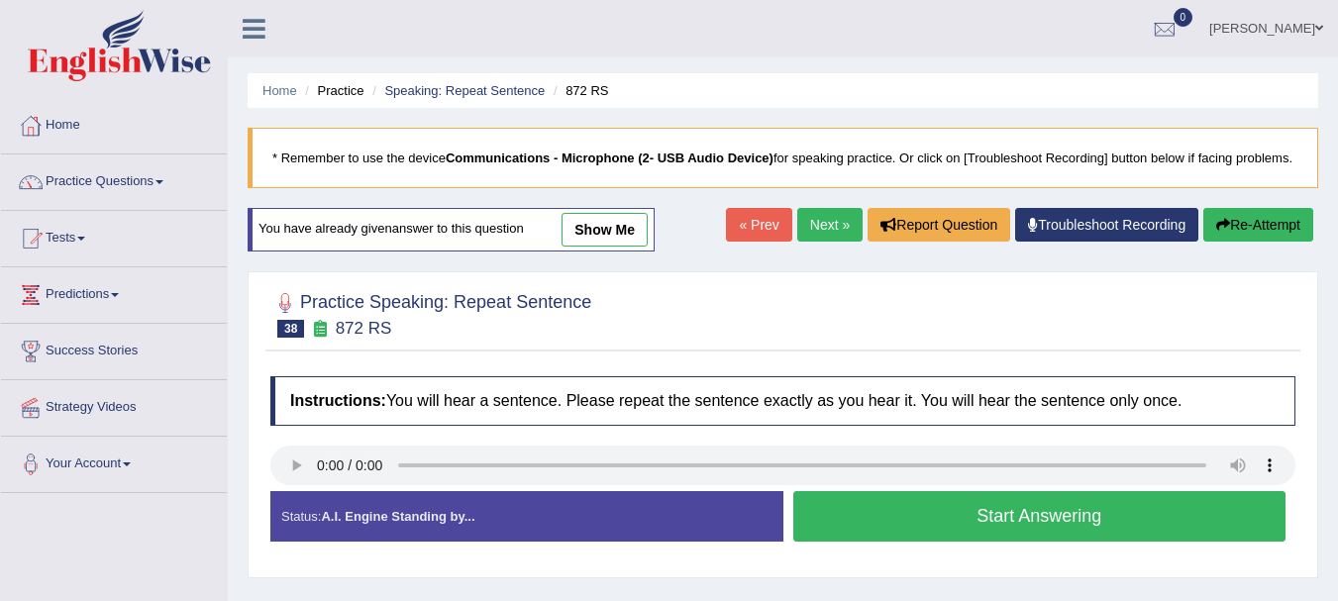
click at [967, 542] on button "Start Answering" at bounding box center [1039, 516] width 493 height 51
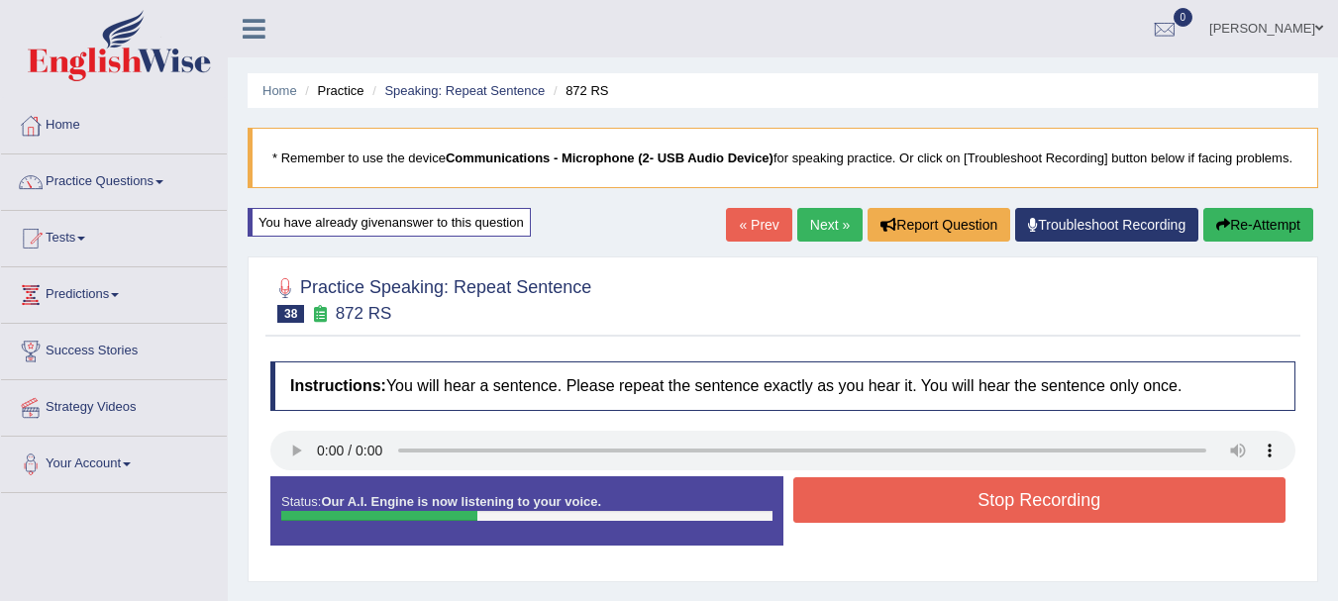
click at [847, 503] on button "Stop Recording" at bounding box center [1039, 500] width 493 height 46
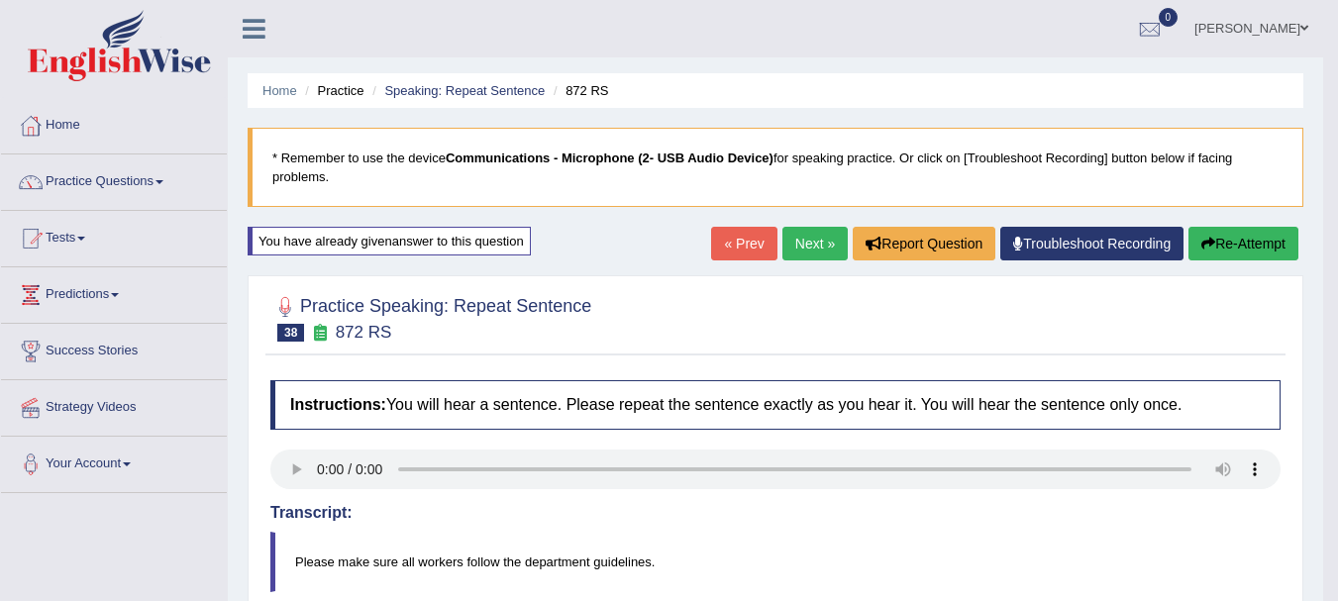
click at [787, 244] on link "Next »" at bounding box center [815, 244] width 65 height 34
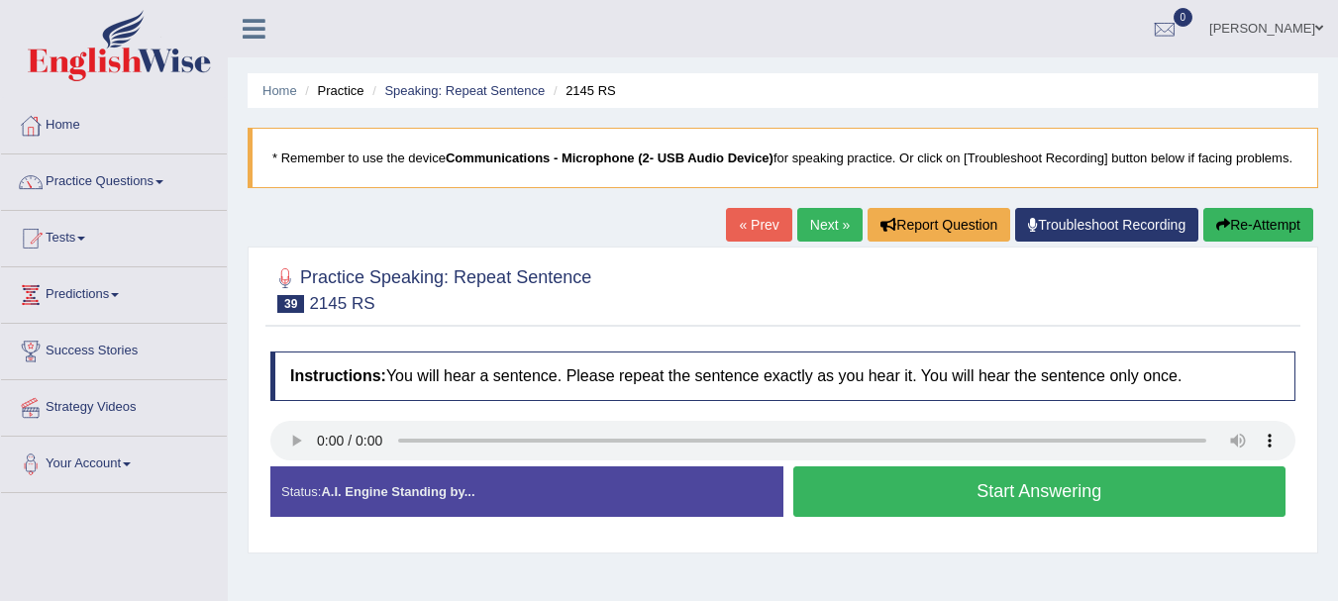
click at [838, 510] on button "Start Answering" at bounding box center [1039, 492] width 493 height 51
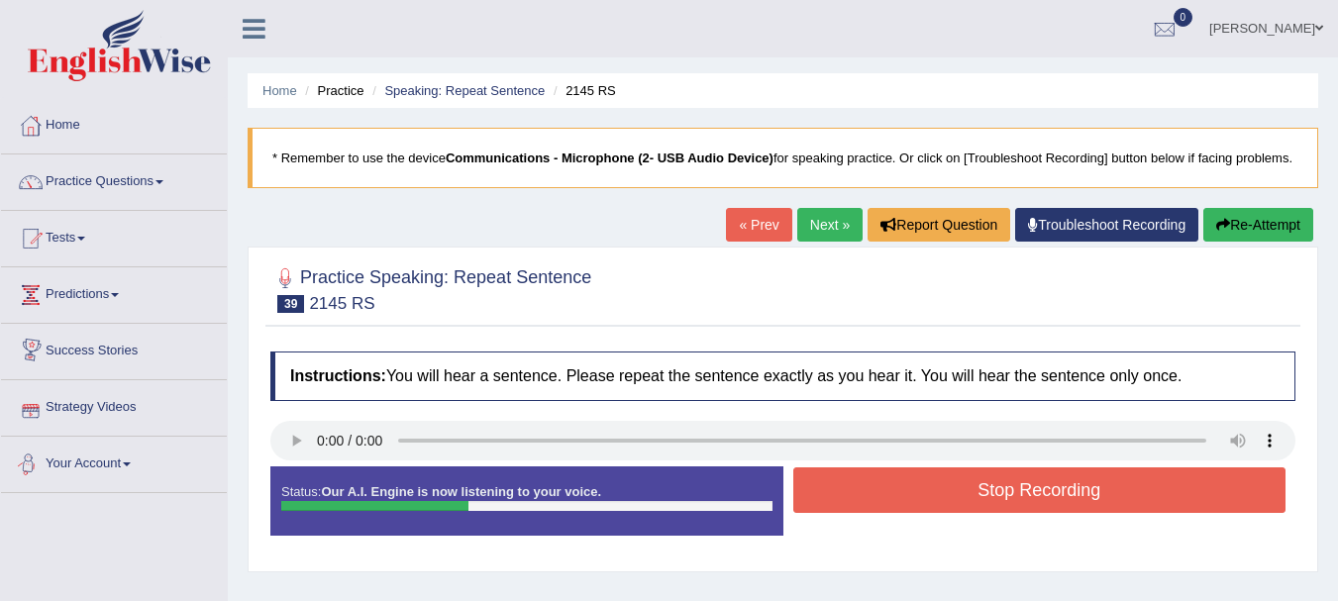
click at [1008, 513] on button "Stop Recording" at bounding box center [1039, 491] width 493 height 46
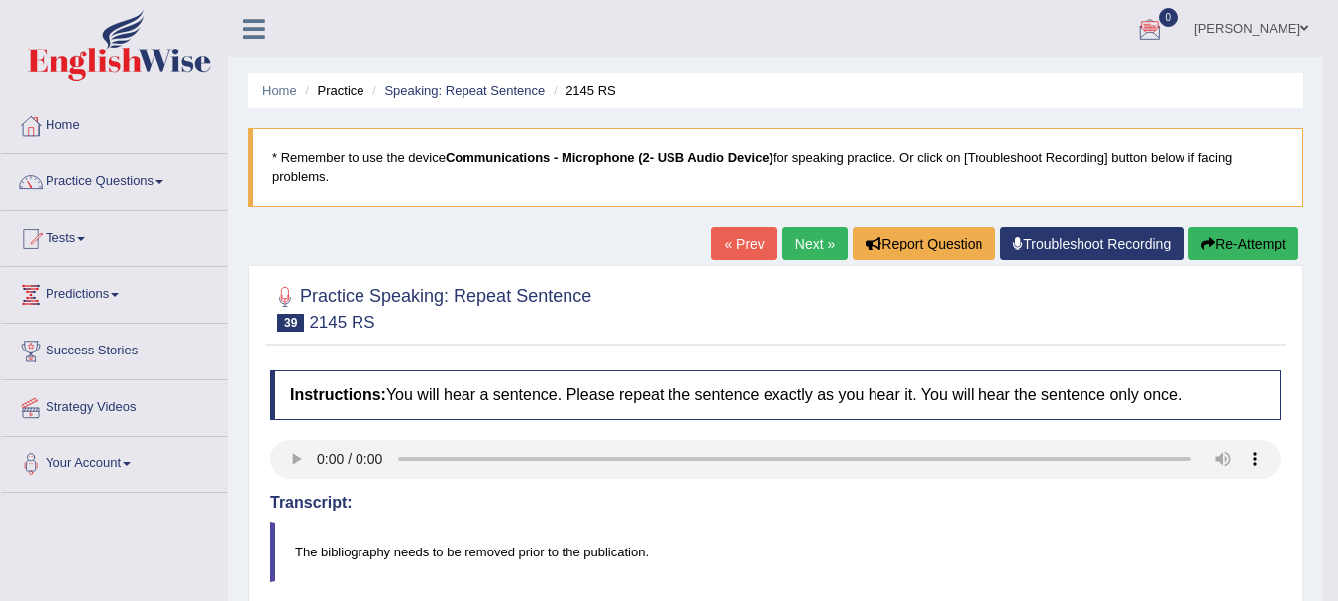
click at [1233, 242] on button "Re-Attempt" at bounding box center [1244, 244] width 110 height 34
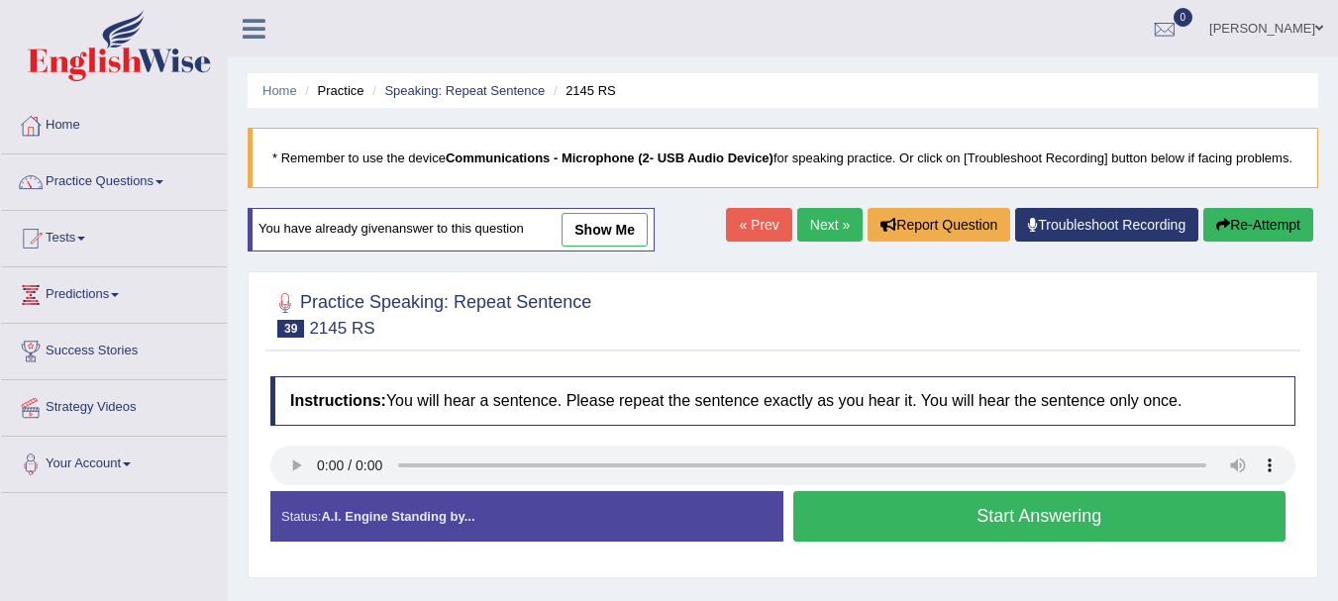
click at [894, 530] on button "Start Answering" at bounding box center [1039, 516] width 493 height 51
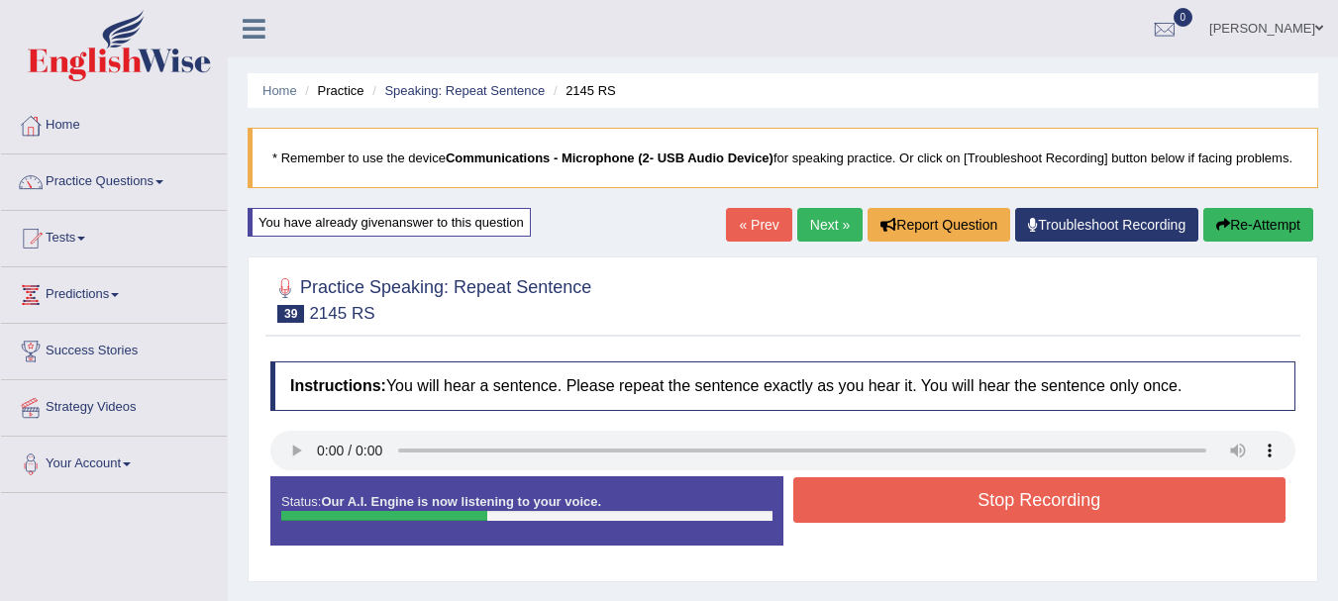
click at [858, 523] on button "Stop Recording" at bounding box center [1039, 500] width 493 height 46
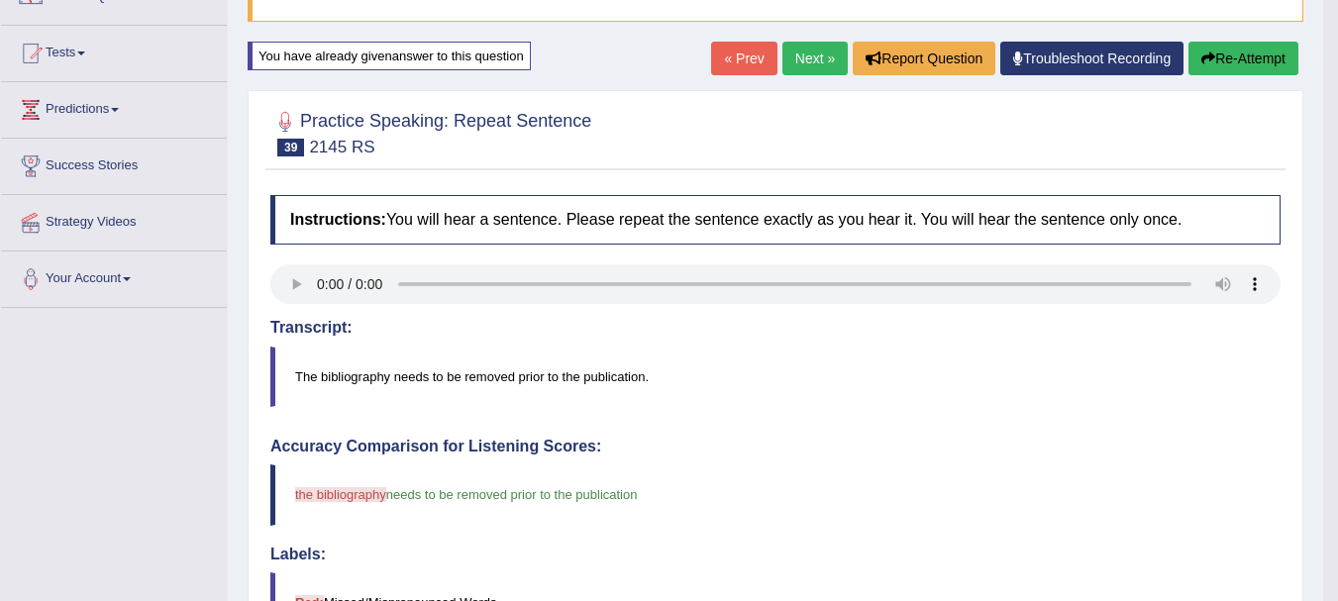
scroll to position [93, 0]
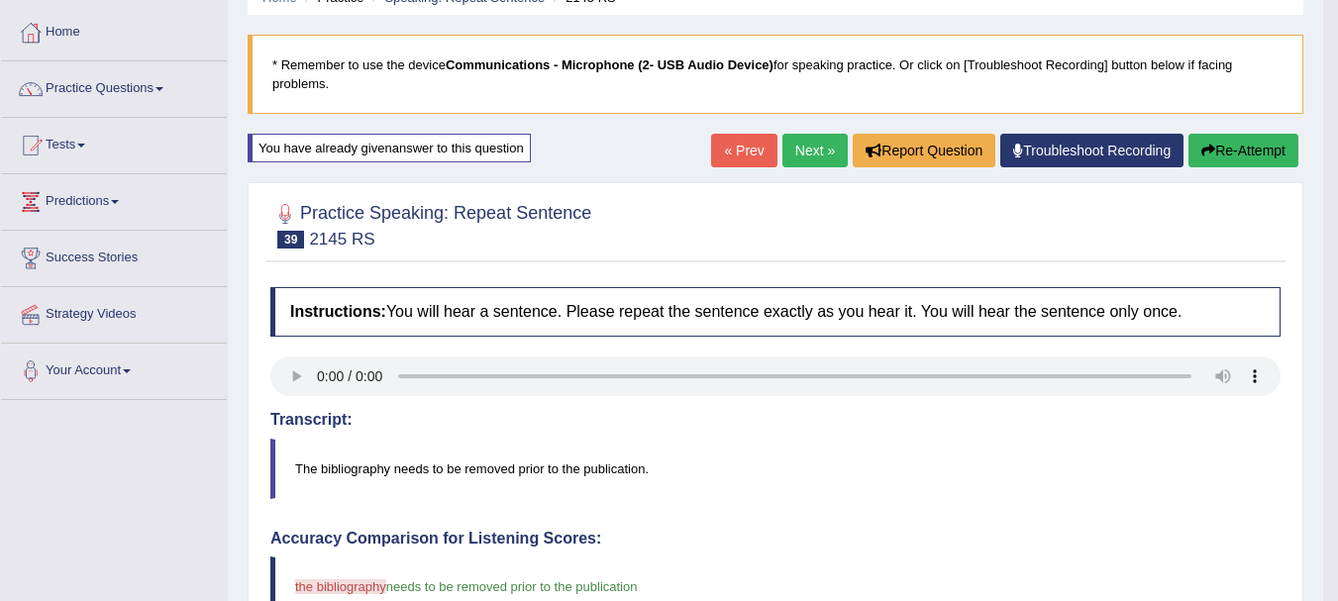
click at [797, 149] on link "Next »" at bounding box center [815, 151] width 65 height 34
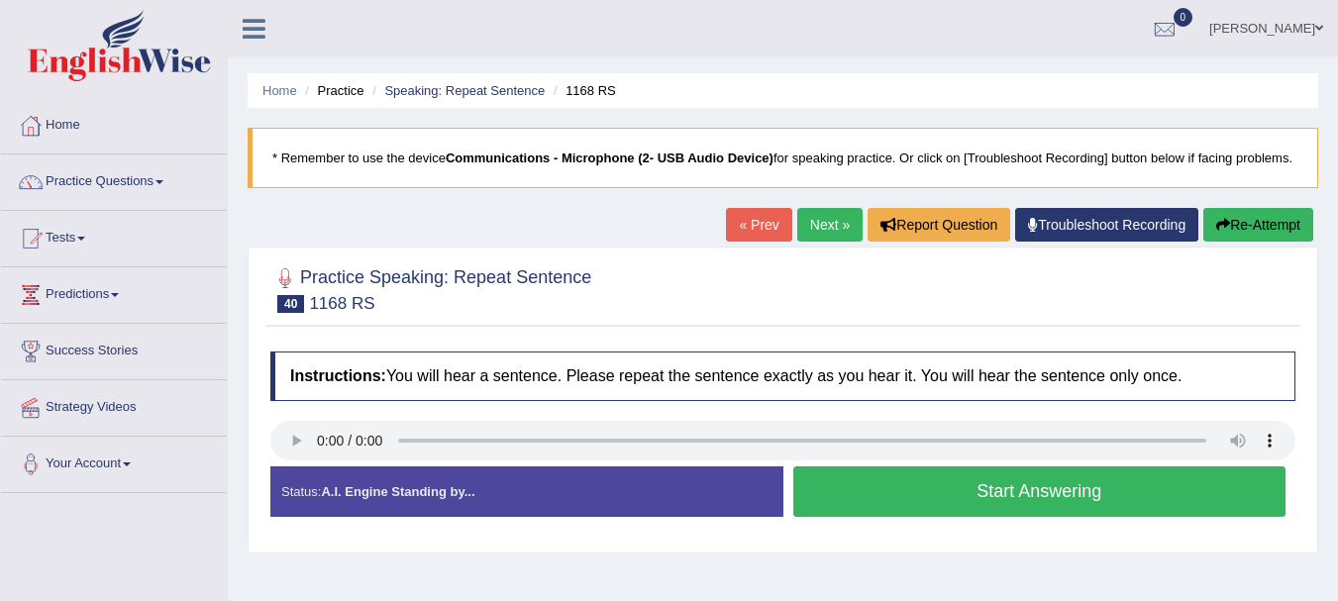
click at [898, 517] on button "Start Answering" at bounding box center [1039, 492] width 493 height 51
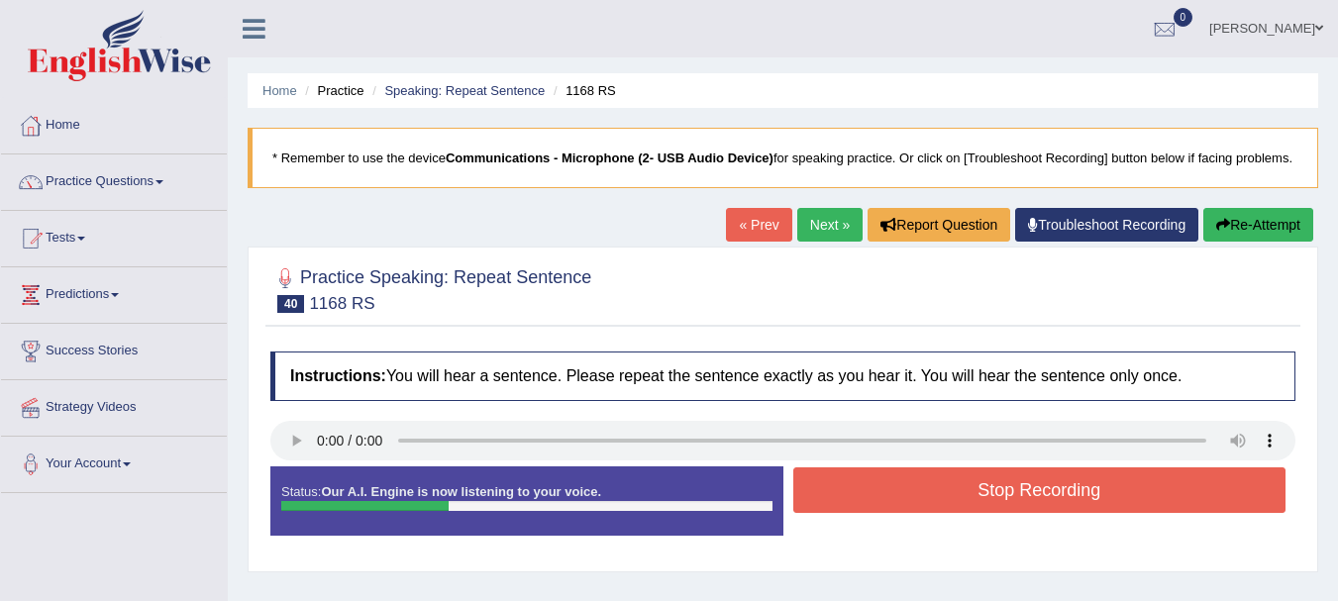
click at [1048, 513] on button "Stop Recording" at bounding box center [1039, 491] width 493 height 46
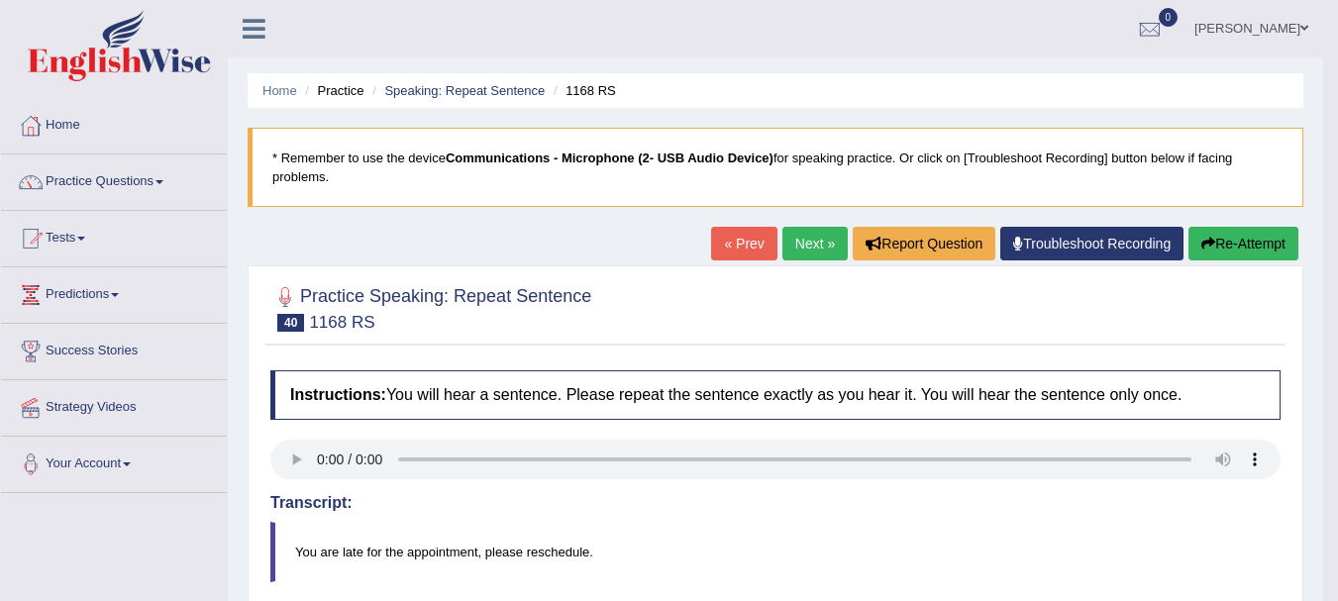
click at [802, 235] on link "Next »" at bounding box center [815, 244] width 65 height 34
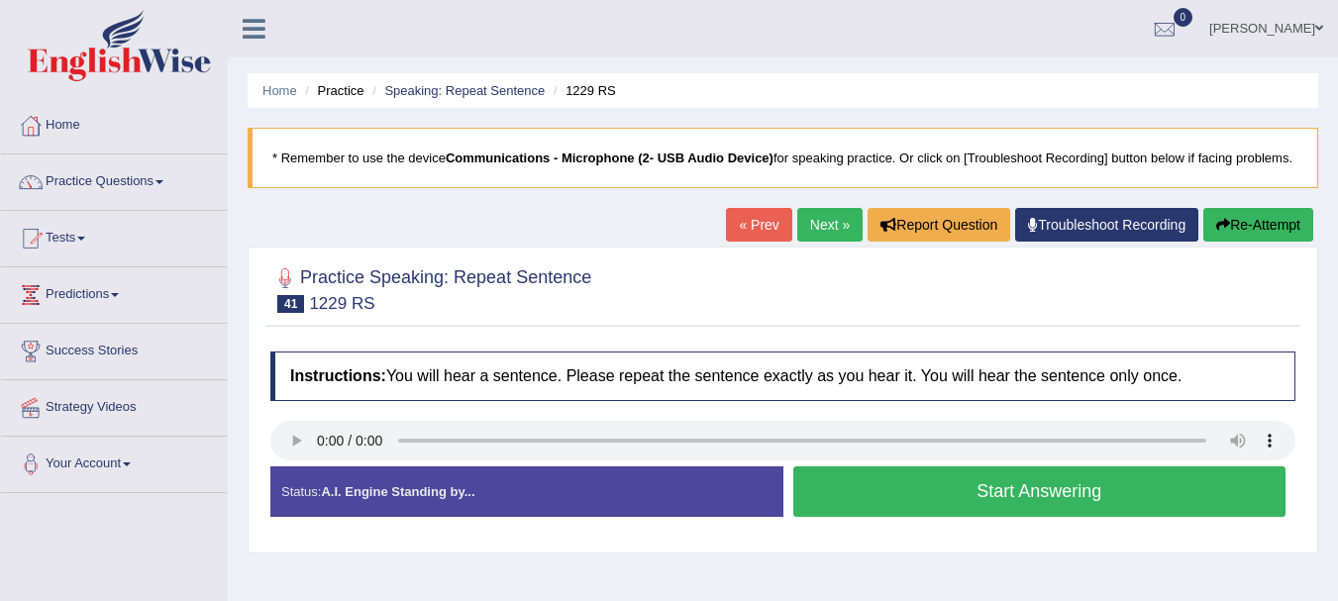
click at [851, 517] on button "Start Answering" at bounding box center [1039, 492] width 493 height 51
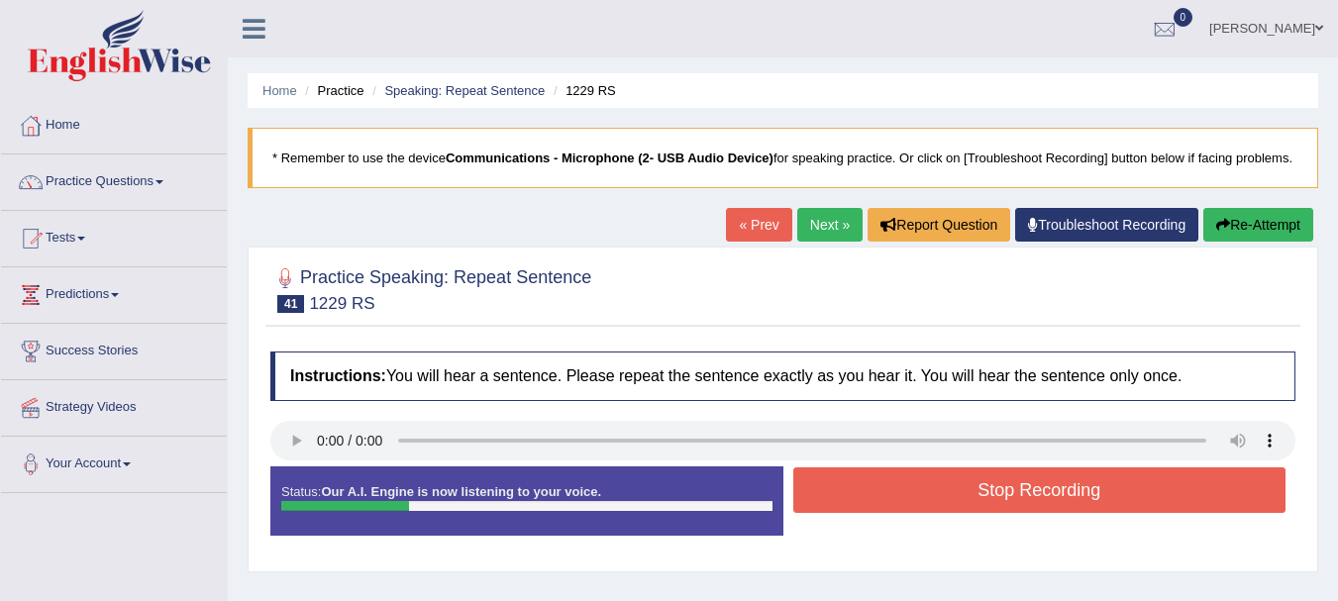
click at [902, 513] on button "Stop Recording" at bounding box center [1039, 491] width 493 height 46
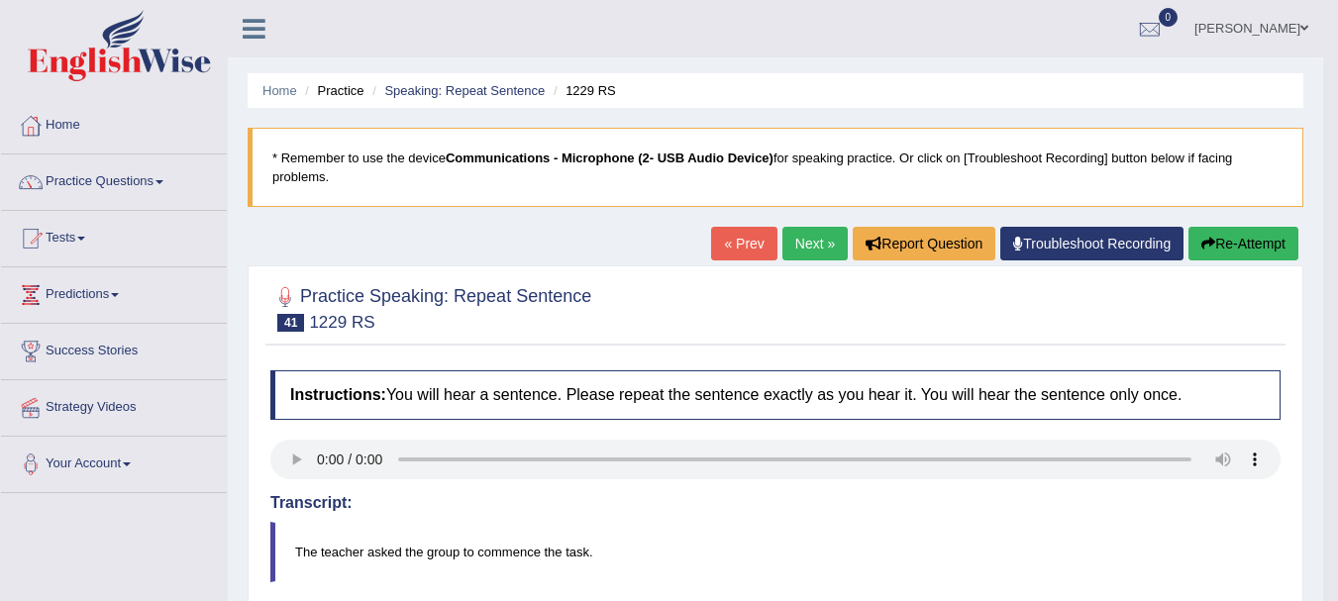
click at [806, 245] on link "Next »" at bounding box center [815, 244] width 65 height 34
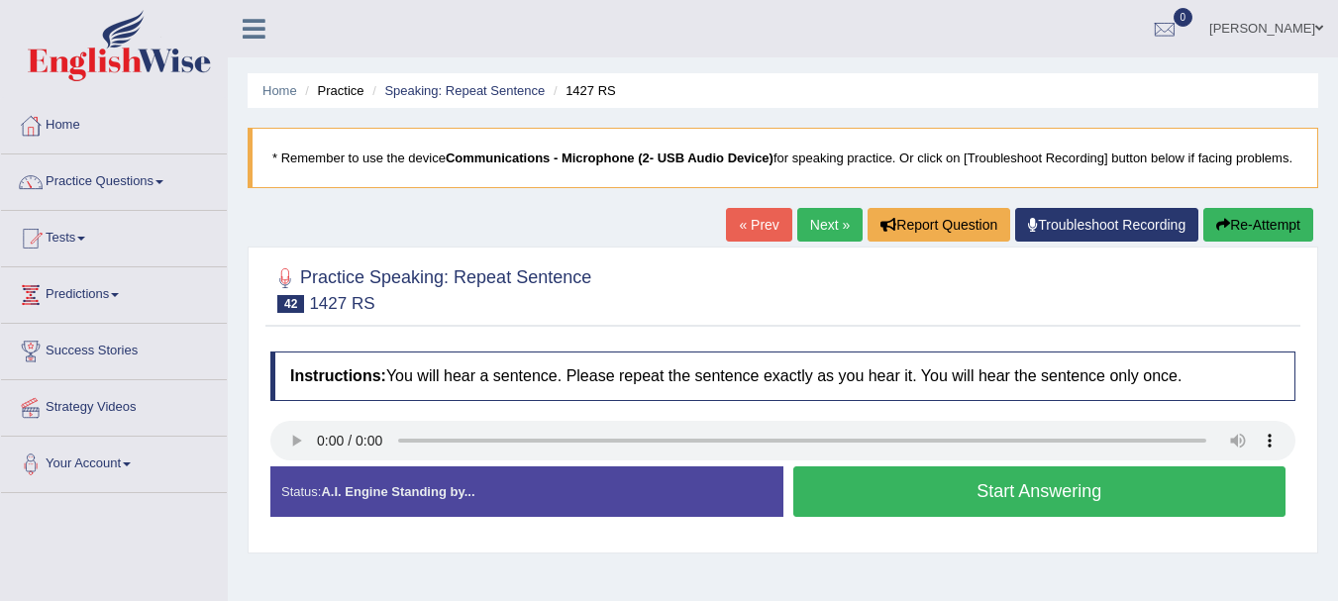
click at [1071, 511] on button "Start Answering" at bounding box center [1039, 492] width 493 height 51
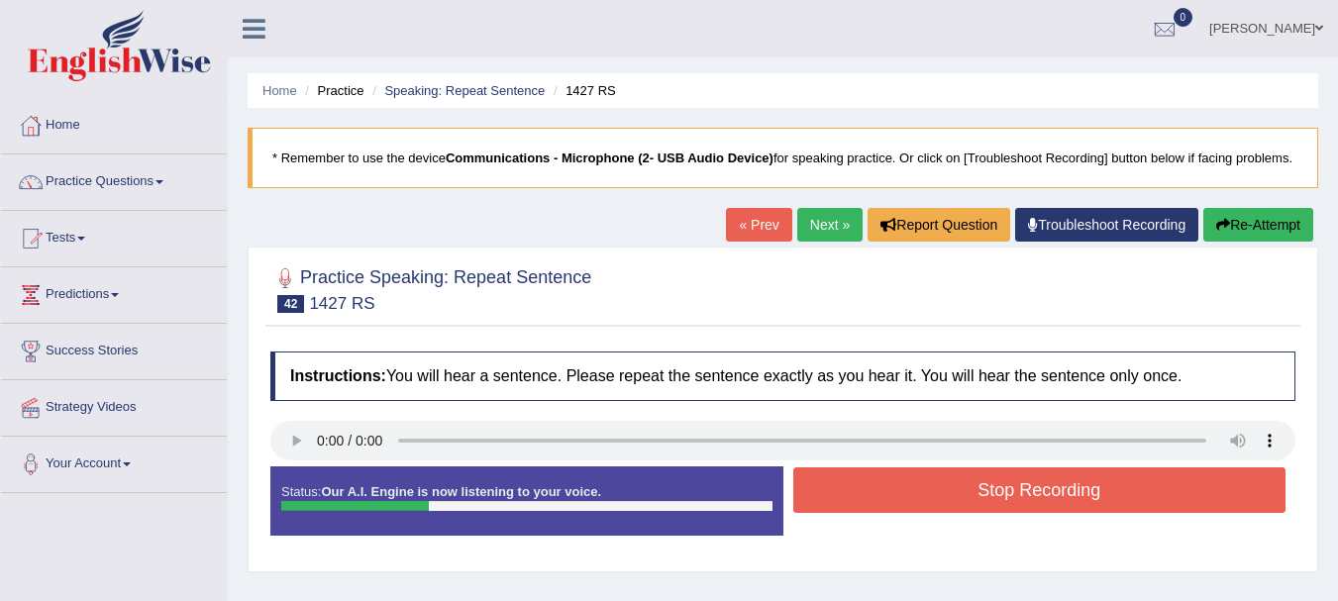
click at [954, 497] on button "Stop Recording" at bounding box center [1039, 491] width 493 height 46
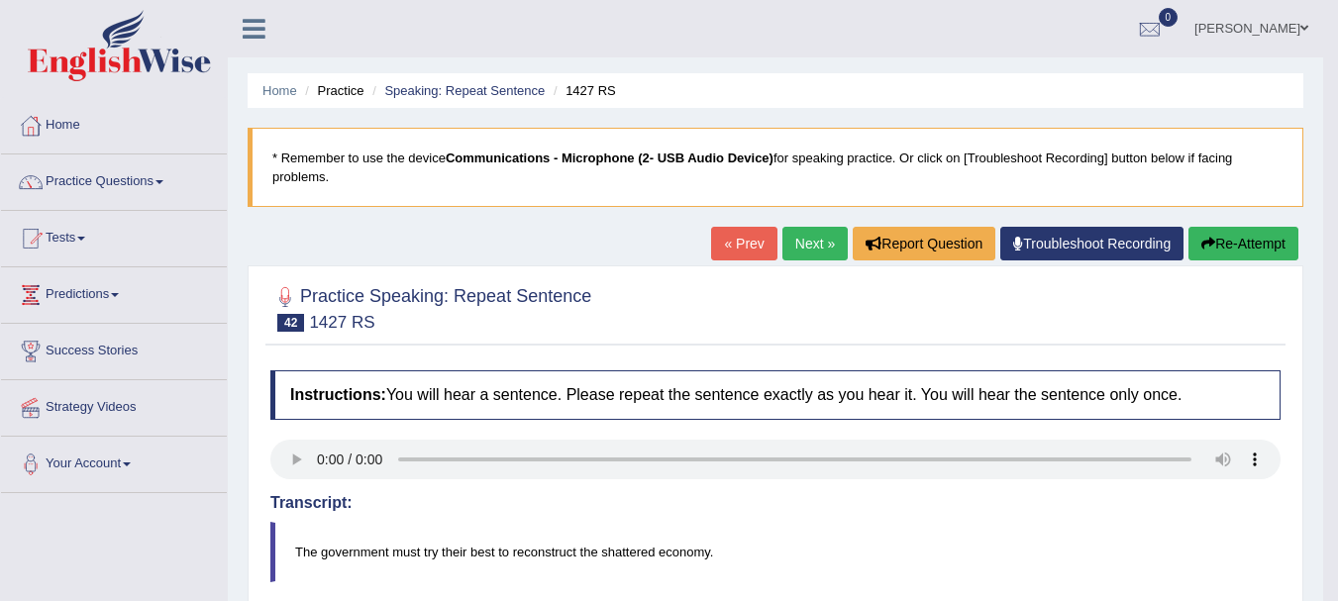
click at [1220, 256] on button "Re-Attempt" at bounding box center [1244, 244] width 110 height 34
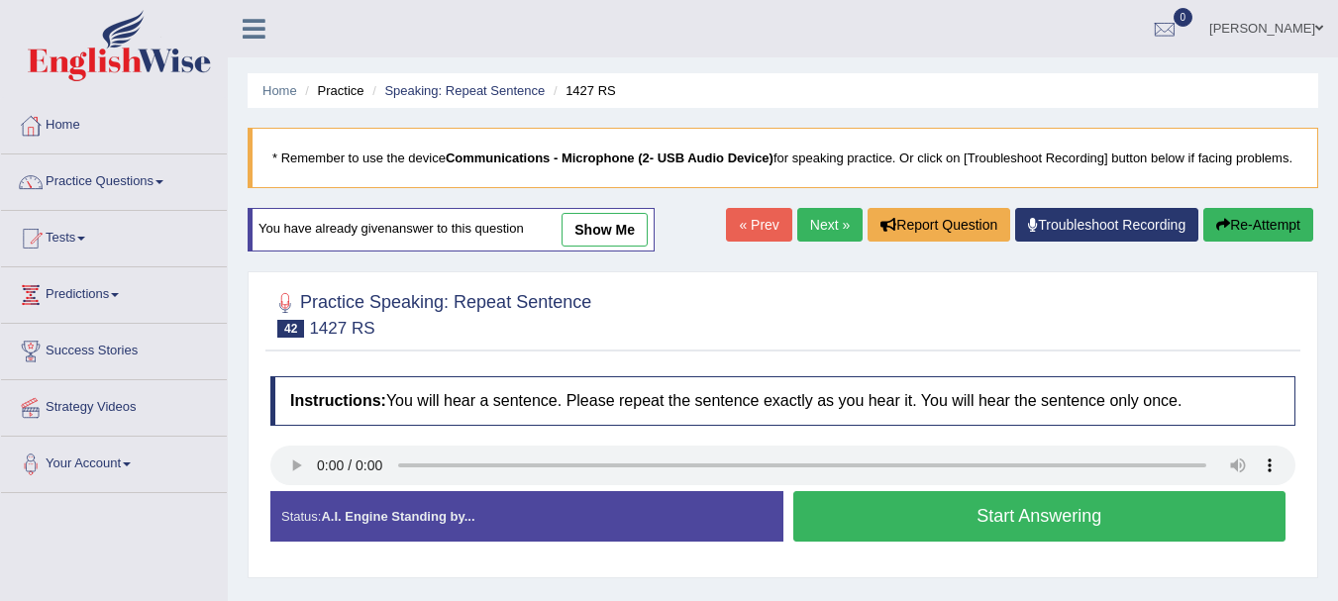
click at [1079, 537] on button "Start Answering" at bounding box center [1039, 516] width 493 height 51
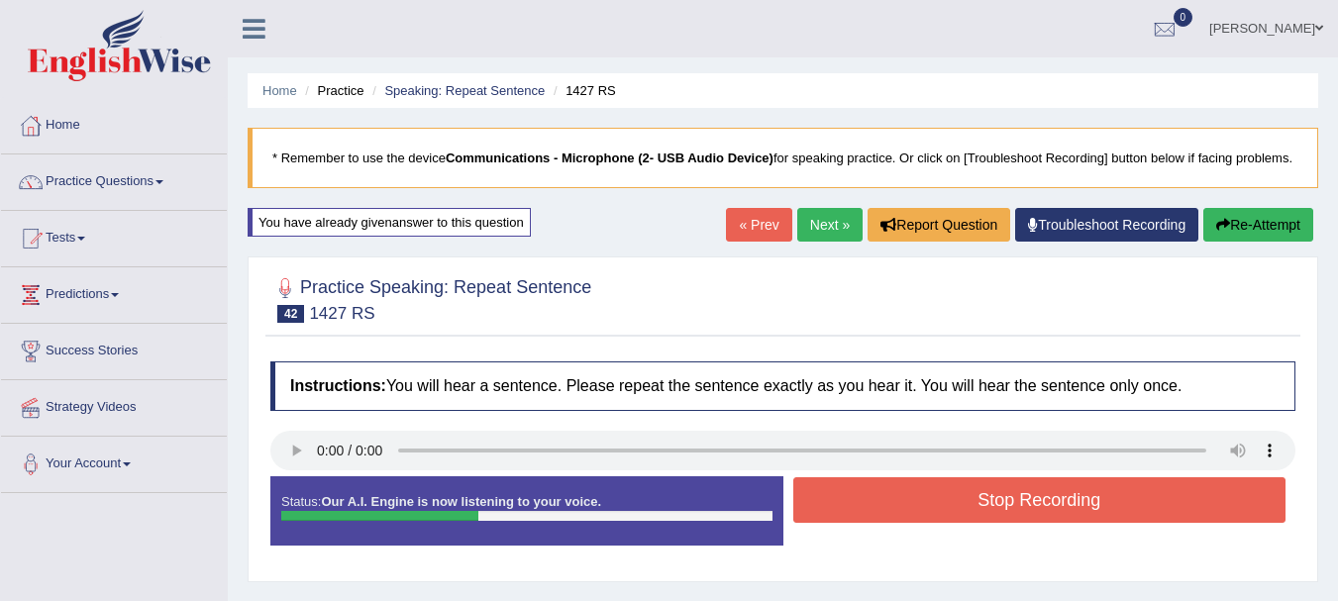
click at [827, 512] on button "Stop Recording" at bounding box center [1039, 500] width 493 height 46
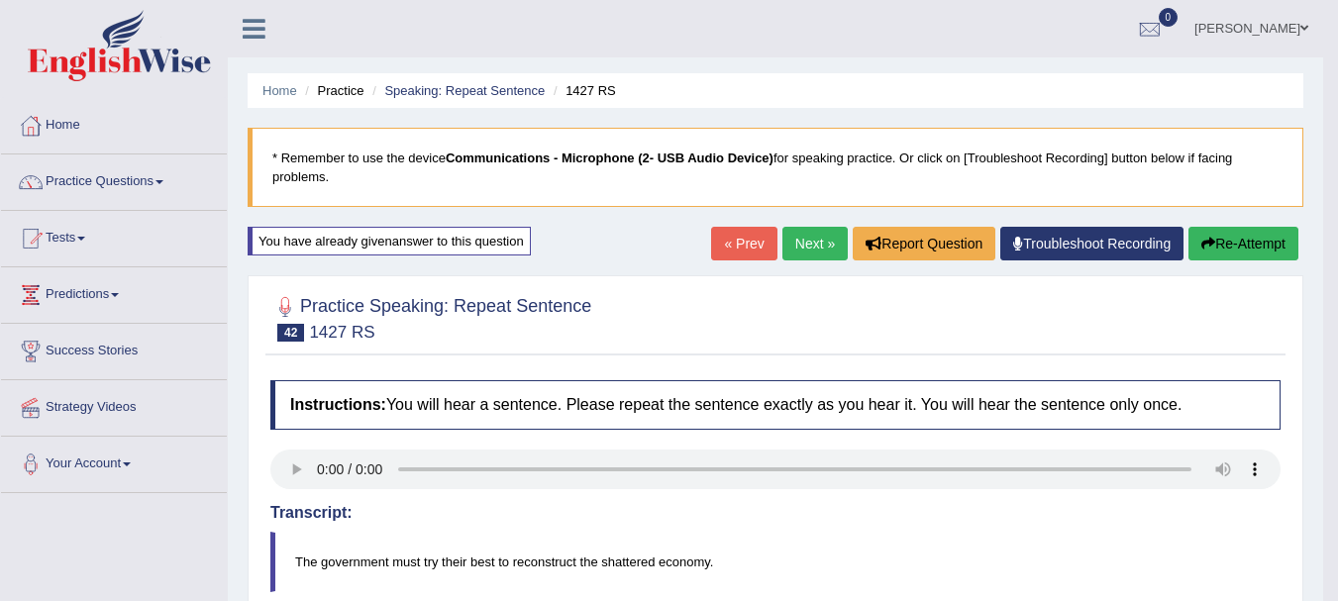
scroll to position [767, 0]
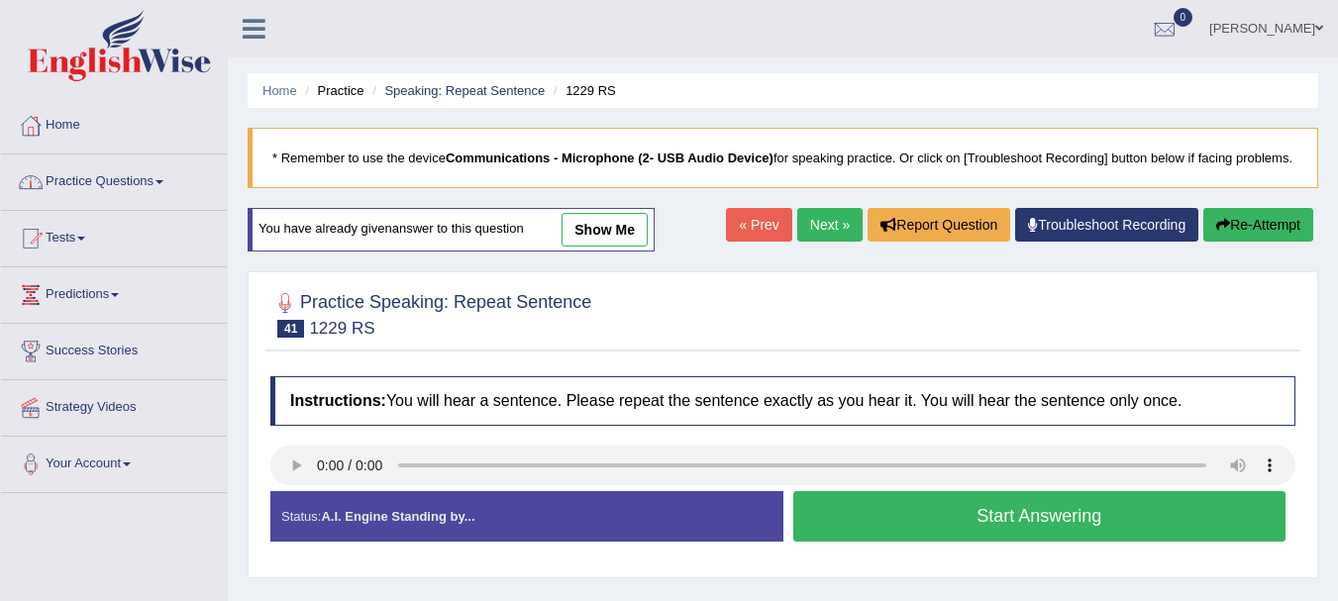
click at [65, 130] on link "Home" at bounding box center [114, 123] width 226 height 50
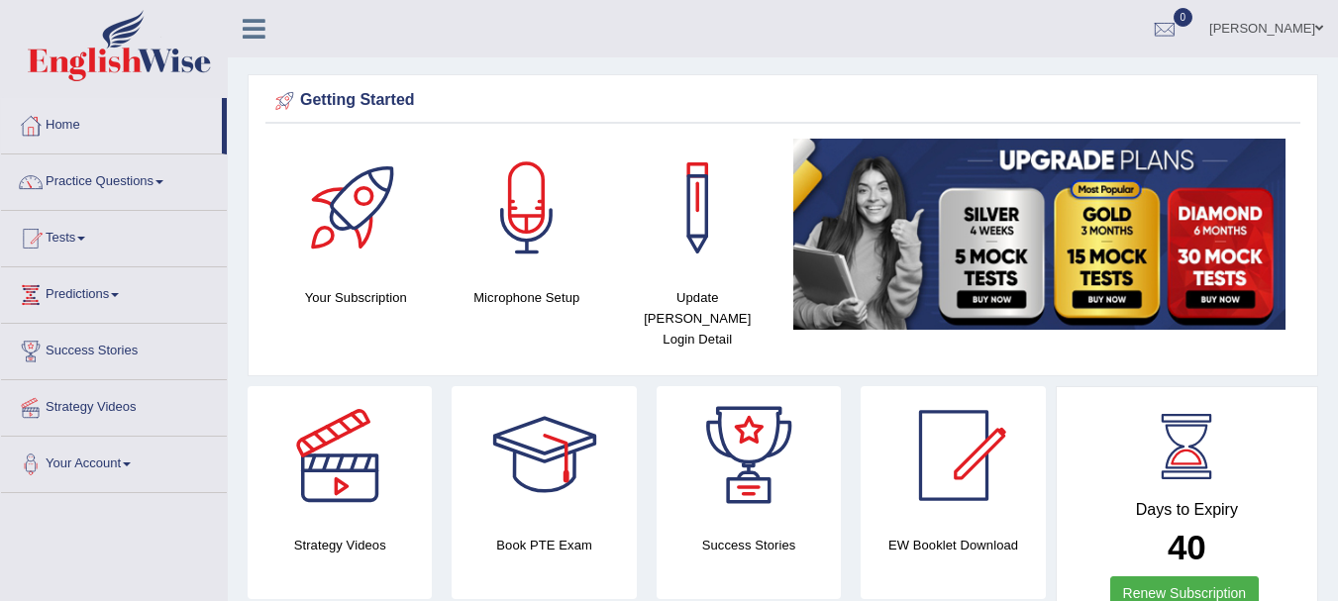
click at [60, 174] on link "Practice Questions" at bounding box center [114, 180] width 226 height 50
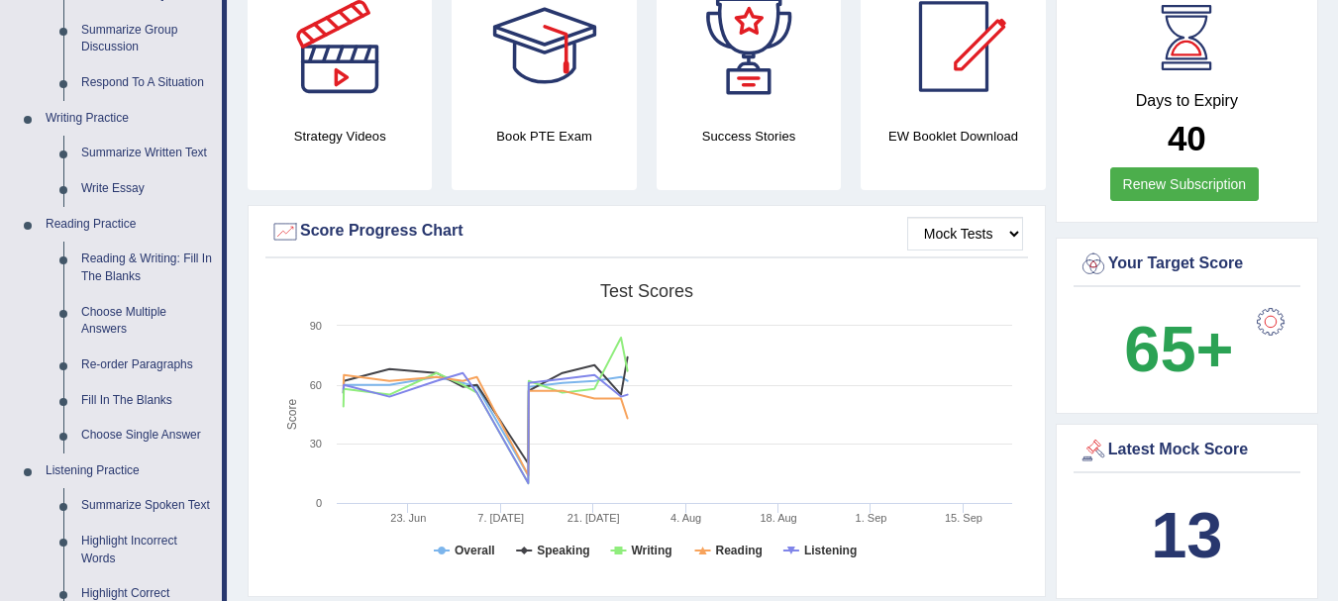
scroll to position [475, 0]
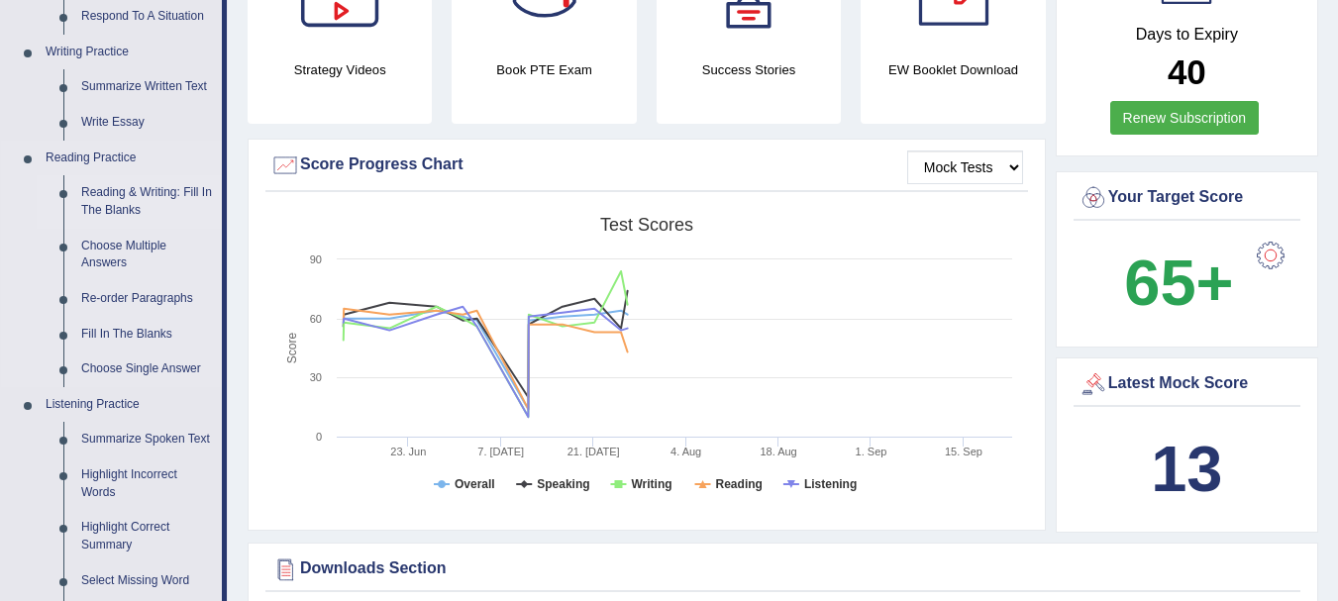
click at [111, 201] on link "Reading & Writing: Fill In The Blanks" at bounding box center [147, 201] width 150 height 53
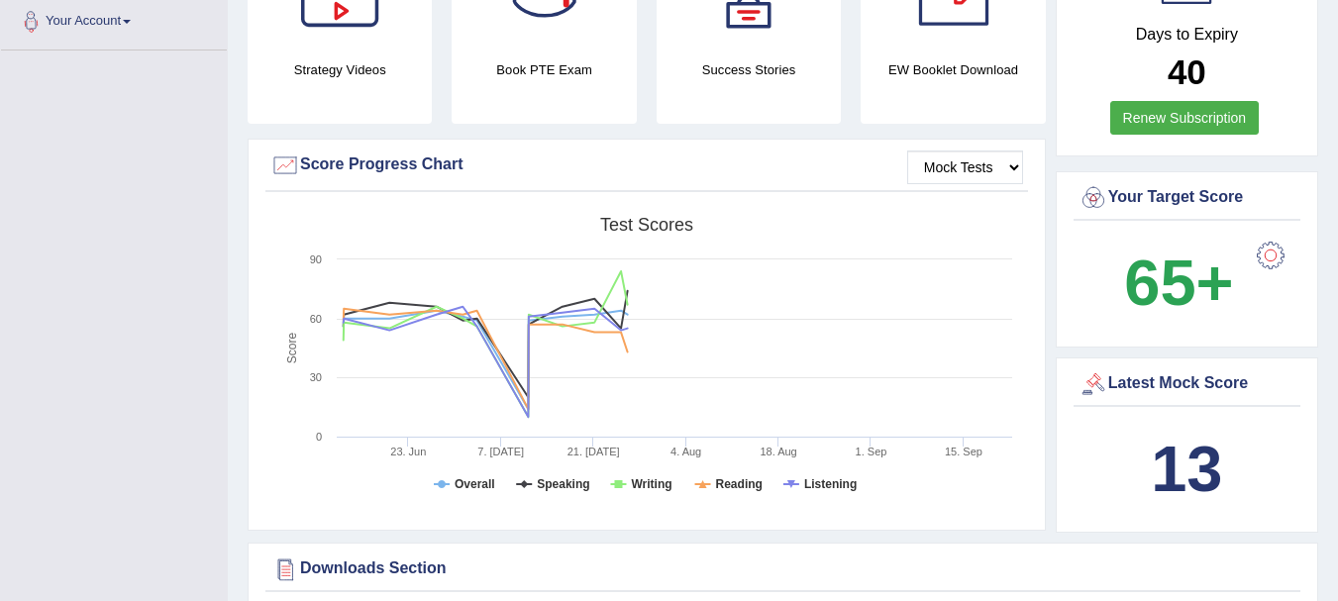
scroll to position [473, 0]
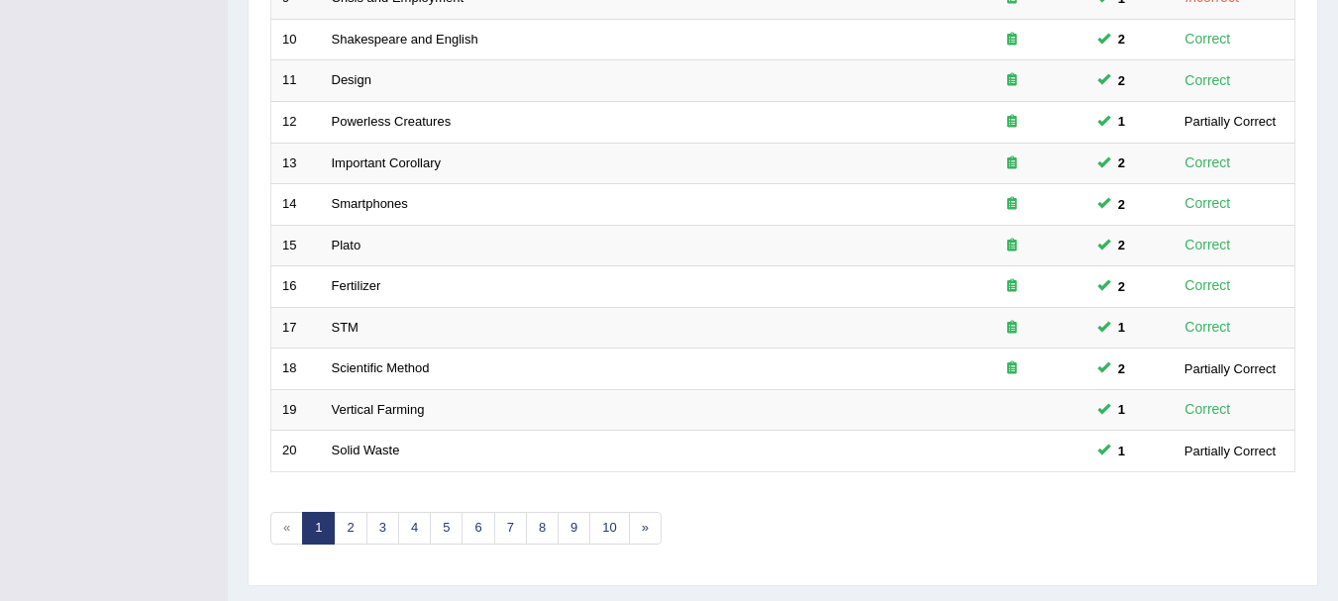
scroll to position [710, 0]
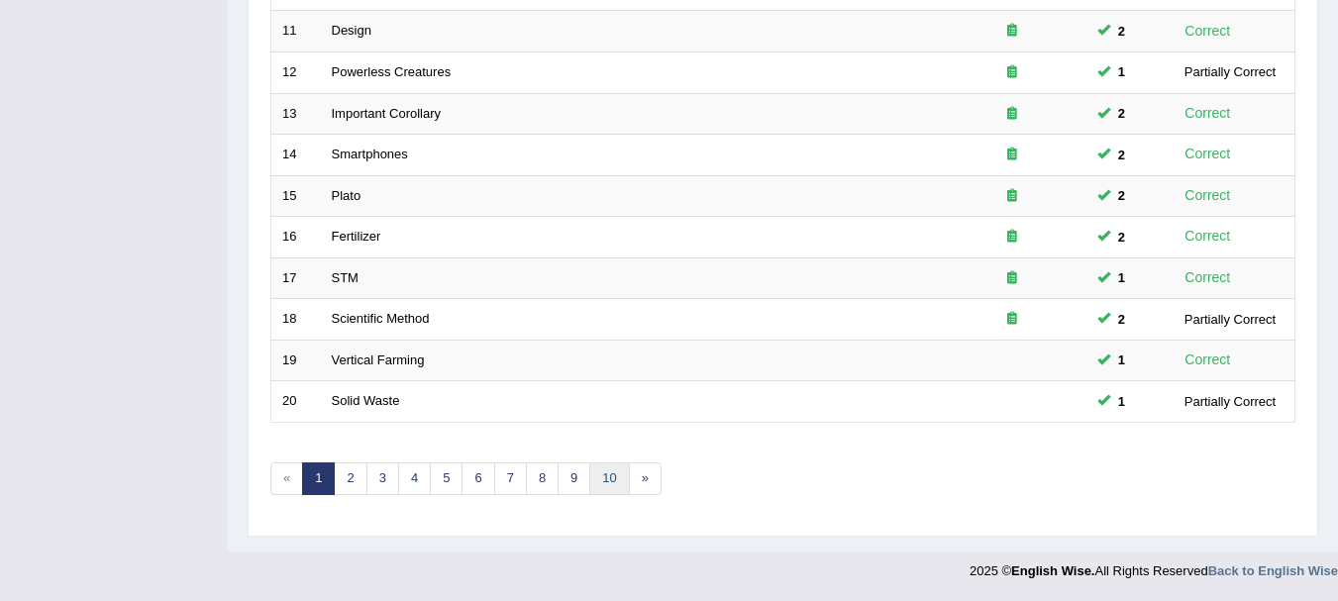
click at [617, 472] on link "10" at bounding box center [609, 479] width 40 height 33
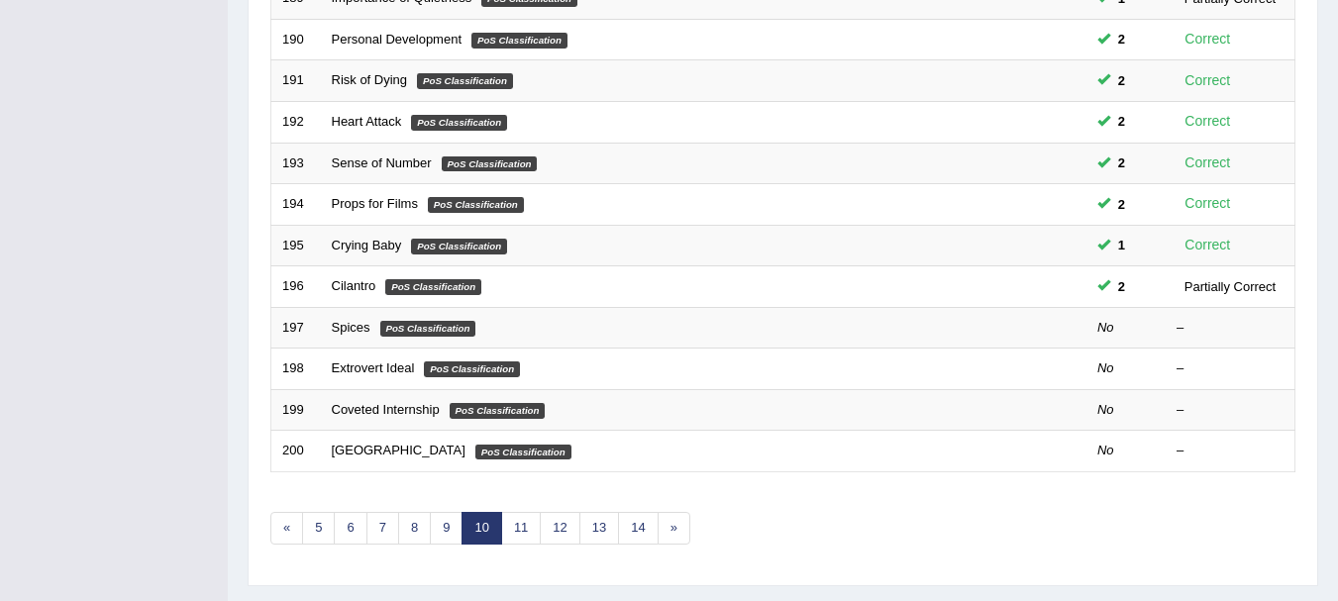
scroll to position [710, 0]
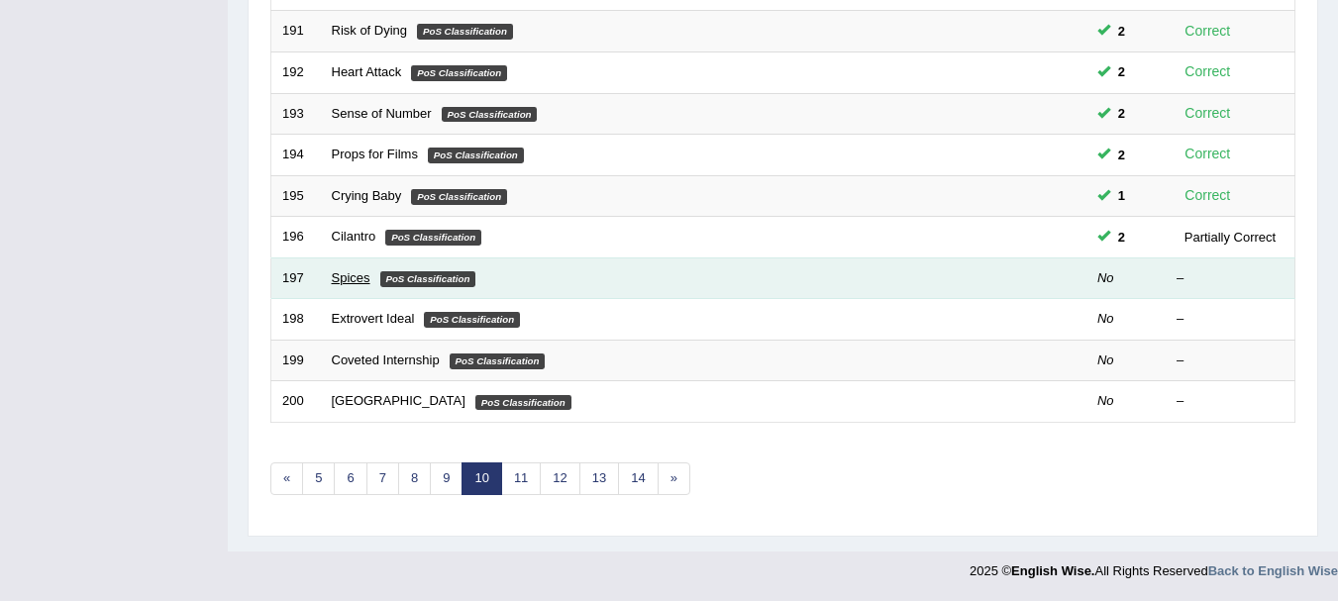
click at [348, 282] on link "Spices" at bounding box center [351, 277] width 39 height 15
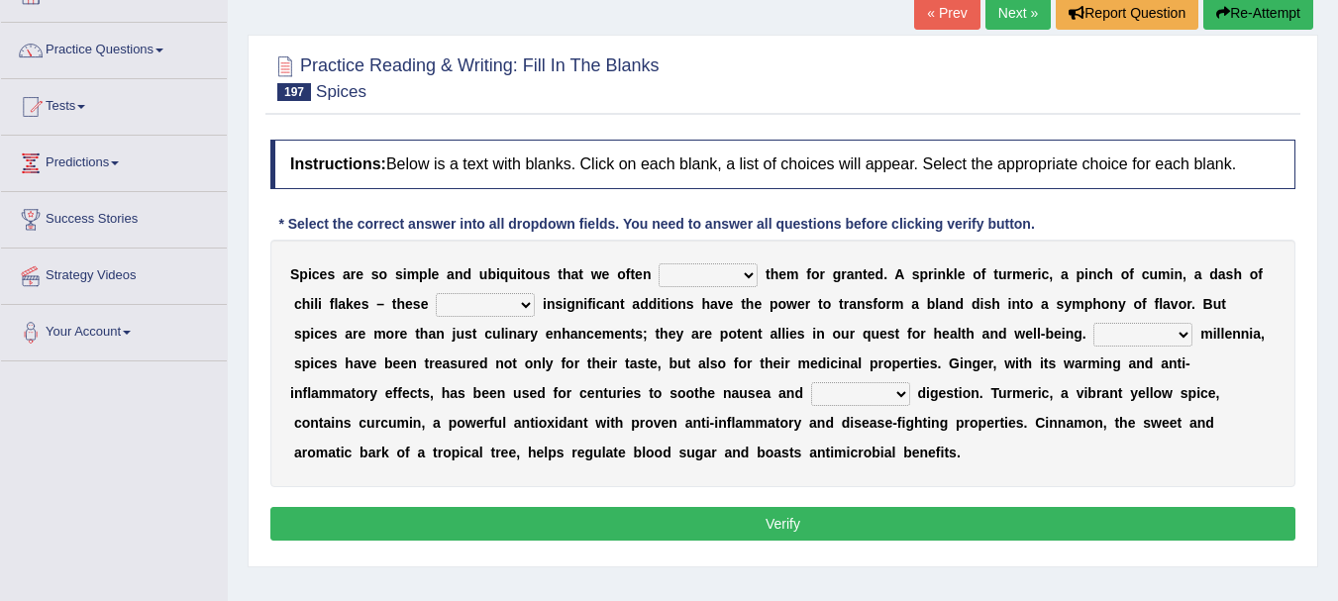
scroll to position [171, 0]
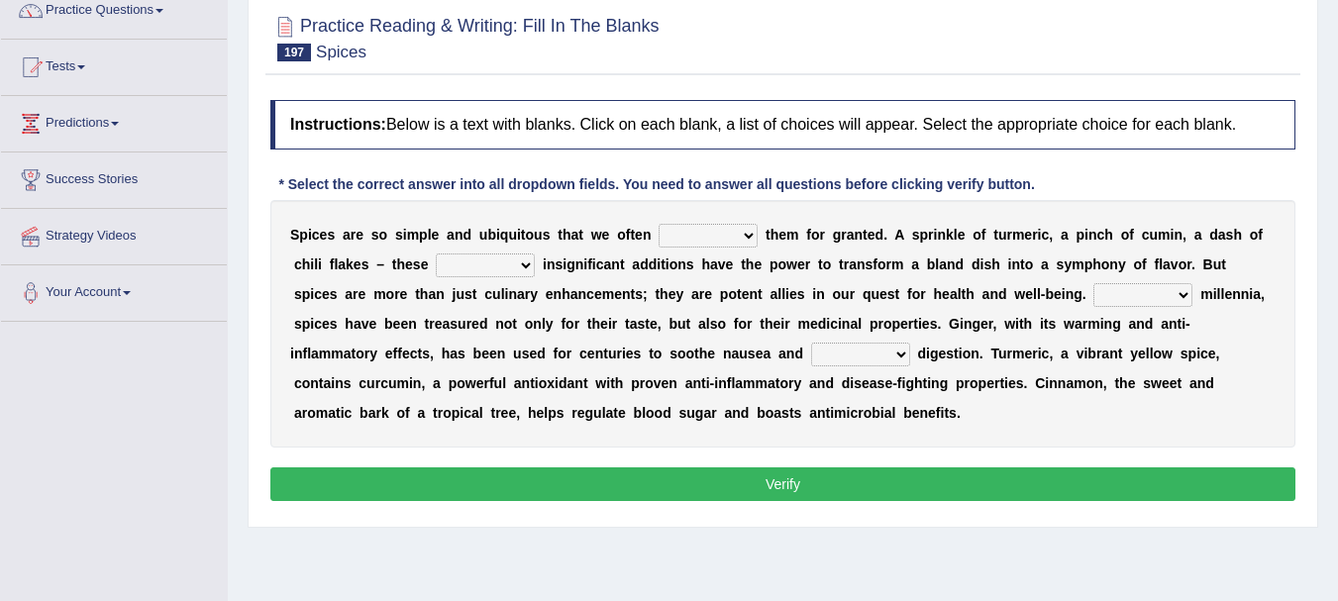
click at [708, 242] on select "get take pick enjoy" at bounding box center [708, 236] width 99 height 24
select select "take"
click at [659, 224] on select "get take pick enjoy" at bounding box center [708, 236] width 99 height 24
click at [492, 268] on select "rightly brightly seemingly gently" at bounding box center [485, 266] width 99 height 24
select select "gently"
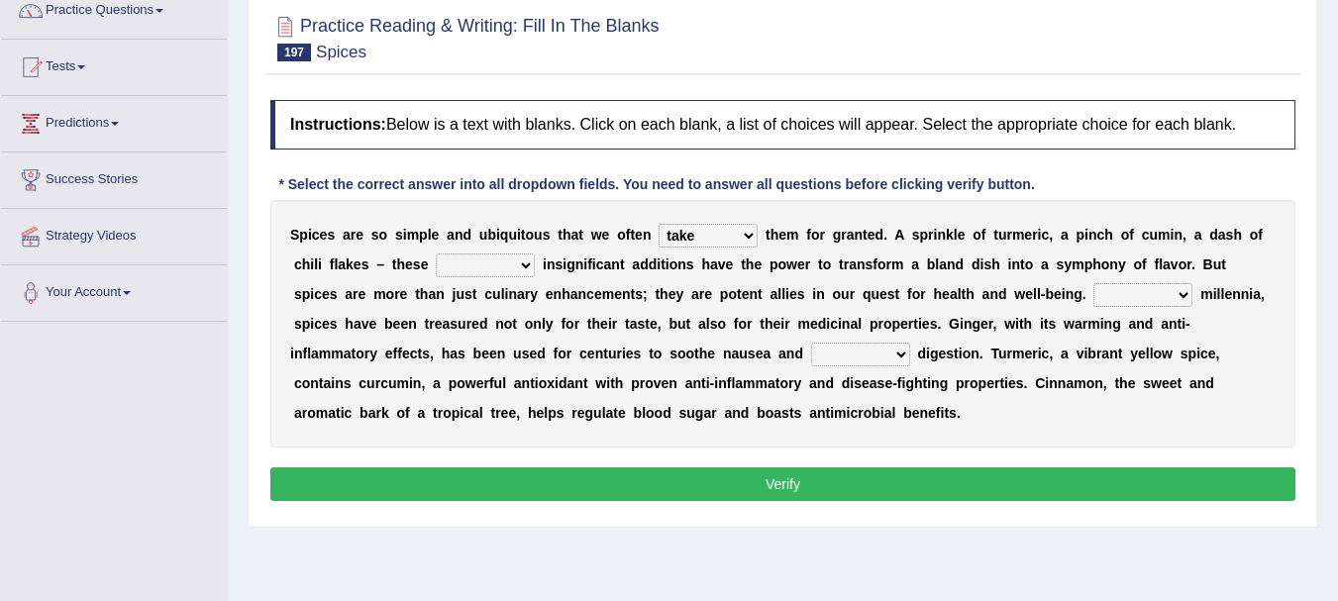
click at [436, 254] on select "rightly brightly seemingly gently" at bounding box center [485, 266] width 99 height 24
click at [1160, 300] on select "For Since Beyond From" at bounding box center [1143, 295] width 99 height 24
select select "Since"
click at [1094, 283] on select "For Since Beyond From" at bounding box center [1143, 295] width 99 height 24
click at [860, 354] on select "illustrate assign ease lead" at bounding box center [860, 355] width 99 height 24
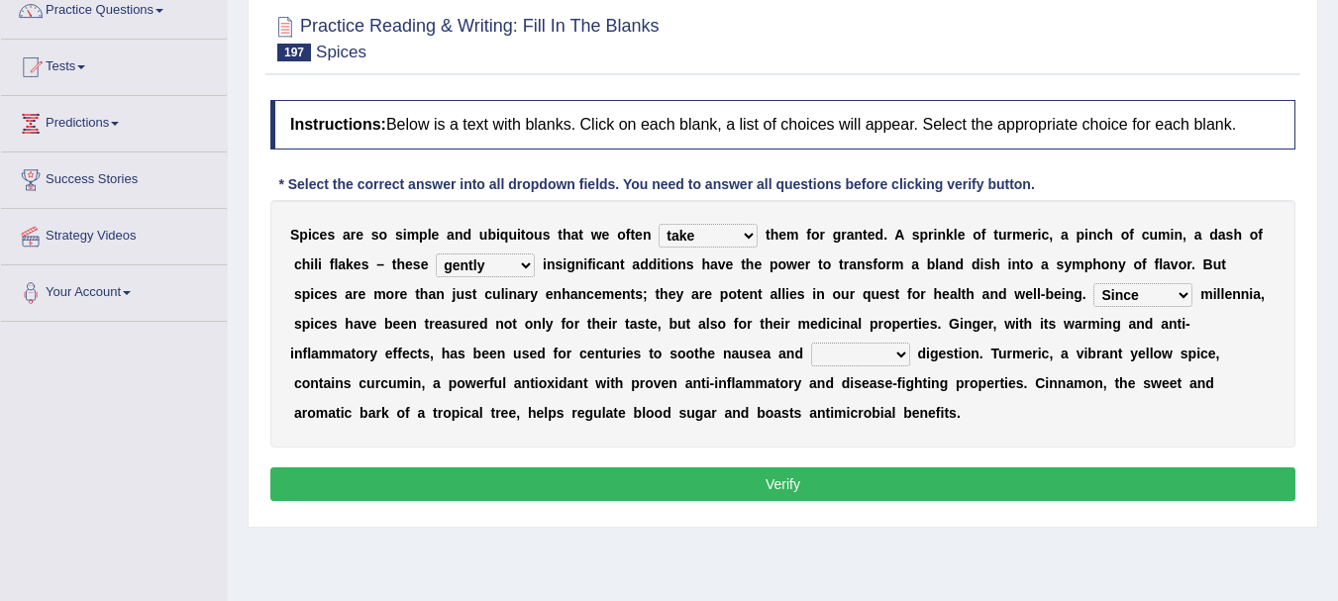
select select "ease"
click at [811, 343] on select "illustrate assign ease lead" at bounding box center [860, 355] width 99 height 24
click at [801, 481] on button "Verify" at bounding box center [782, 485] width 1025 height 34
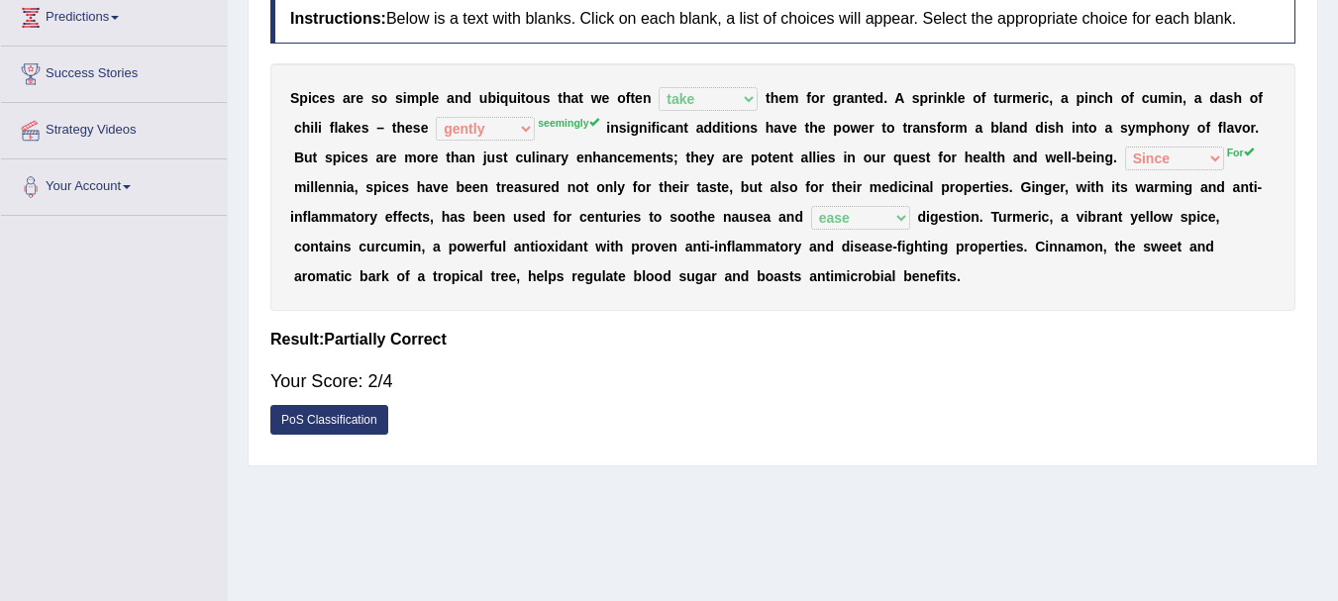
scroll to position [132, 0]
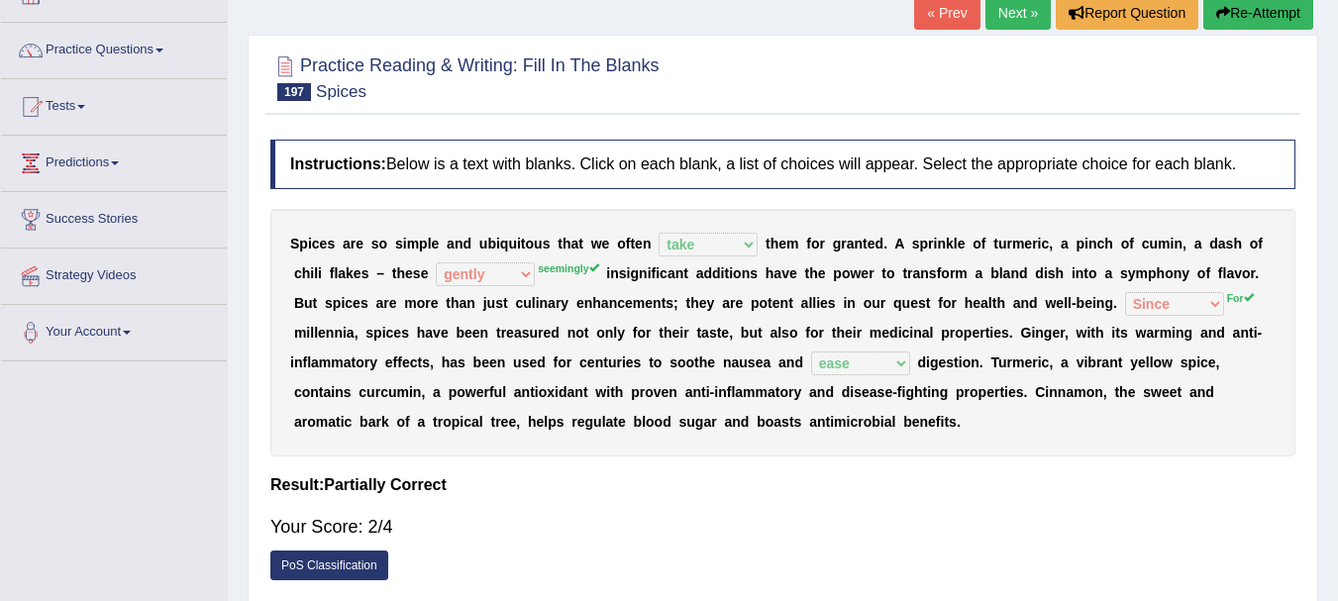
click at [1277, 16] on button "Re-Attempt" at bounding box center [1259, 13] width 110 height 34
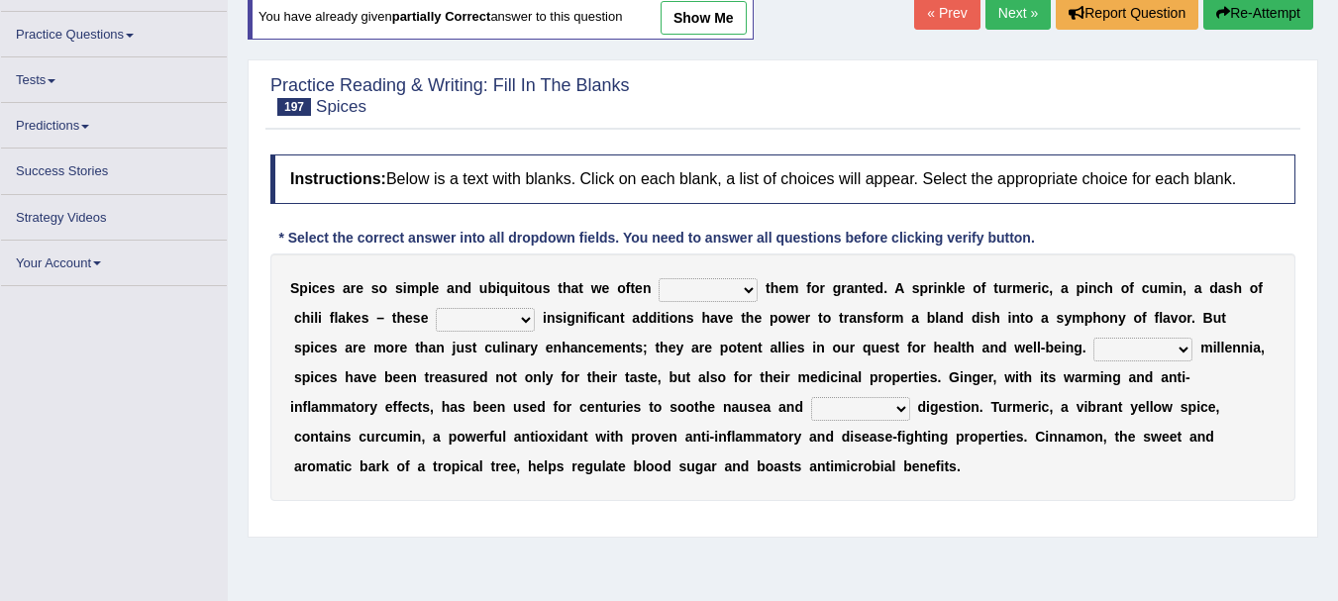
click at [717, 297] on select "get take pick enjoy" at bounding box center [708, 290] width 99 height 24
select select "take"
click at [659, 278] on select "get take pick enjoy" at bounding box center [708, 290] width 99 height 24
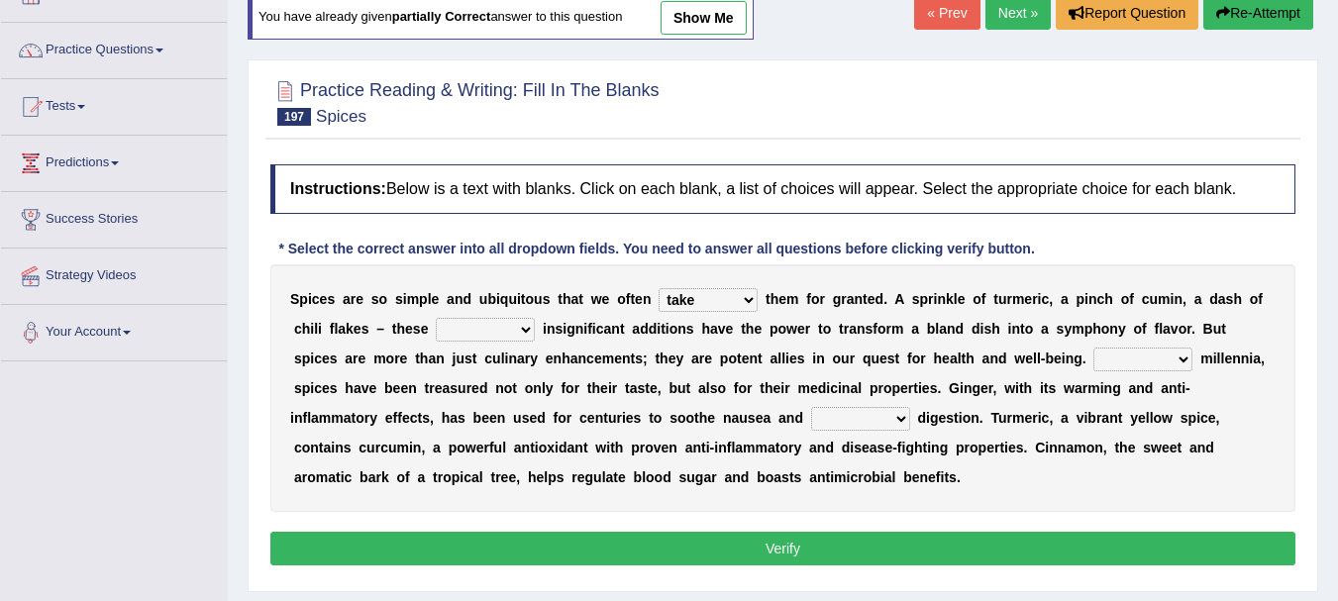
click at [472, 335] on select "rightly brightly seemingly gently" at bounding box center [485, 330] width 99 height 24
select select "seemingly"
click at [436, 318] on select "rightly brightly seemingly gently" at bounding box center [485, 330] width 99 height 24
click at [1138, 364] on select "For Since Beyond From" at bounding box center [1143, 360] width 99 height 24
select select "For"
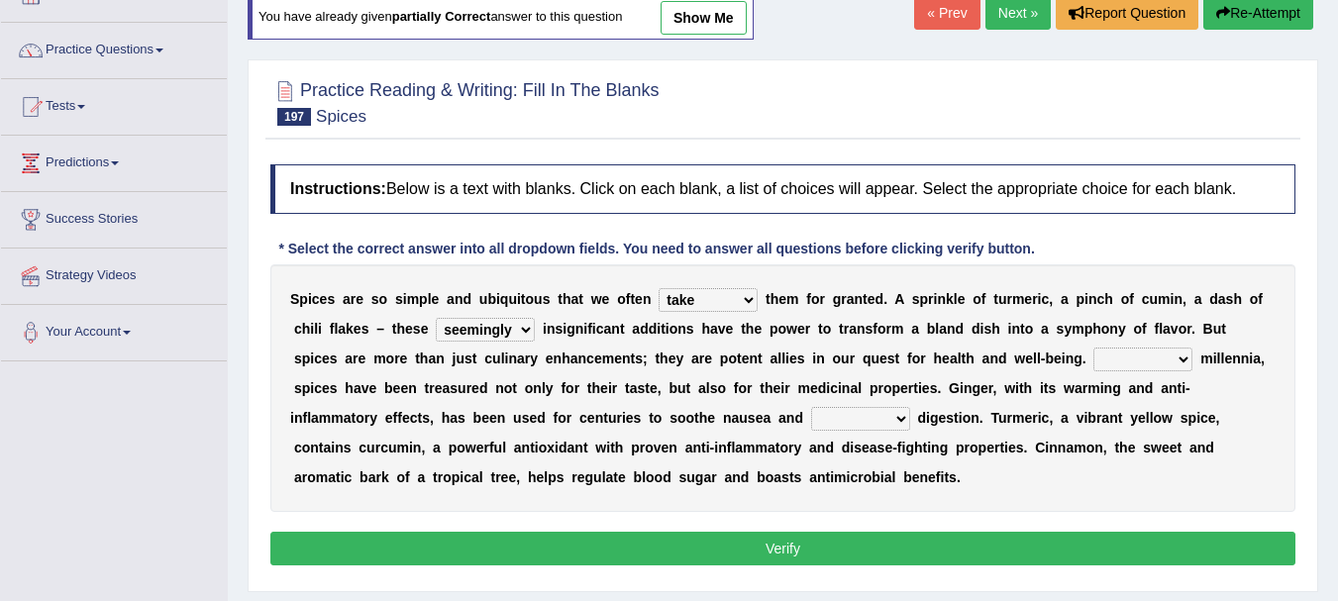
click at [1094, 348] on select "For Since Beyond From" at bounding box center [1143, 360] width 99 height 24
click at [852, 430] on select "illustrate assign ease lead" at bounding box center [860, 419] width 99 height 24
select select "ease"
click at [811, 407] on select "illustrate assign ease lead" at bounding box center [860, 419] width 99 height 24
click at [802, 552] on button "Verify" at bounding box center [782, 549] width 1025 height 34
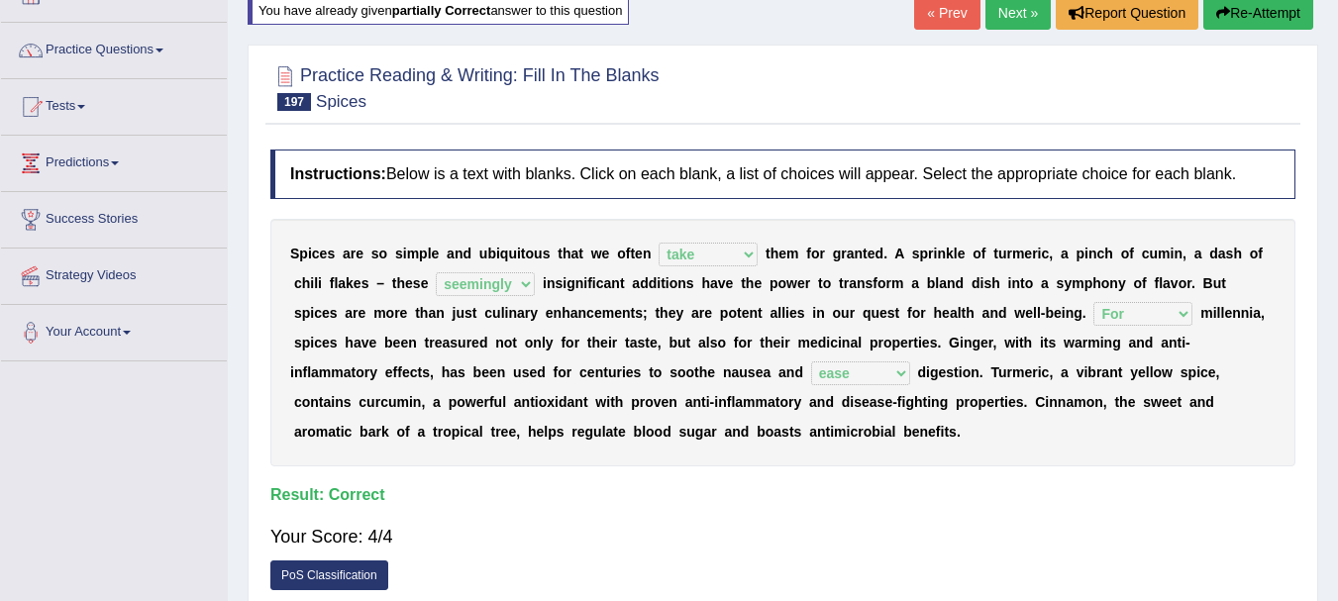
click at [1018, 11] on link "Next »" at bounding box center [1018, 13] width 65 height 34
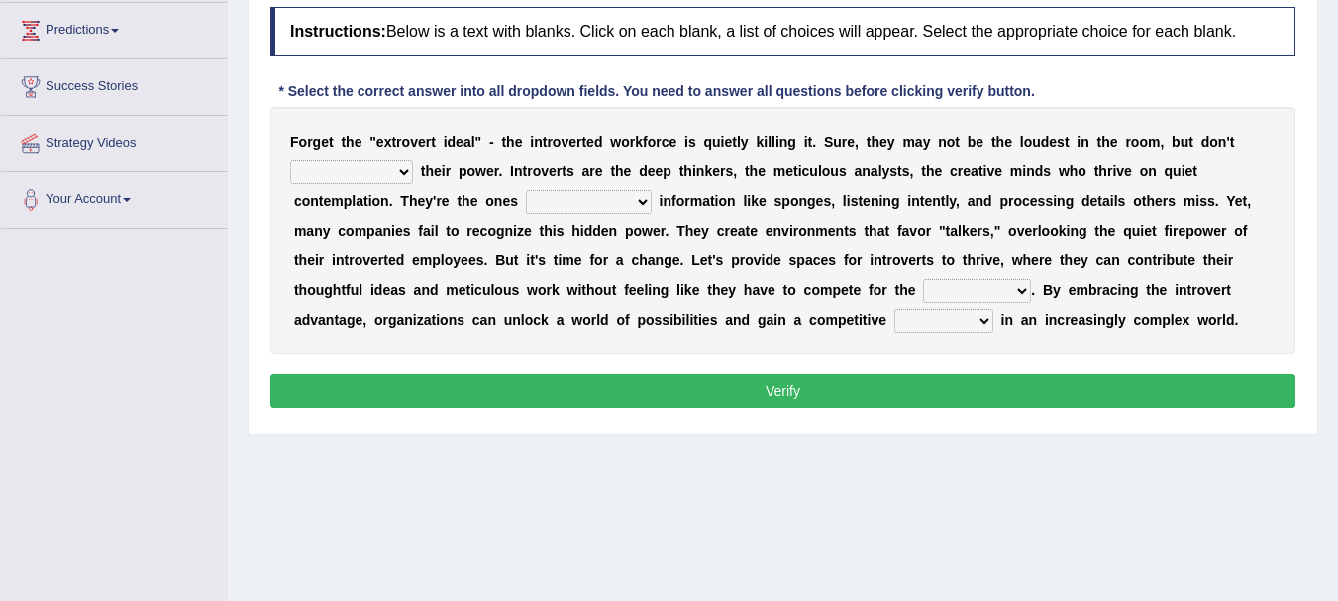
scroll to position [301, 0]
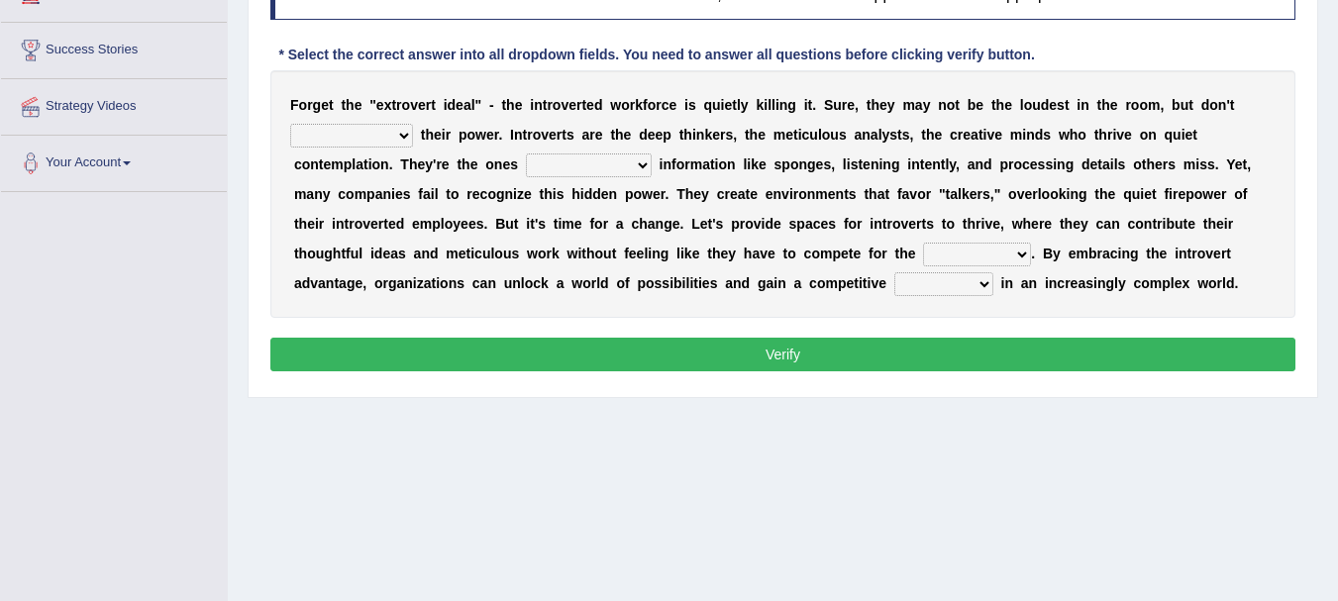
click at [390, 132] on select "underestimate juggle reassure endure" at bounding box center [351, 136] width 123 height 24
select select "underestimate"
click at [290, 124] on select "underestimate juggle reassure endure" at bounding box center [351, 136] width 123 height 24
click at [593, 166] on select "absorbed absorbing have absorbed to absorb" at bounding box center [589, 166] width 126 height 24
select select "have absorbed"
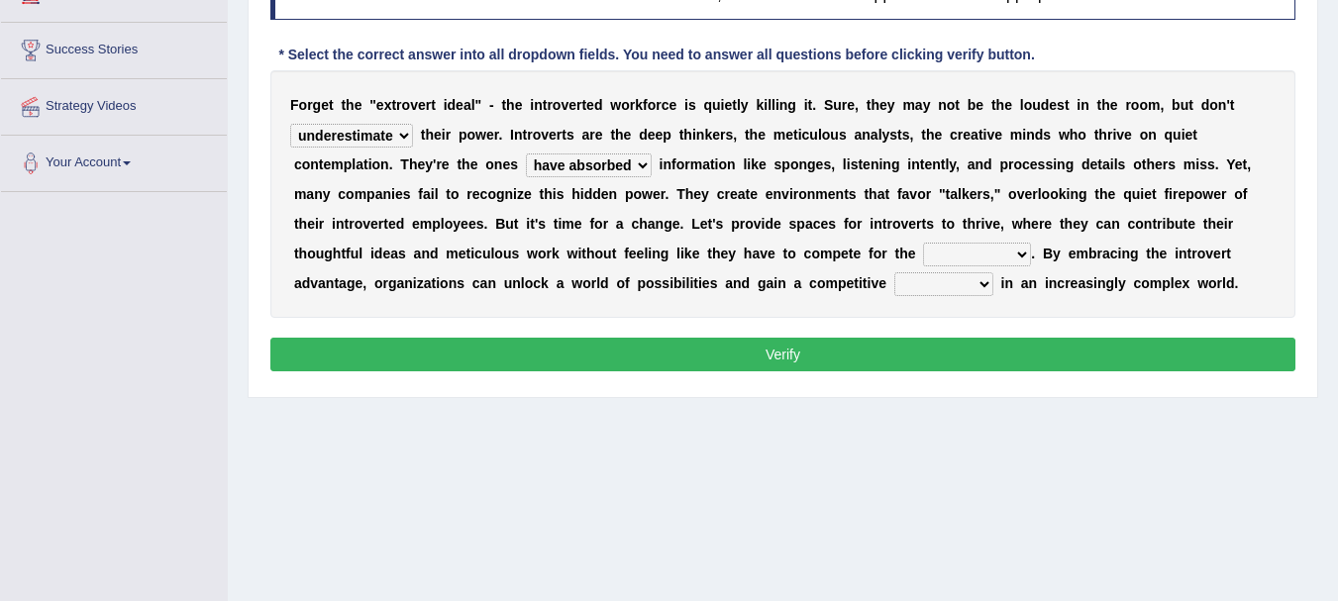
click at [526, 154] on select "absorbed absorbing have absorbed to absorb" at bounding box center [589, 166] width 126 height 24
click at [1023, 258] on select "contest spotlight speech microphone" at bounding box center [977, 255] width 108 height 24
select select "contest"
click at [923, 243] on select "contest spotlight speech microphone" at bounding box center [977, 255] width 108 height 24
click at [933, 282] on select "tax sword desk edge" at bounding box center [943, 284] width 99 height 24
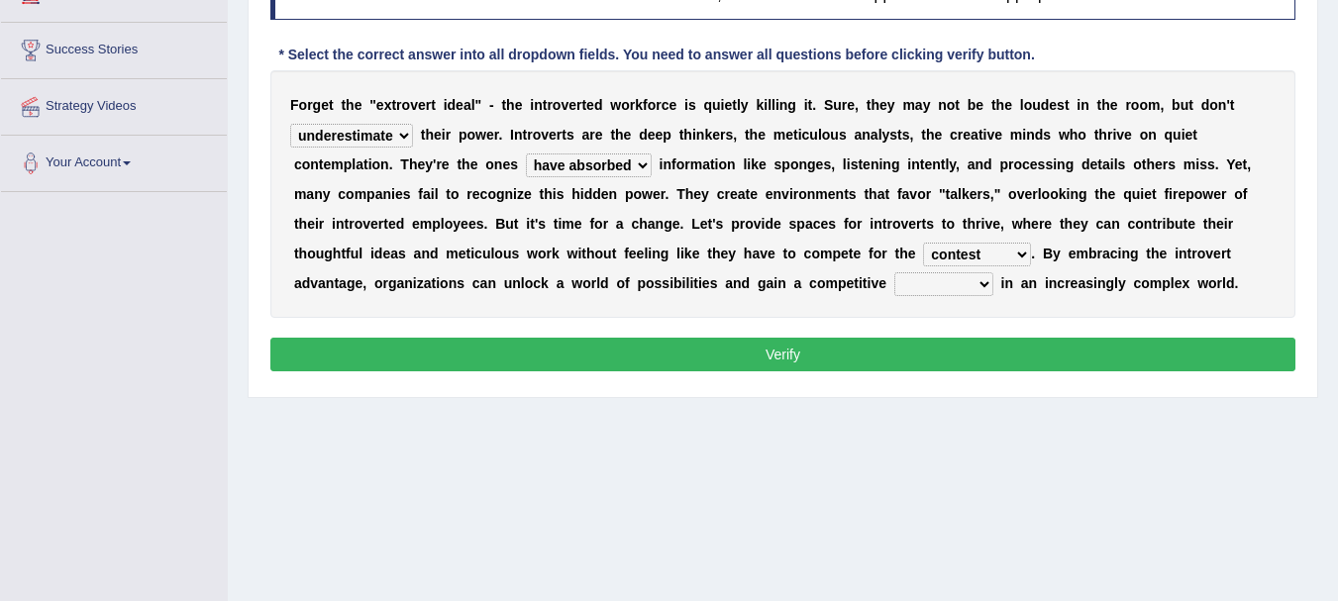
select select "edge"
click at [894, 272] on select "tax sword desk edge" at bounding box center [943, 284] width 99 height 24
click at [827, 354] on button "Verify" at bounding box center [782, 355] width 1025 height 34
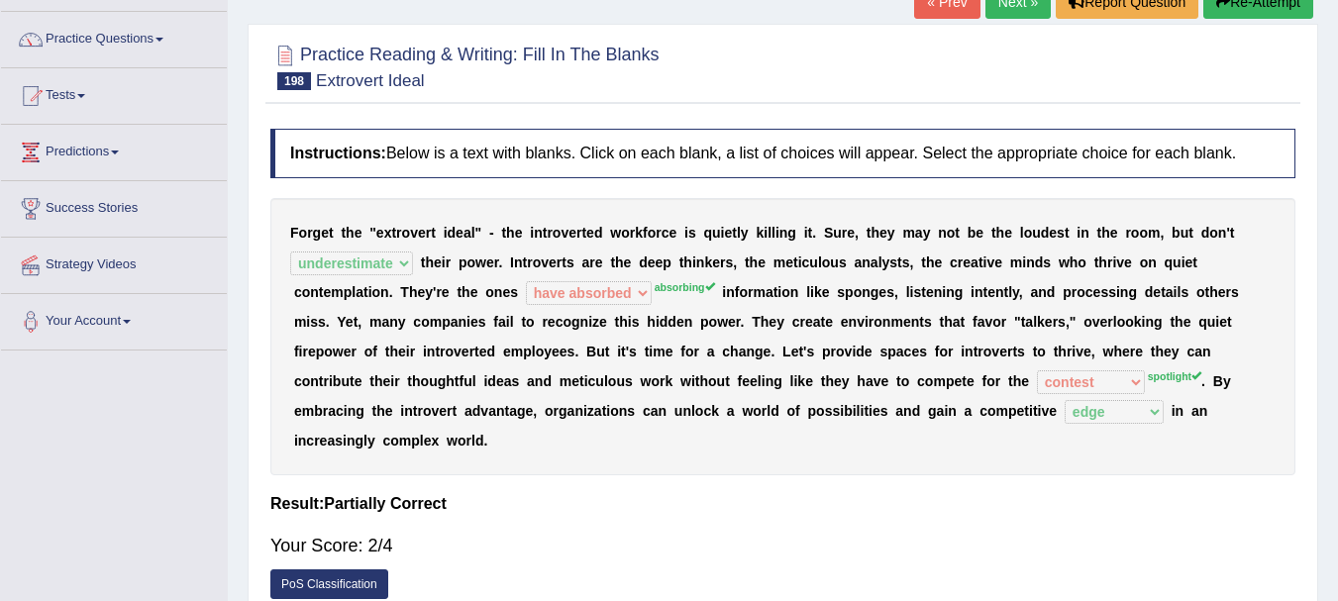
scroll to position [76, 0]
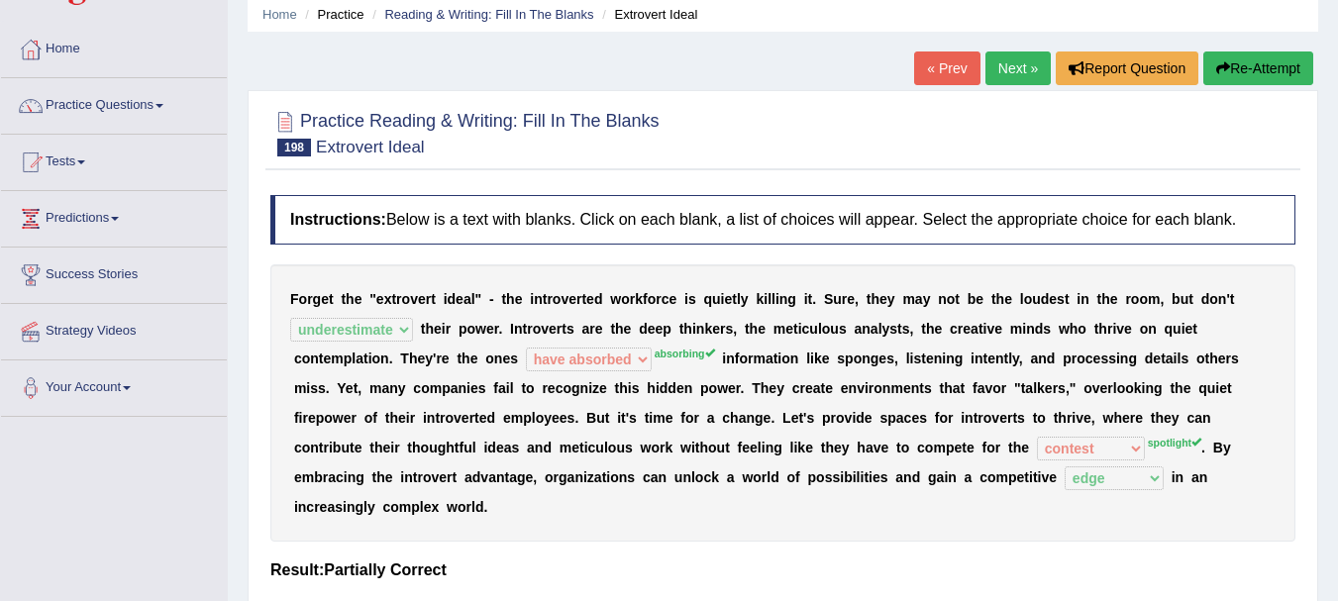
click at [1240, 76] on button "Re-Attempt" at bounding box center [1259, 69] width 110 height 34
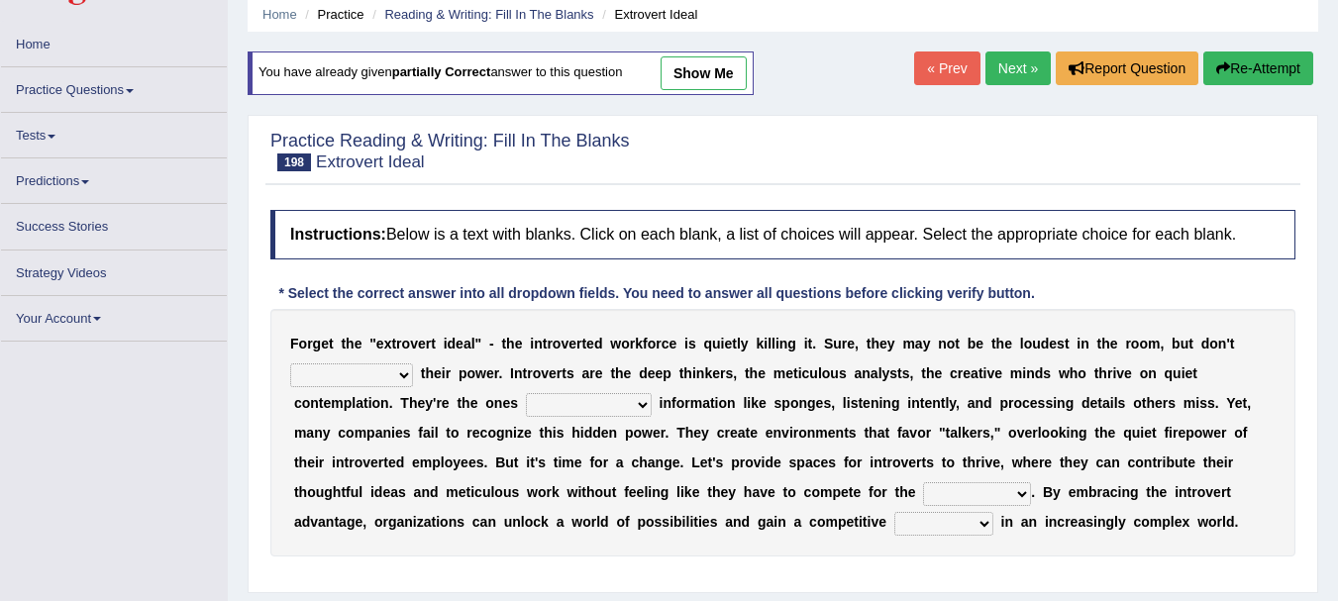
click at [403, 375] on select "underestimate juggle reassure endure" at bounding box center [351, 376] width 123 height 24
select select "underestimate"
click at [290, 364] on select "underestimate juggle reassure endure" at bounding box center [351, 376] width 123 height 24
click at [606, 408] on select "absorbed absorbing have absorbed to absorb" at bounding box center [589, 405] width 126 height 24
select select "absorbing"
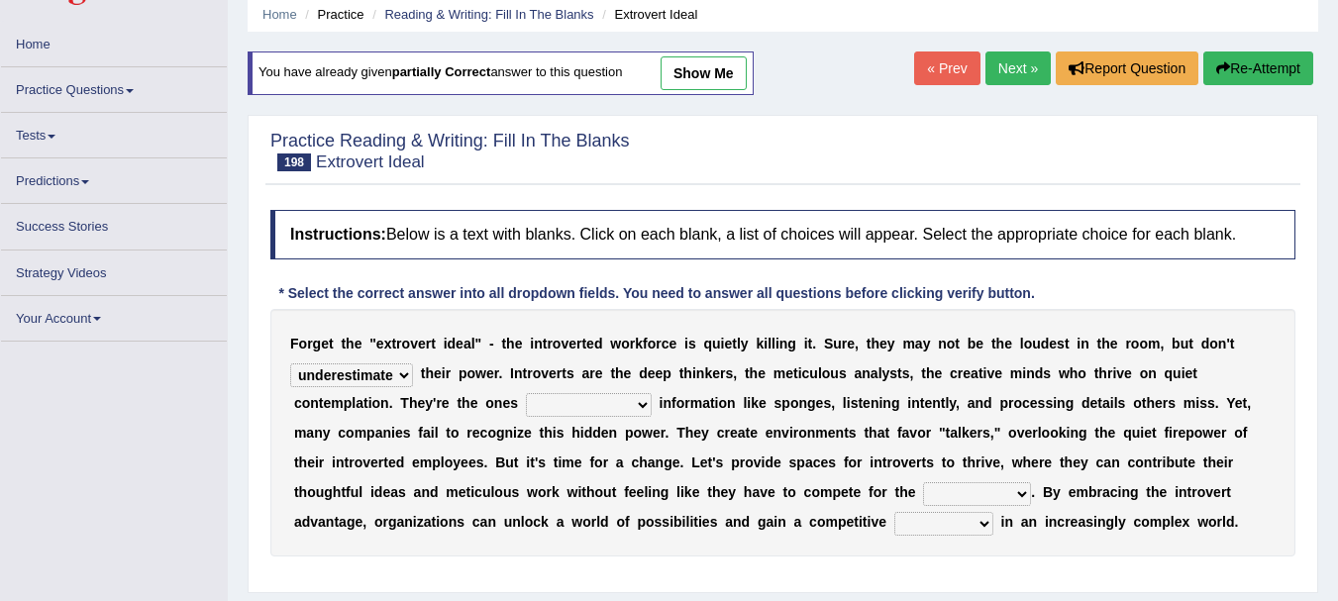
click at [526, 393] on select "absorbed absorbing have absorbed to absorb" at bounding box center [589, 405] width 126 height 24
click at [1013, 492] on select "contest spotlight speech microphone" at bounding box center [977, 494] width 108 height 24
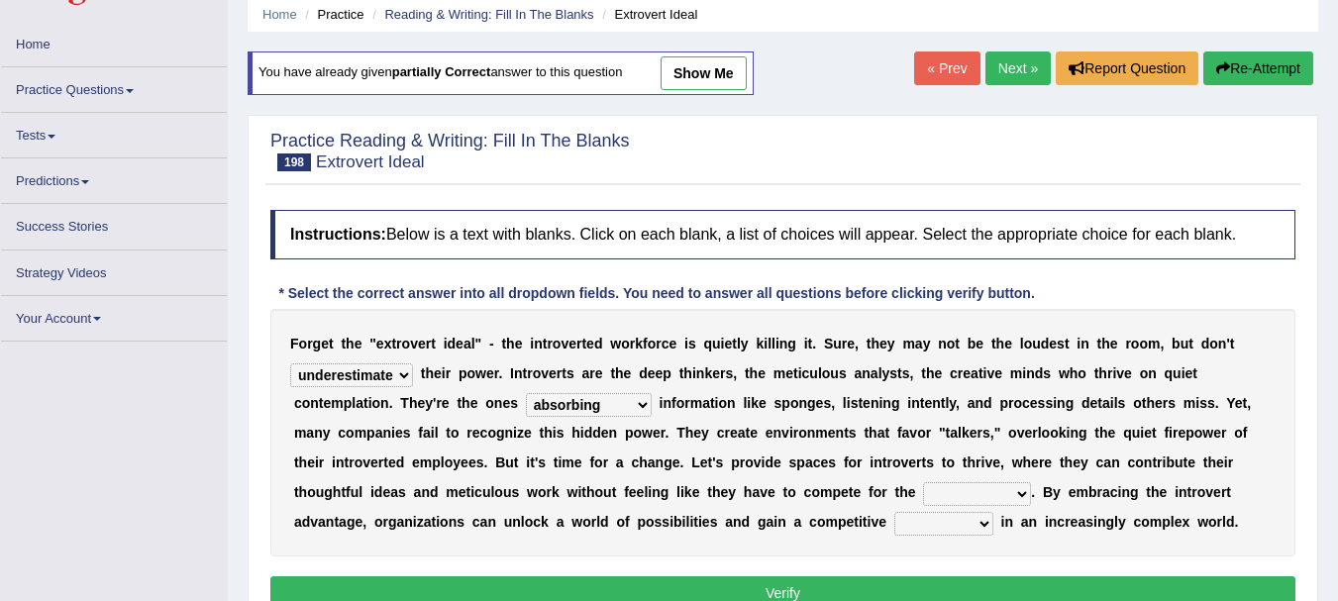
select select "spotlight"
click at [923, 482] on select "contest spotlight speech microphone" at bounding box center [977, 494] width 108 height 24
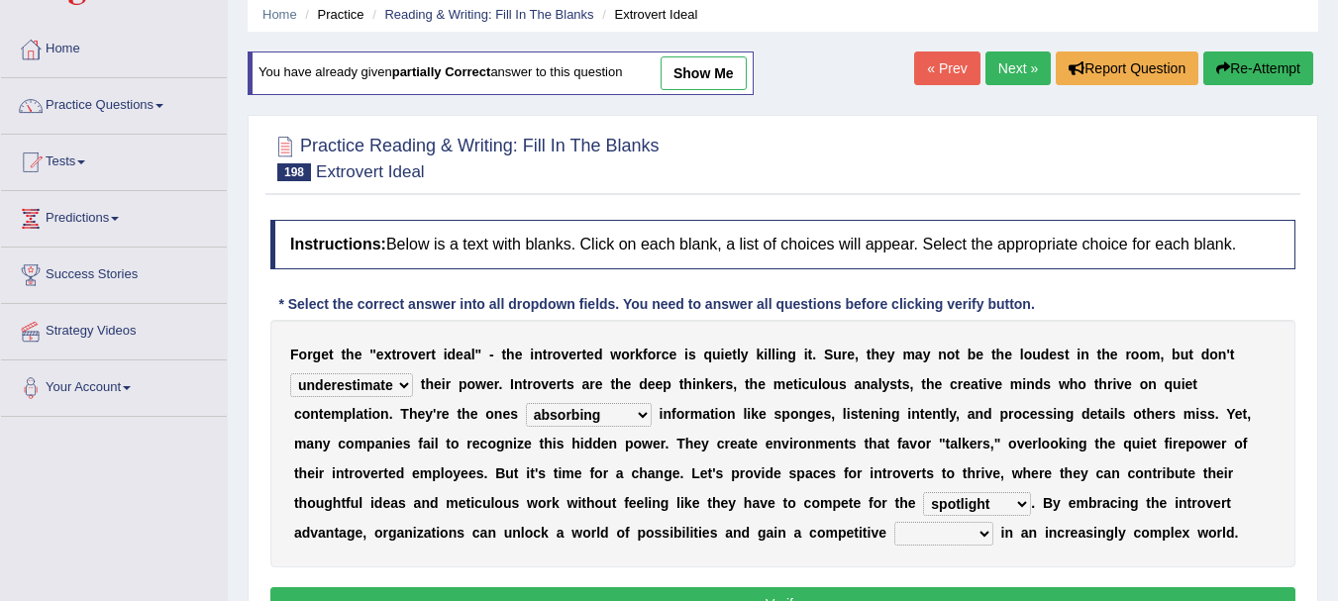
click at [963, 523] on select "tax sword desk edge" at bounding box center [943, 534] width 99 height 24
select select "edge"
click at [894, 522] on select "tax sword desk edge" at bounding box center [943, 534] width 99 height 24
click at [822, 596] on button "Verify" at bounding box center [782, 604] width 1025 height 34
